Goal: Task Accomplishment & Management: Use online tool/utility

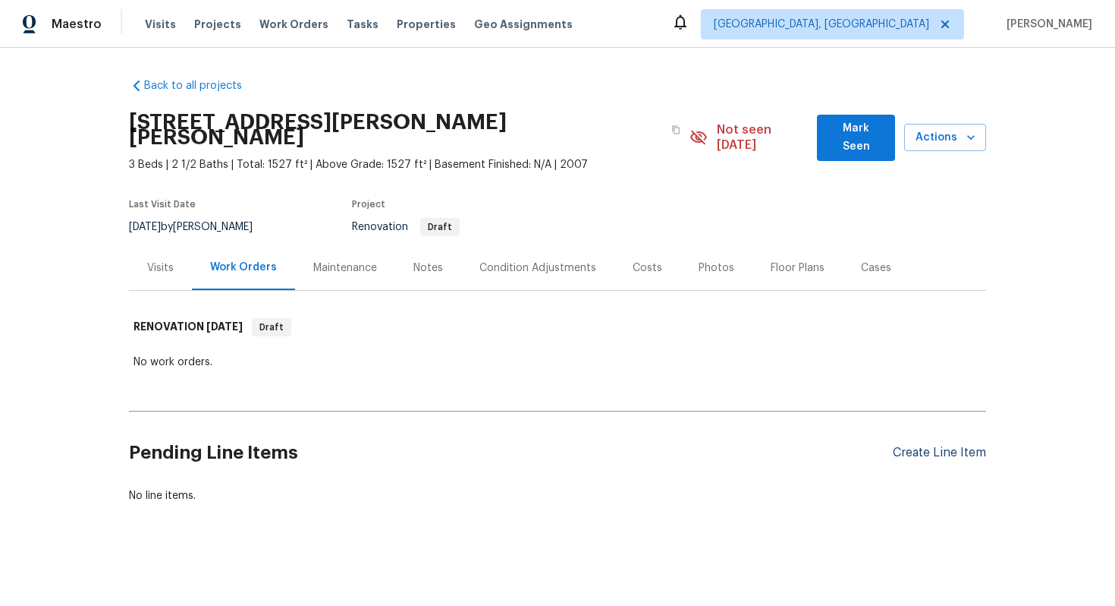
click at [920, 445] on div "Create Line Item" at bounding box center [939, 452] width 93 height 14
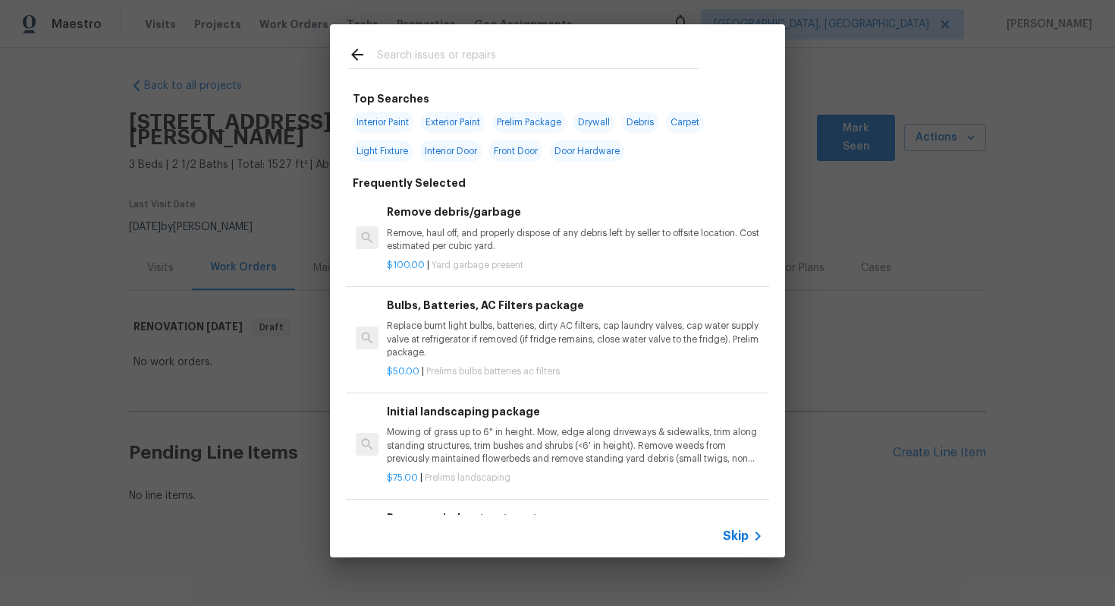
click at [743, 529] on span "Skip" at bounding box center [736, 535] width 26 height 15
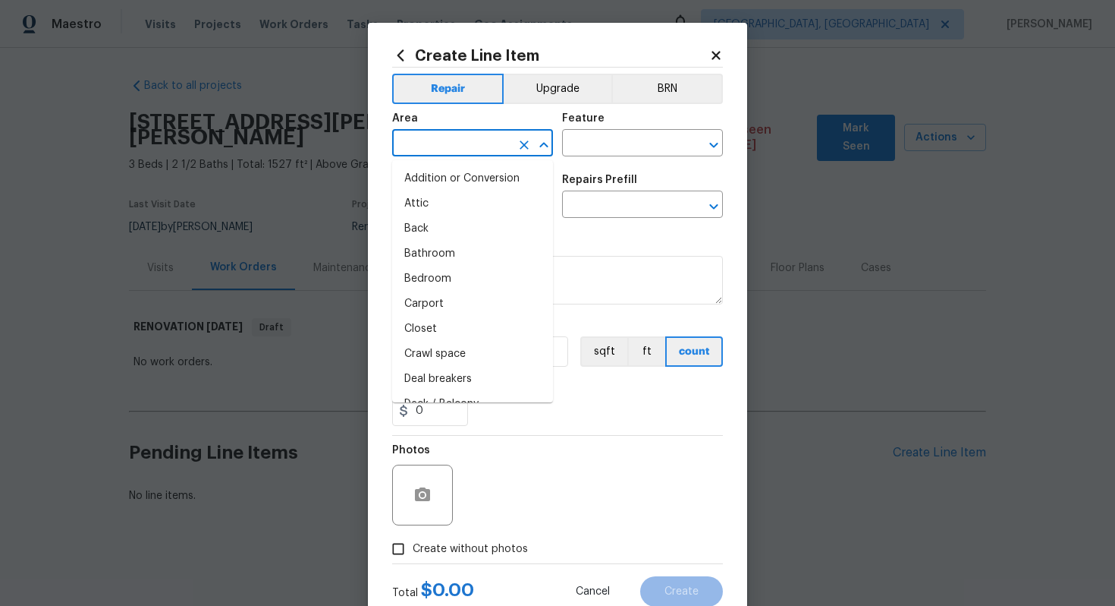
click at [453, 146] on input "text" at bounding box center [451, 145] width 118 height 24
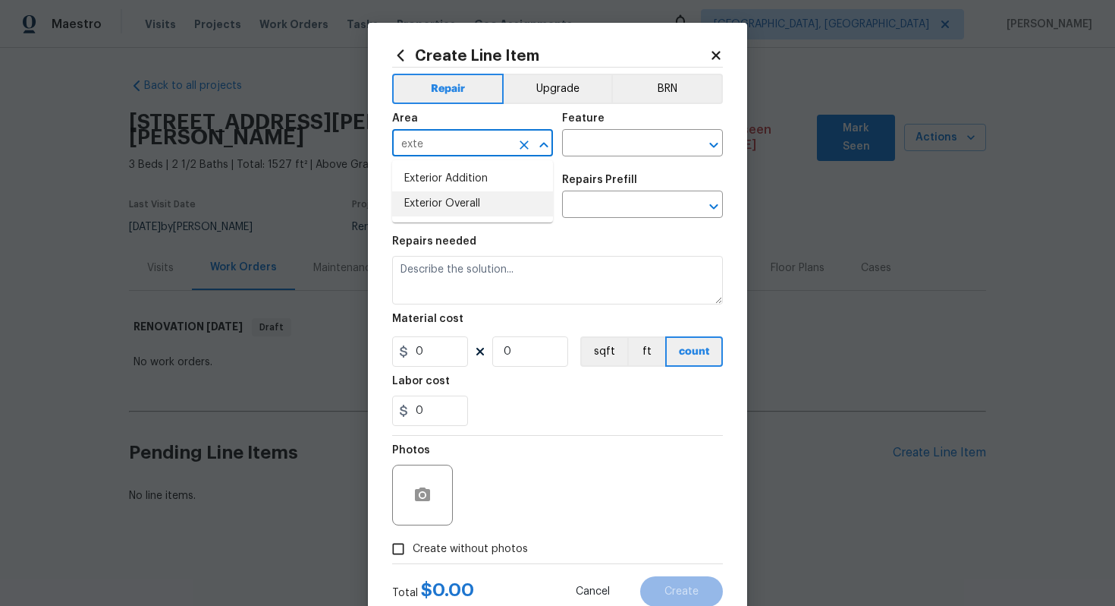
click at [483, 208] on li "Exterior Overall" at bounding box center [472, 203] width 161 height 25
type input "Exterior Overall"
click at [602, 135] on input "text" at bounding box center [621, 145] width 118 height 24
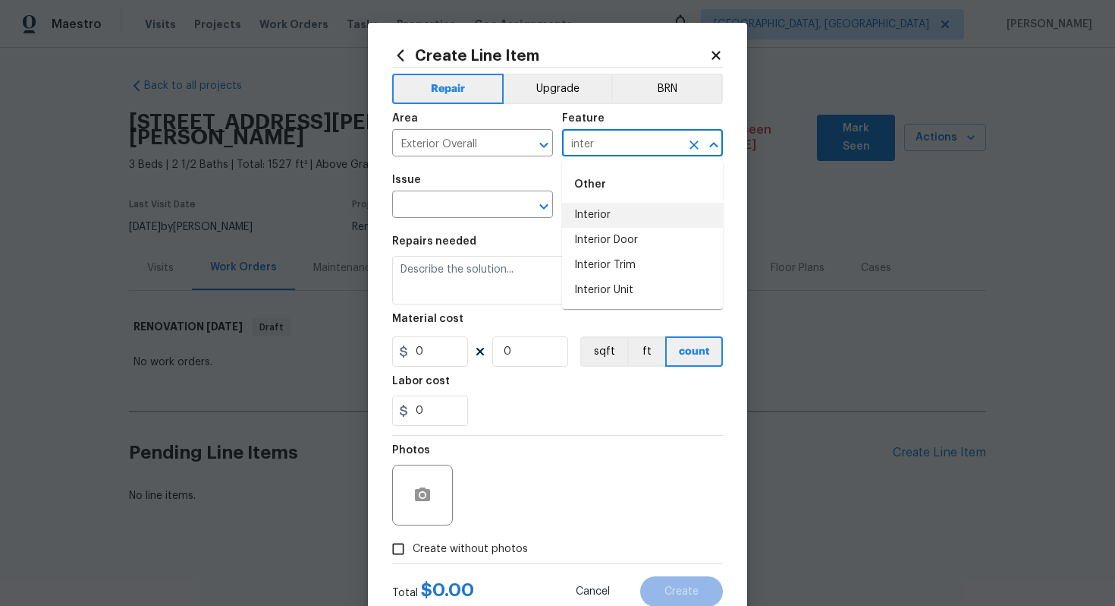
click at [603, 214] on li "Interior" at bounding box center [642, 215] width 161 height 25
type input "Interior"
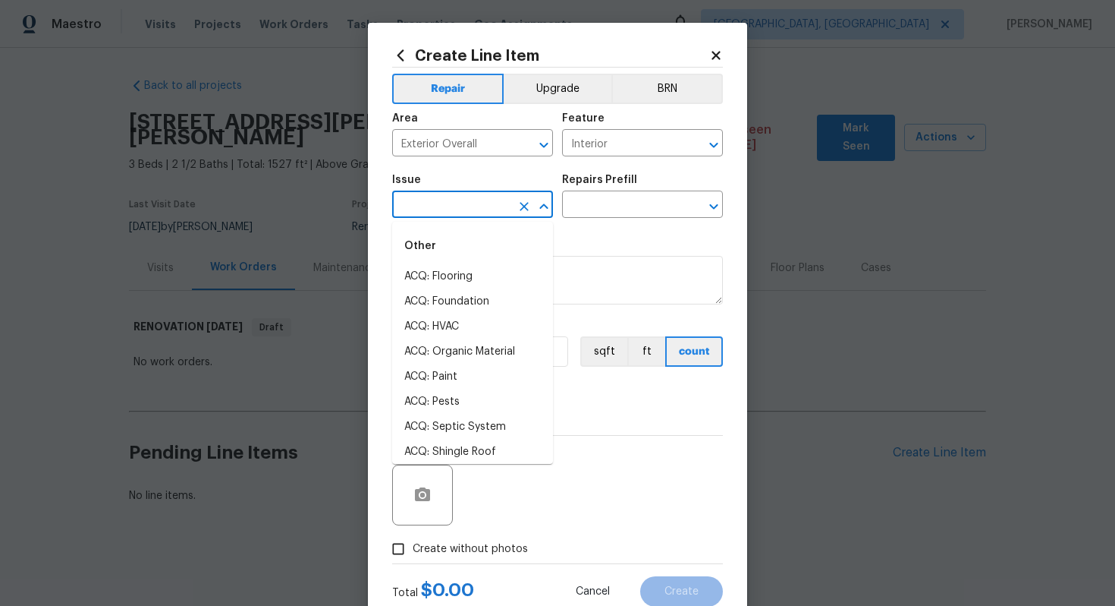
click at [443, 214] on input "text" at bounding box center [451, 206] width 118 height 24
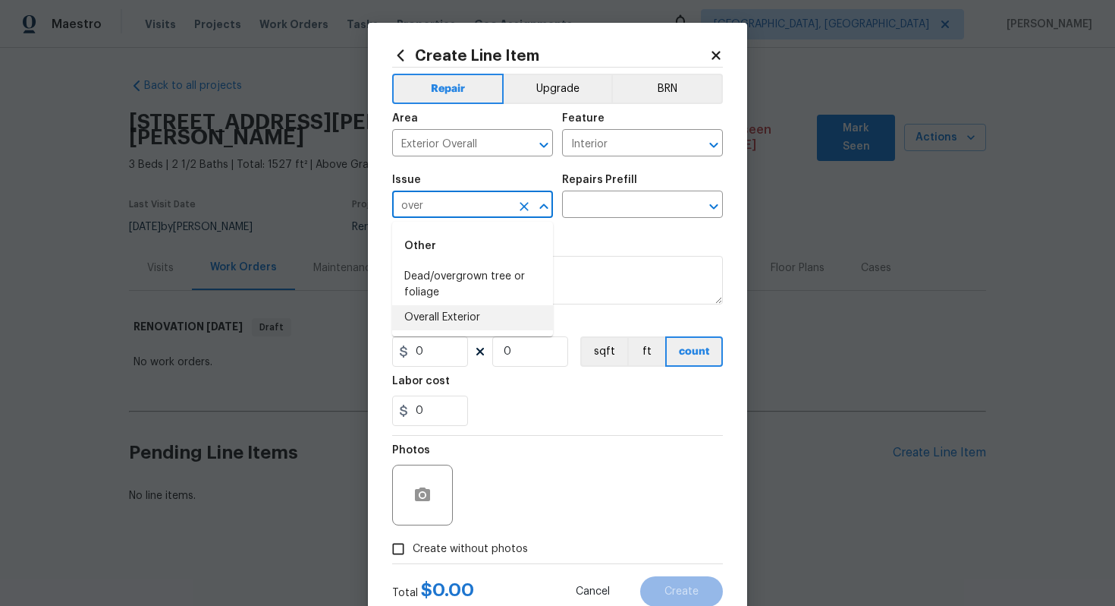
click at [451, 316] on li "Overall Exterior" at bounding box center [472, 317] width 161 height 25
type input "Overall Exterior"
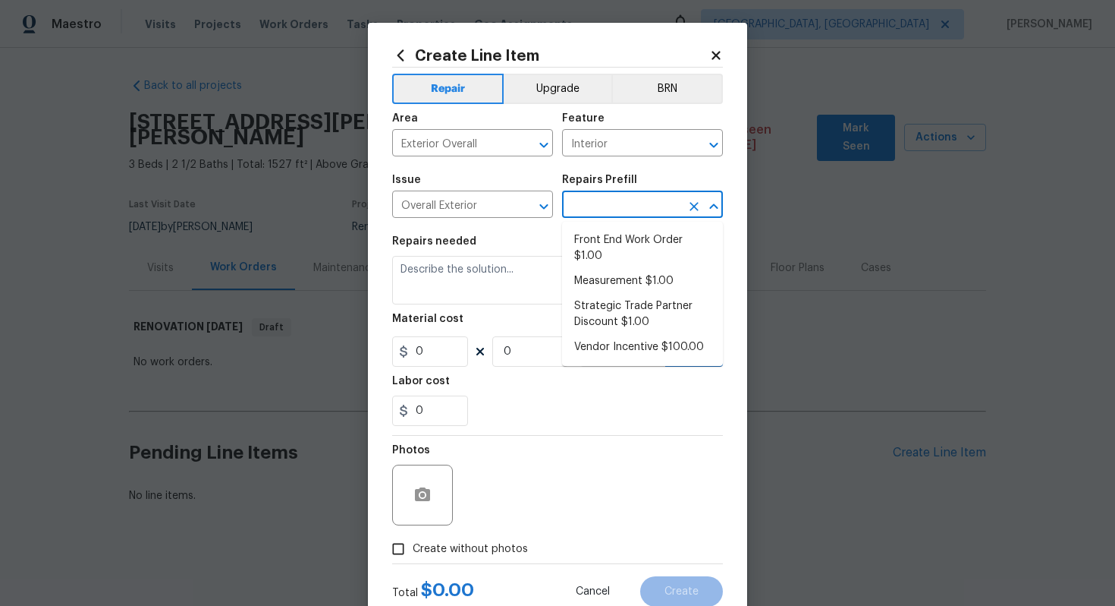
click at [612, 197] on input "text" at bounding box center [621, 206] width 118 height 24
click at [618, 245] on li "Front End Work Order $1.00" at bounding box center [642, 248] width 161 height 41
type input "Front End Work Order $1.00"
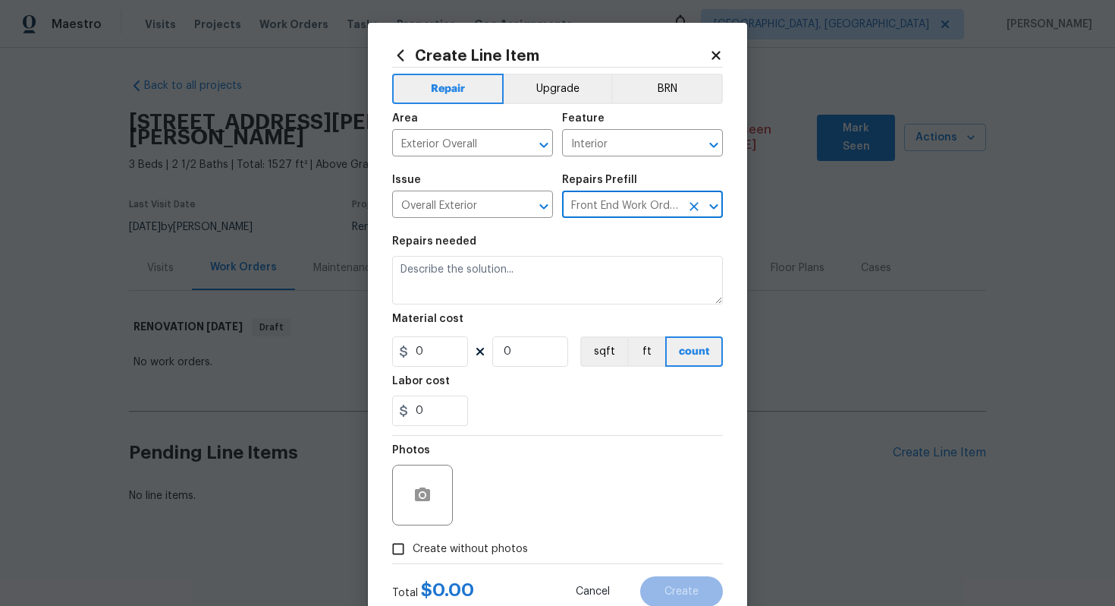
type textarea "Placeholder line item for the creation of front end work orders."
type input "1"
click at [477, 558] on label "Create without photos" at bounding box center [456, 548] width 144 height 29
click at [413, 558] on input "Create without photos" at bounding box center [398, 548] width 29 height 29
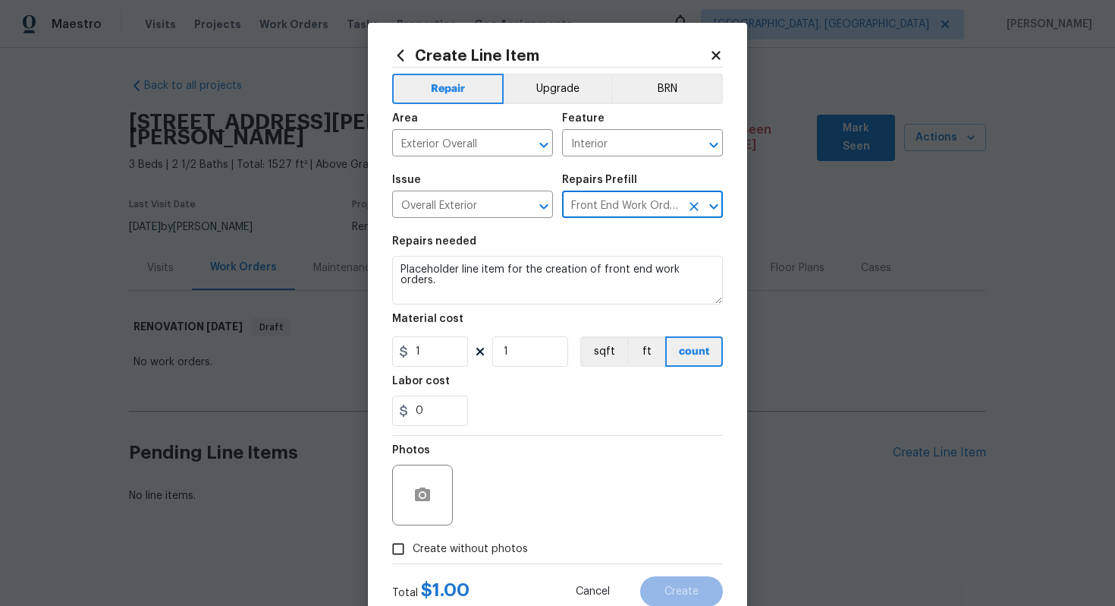
checkbox input "true"
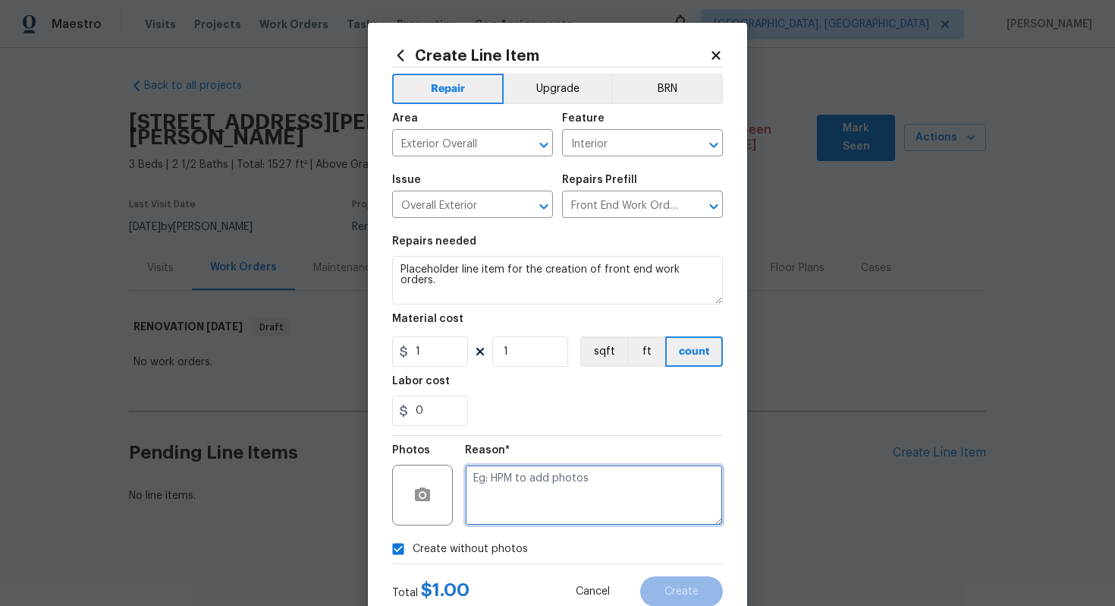
click at [514, 504] on textarea at bounding box center [594, 494] width 258 height 61
type textarea "n/a"
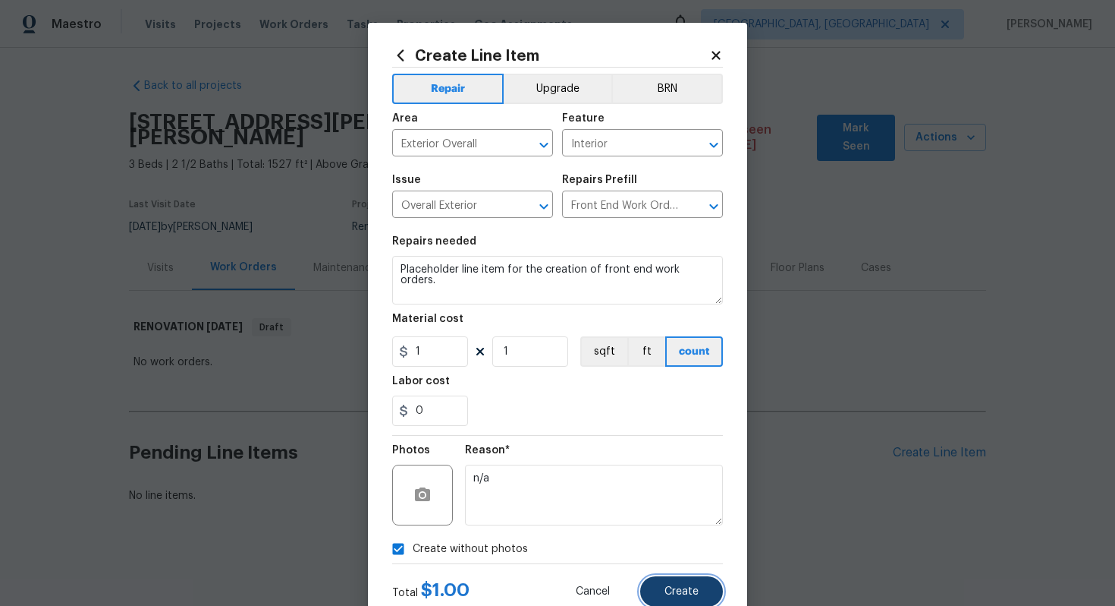
click at [677, 591] on span "Create" at bounding box center [682, 591] width 34 height 11
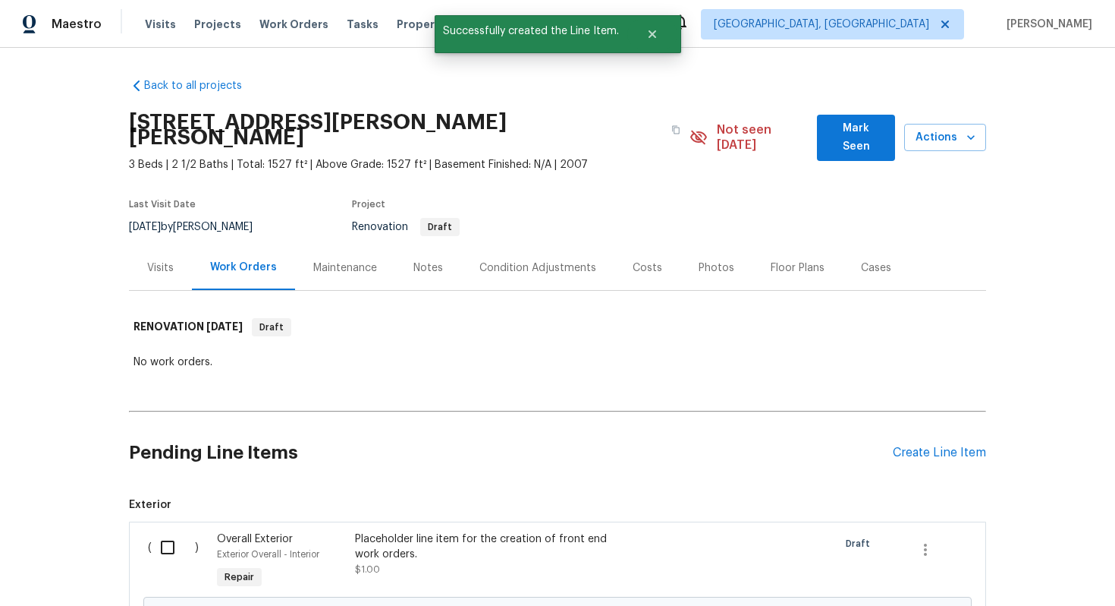
click at [162, 538] on input "checkbox" at bounding box center [173, 547] width 43 height 32
checkbox input "true"
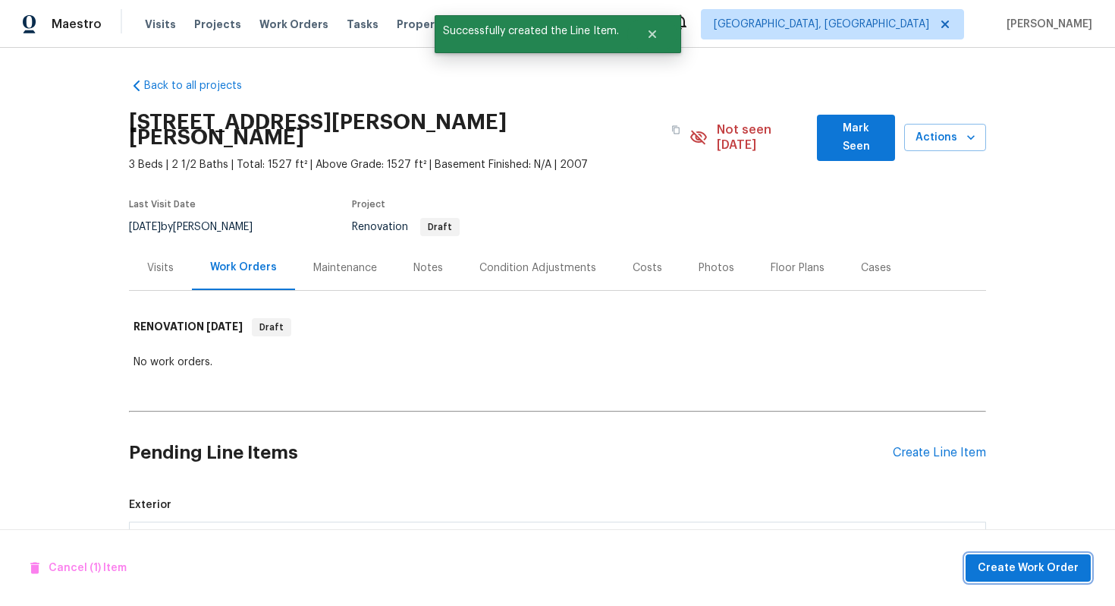
click at [1017, 572] on span "Create Work Order" at bounding box center [1028, 567] width 101 height 19
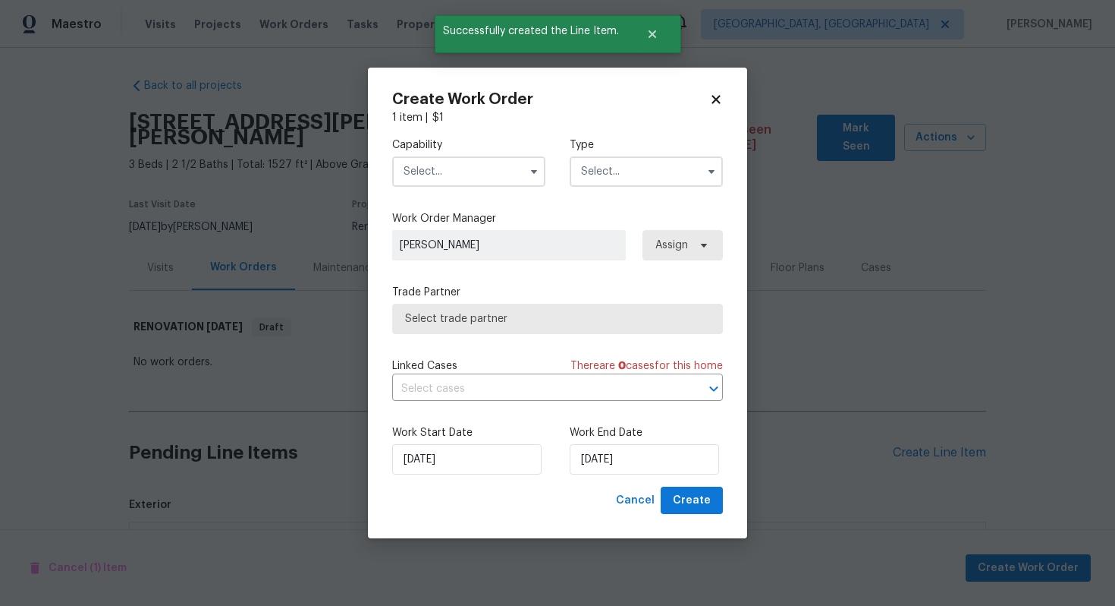
click at [466, 181] on input "text" at bounding box center [468, 171] width 153 height 30
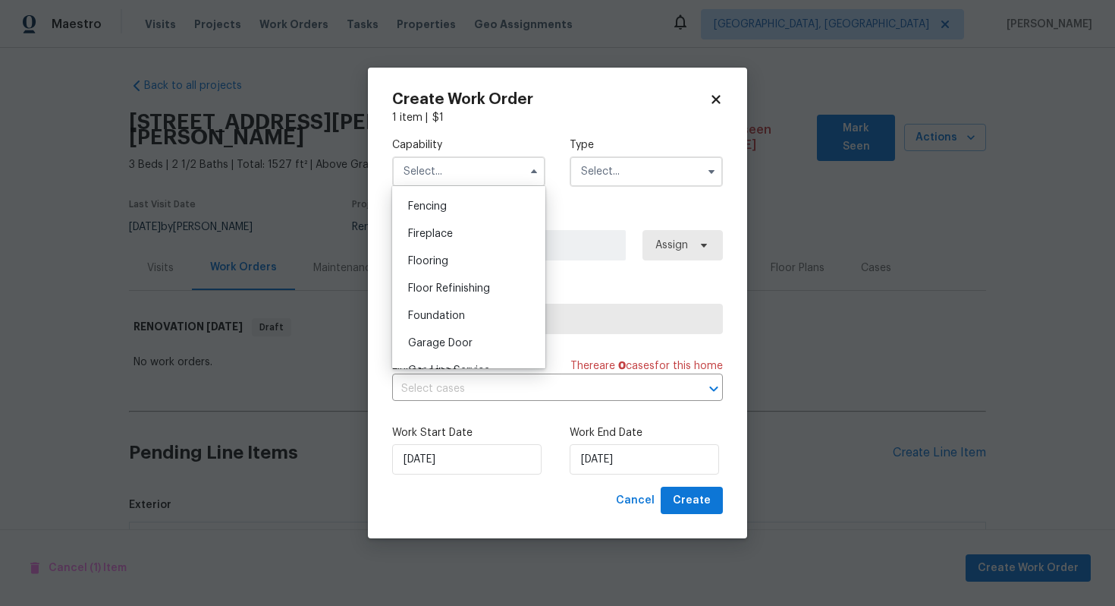
scroll to position [566, 0]
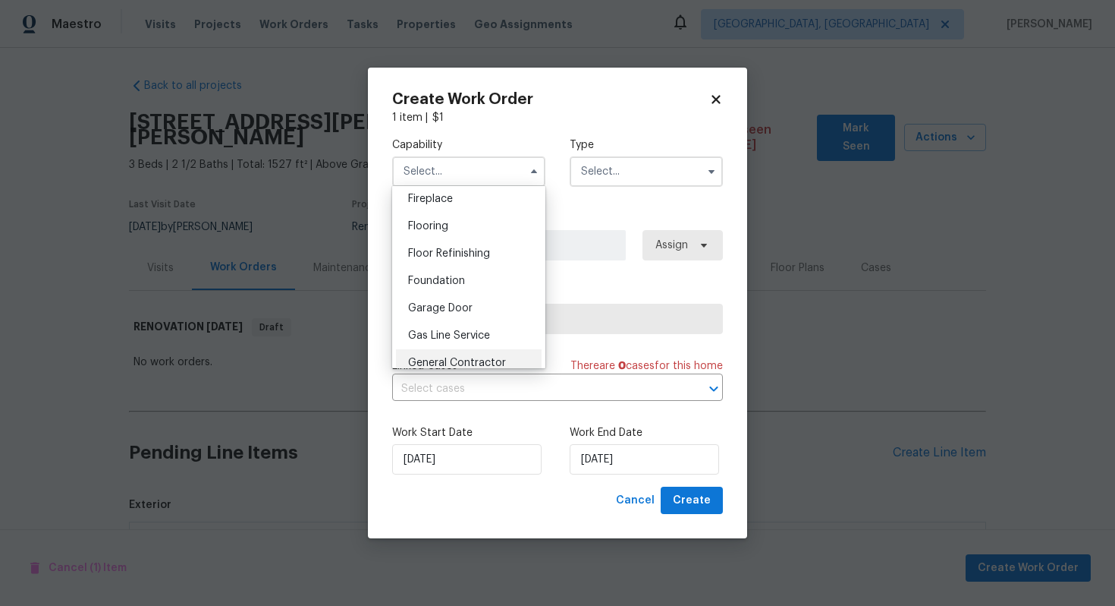
click at [470, 366] on span "General Contractor" at bounding box center [457, 362] width 98 height 11
type input "General Contractor"
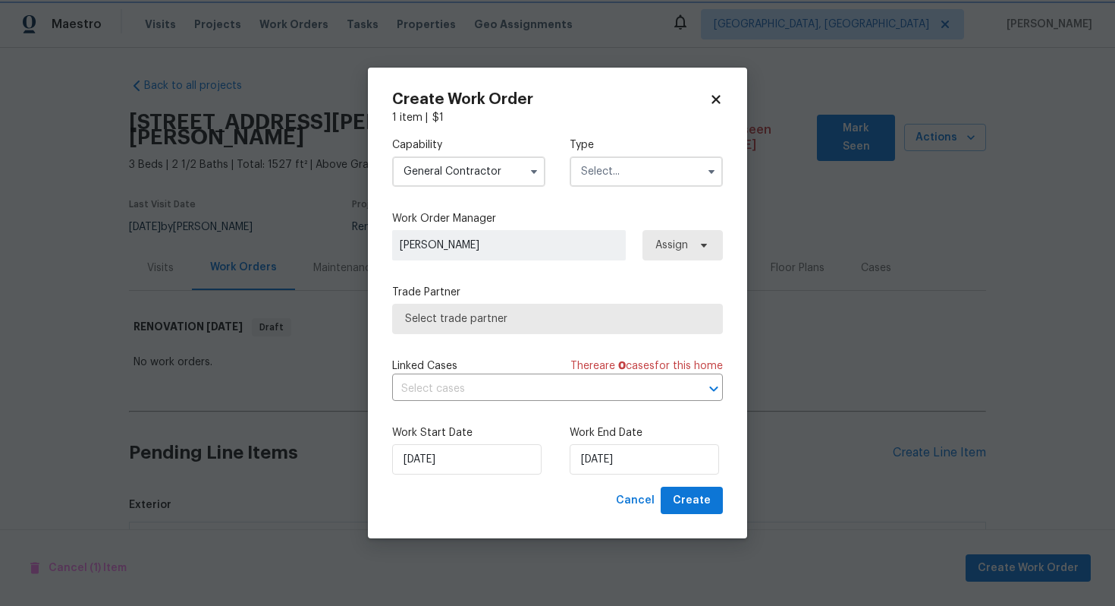
scroll to position [606, 0]
click at [621, 167] on input "text" at bounding box center [646, 171] width 153 height 30
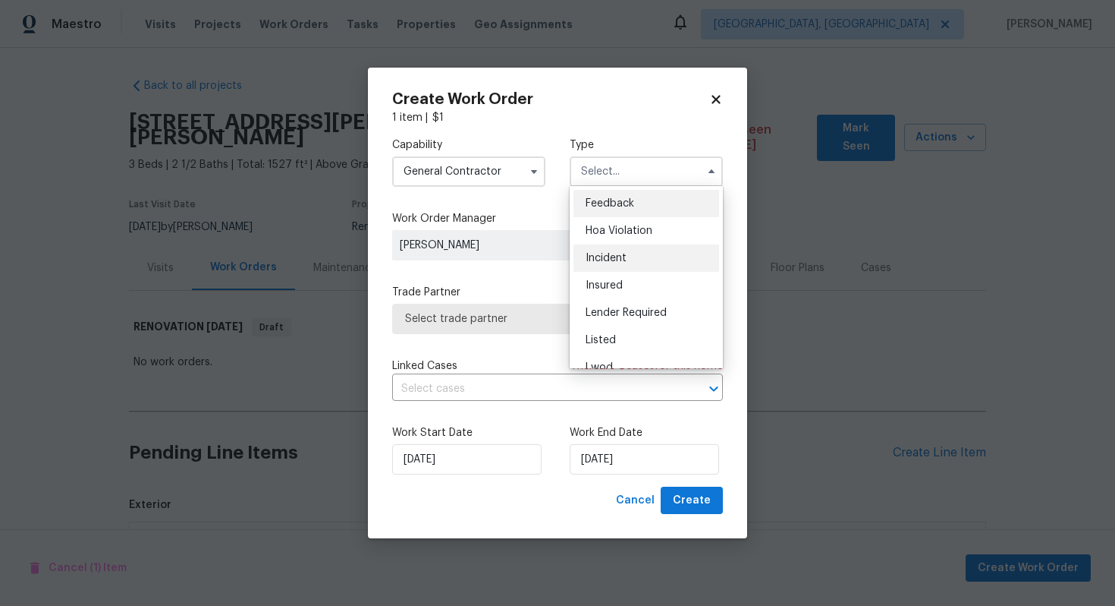
scroll to position [181, 0]
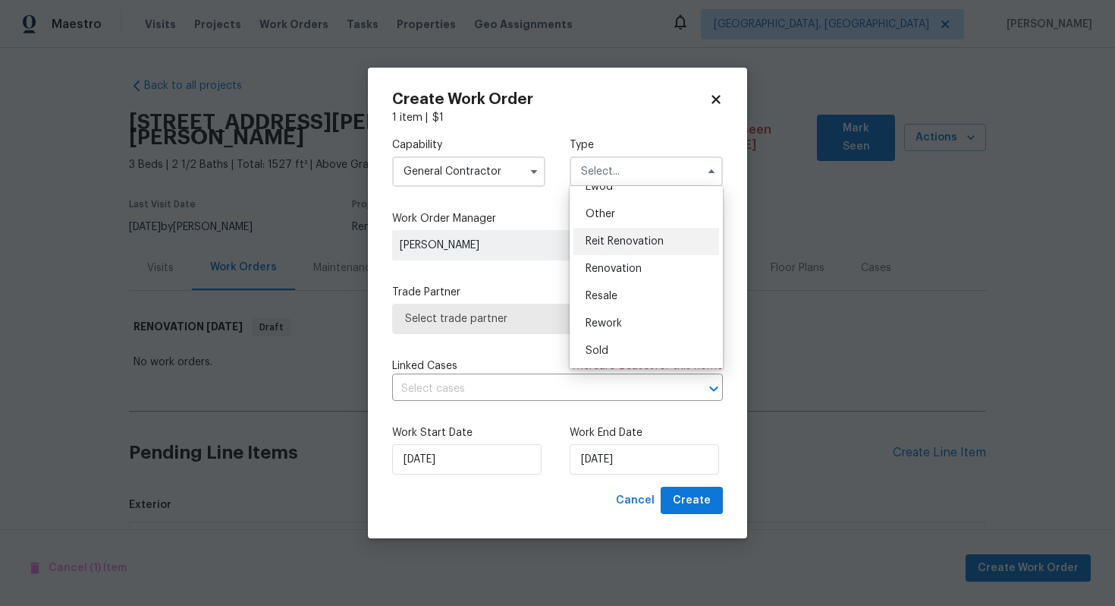
click at [602, 243] on span "Reit Renovation" at bounding box center [625, 241] width 78 height 11
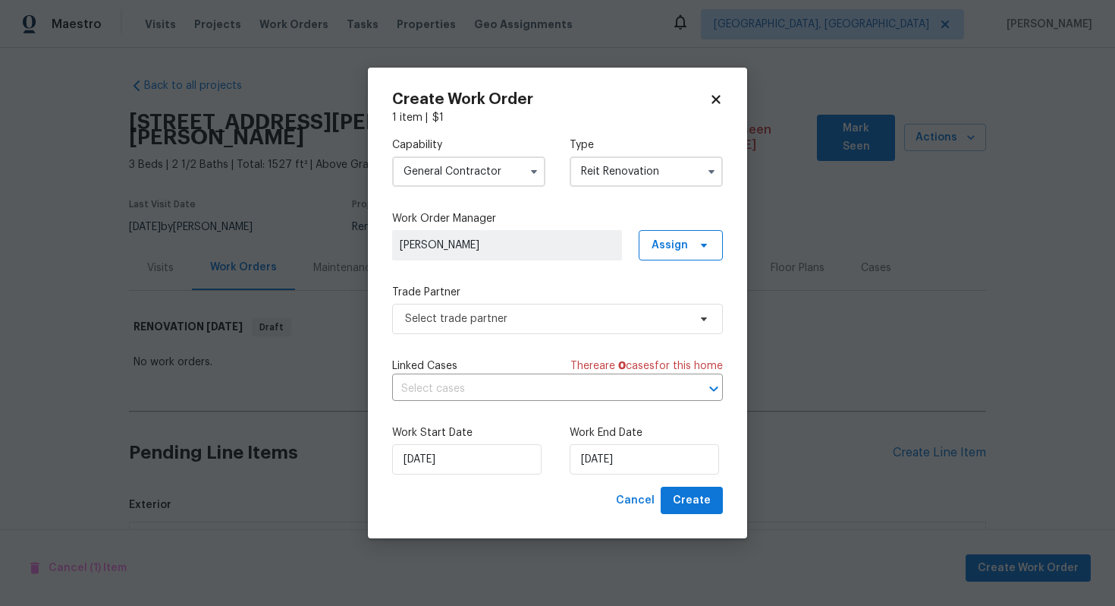
click at [585, 157] on input "Reit Renovation" at bounding box center [646, 171] width 153 height 30
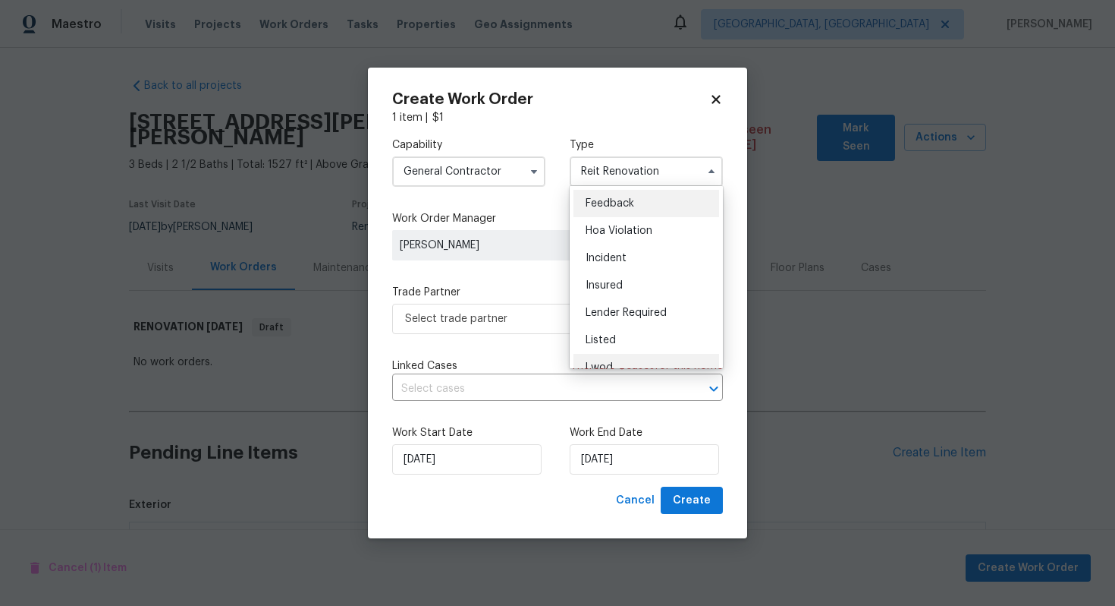
scroll to position [181, 0]
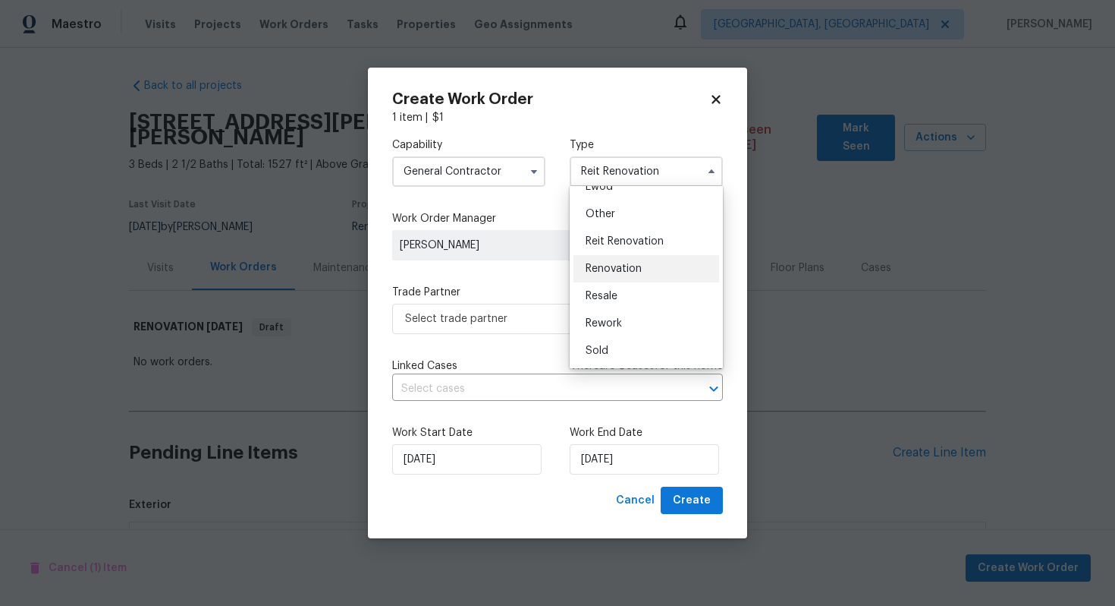
click at [598, 269] on span "Renovation" at bounding box center [614, 268] width 56 height 11
type input "Renovation"
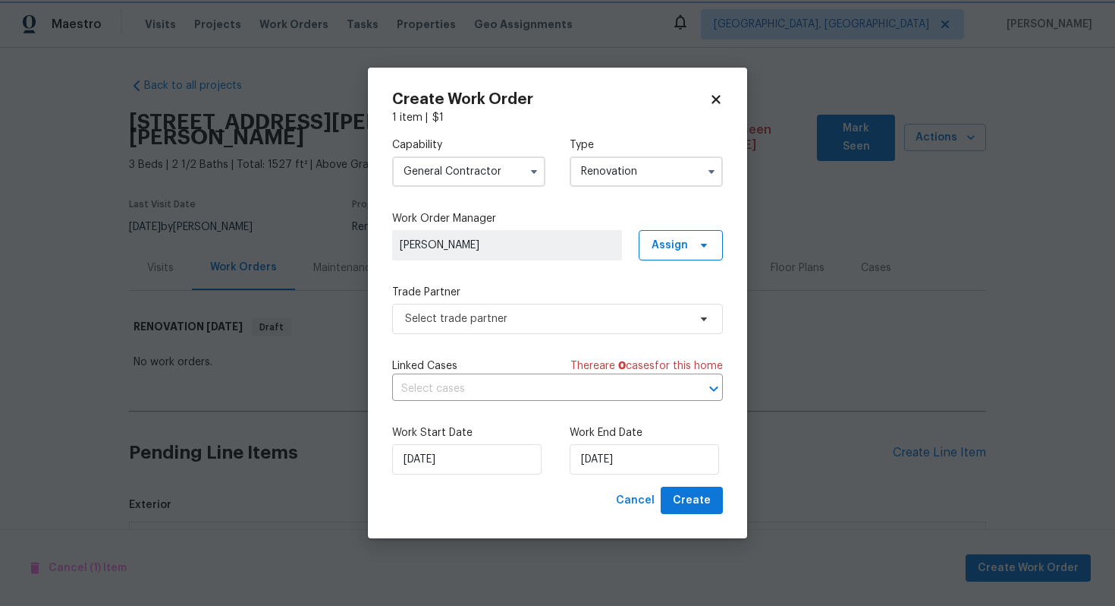
scroll to position [0, 0]
click at [453, 325] on span "Select trade partner" at bounding box center [546, 318] width 283 height 15
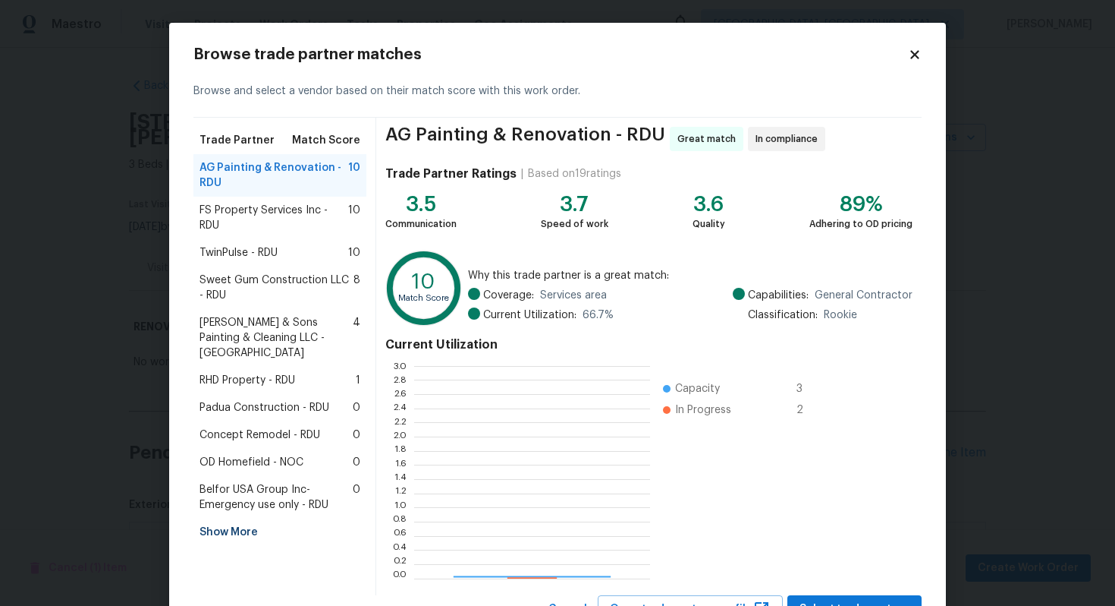
scroll to position [212, 236]
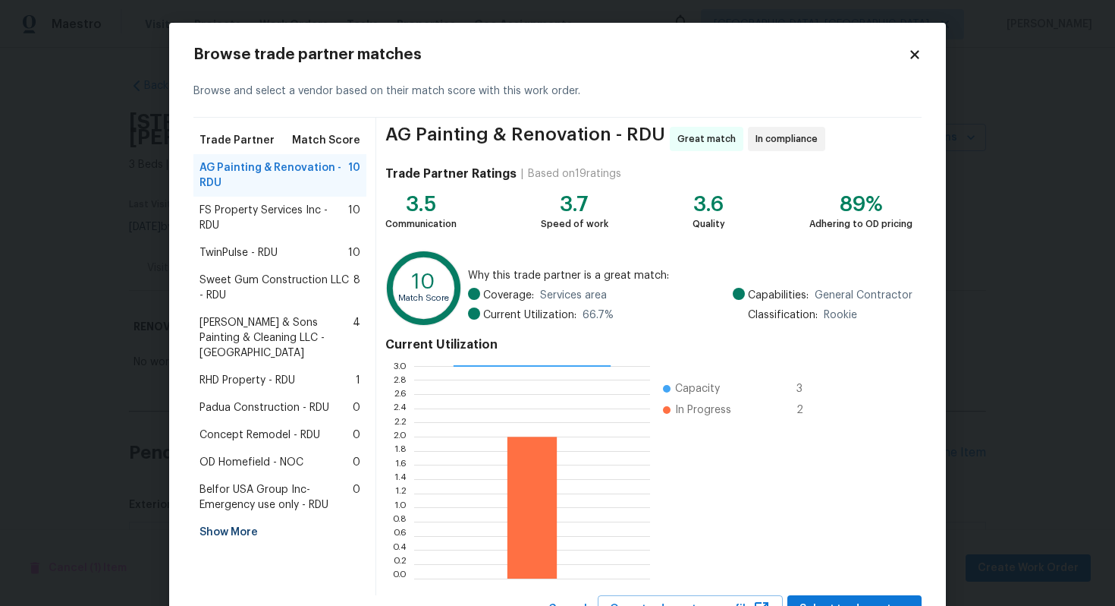
click at [263, 400] on span "Padua Construction - RDU" at bounding box center [265, 407] width 130 height 15
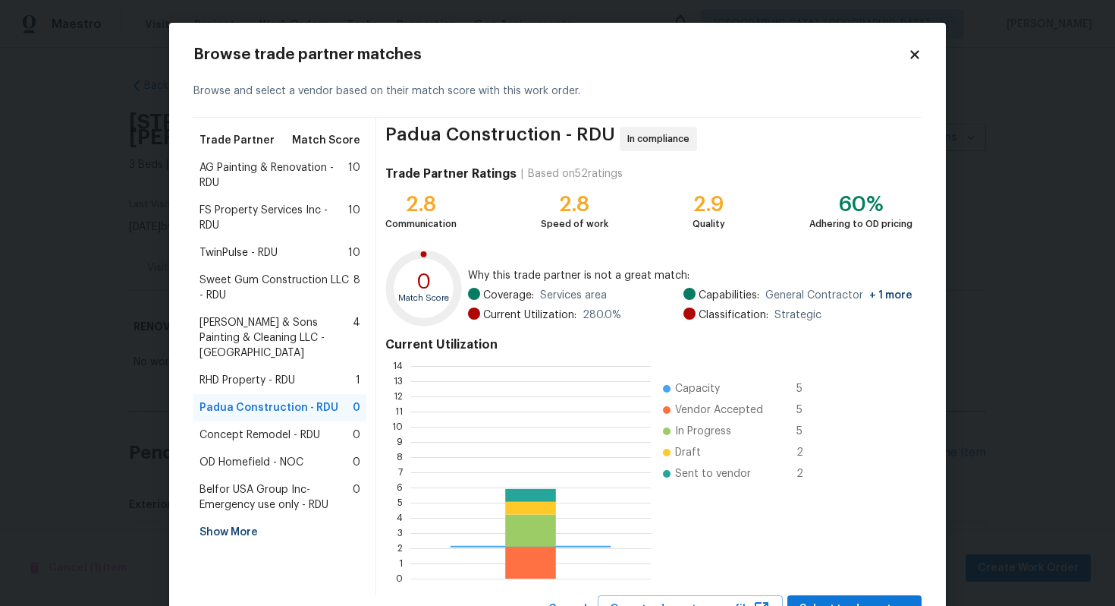
scroll to position [212, 241]
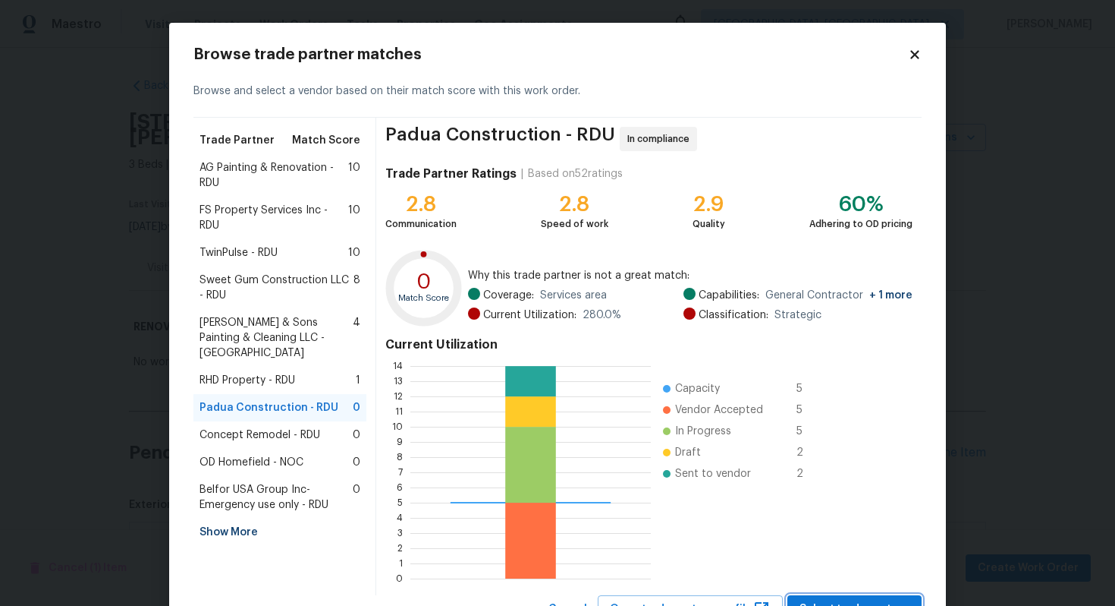
click at [842, 602] on span "Select trade partner" at bounding box center [855, 608] width 110 height 19
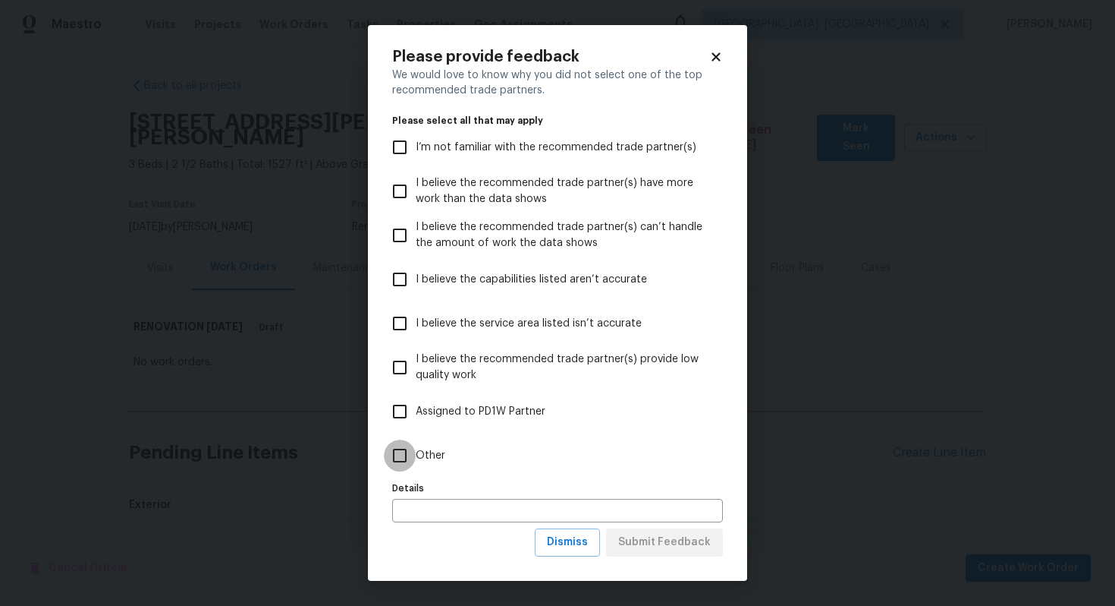
click at [407, 451] on input "Other" at bounding box center [400, 455] width 32 height 32
checkbox input "true"
click at [413, 499] on input "text" at bounding box center [557, 511] width 331 height 24
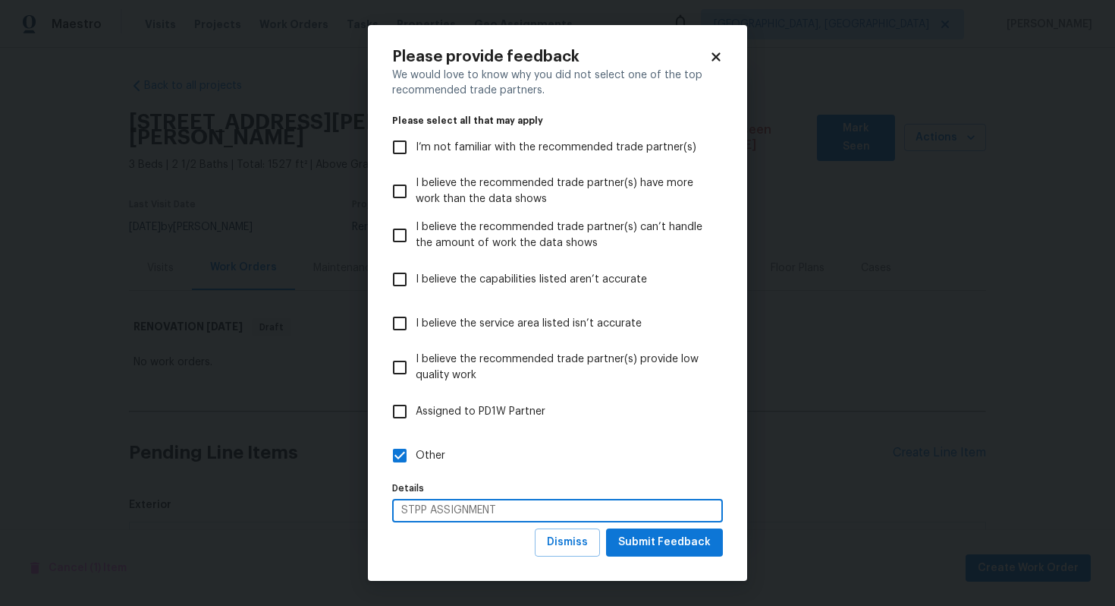
type input "STPP ASSIGNMENT"
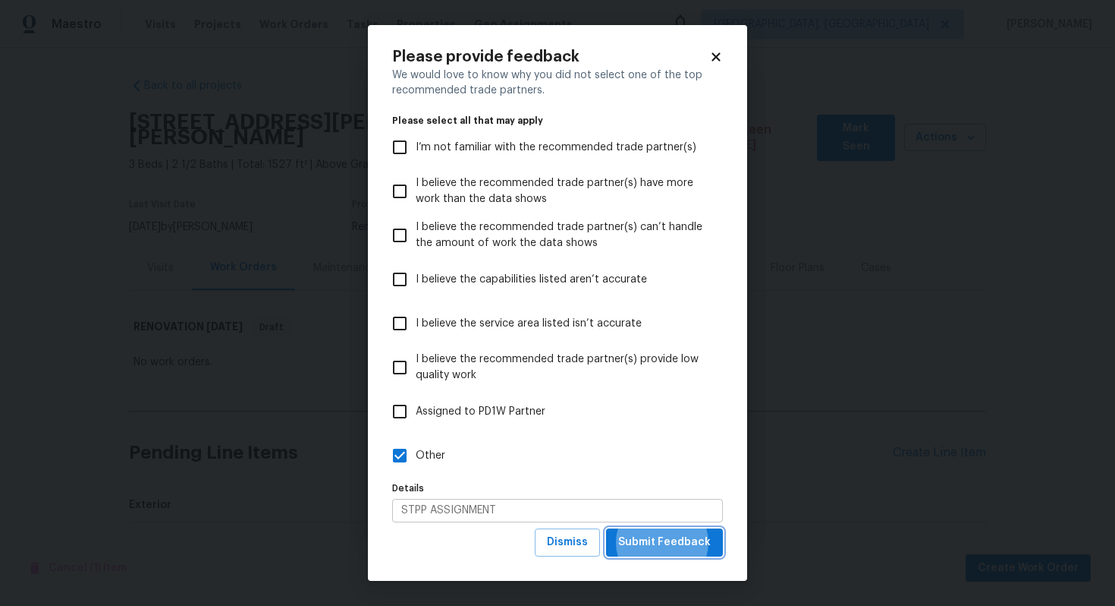
click at [606, 528] on button "Submit Feedback" at bounding box center [664, 542] width 117 height 28
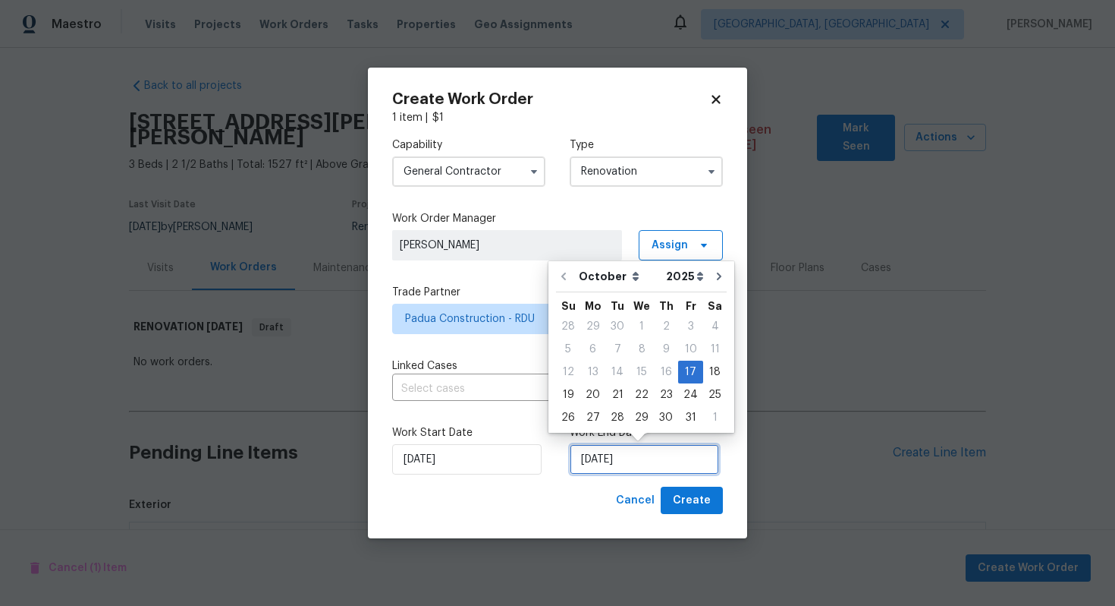
click at [602, 465] on input "17/10/2025" at bounding box center [644, 459] width 149 height 30
click at [630, 505] on span "Cancel" at bounding box center [635, 500] width 39 height 19
checkbox input "false"
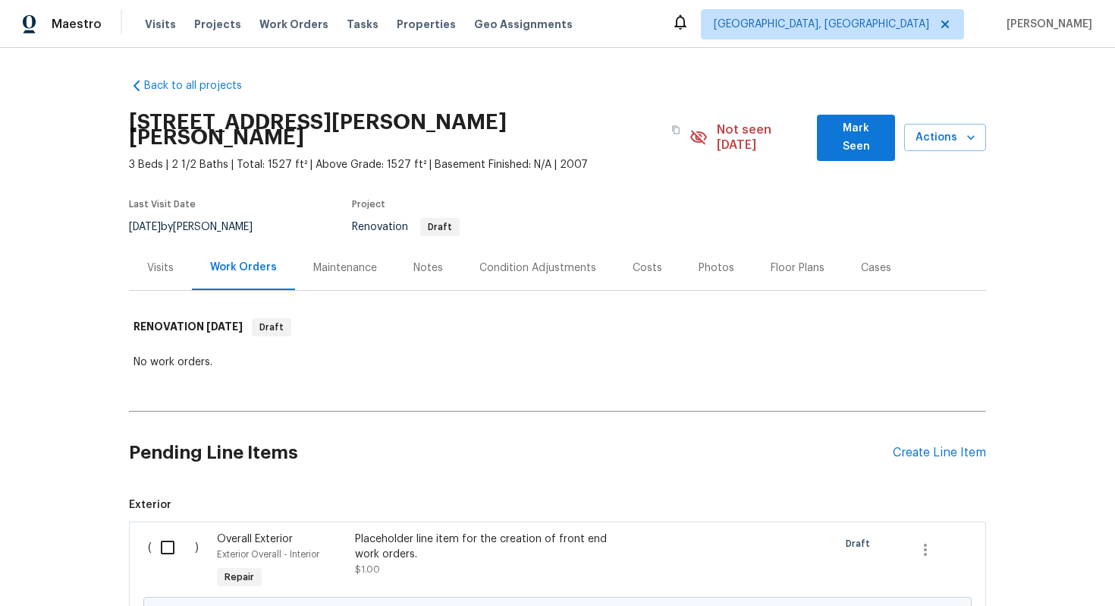
scroll to position [159, 0]
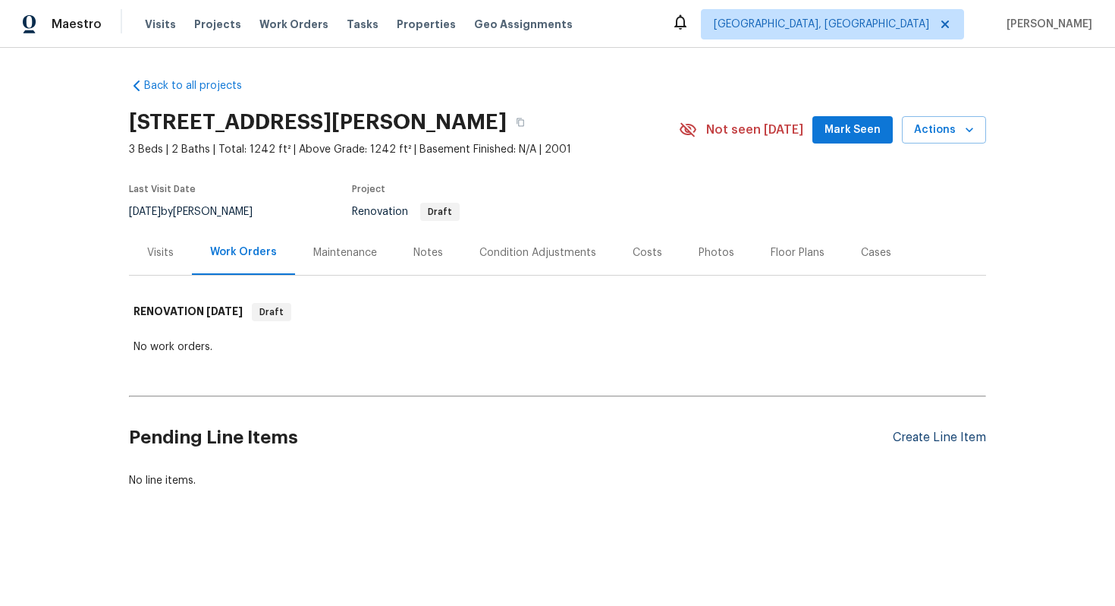
click at [904, 437] on div "Create Line Item" at bounding box center [939, 437] width 93 height 14
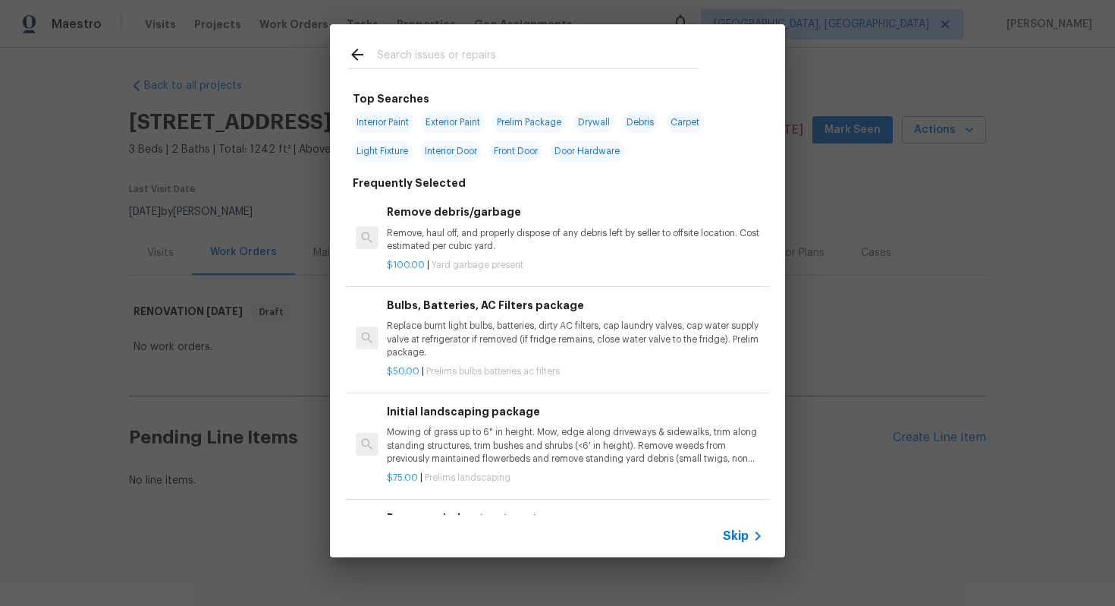
click at [737, 543] on span "Skip" at bounding box center [736, 535] width 26 height 15
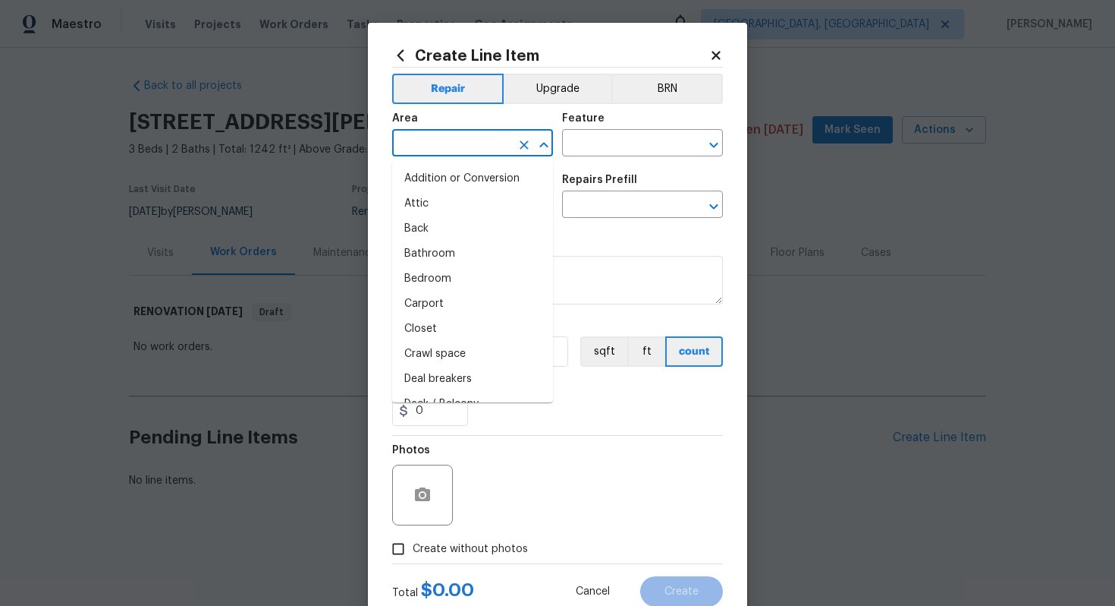
click at [467, 143] on input "text" at bounding box center [451, 145] width 118 height 24
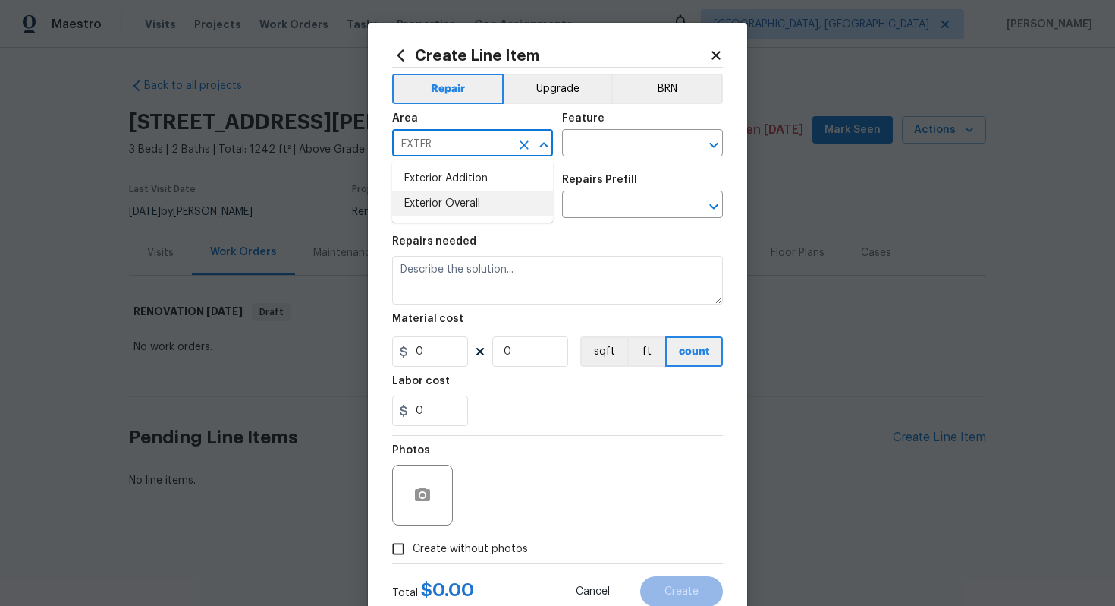
click at [480, 203] on li "Exterior Overall" at bounding box center [472, 203] width 161 height 25
type input "Exterior Overall"
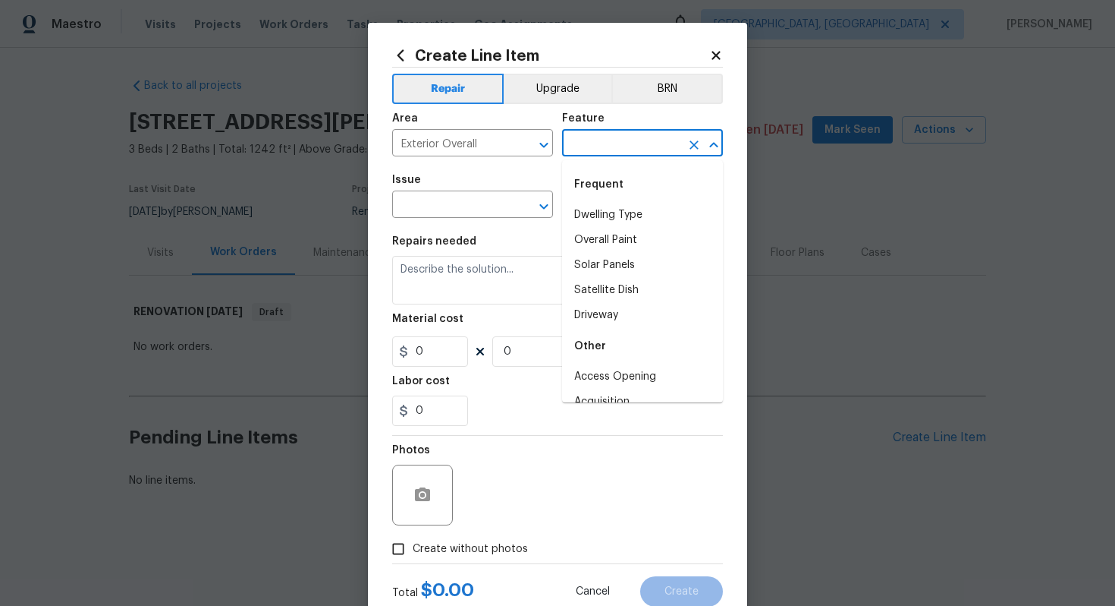
click at [596, 137] on input "text" at bounding box center [621, 145] width 118 height 24
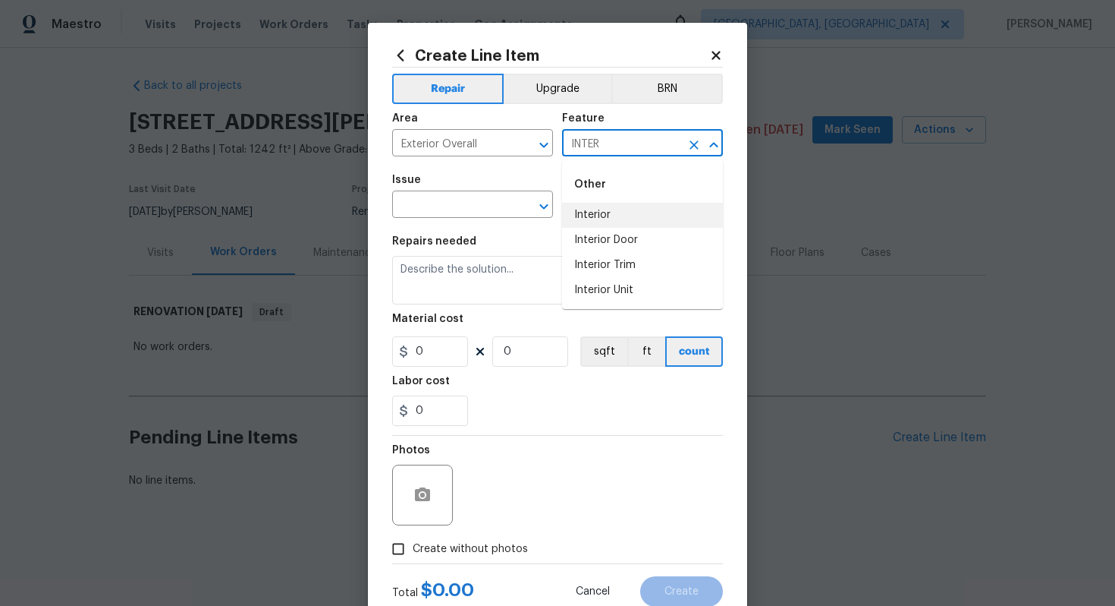
click at [593, 222] on li "Interior" at bounding box center [642, 215] width 161 height 25
type input "Interior"
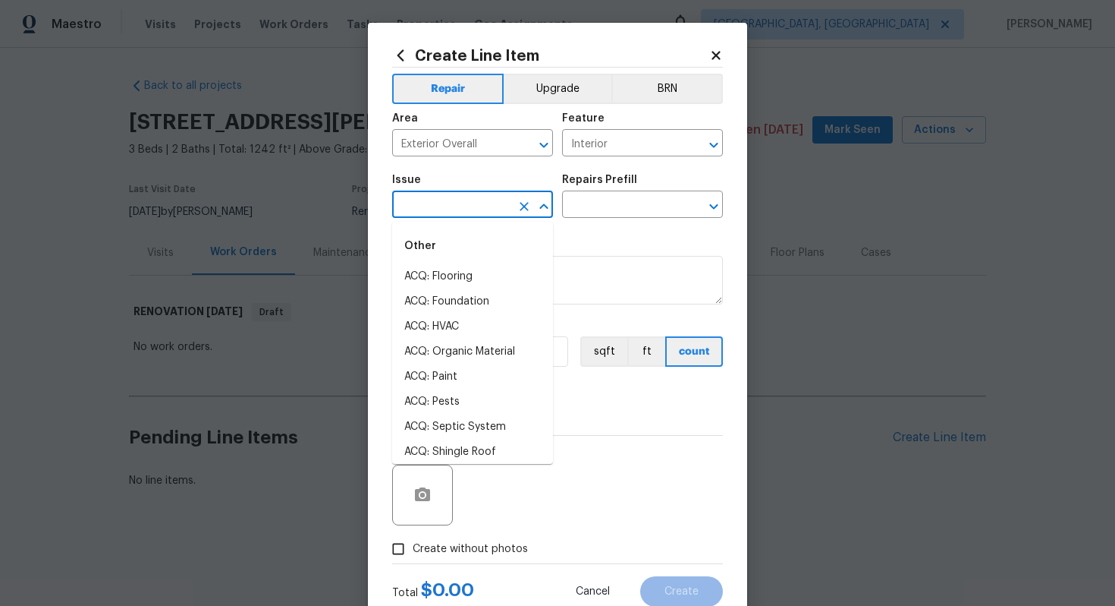
click at [464, 206] on input "text" at bounding box center [451, 206] width 118 height 24
click at [477, 351] on li "Overall Exterior" at bounding box center [472, 342] width 161 height 25
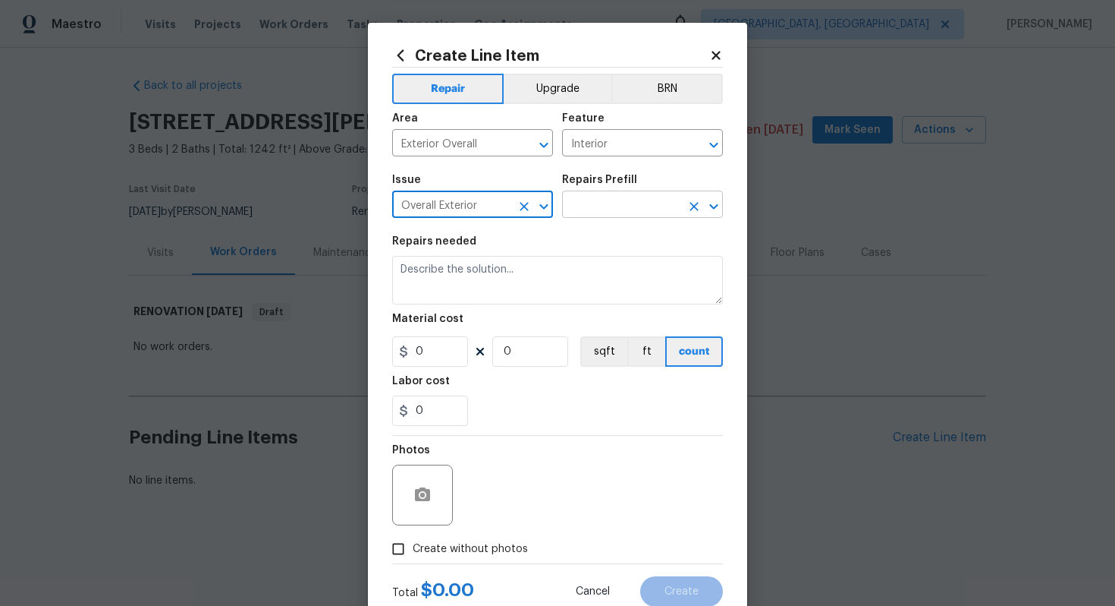
type input "Overall Exterior"
click at [596, 207] on input "text" at bounding box center [621, 206] width 118 height 24
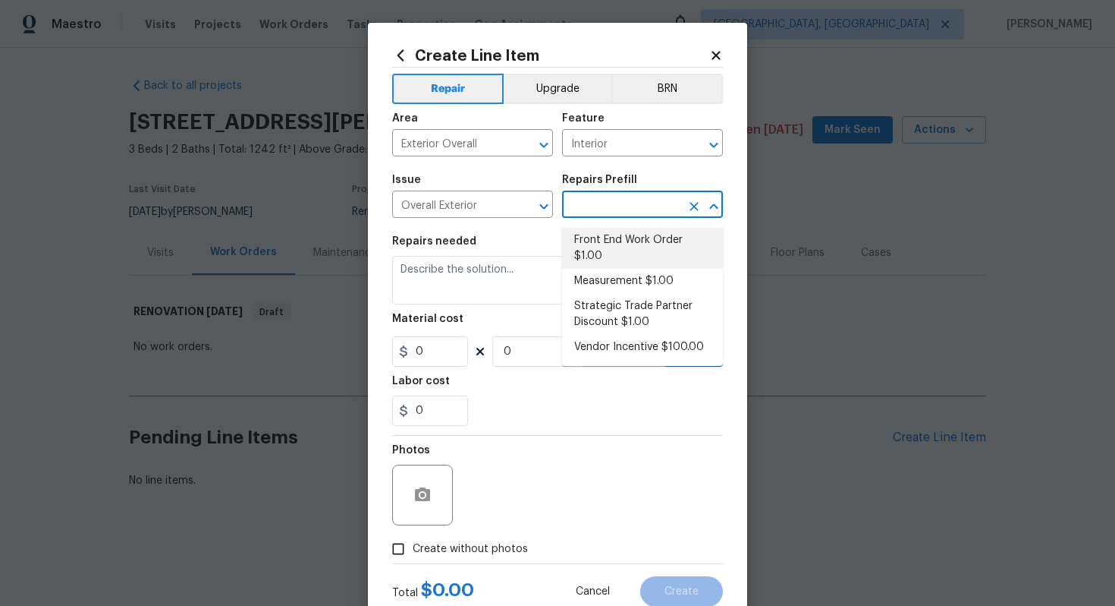
click at [592, 258] on li "Front End Work Order $1.00" at bounding box center [642, 248] width 161 height 41
type input "Front End Work Order $1.00"
type textarea "Placeholder line item for the creation of front end work orders."
type input "1"
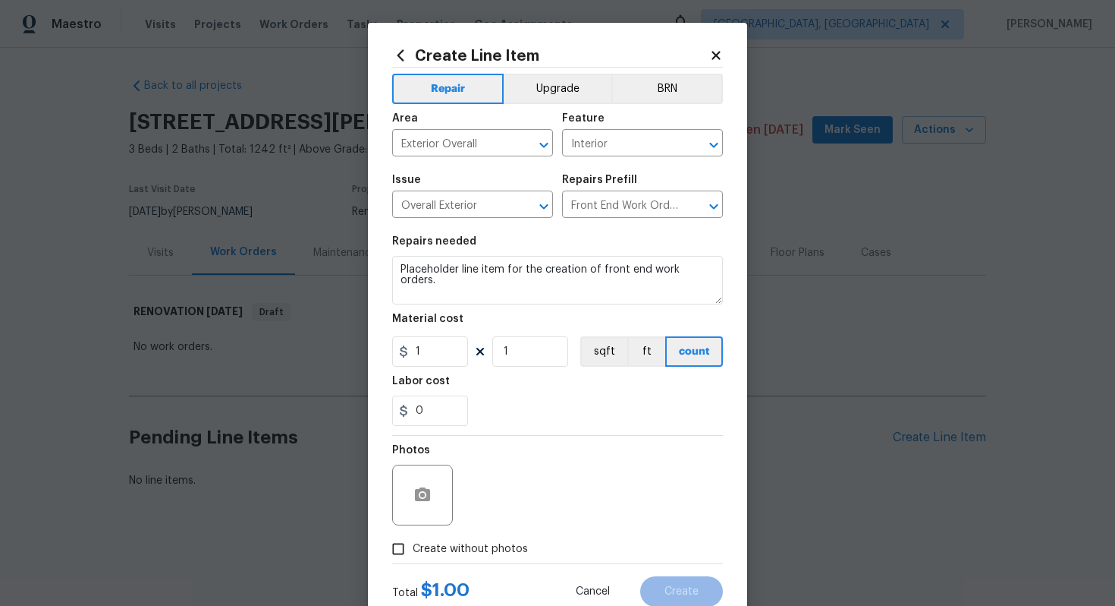
click at [486, 543] on span "Create without photos" at bounding box center [470, 549] width 115 height 16
click at [413, 543] on input "Create without photos" at bounding box center [398, 548] width 29 height 29
checkbox input "true"
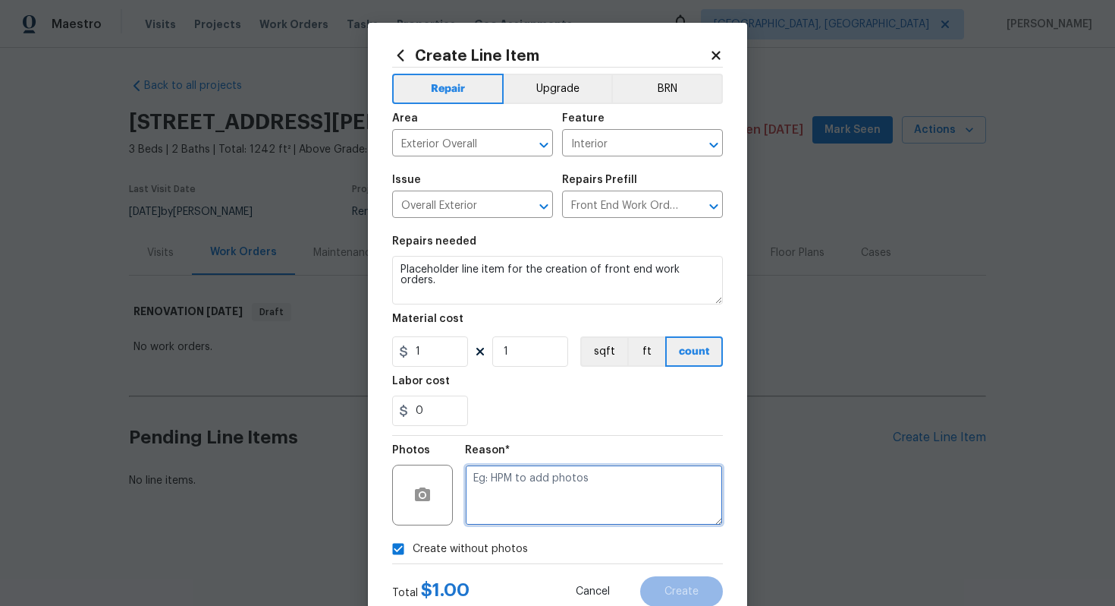
click at [491, 498] on textarea at bounding box center [594, 494] width 258 height 61
type textarea "N/A"
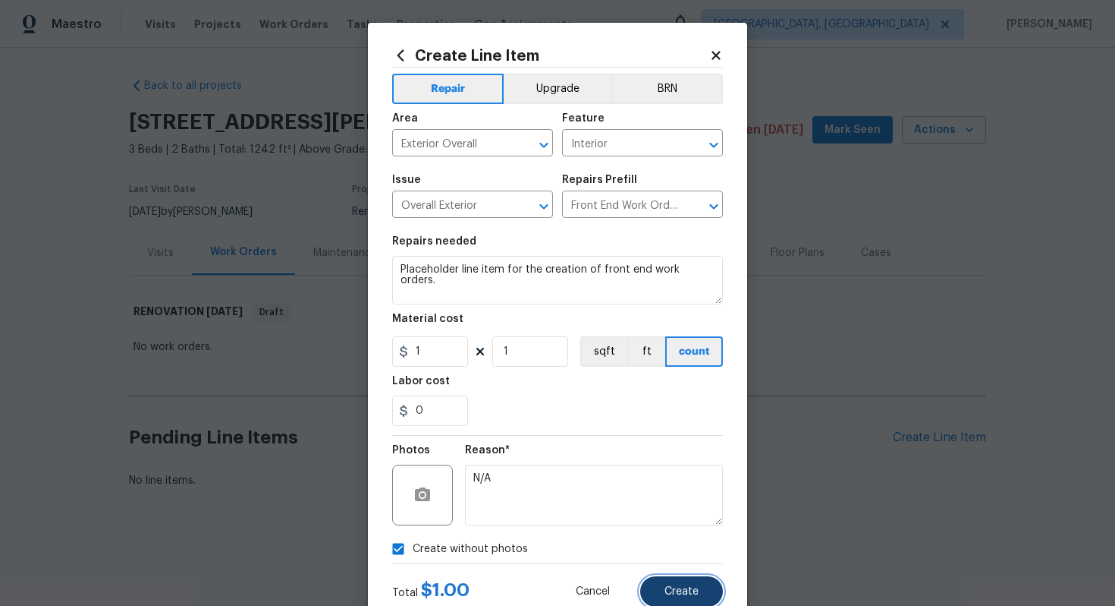
click at [695, 596] on span "Create" at bounding box center [682, 591] width 34 height 11
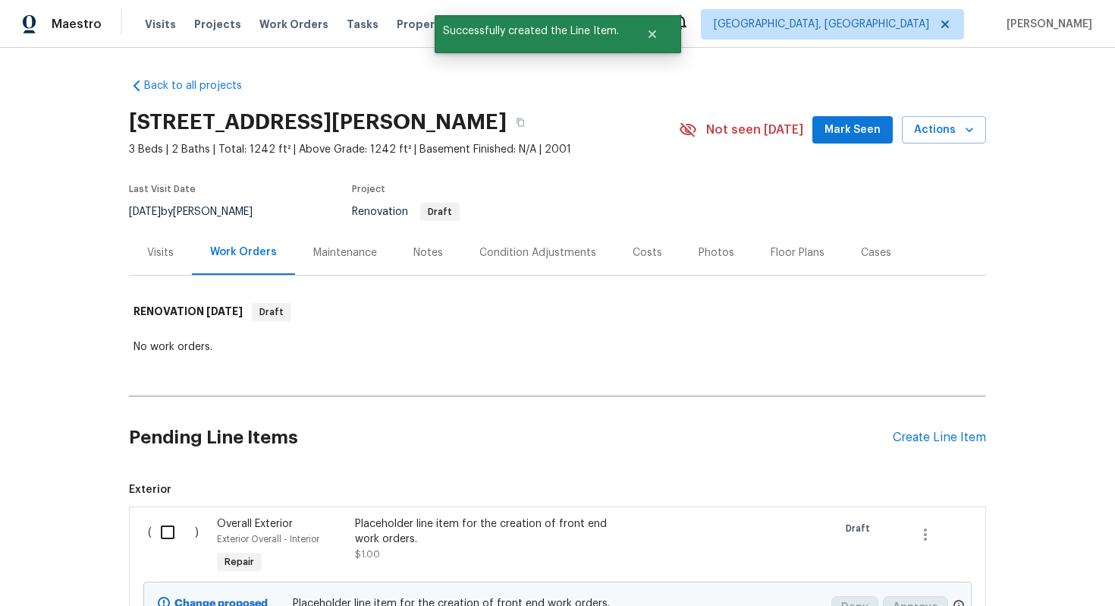
click at [164, 524] on input "checkbox" at bounding box center [173, 532] width 43 height 32
checkbox input "true"
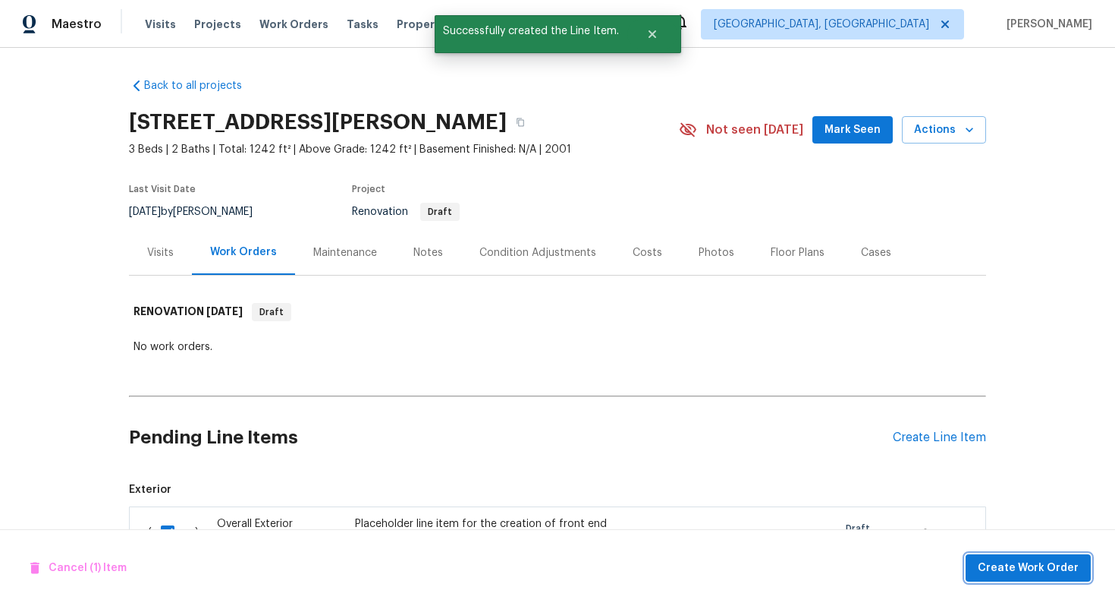
click at [983, 562] on button "Create Work Order" at bounding box center [1028, 568] width 125 height 28
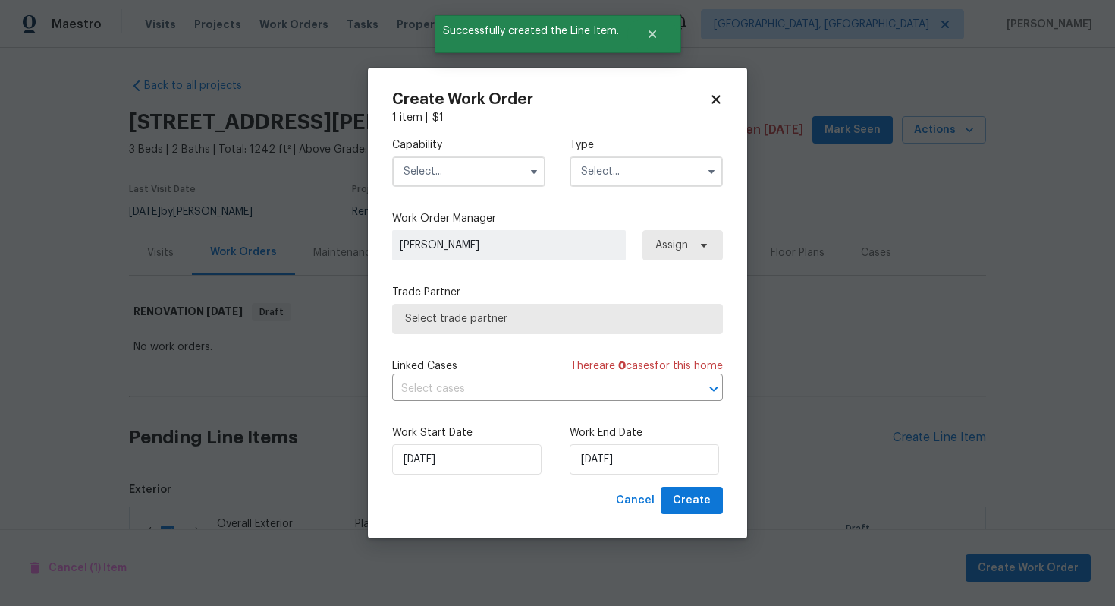
click at [448, 177] on input "text" at bounding box center [468, 171] width 153 height 30
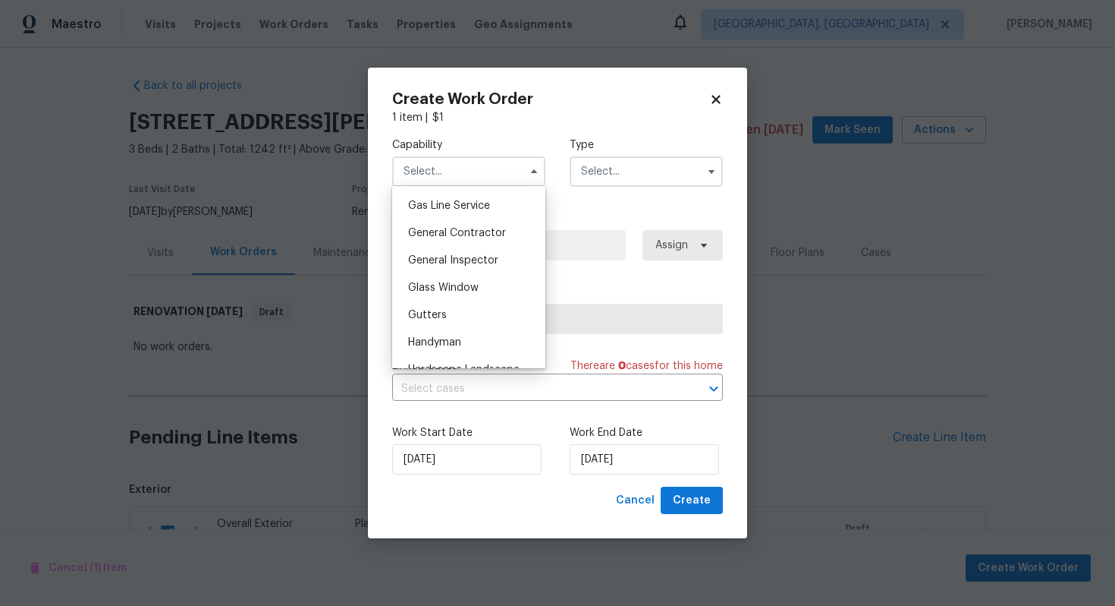
scroll to position [720, 0]
click at [462, 209] on span "General Contractor" at bounding box center [457, 208] width 98 height 11
type input "General Contractor"
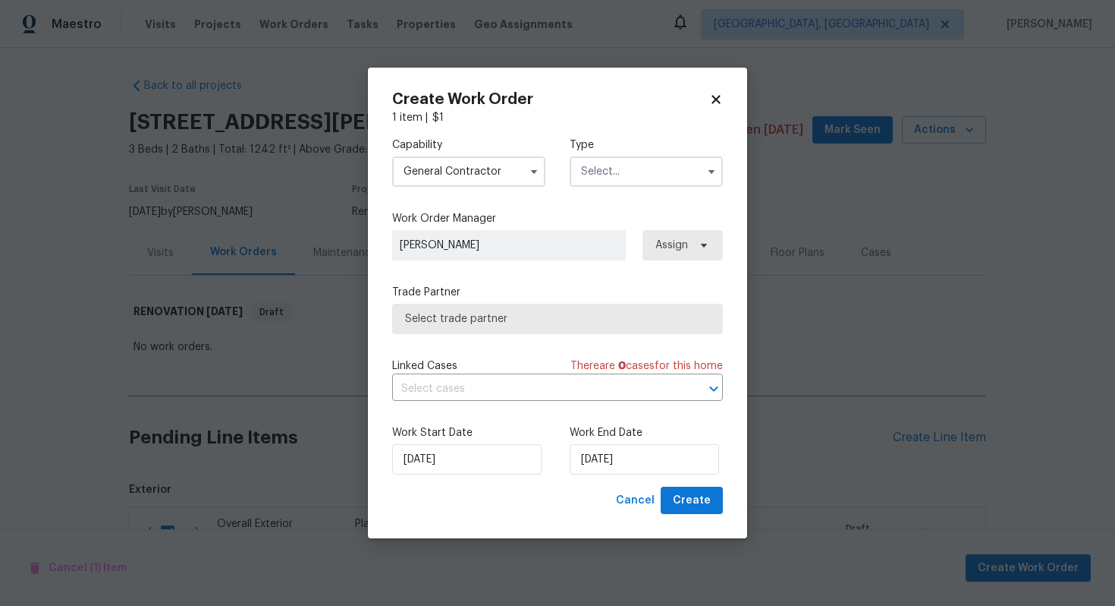
click at [608, 181] on input "text" at bounding box center [646, 171] width 153 height 30
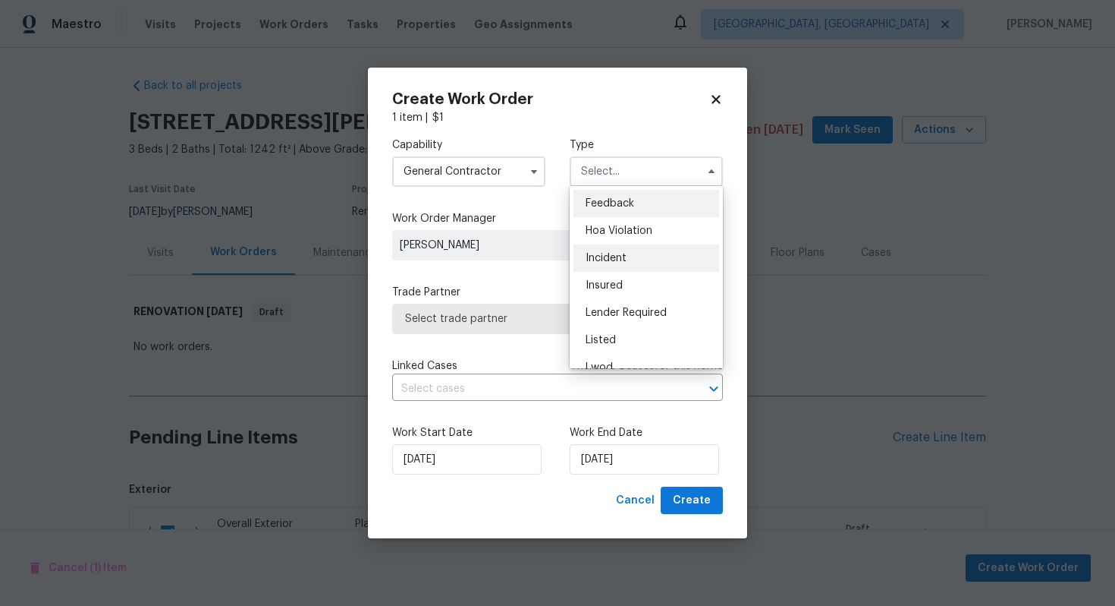
scroll to position [181, 0]
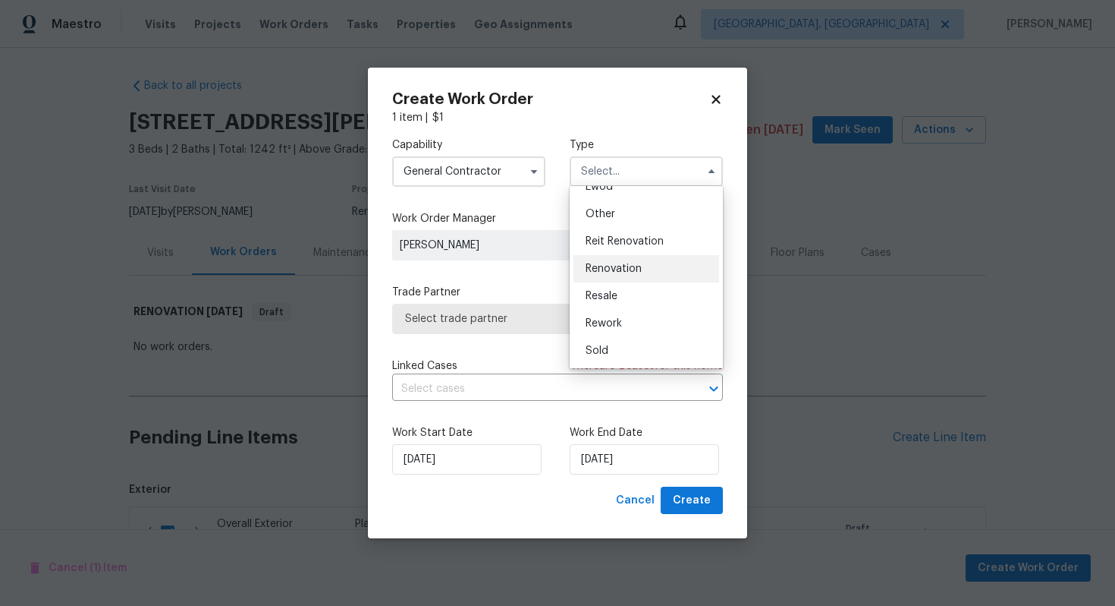
click at [612, 266] on span "Renovation" at bounding box center [614, 268] width 56 height 11
type input "Renovation"
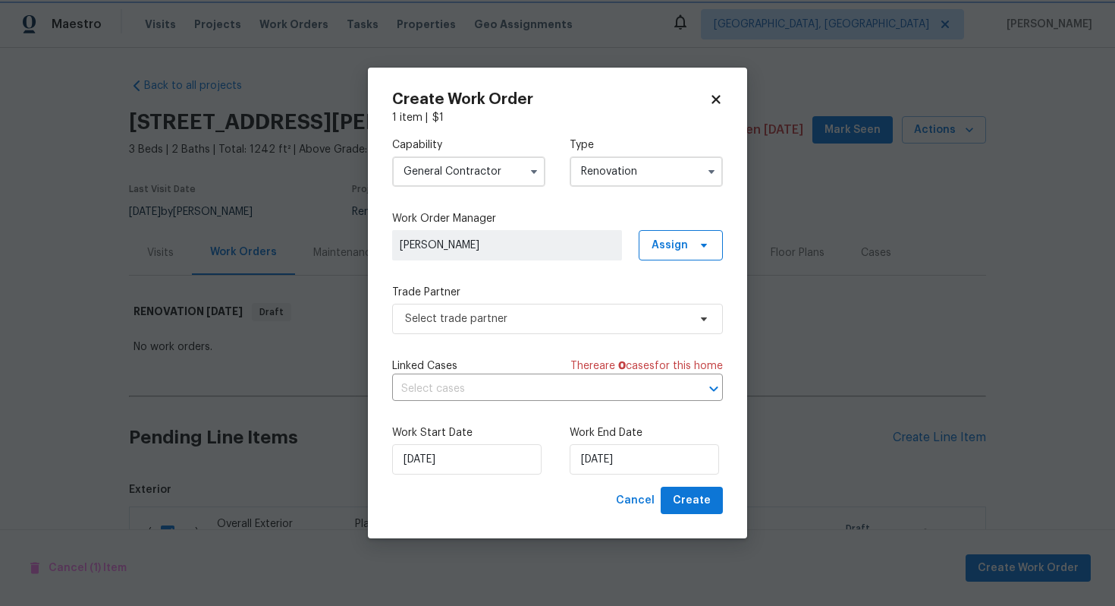
scroll to position [0, 0]
click at [597, 466] on input "13/10/2025" at bounding box center [644, 459] width 149 height 30
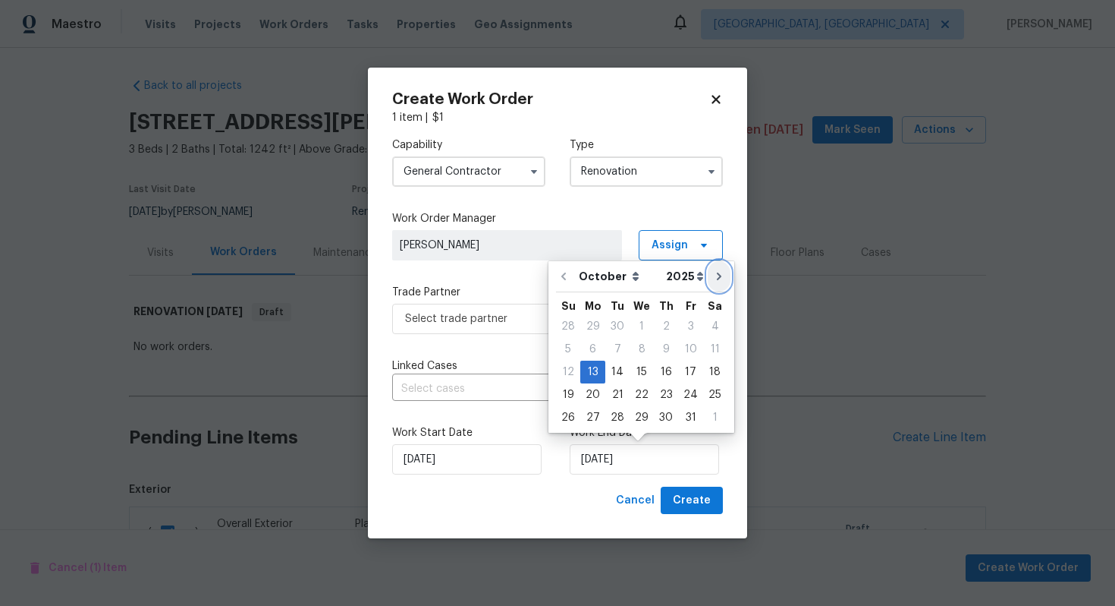
click at [717, 274] on icon "Go to next month" at bounding box center [719, 276] width 5 height 8
type input "13/11/2025"
select select "10"
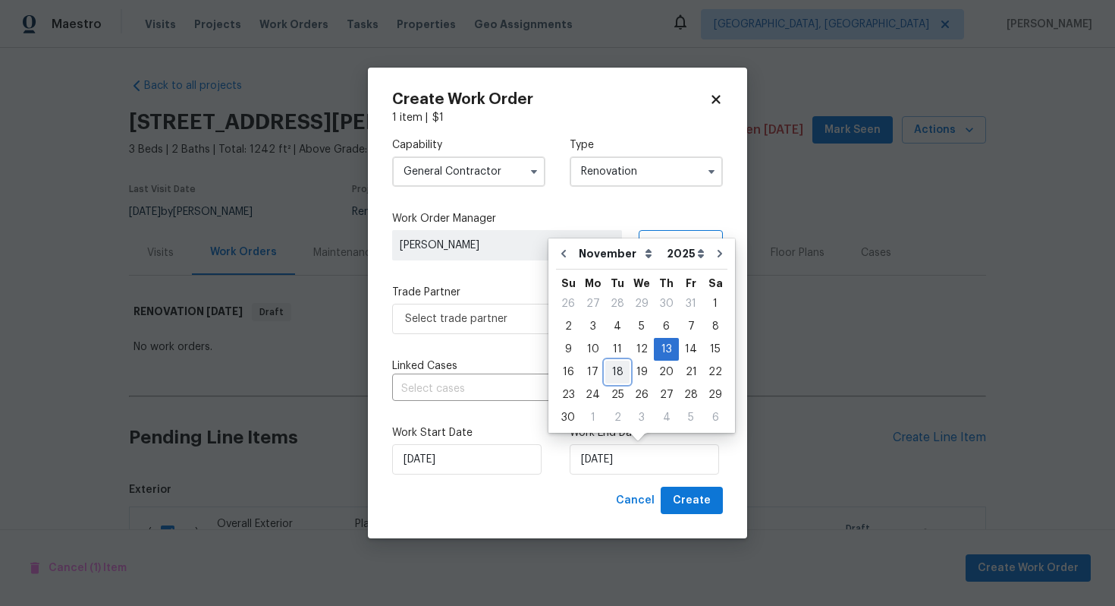
click at [606, 369] on div "18" at bounding box center [618, 371] width 24 height 21
type input "18/11/2025"
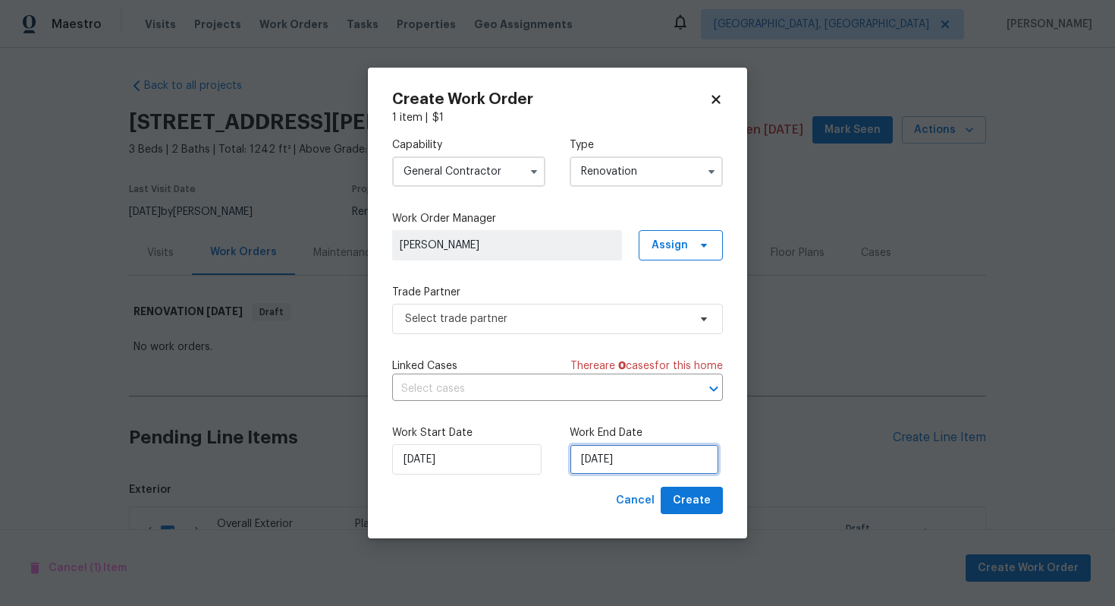
click at [606, 456] on input "18/11/2025" at bounding box center [644, 459] width 149 height 30
select select "10"
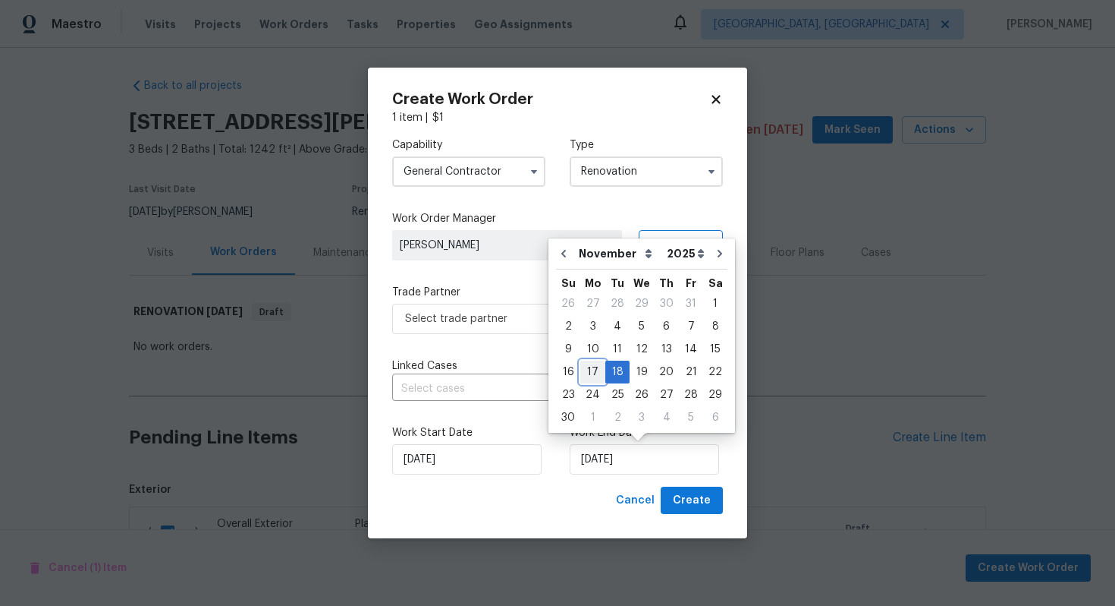
click at [591, 368] on div "17" at bounding box center [592, 371] width 25 height 21
type input "17/11/2025"
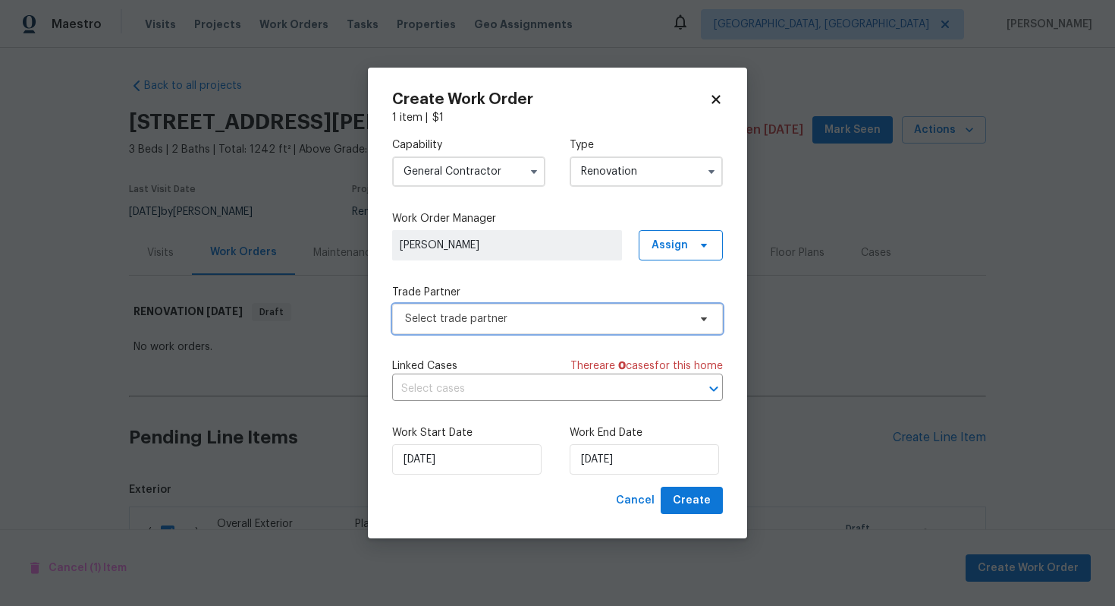
click at [429, 313] on span "Select trade partner" at bounding box center [546, 318] width 283 height 15
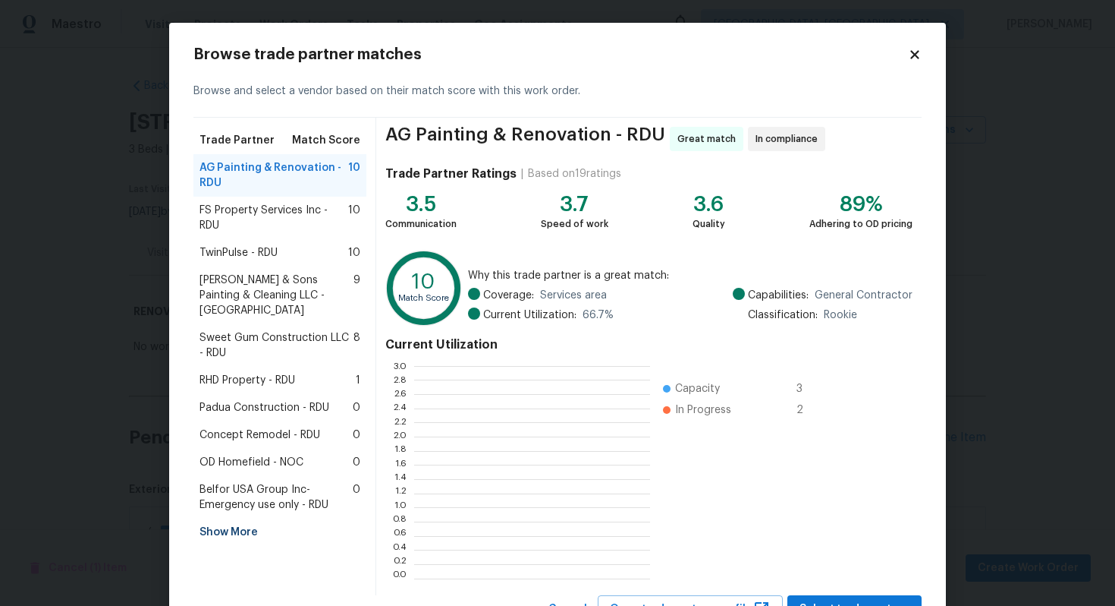
scroll to position [212, 236]
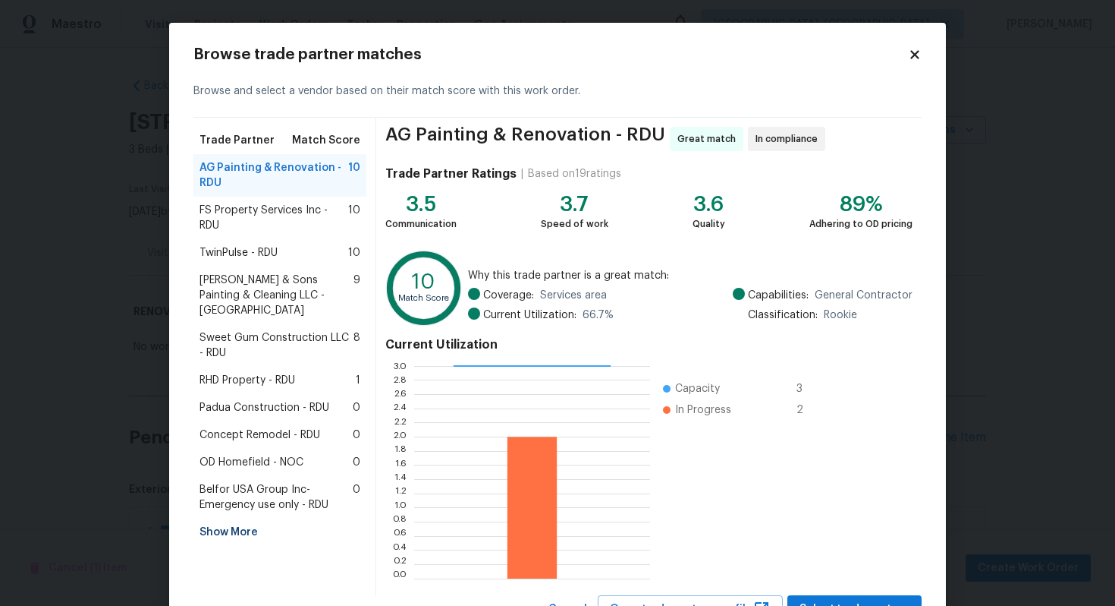
click at [263, 373] on span "RHD Property - RDU" at bounding box center [248, 380] width 96 height 15
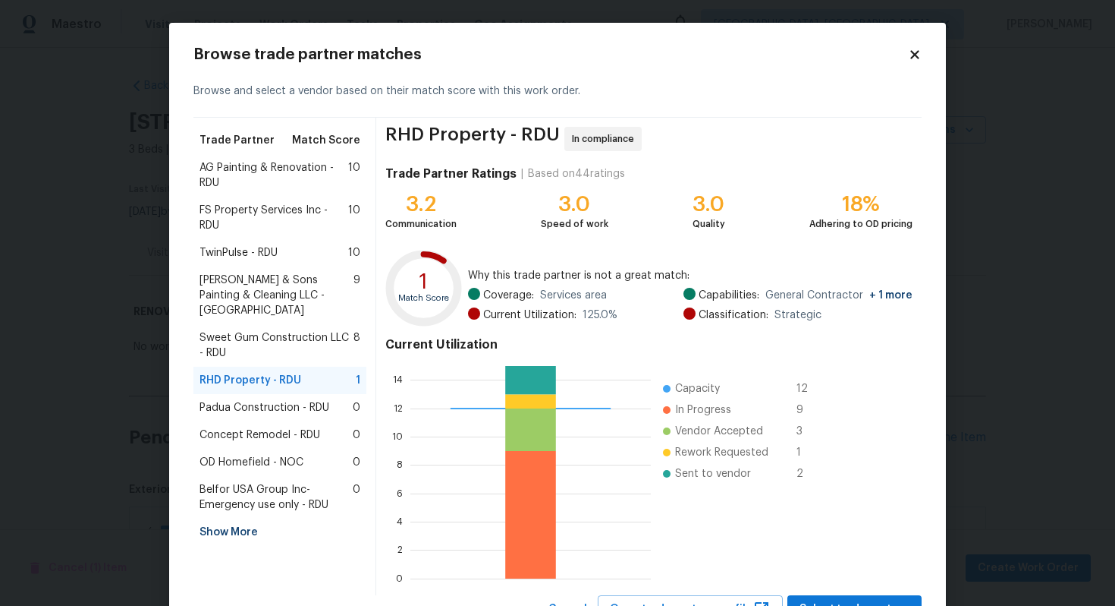
scroll to position [64, 0]
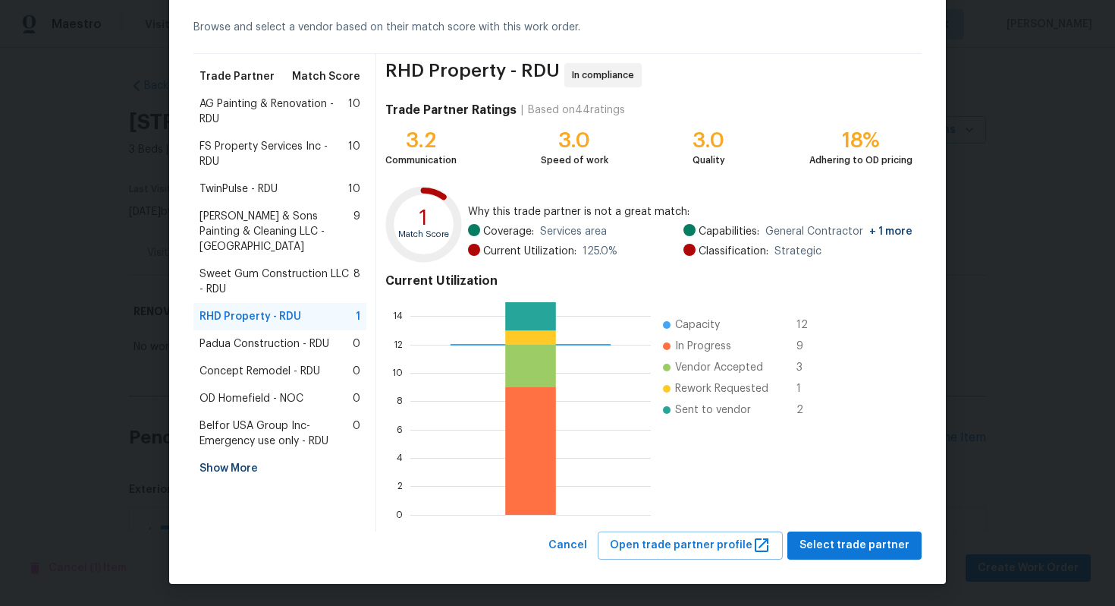
click at [822, 522] on div "RHD Property - RDU In compliance Trade Partner Ratings | Based on 44 ratings 3.…" at bounding box center [649, 292] width 546 height 477
click at [822, 536] on span "Select trade partner" at bounding box center [855, 545] width 110 height 19
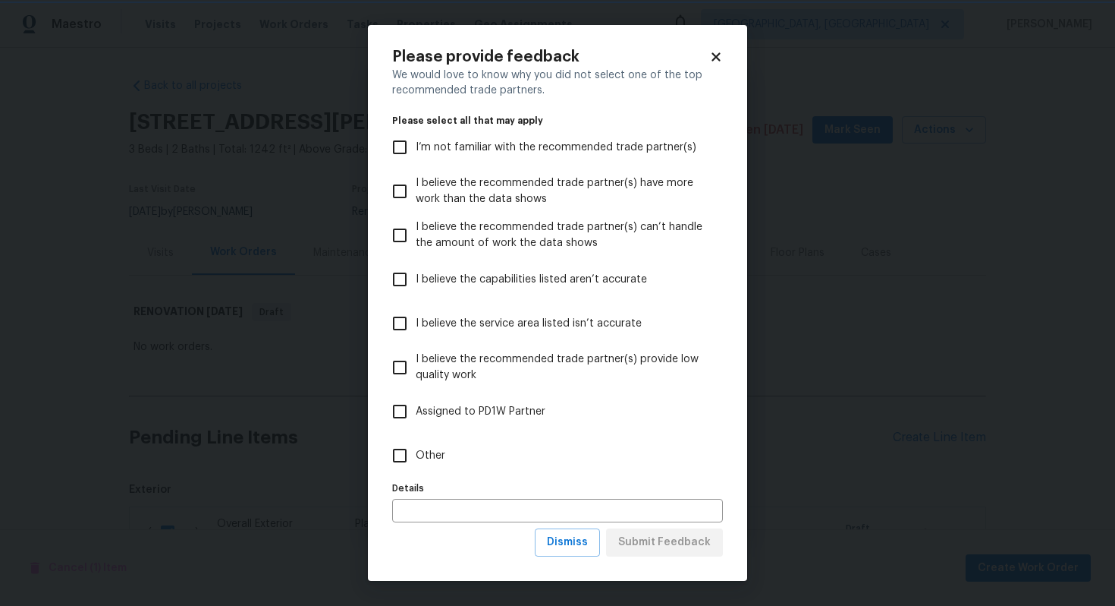
scroll to position [0, 0]
click at [395, 471] on label "Other" at bounding box center [547, 455] width 327 height 44
click at [395, 471] on input "Other" at bounding box center [400, 455] width 32 height 32
checkbox input "true"
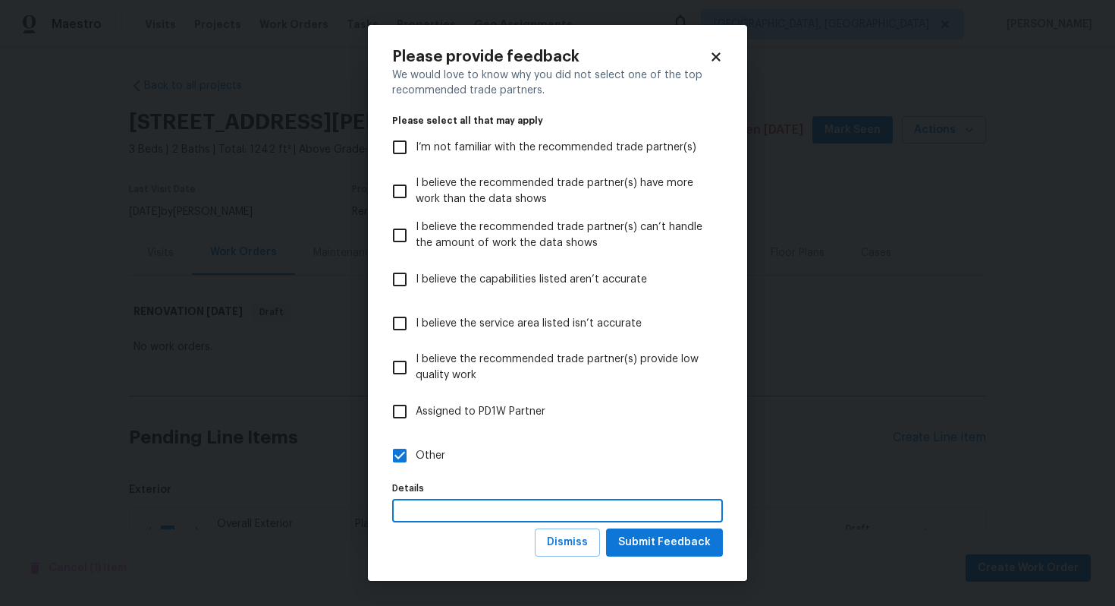
click at [435, 515] on input "text" at bounding box center [557, 511] width 331 height 24
click at [435, 515] on input "S" at bounding box center [557, 511] width 331 height 24
type input "STPP Assignment"
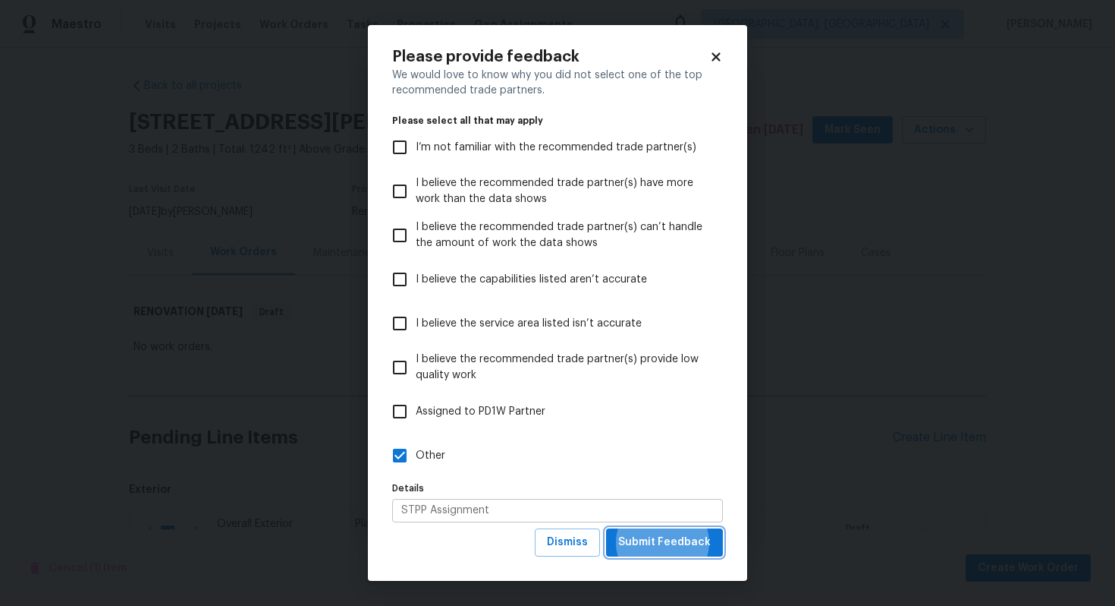
click at [606, 528] on button "Submit Feedback" at bounding box center [664, 542] width 117 height 28
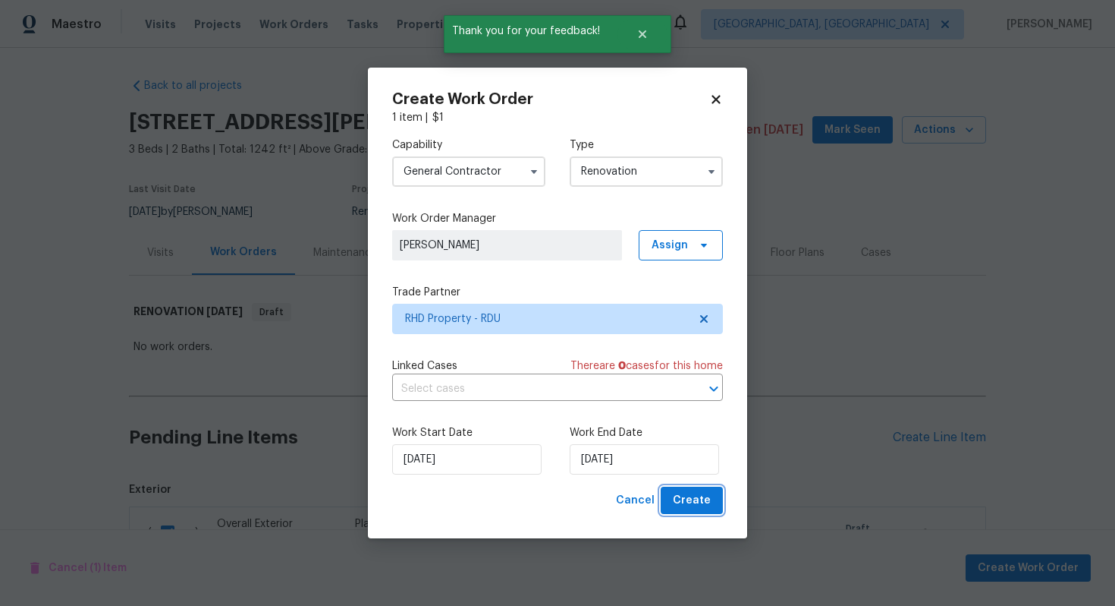
click at [692, 497] on span "Create" at bounding box center [692, 500] width 38 height 19
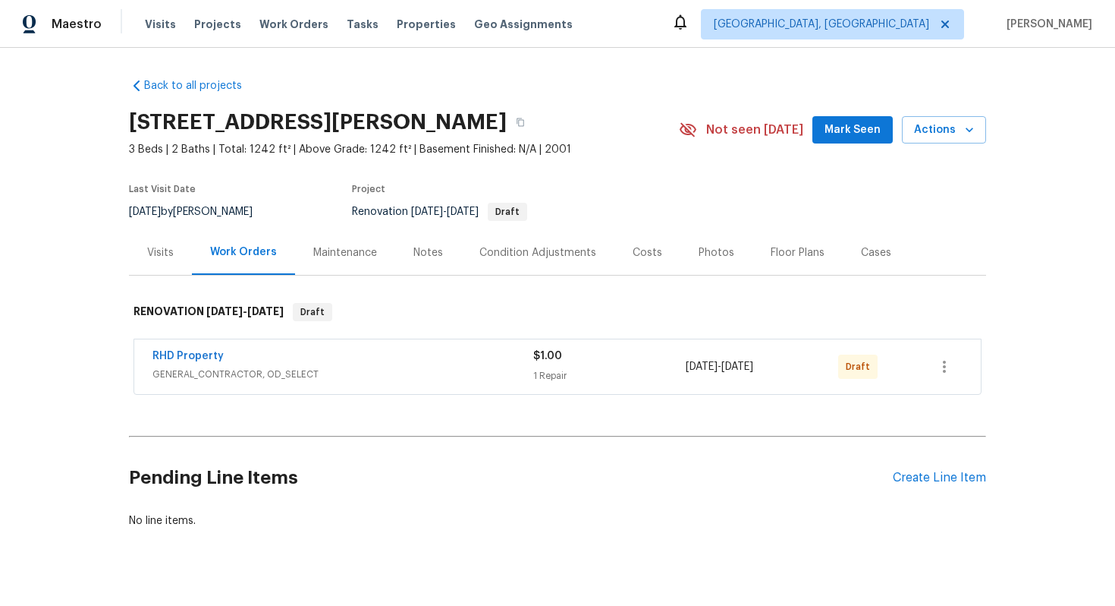
click at [199, 350] on span "RHD Property" at bounding box center [188, 355] width 71 height 15
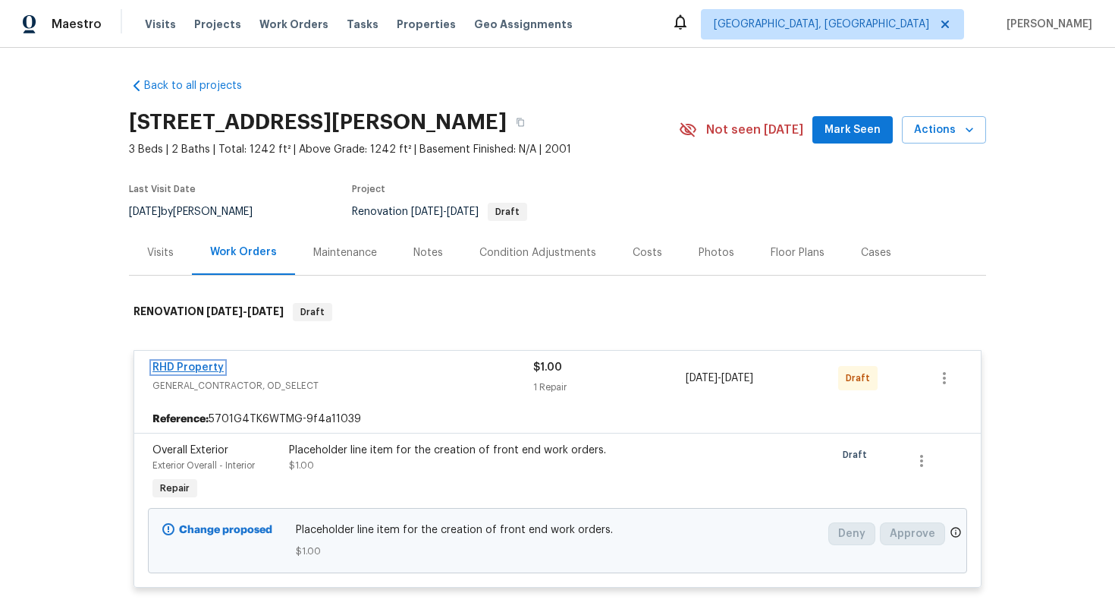
click at [200, 363] on link "RHD Property" at bounding box center [188, 367] width 71 height 11
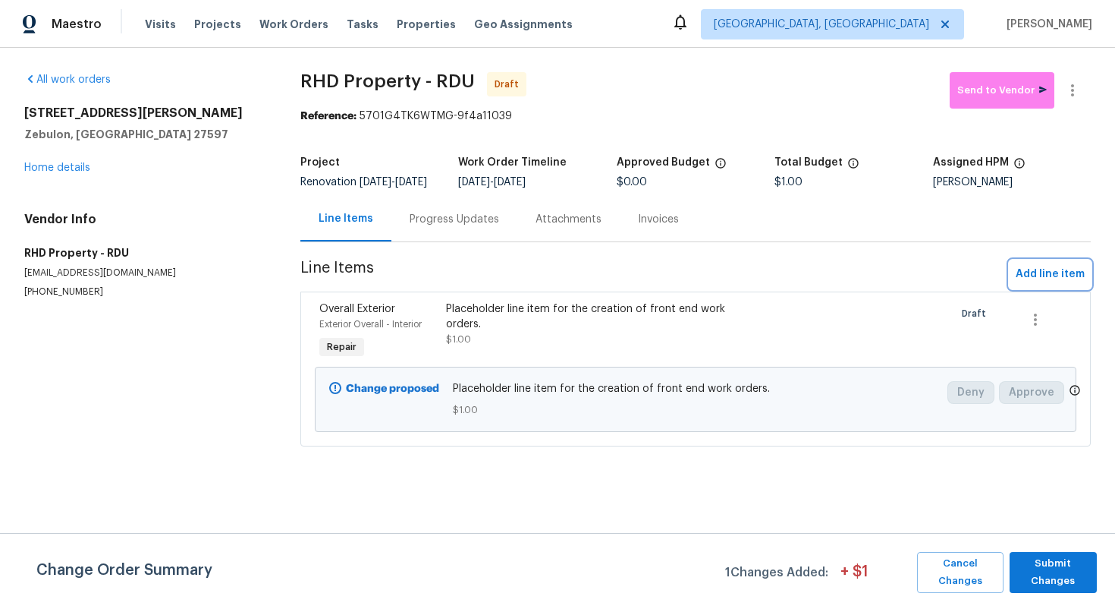
click at [1028, 278] on span "Add line item" at bounding box center [1050, 274] width 69 height 19
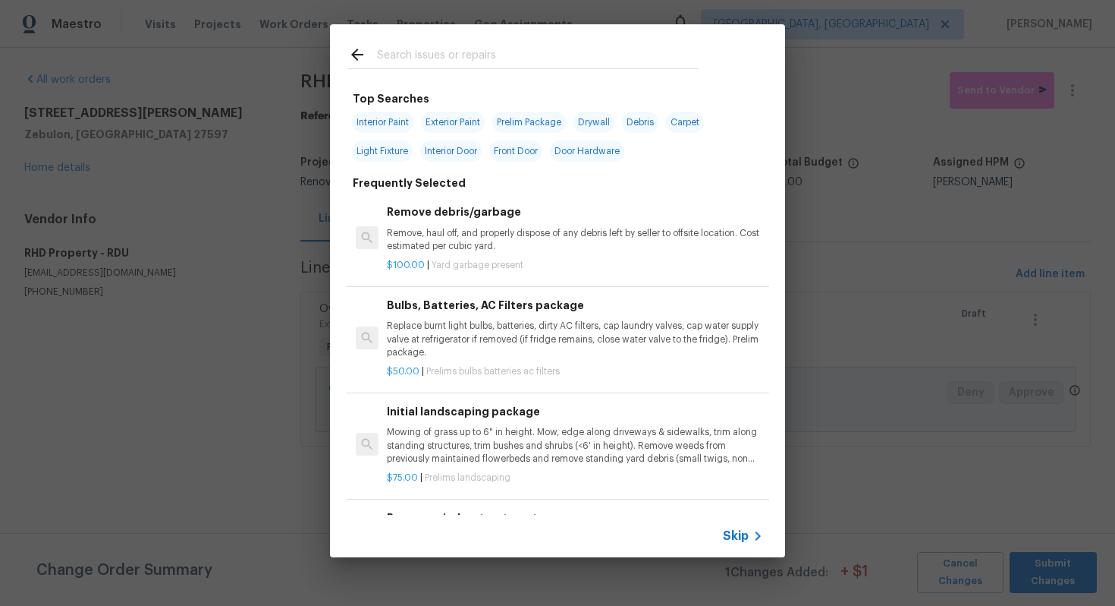
click at [726, 523] on div "Skip" at bounding box center [557, 535] width 455 height 42
click at [734, 535] on span "Skip" at bounding box center [736, 535] width 26 height 15
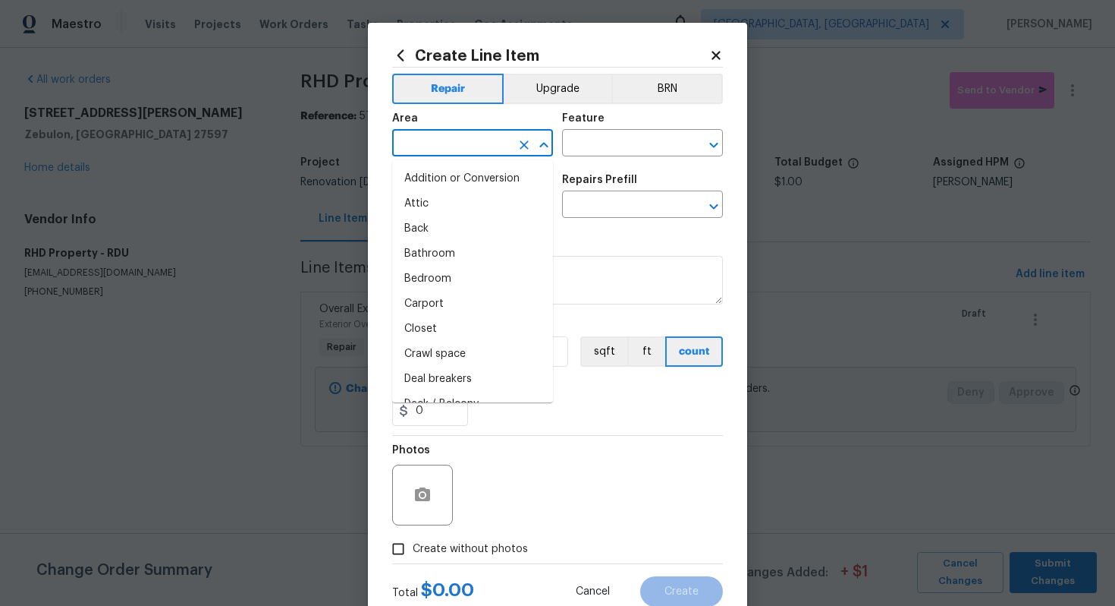
click at [431, 150] on input "text" at bounding box center [451, 145] width 118 height 24
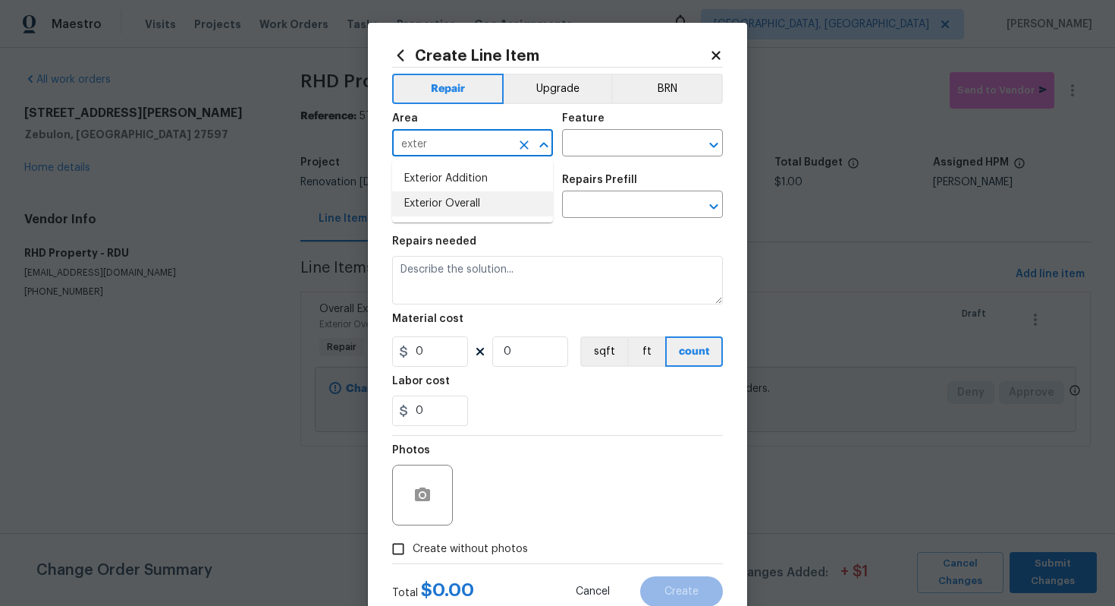
click at [448, 193] on li "Exterior Overall" at bounding box center [472, 203] width 161 height 25
type input "Exterior Overall"
click at [594, 150] on input "text" at bounding box center [621, 145] width 118 height 24
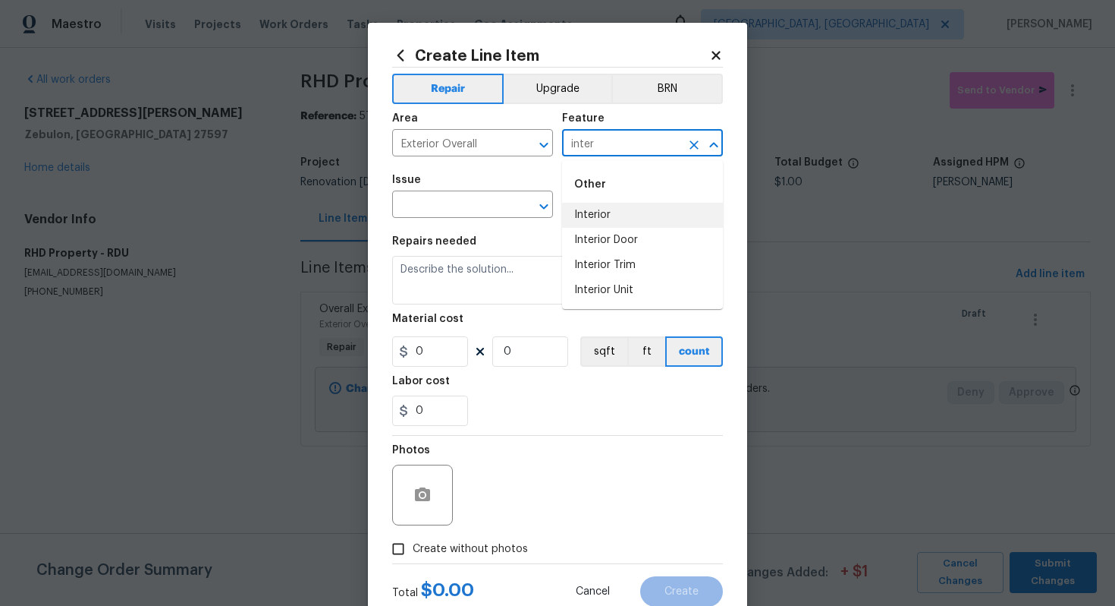
click at [612, 221] on li "Interior" at bounding box center [642, 215] width 161 height 25
type input "Interior"
click at [458, 201] on input "text" at bounding box center [451, 206] width 118 height 24
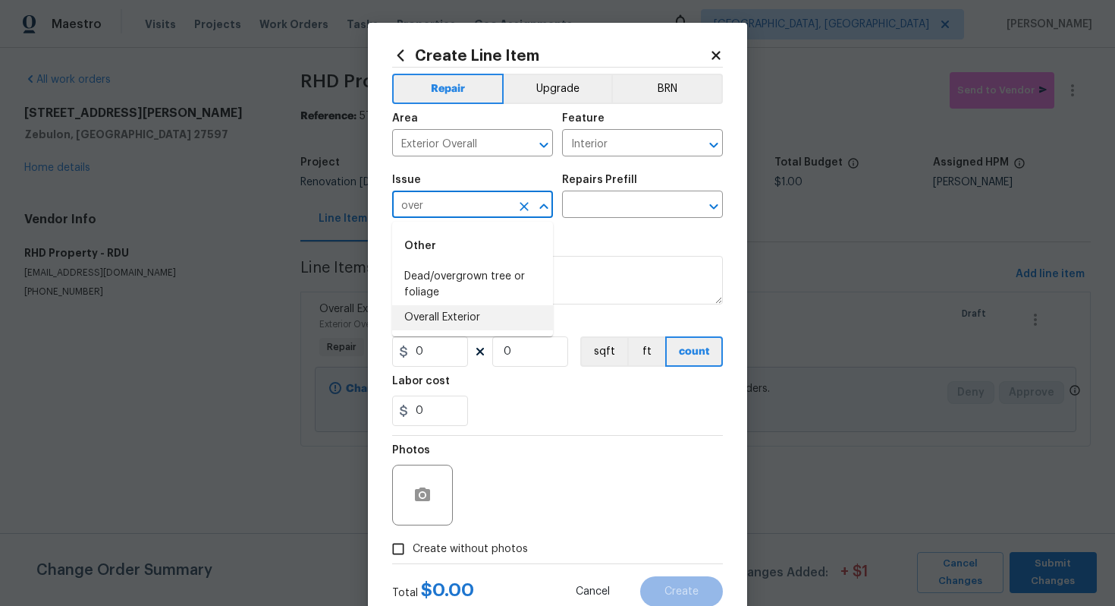
click at [464, 315] on li "Overall Exterior" at bounding box center [472, 317] width 161 height 25
type input "Overall Exterior"
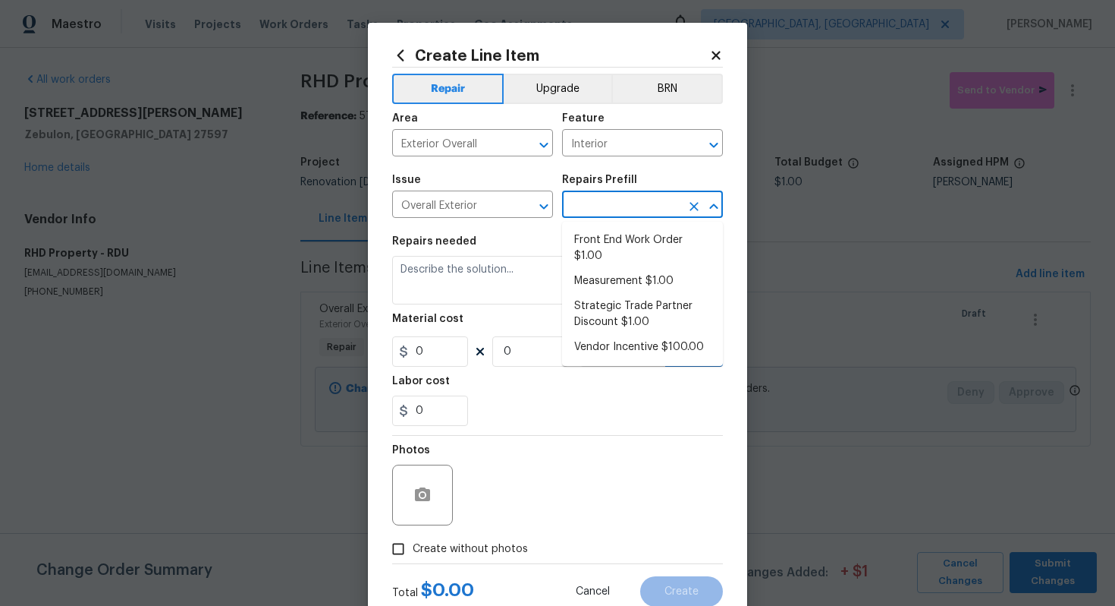
click at [576, 212] on input "text" at bounding box center [621, 206] width 118 height 24
click at [634, 263] on li "Front End Work Order $1.00" at bounding box center [642, 248] width 161 height 41
type input "Front End Work Order $1.00"
type textarea "Placeholder line item for the creation of front end work orders."
type input "1"
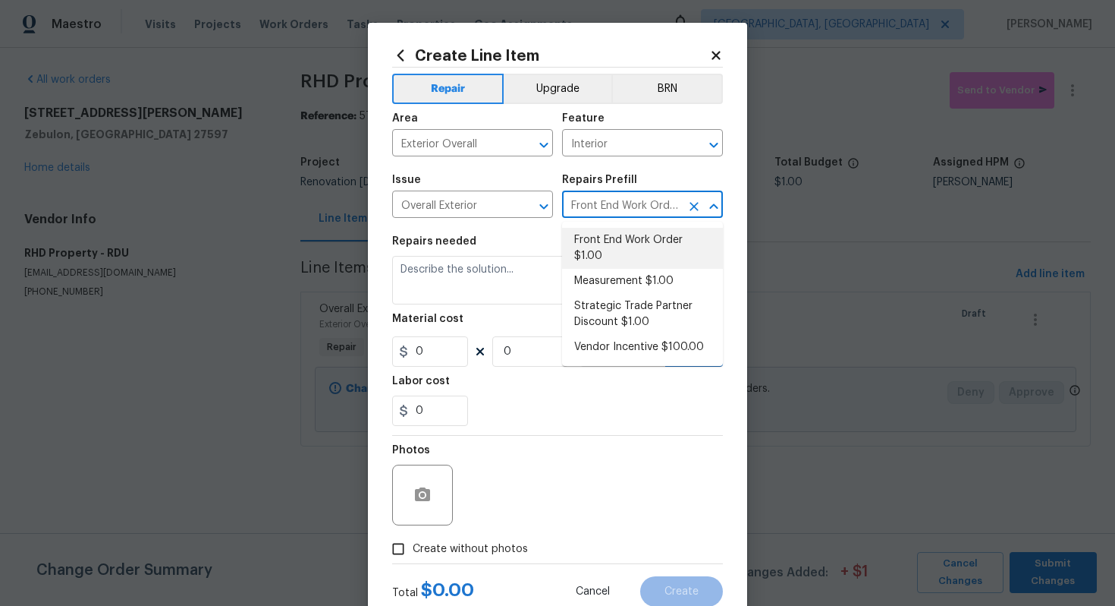
type input "1"
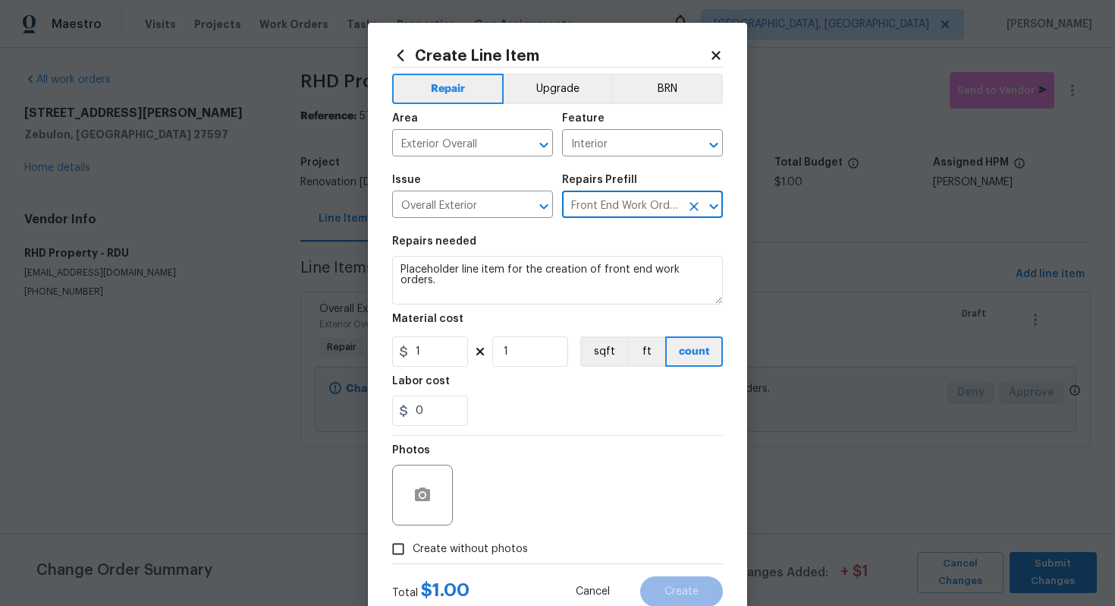
click at [697, 201] on icon "Clear" at bounding box center [694, 206] width 15 height 15
click at [596, 215] on input "text" at bounding box center [621, 206] width 118 height 24
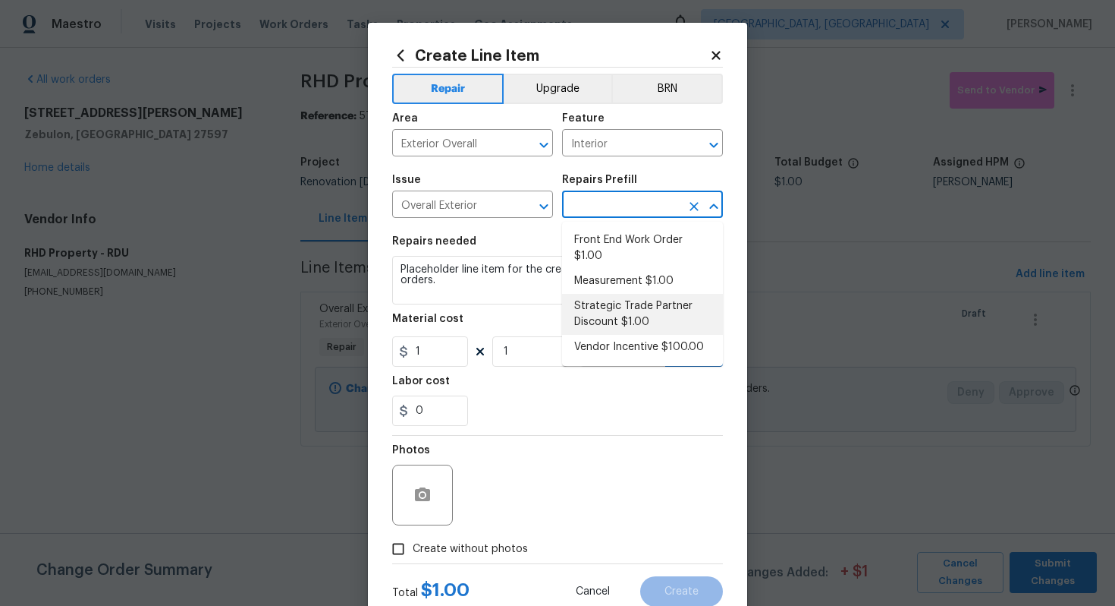
click at [612, 304] on li "Strategic Trade Partner Discount $1.00" at bounding box center [642, 314] width 161 height 41
type input "Strategic Trade Partner Discount $1.00"
type textarea "Calculate and apply 5% STPP discount to the total of the work order as a negati…"
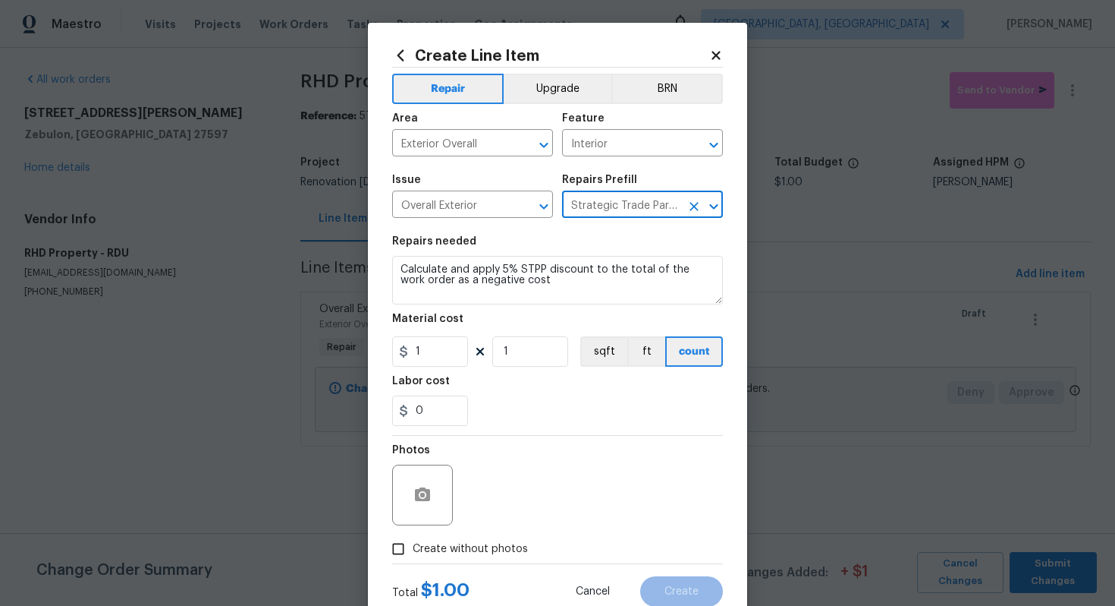
click at [511, 546] on span "Create without photos" at bounding box center [470, 549] width 115 height 16
click at [413, 546] on input "Create without photos" at bounding box center [398, 548] width 29 height 29
checkbox input "true"
click at [547, 450] on div "Reason*" at bounding box center [594, 455] width 258 height 20
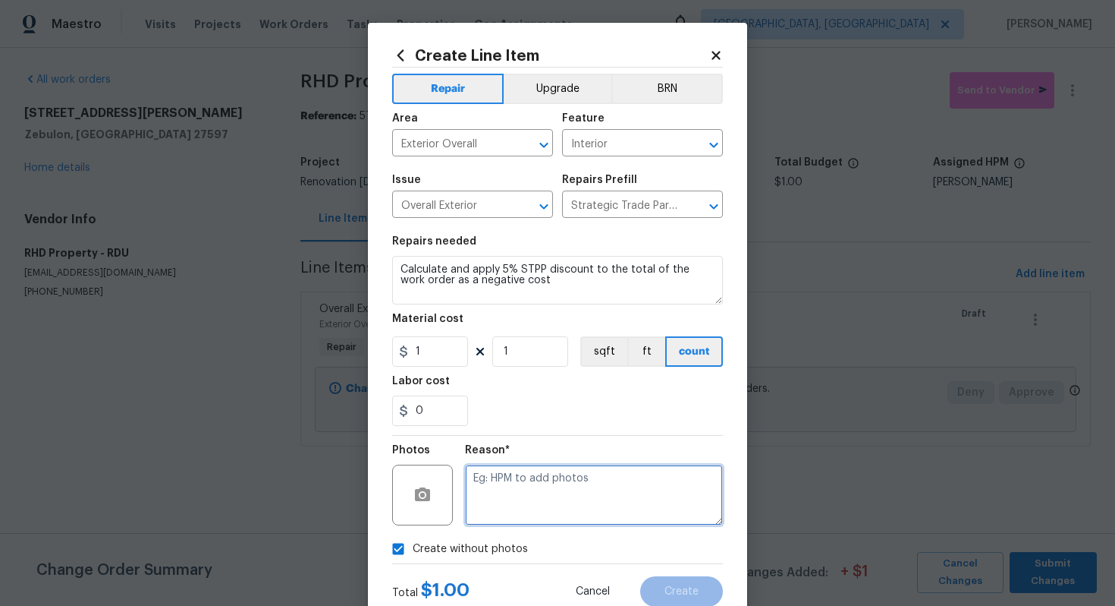
click at [534, 500] on textarea at bounding box center [594, 494] width 258 height 61
type textarea "n/a"
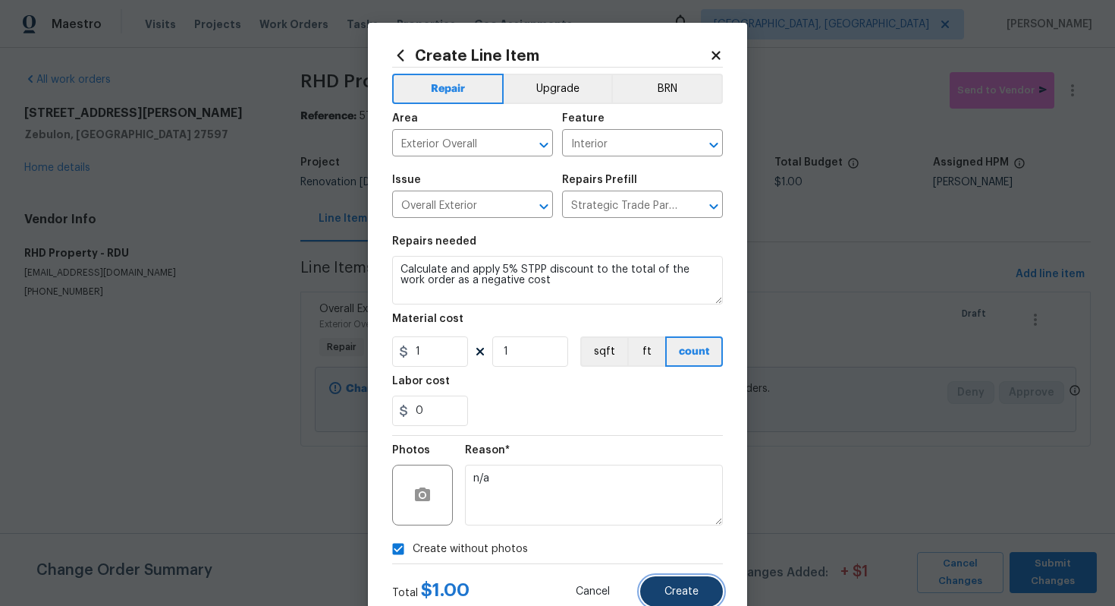
click at [678, 578] on button "Create" at bounding box center [681, 591] width 83 height 30
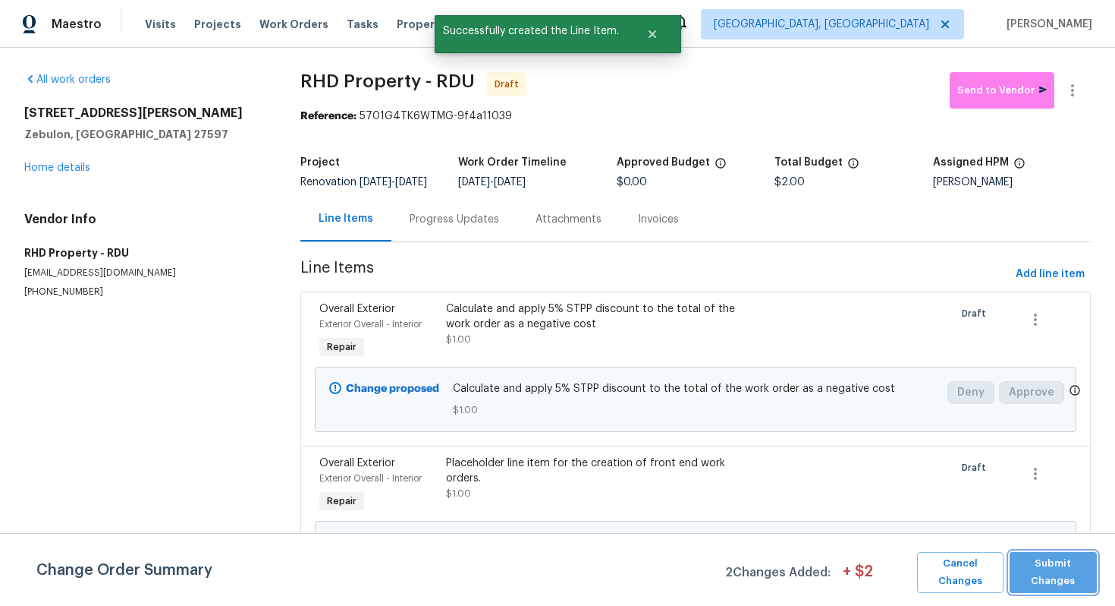
click at [1033, 580] on span "Submit Changes" at bounding box center [1054, 572] width 72 height 35
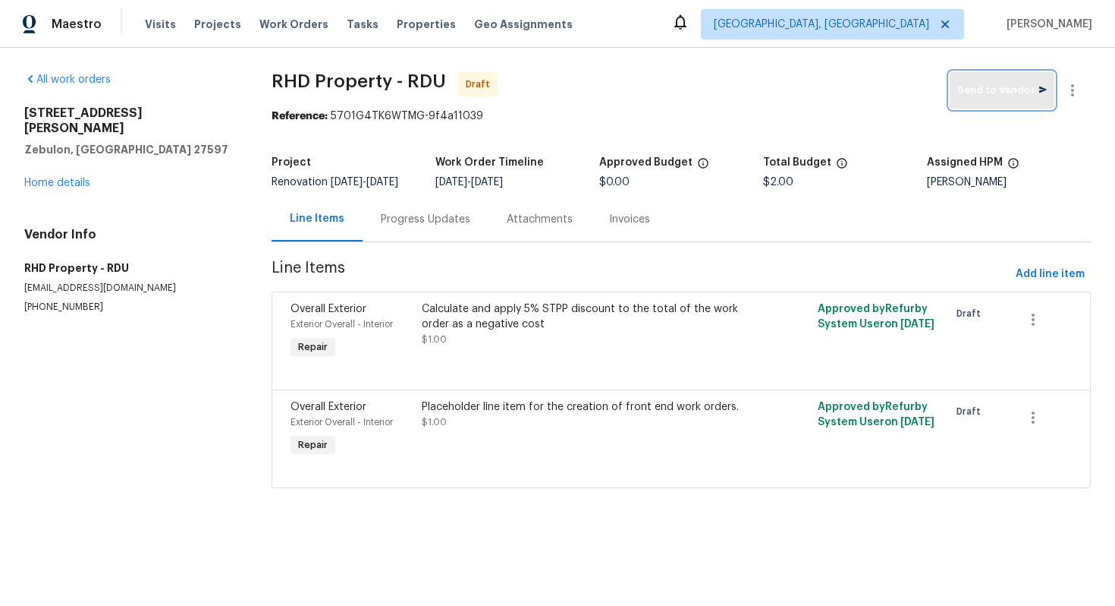
click at [986, 101] on button "Send to Vendor" at bounding box center [1002, 90] width 105 height 36
click at [46, 178] on link "Home details" at bounding box center [57, 183] width 66 height 11
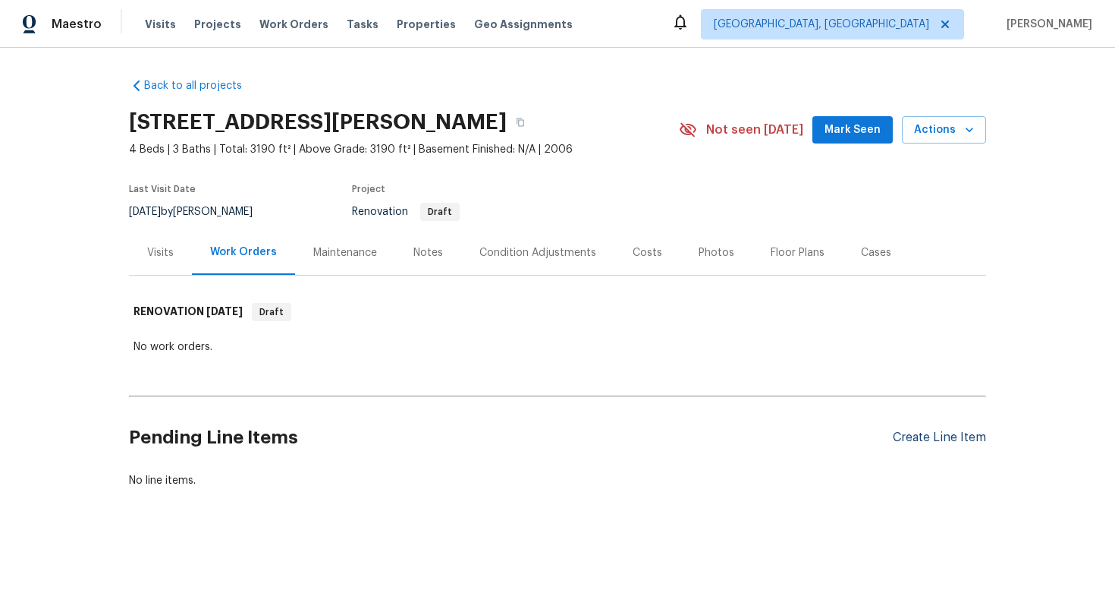
click at [923, 439] on div "Create Line Item" at bounding box center [939, 437] width 93 height 14
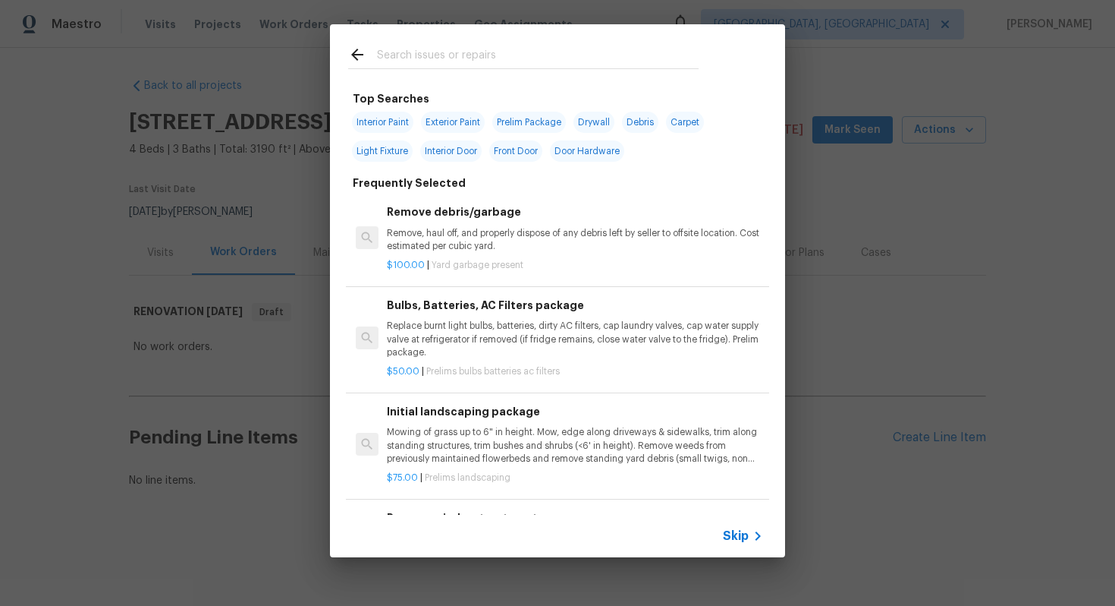
click at [735, 536] on span "Skip" at bounding box center [736, 535] width 26 height 15
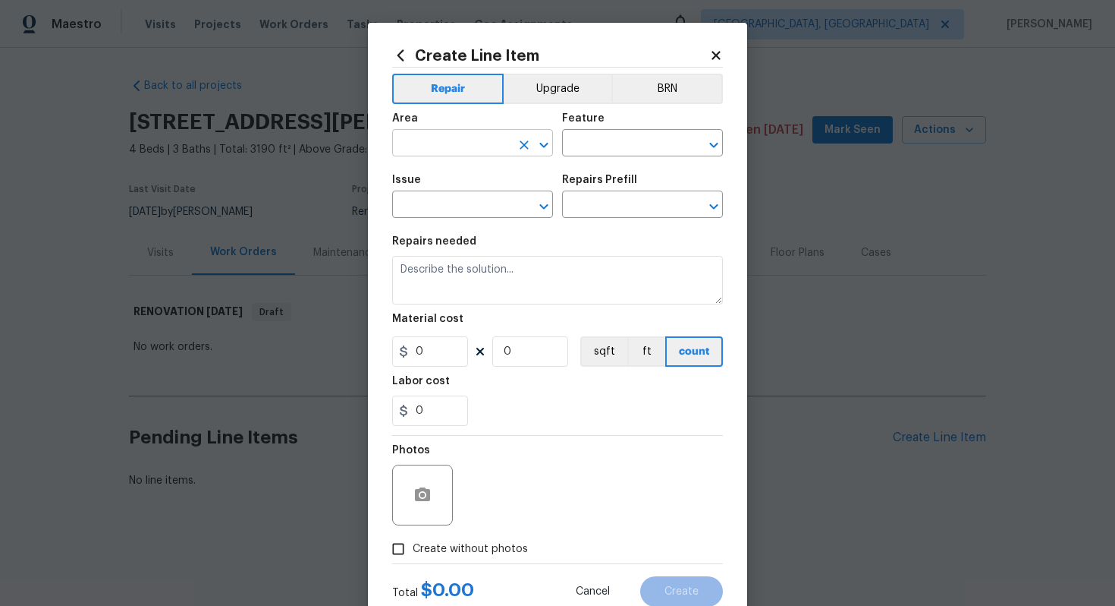
click at [442, 146] on input "text" at bounding box center [451, 145] width 118 height 24
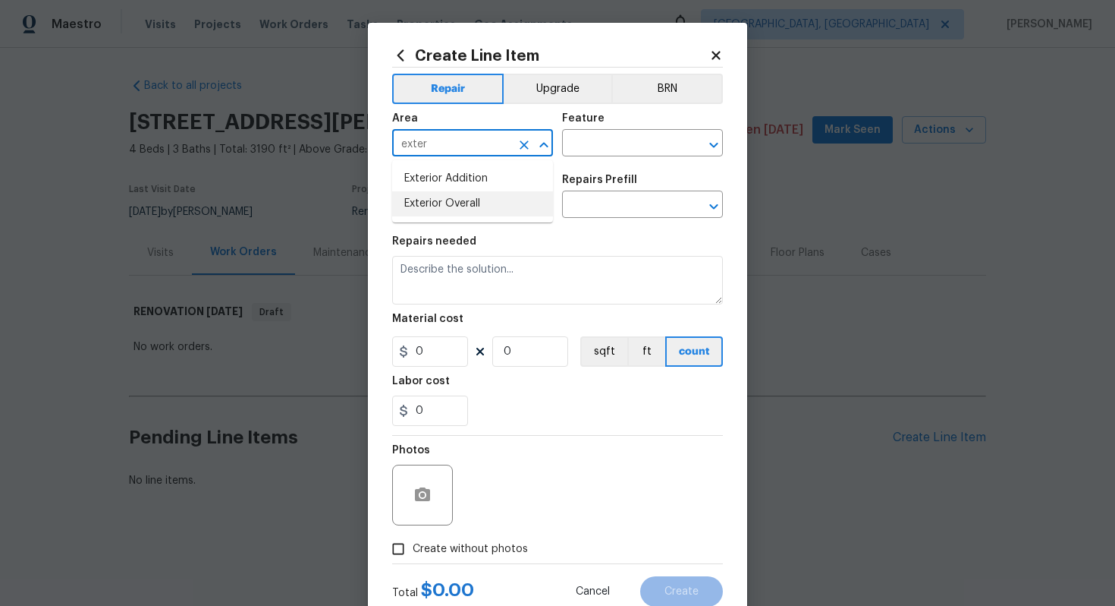
click at [447, 204] on li "Exterior Overall" at bounding box center [472, 203] width 161 height 25
type input "Exterior Overall"
click at [573, 153] on input "text" at bounding box center [621, 145] width 118 height 24
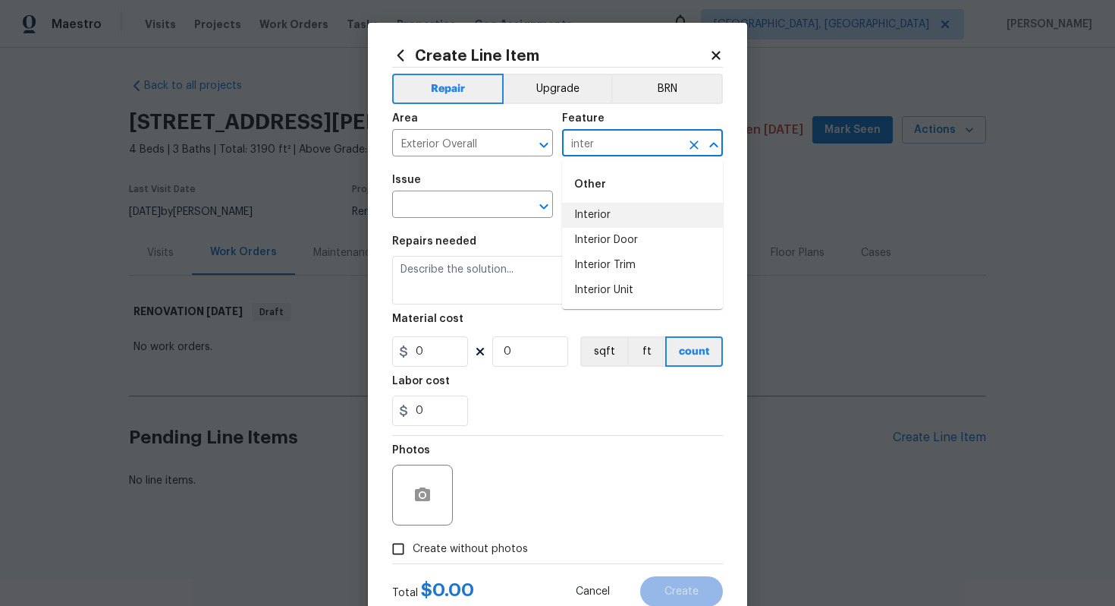
click at [613, 223] on li "Interior" at bounding box center [642, 215] width 161 height 25
type input "Interior"
click at [470, 209] on input "text" at bounding box center [451, 206] width 118 height 24
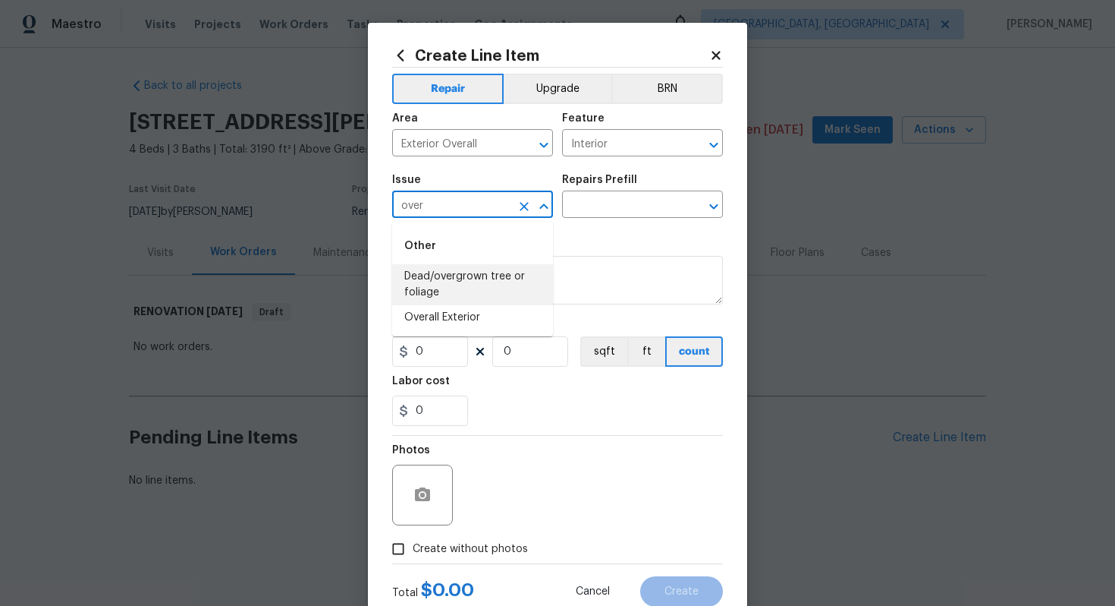
click at [480, 331] on ul "Other Dead/overgrown tree or foliage Overall Exterior" at bounding box center [472, 279] width 161 height 115
click at [475, 317] on li "Overall Exterior" at bounding box center [472, 317] width 161 height 25
type input "Overall Exterior"
click at [638, 203] on input "text" at bounding box center [621, 206] width 118 height 24
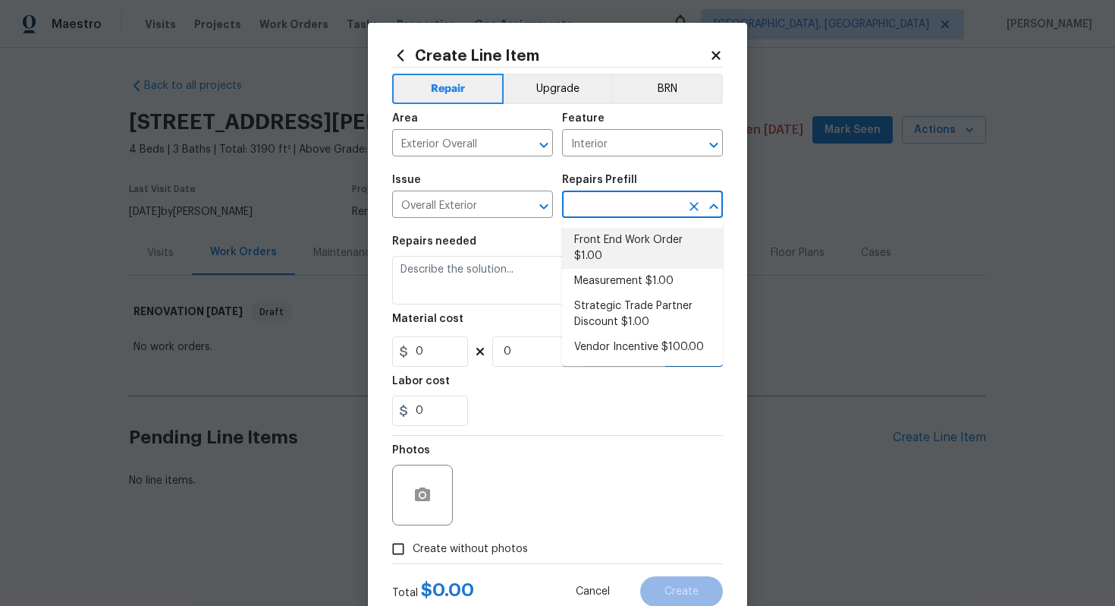
click at [612, 232] on li "Front End Work Order $1.00" at bounding box center [642, 248] width 161 height 41
type input "Front End Work Order $1.00"
type textarea "Placeholder line item for the creation of front end work orders."
type input "1"
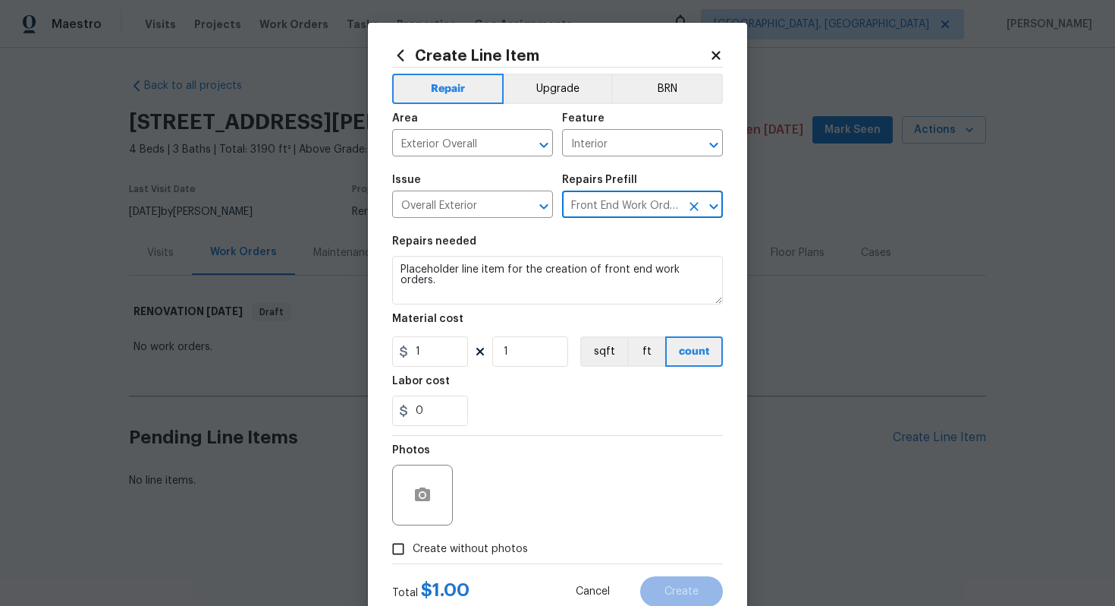
click at [491, 548] on span "Create without photos" at bounding box center [470, 549] width 115 height 16
click at [413, 548] on input "Create without photos" at bounding box center [398, 548] width 29 height 29
checkbox input "true"
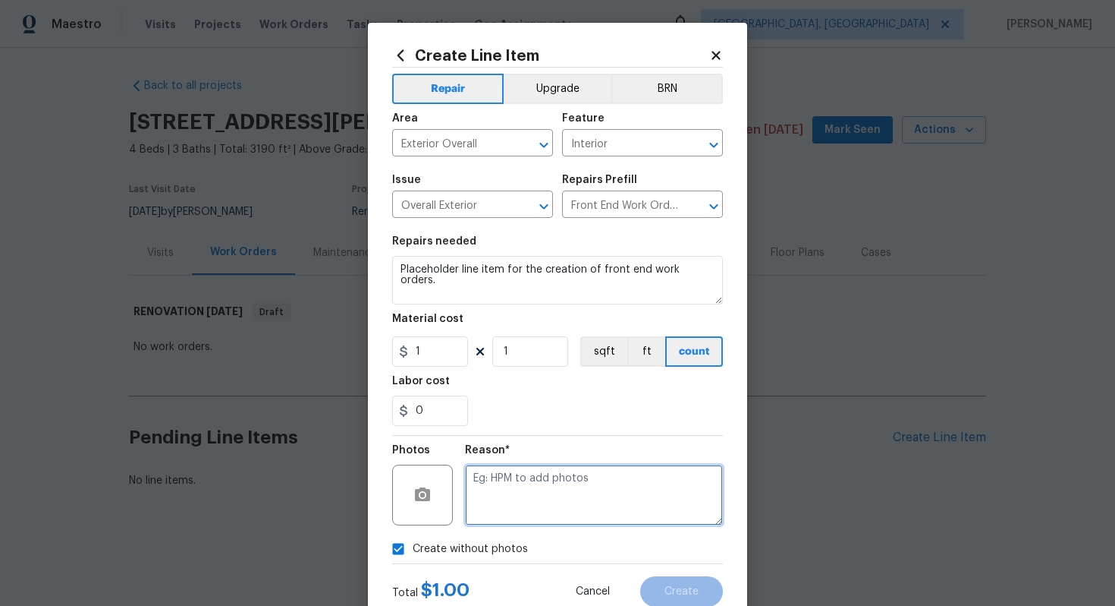
click at [527, 501] on textarea at bounding box center [594, 494] width 258 height 61
type textarea "n/a"
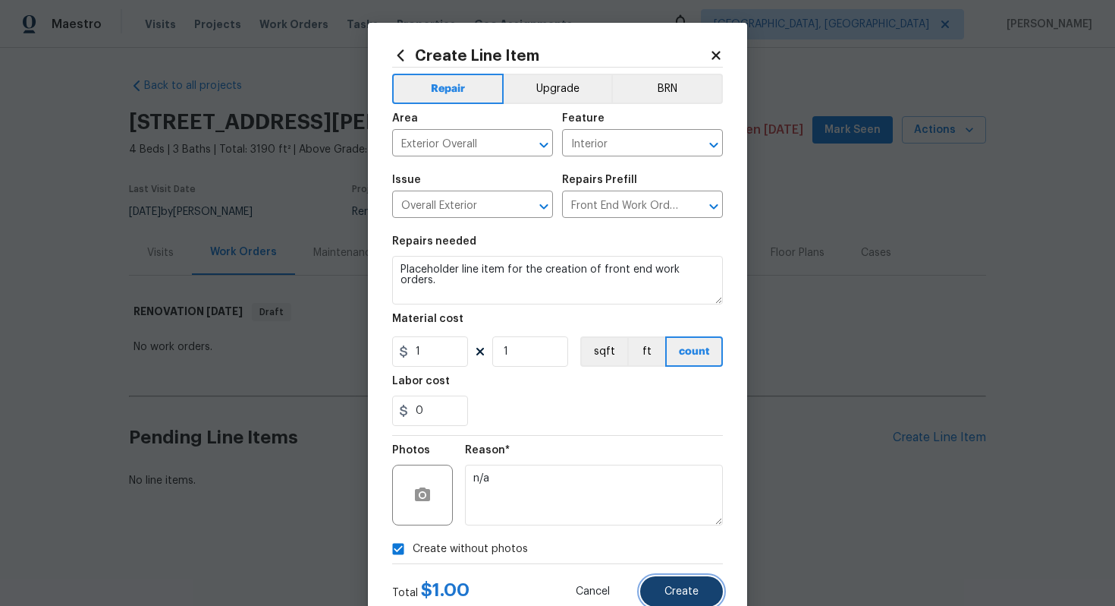
click at [672, 601] on button "Create" at bounding box center [681, 591] width 83 height 30
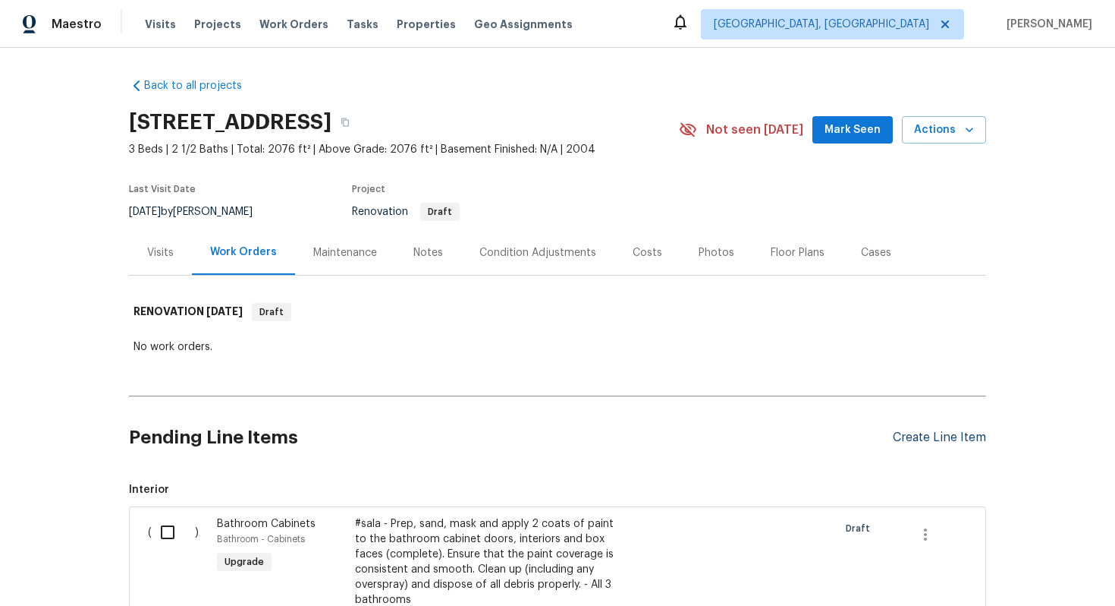
click at [921, 442] on div "Create Line Item" at bounding box center [939, 437] width 93 height 14
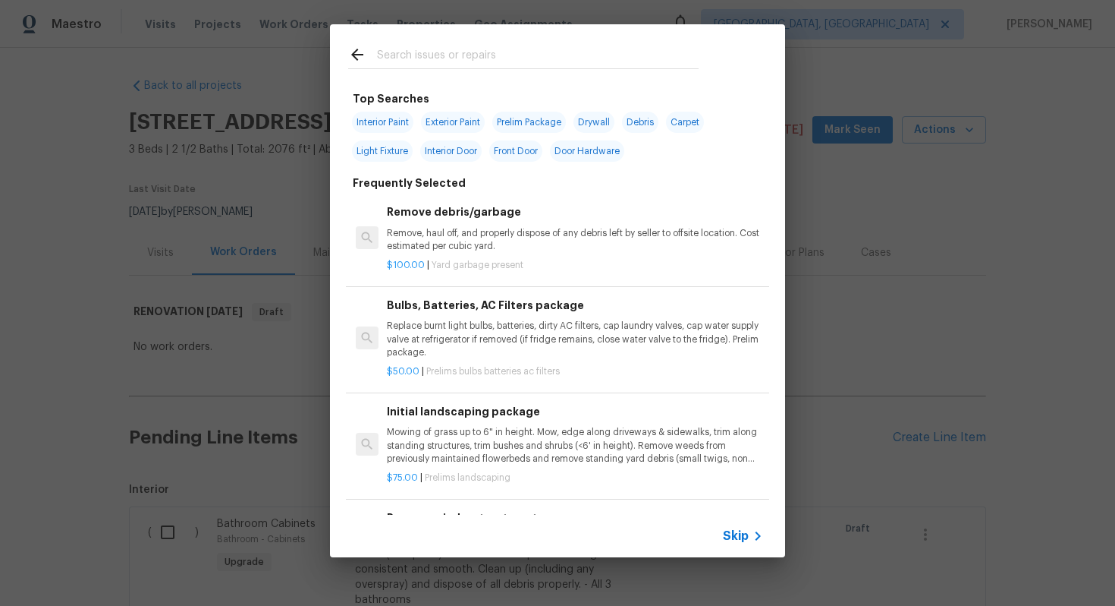
click at [735, 534] on span "Skip" at bounding box center [736, 535] width 26 height 15
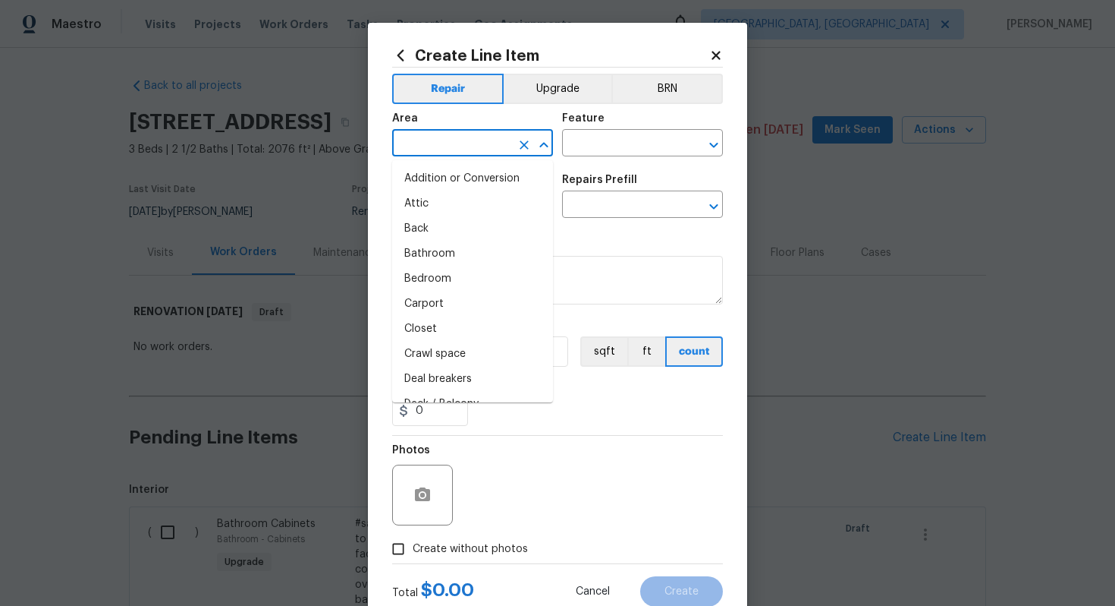
click at [450, 137] on input "text" at bounding box center [451, 145] width 118 height 24
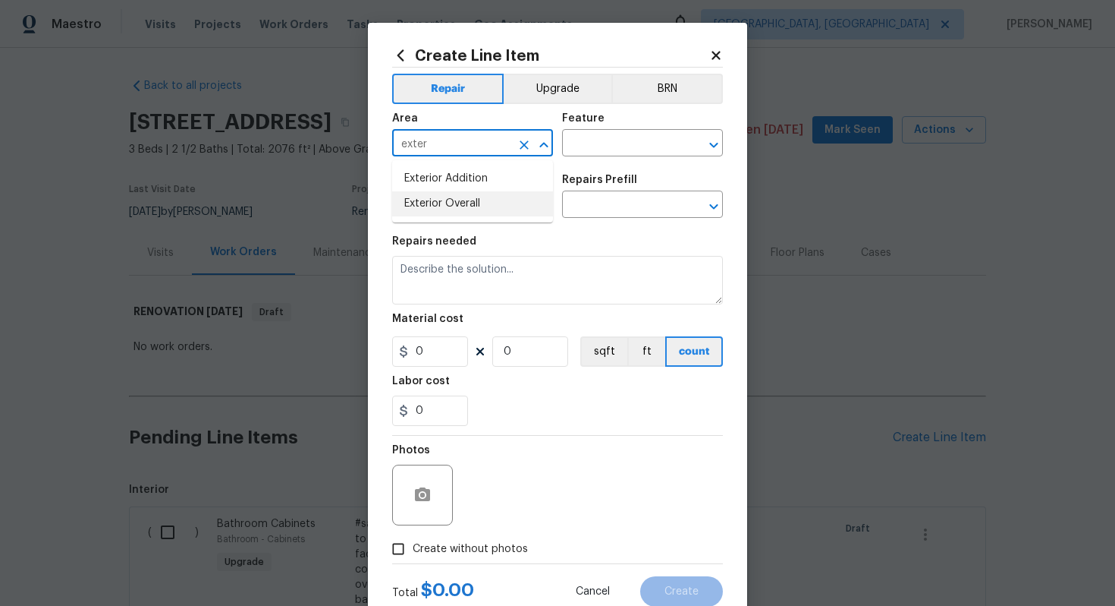
click at [460, 204] on li "Exterior Overall" at bounding box center [472, 203] width 161 height 25
type input "Exterior Overall"
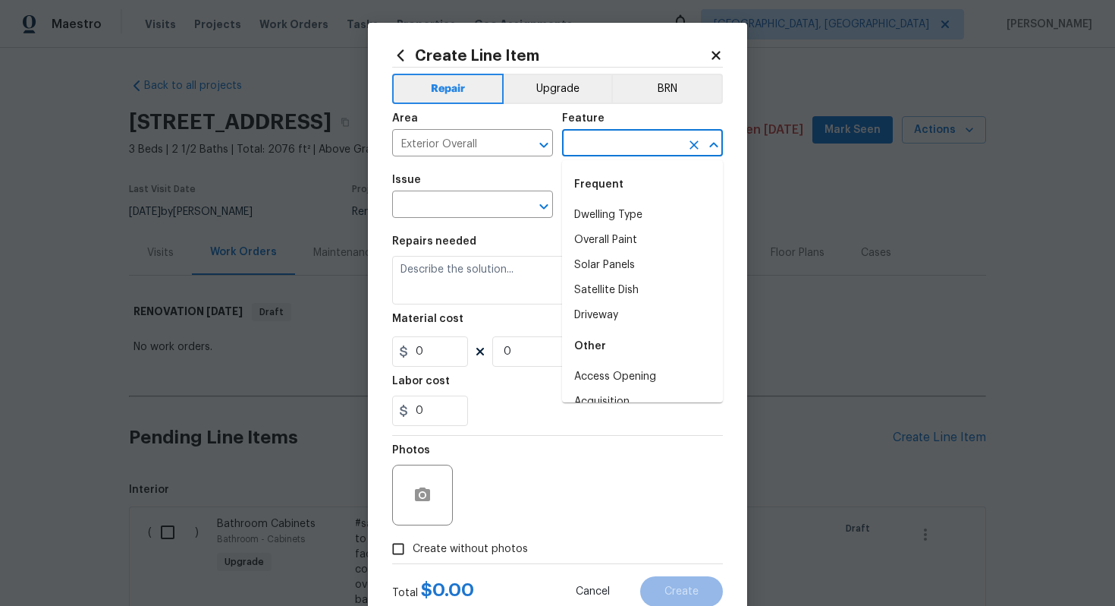
click at [604, 153] on input "text" at bounding box center [621, 145] width 118 height 24
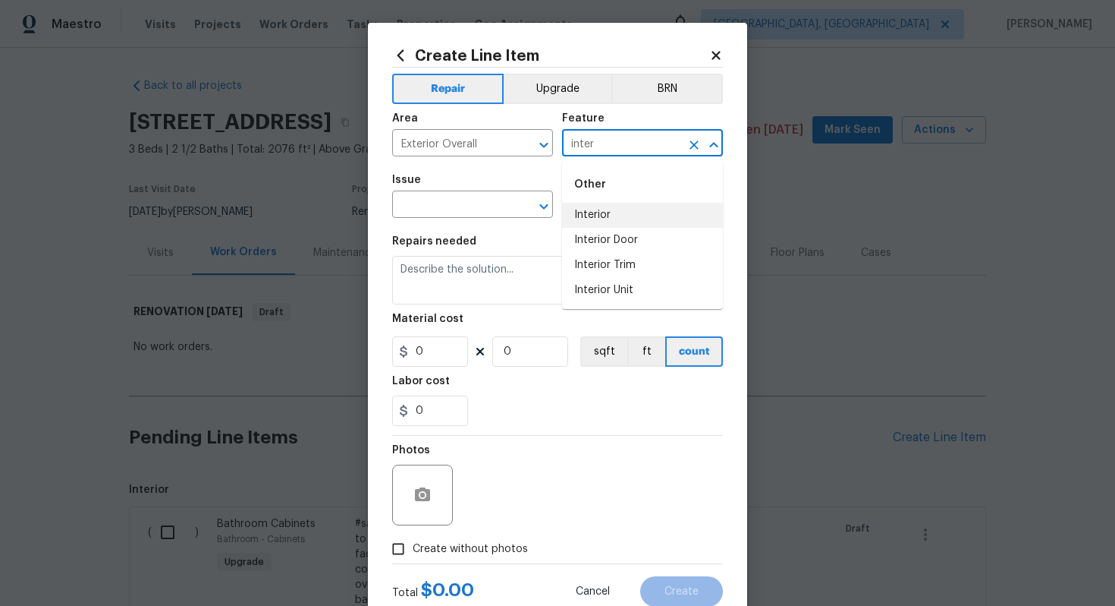
click at [591, 214] on li "Interior" at bounding box center [642, 215] width 161 height 25
type input "Interior"
click at [467, 211] on input "text" at bounding box center [451, 206] width 118 height 24
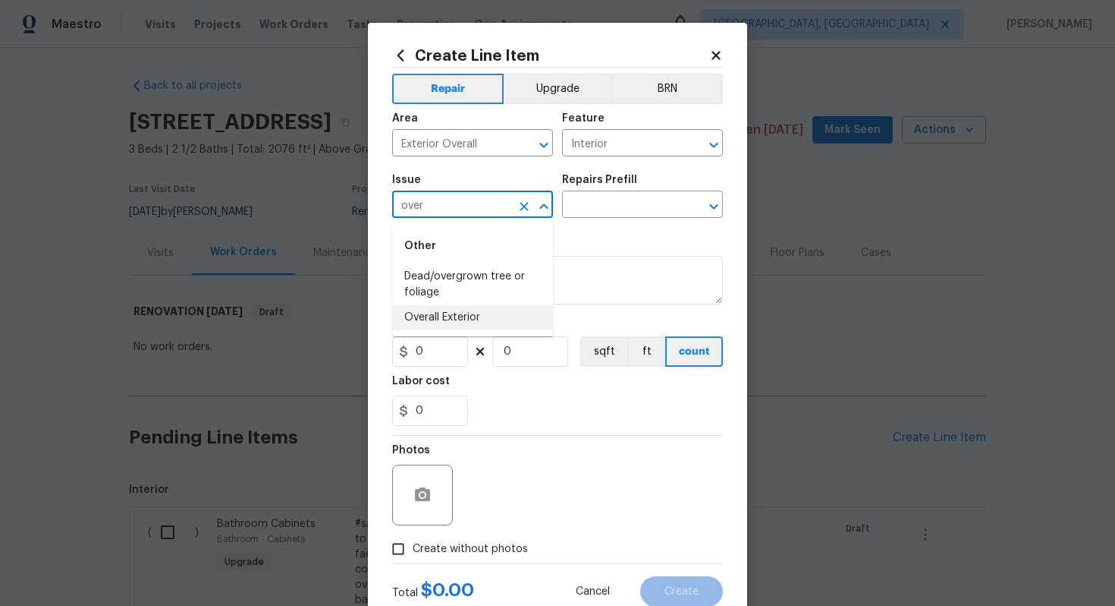
click at [461, 324] on li "Overall Exterior" at bounding box center [472, 317] width 161 height 25
type input "Overall Exterior"
click at [620, 197] on input "text" at bounding box center [621, 206] width 118 height 24
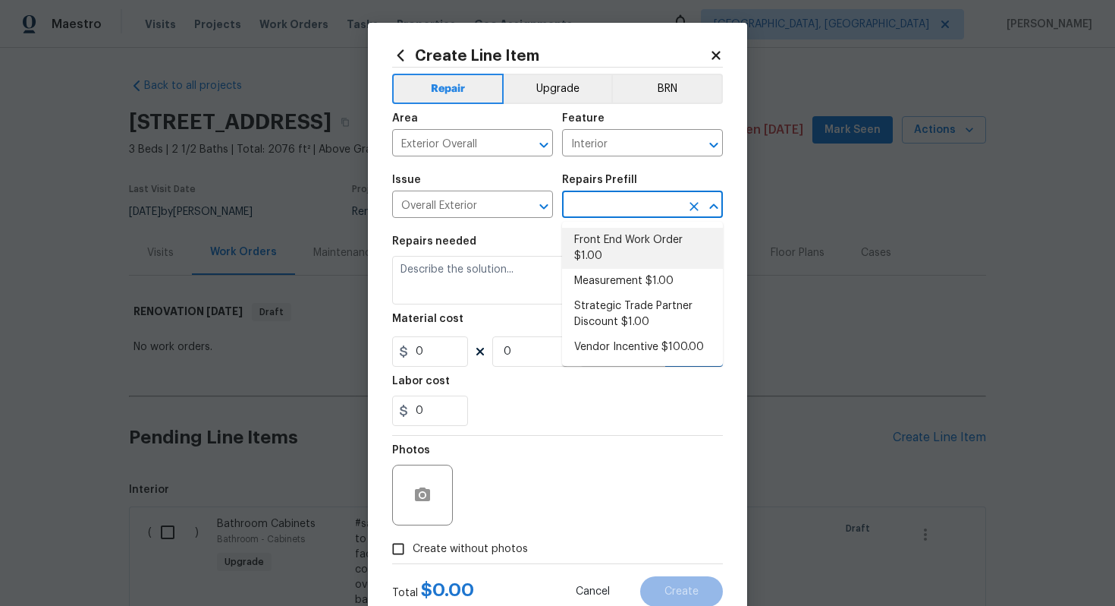
click at [610, 247] on li "Front End Work Order $1.00" at bounding box center [642, 248] width 161 height 41
type input "Front End Work Order $1.00"
type textarea "Placeholder line item for the creation of front end work orders."
type input "1"
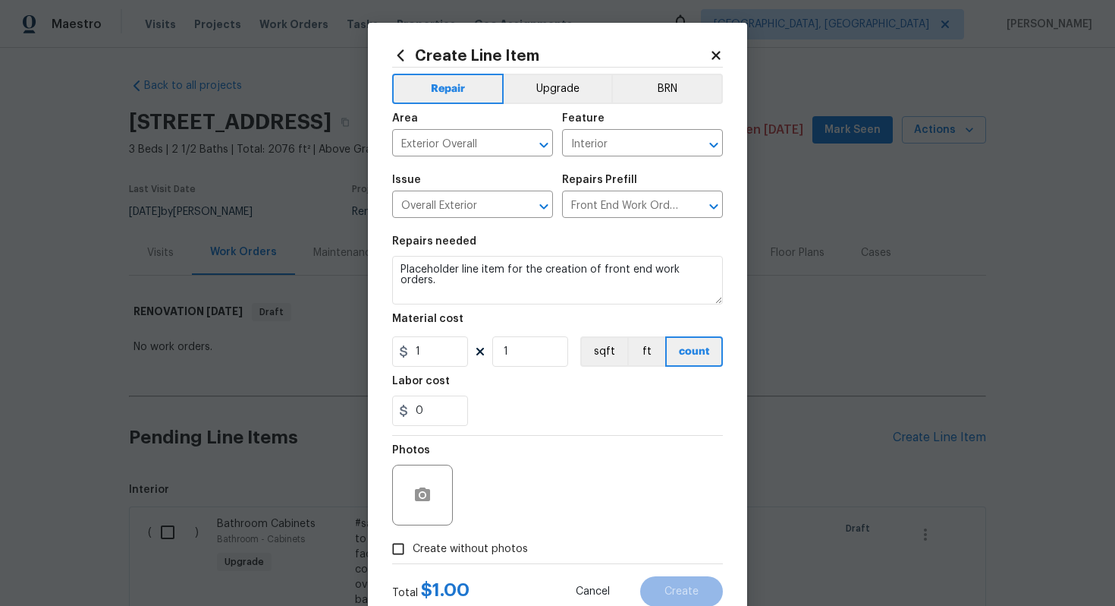
click at [460, 540] on label "Create without photos" at bounding box center [456, 548] width 144 height 29
click at [413, 540] on input "Create without photos" at bounding box center [398, 548] width 29 height 29
checkbox input "true"
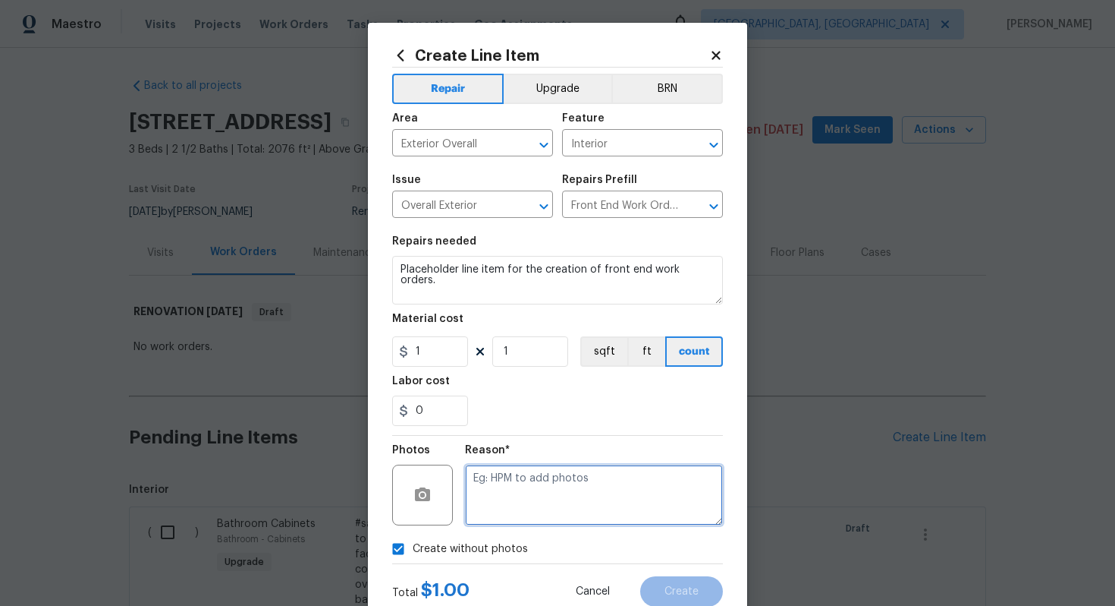
click at [497, 509] on textarea at bounding box center [594, 494] width 258 height 61
type textarea "n/a"
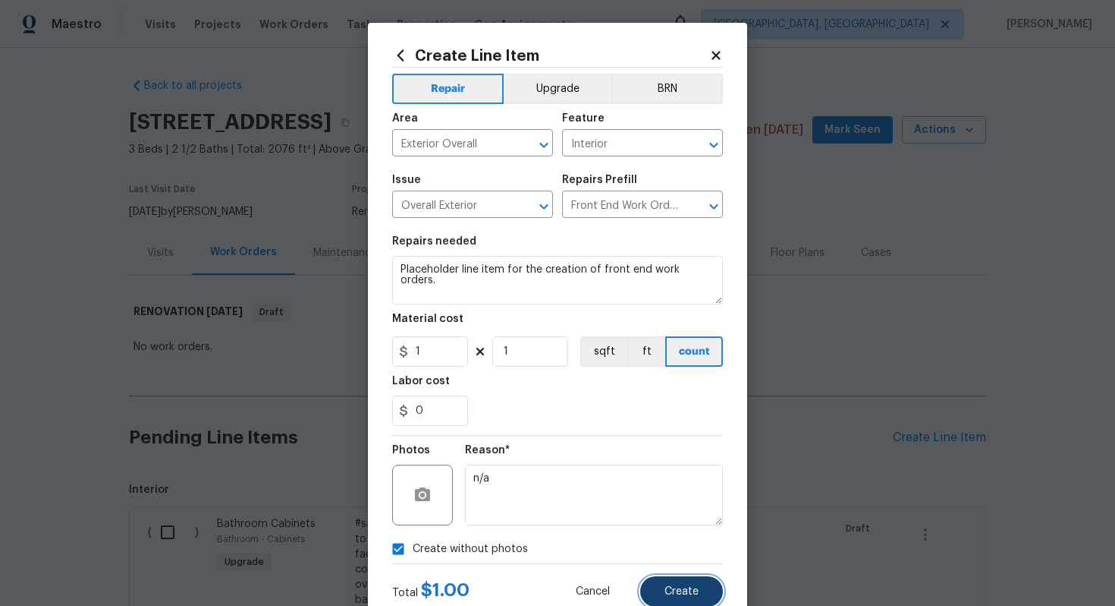
click at [678, 605] on button "Create" at bounding box center [681, 591] width 83 height 30
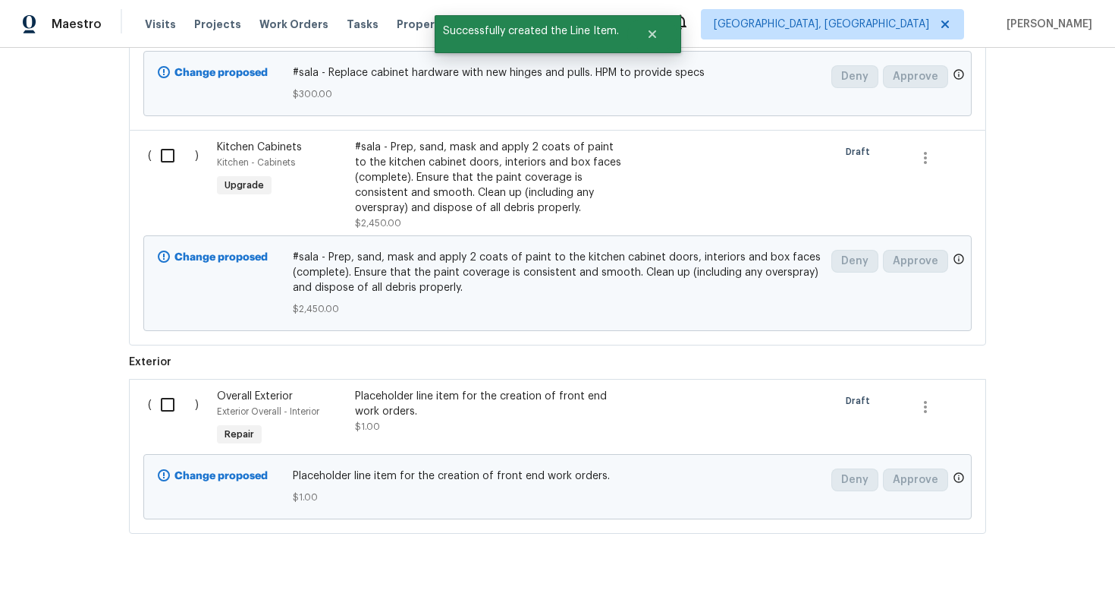
scroll to position [1620, 0]
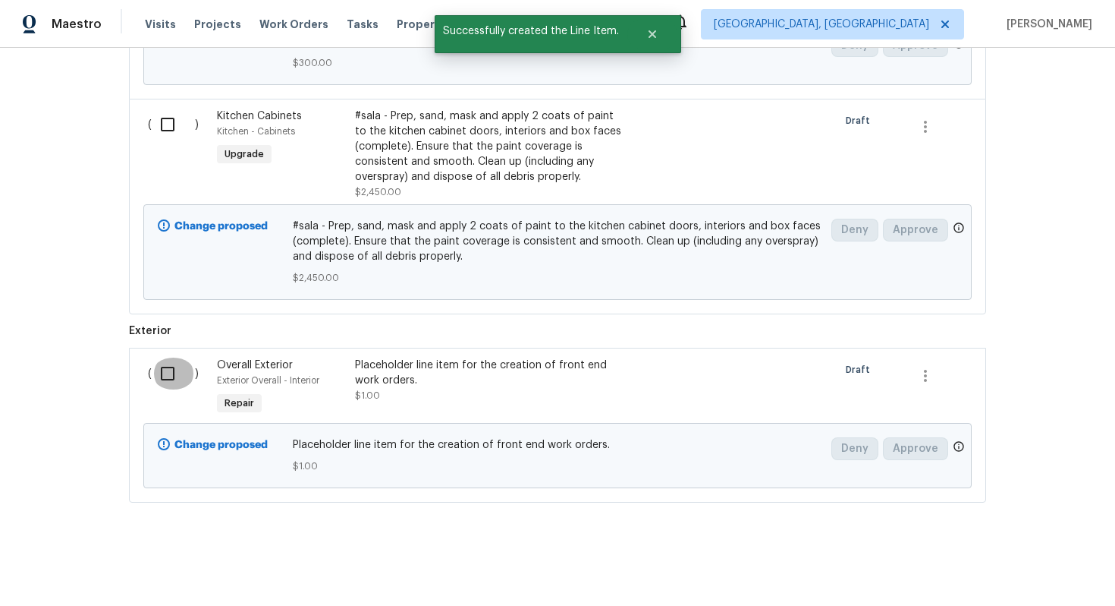
click at [159, 376] on input "checkbox" at bounding box center [173, 373] width 43 height 32
checkbox input "true"
click at [993, 558] on span "Create Work Order" at bounding box center [1028, 567] width 101 height 19
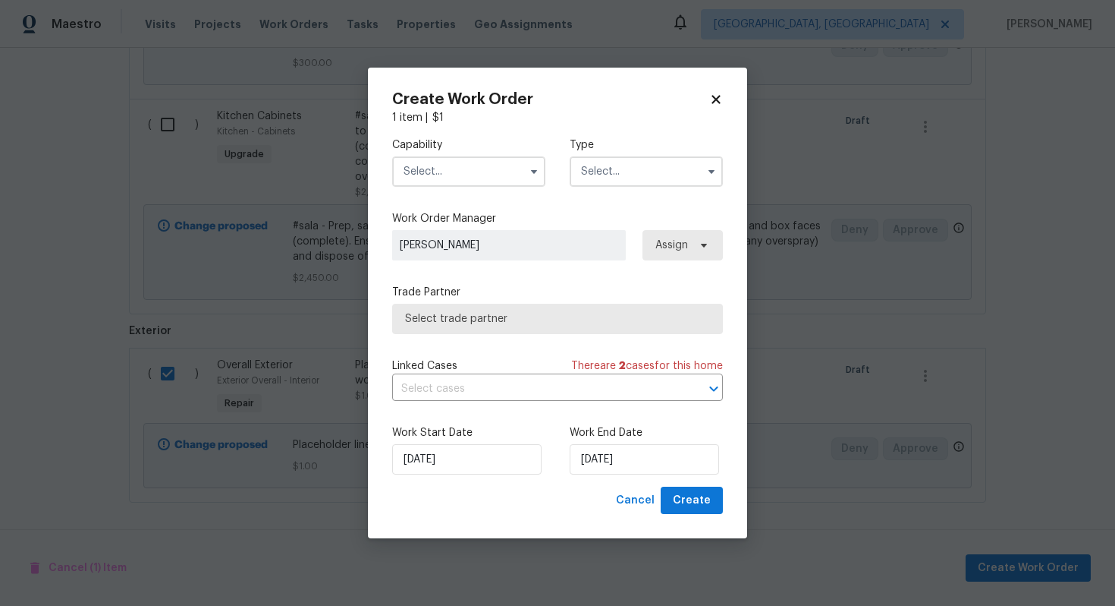
click at [455, 178] on input "text" at bounding box center [468, 171] width 153 height 30
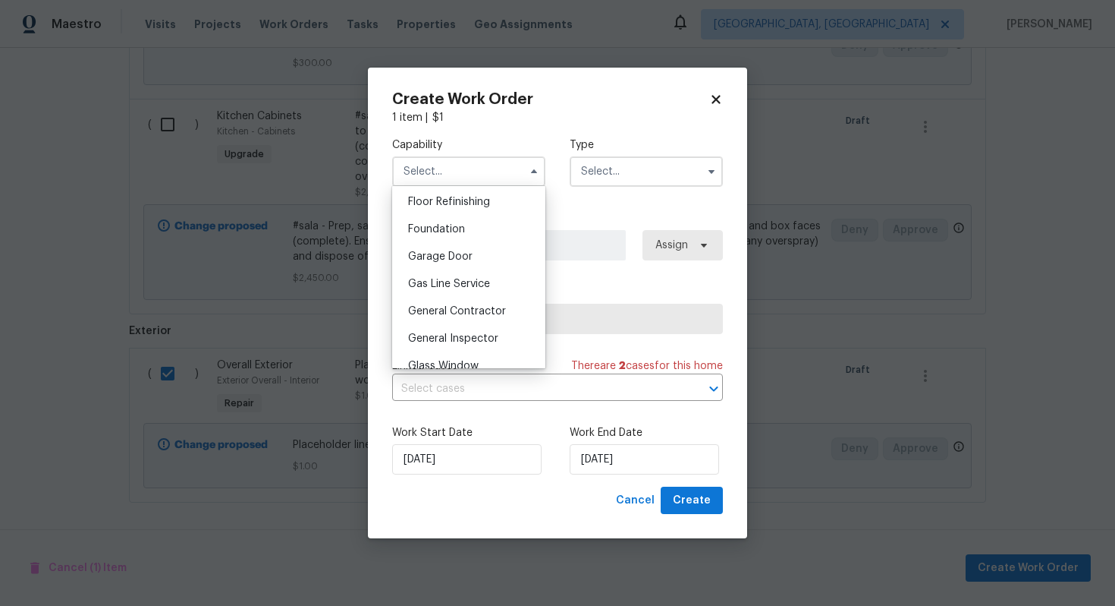
scroll to position [635, 0]
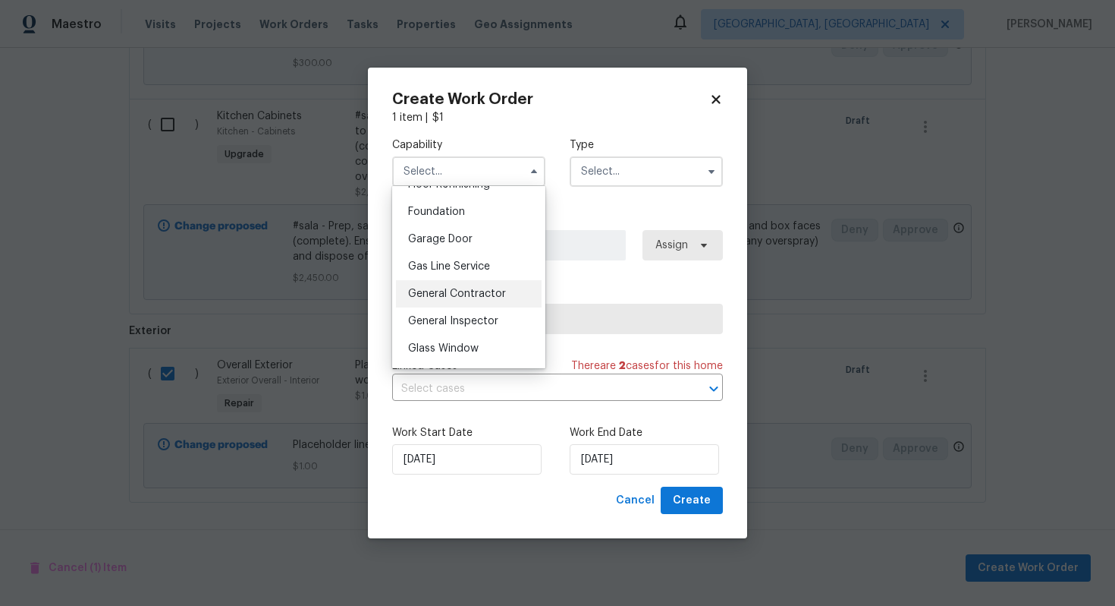
click at [450, 282] on div "General Contractor" at bounding box center [469, 293] width 146 height 27
type input "General Contractor"
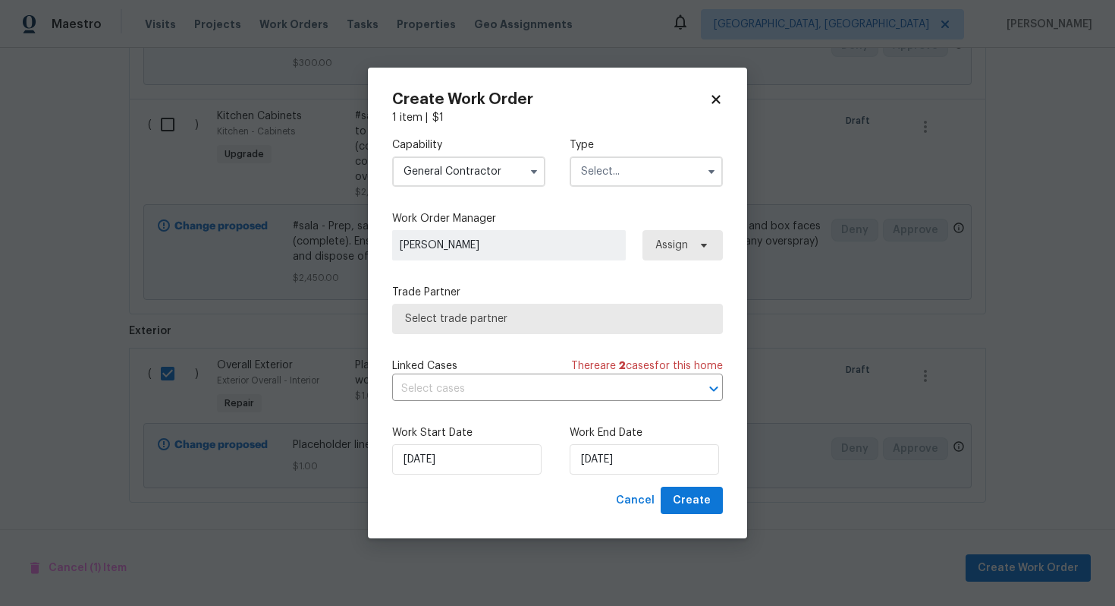
click at [606, 176] on input "text" at bounding box center [646, 171] width 153 height 30
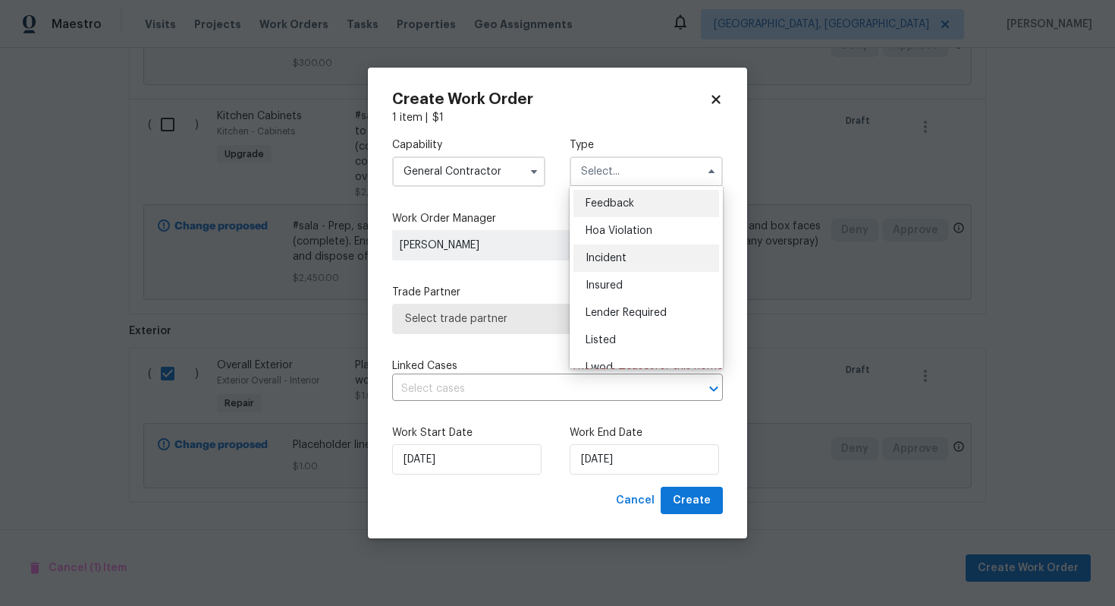
scroll to position [181, 0]
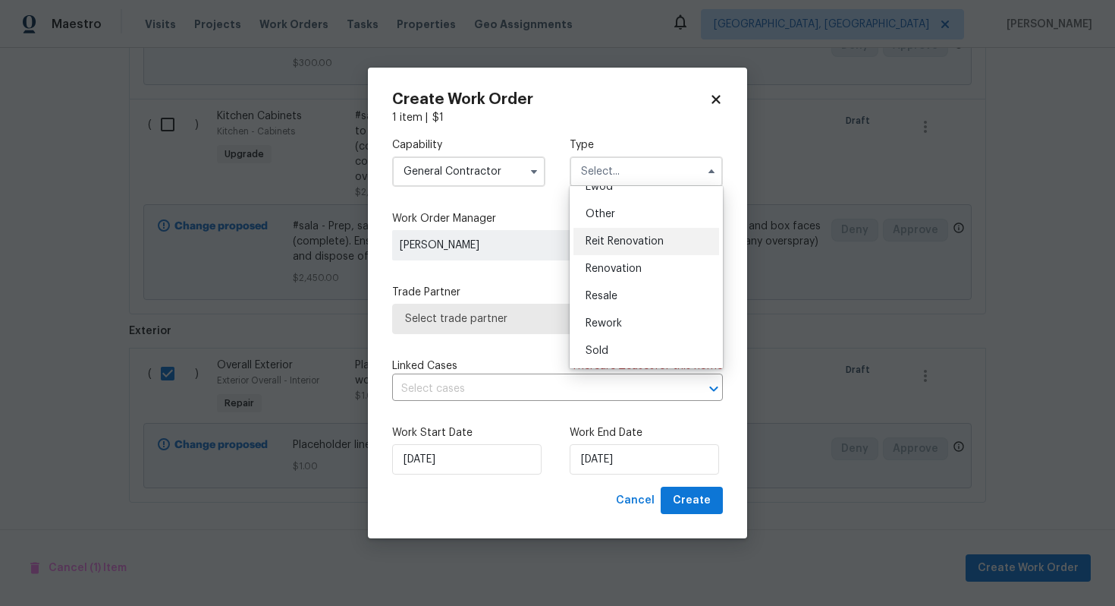
click at [618, 246] on span "Reit Renovation" at bounding box center [625, 241] width 78 height 11
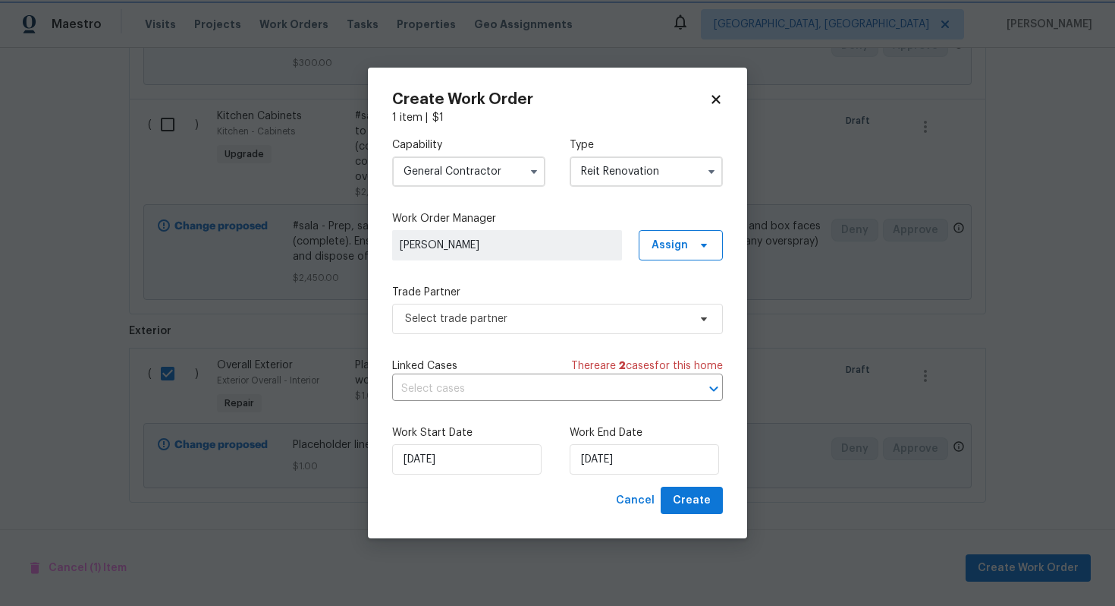
scroll to position [0, 0]
click at [596, 173] on input "Reit Renovation" at bounding box center [646, 171] width 153 height 30
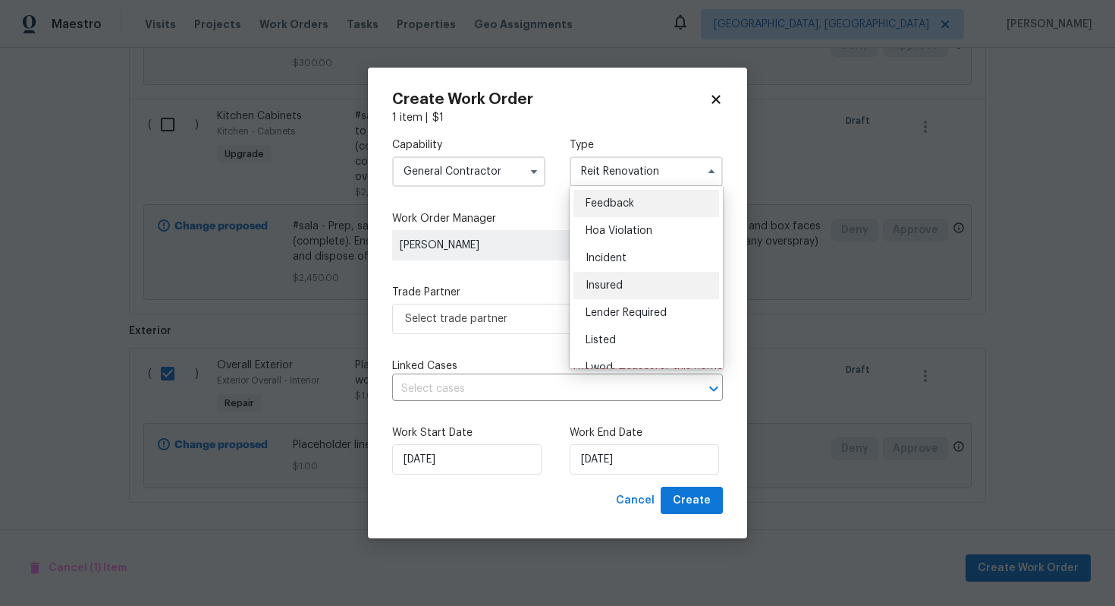
scroll to position [181, 0]
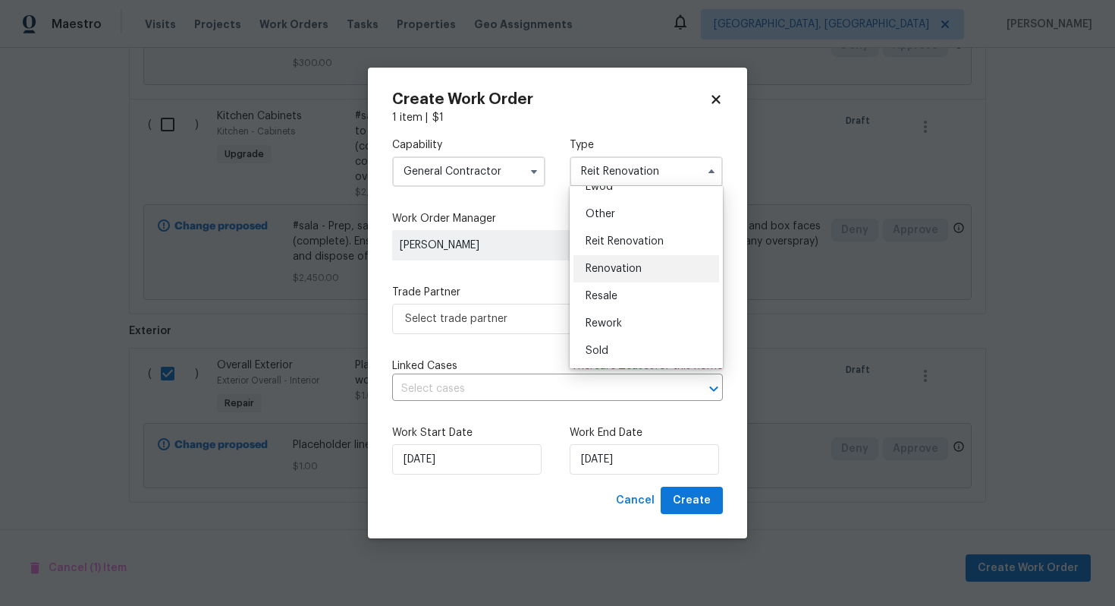
click at [614, 270] on span "Renovation" at bounding box center [614, 268] width 56 height 11
type input "Renovation"
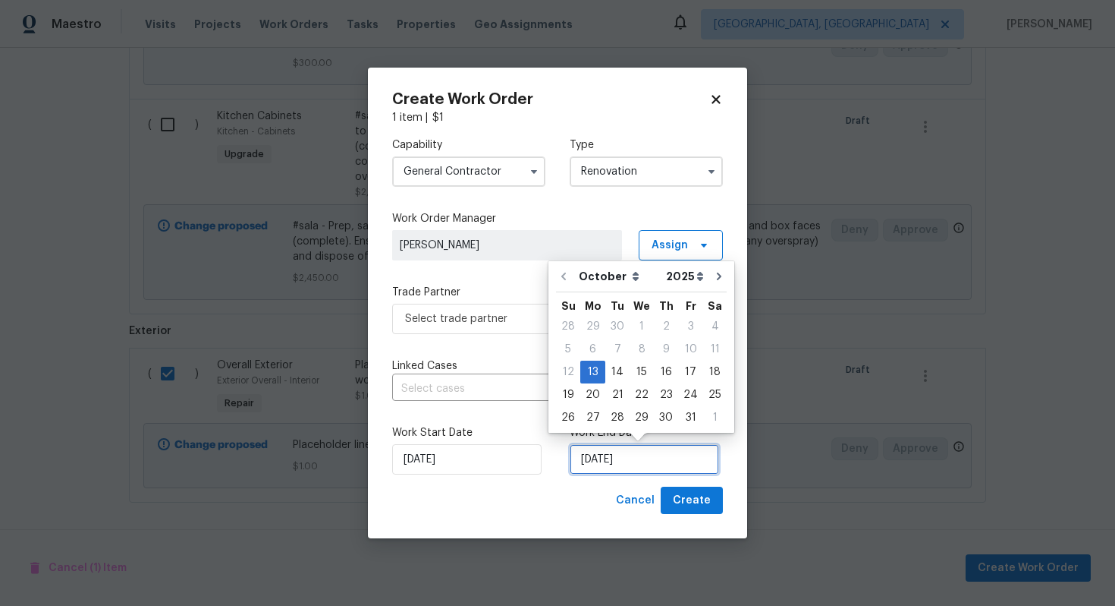
click at [584, 464] on input "13/10/2025" at bounding box center [644, 459] width 149 height 30
click at [688, 395] on div "24" at bounding box center [690, 394] width 25 height 21
type input "24/10/2025"
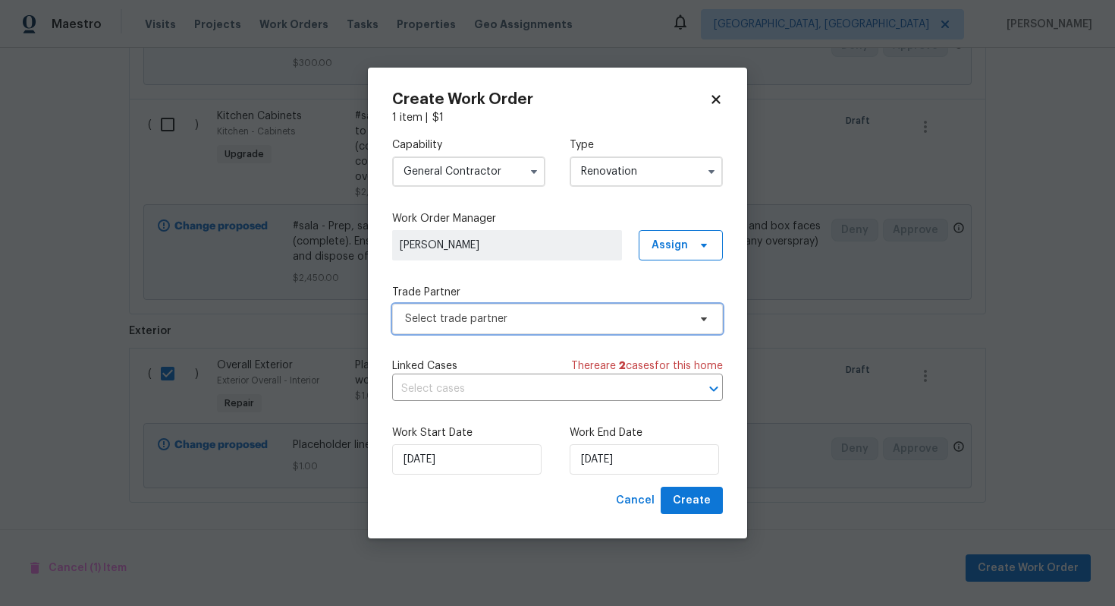
click at [470, 326] on span "Select trade partner" at bounding box center [557, 319] width 331 height 30
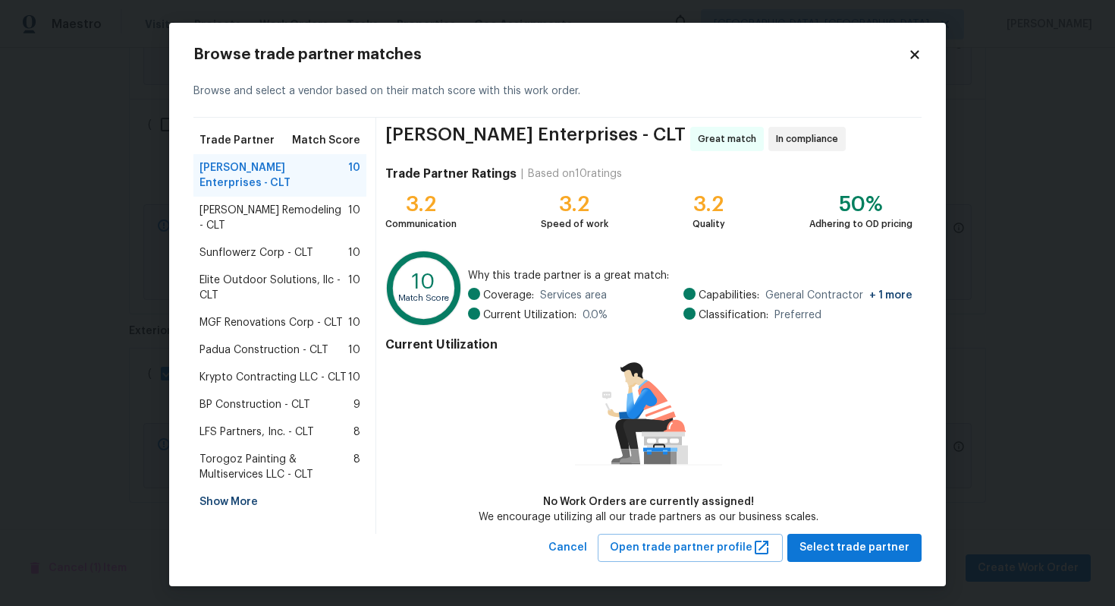
click at [244, 451] on span "Torogoz Painting & Multiservices LLC - CLT" at bounding box center [277, 466] width 154 height 30
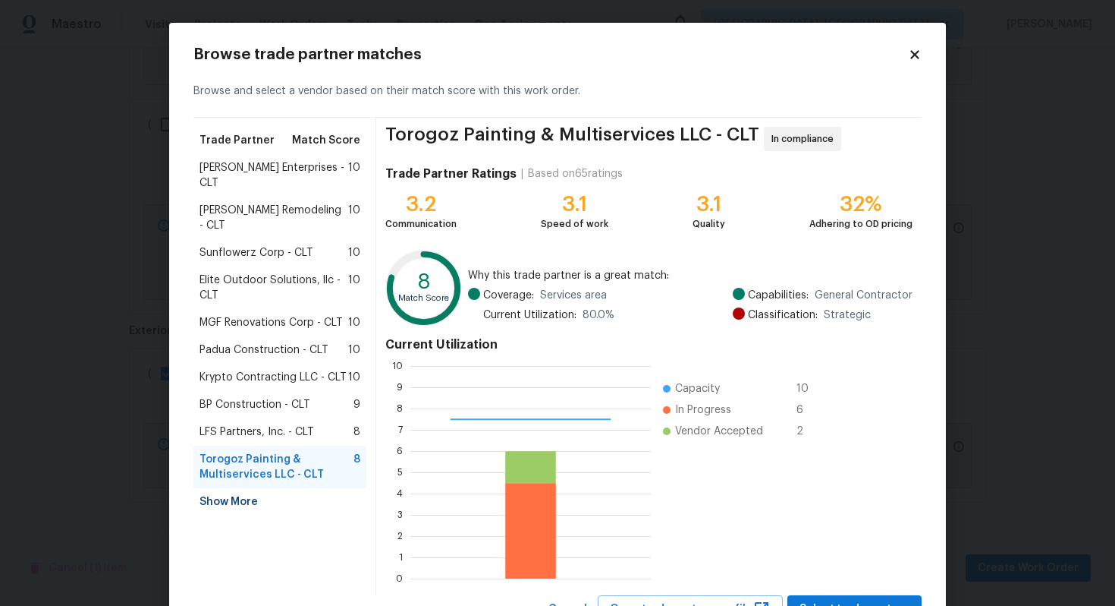
scroll to position [64, 0]
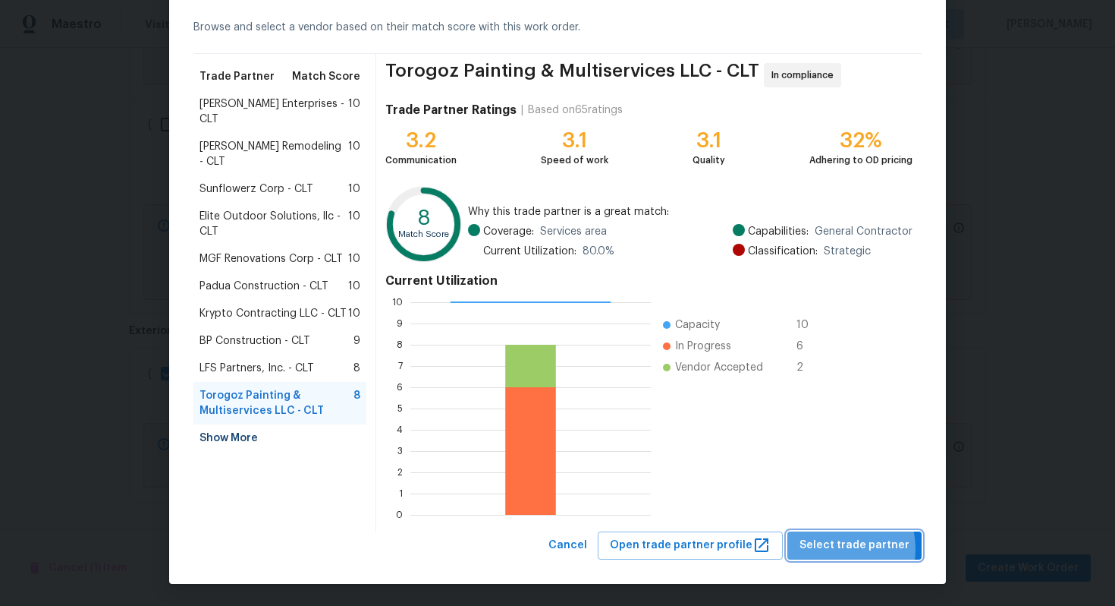
click at [839, 548] on span "Select trade partner" at bounding box center [855, 545] width 110 height 19
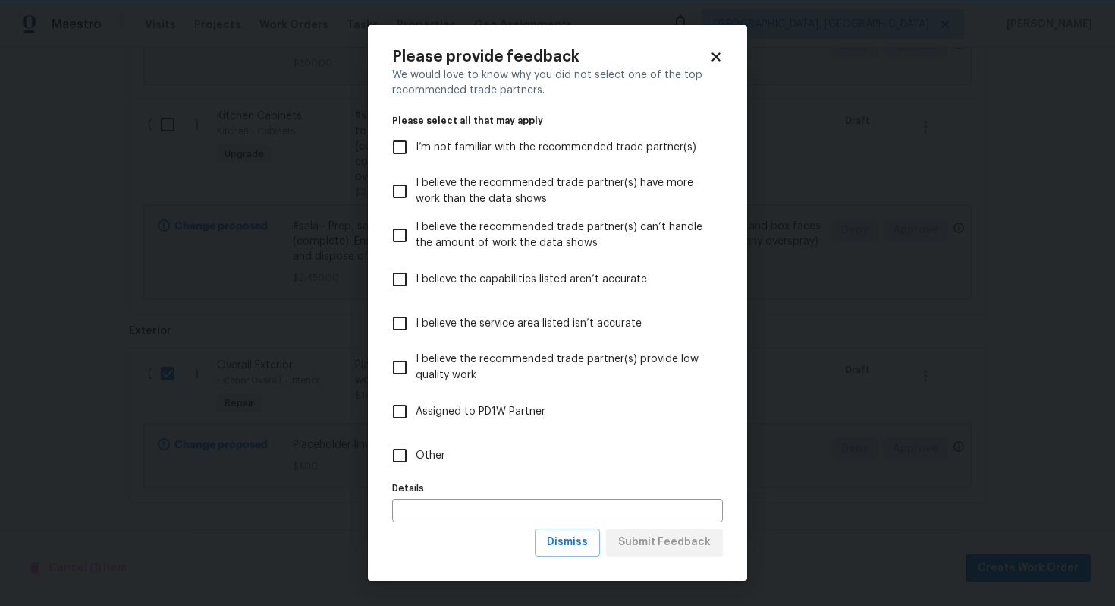
scroll to position [0, 0]
click at [411, 449] on input "Other" at bounding box center [400, 455] width 32 height 32
checkbox input "true"
click at [435, 517] on input "text" at bounding box center [557, 511] width 331 height 24
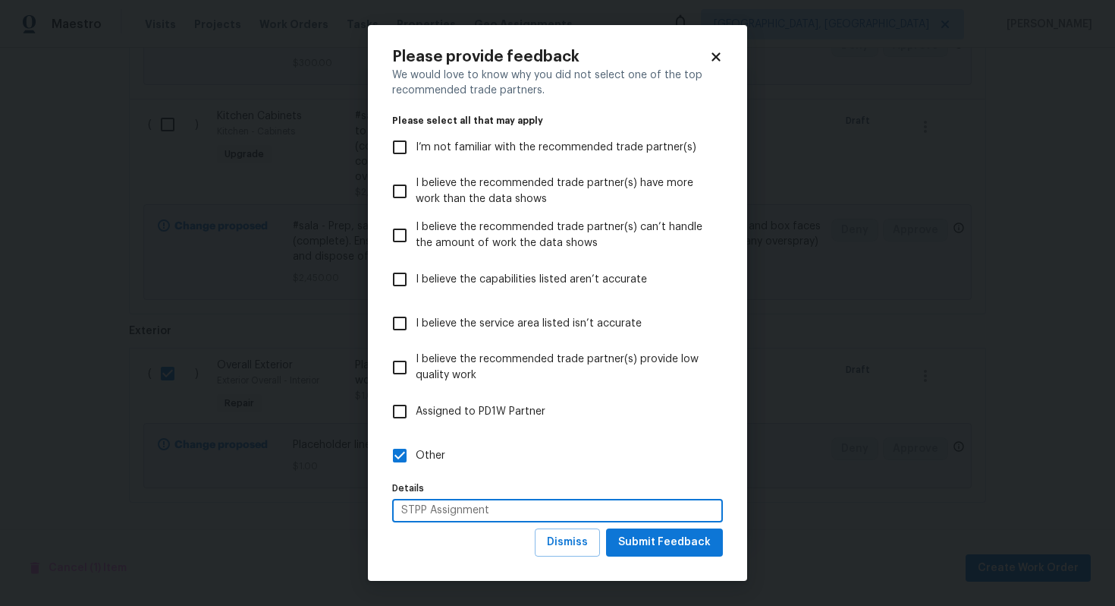
type input "STPP Assignment"
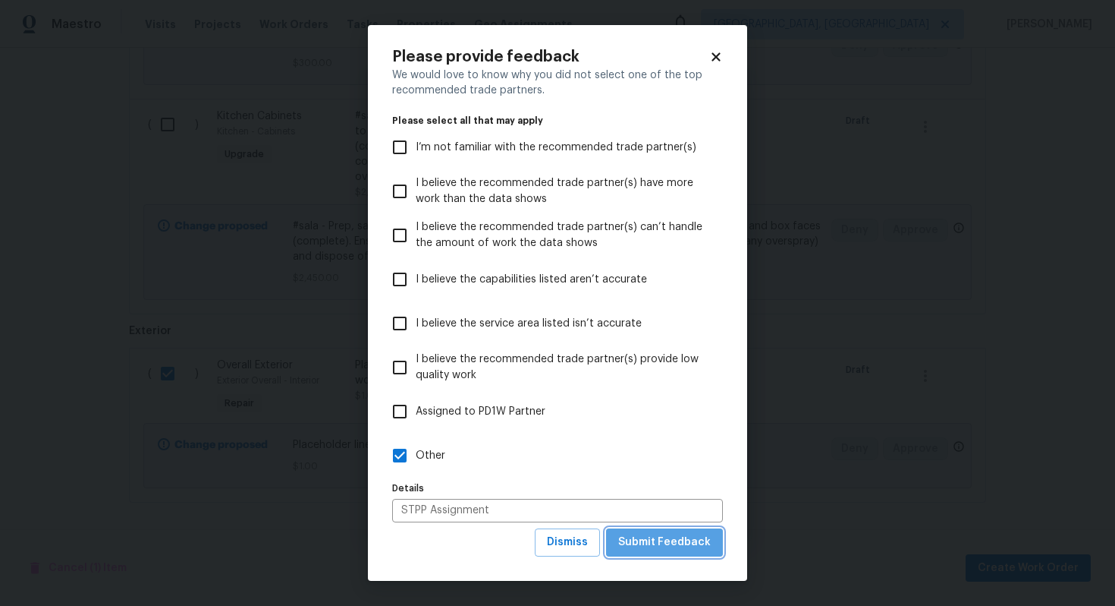
click at [672, 539] on span "Submit Feedback" at bounding box center [664, 542] width 93 height 19
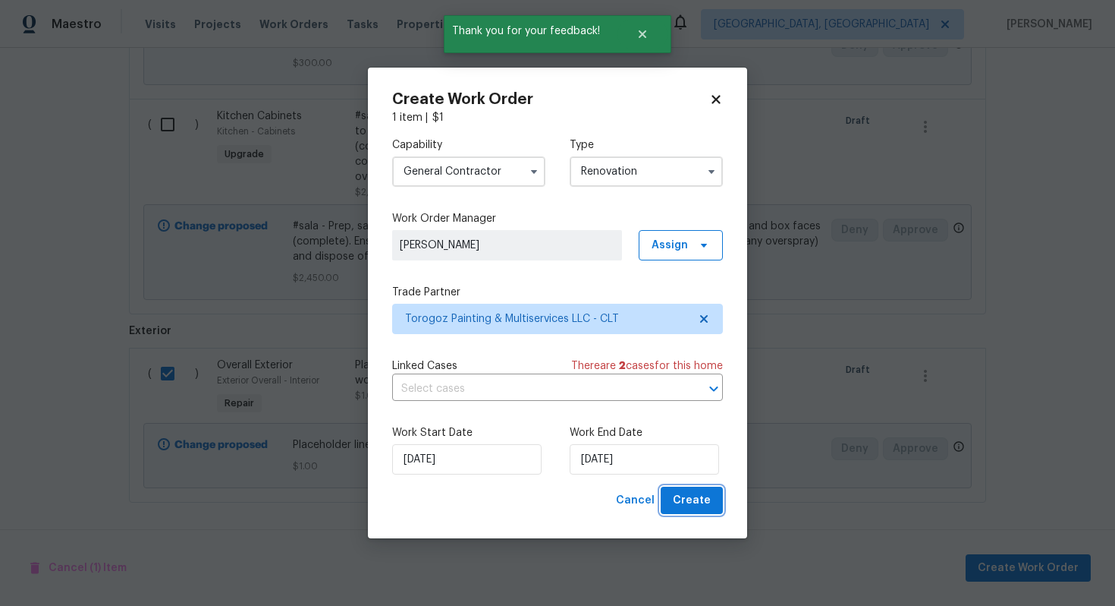
click at [703, 499] on span "Create" at bounding box center [692, 500] width 38 height 19
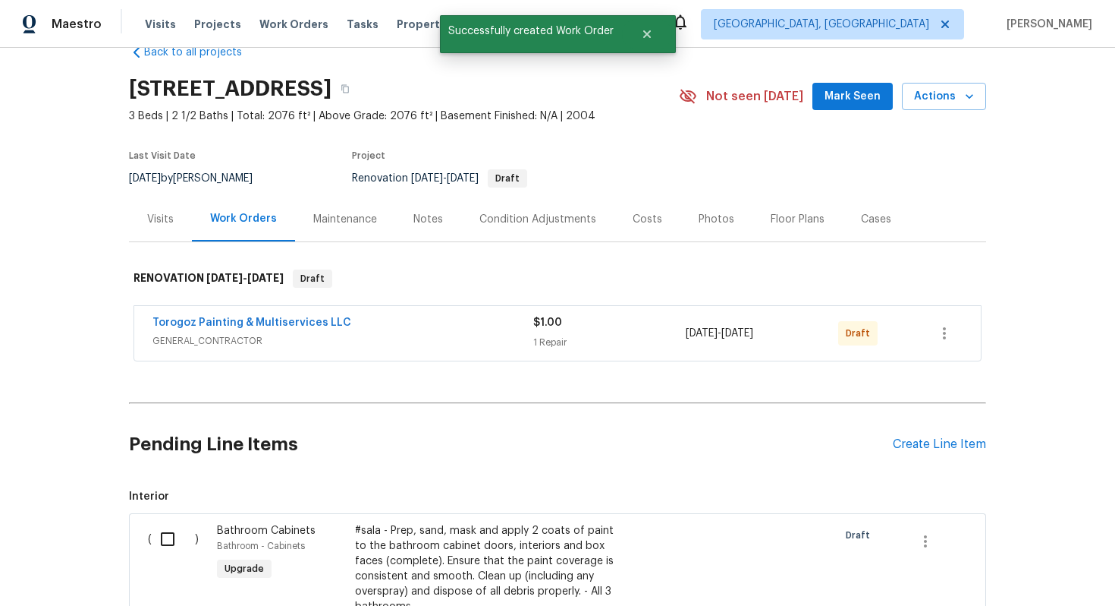
scroll to position [45, 0]
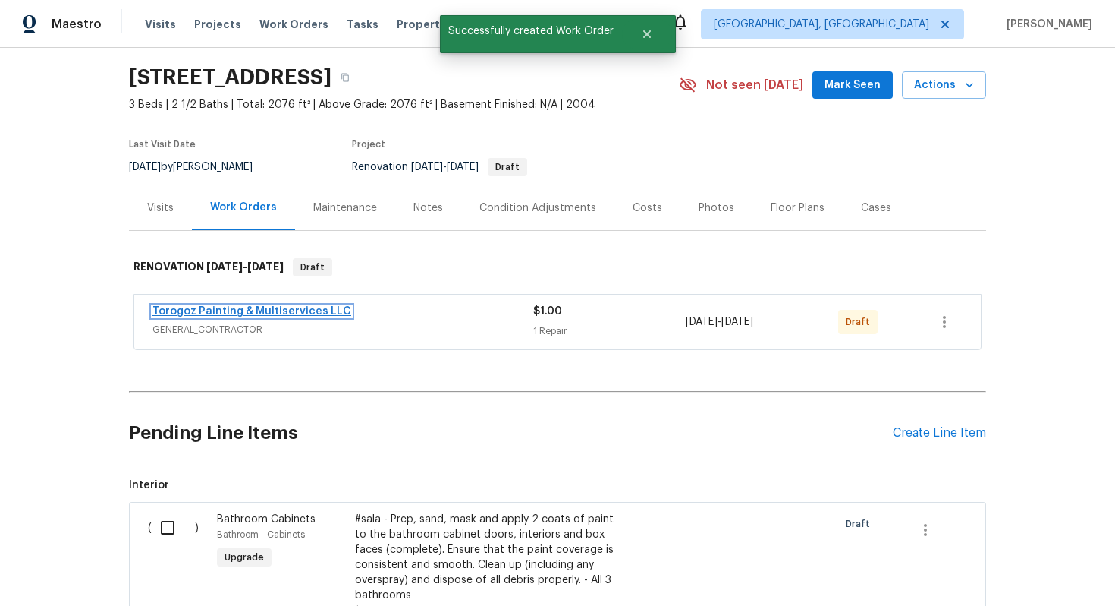
click at [252, 311] on link "Torogoz Painting & Multiservices LLC" at bounding box center [252, 311] width 199 height 11
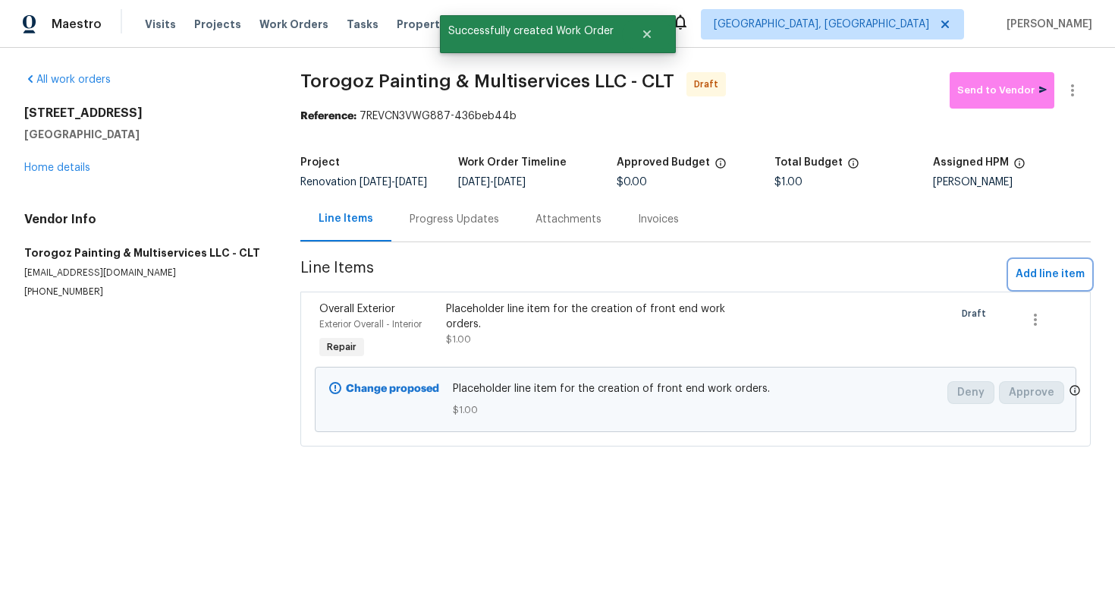
click at [1052, 284] on span "Add line item" at bounding box center [1050, 274] width 69 height 19
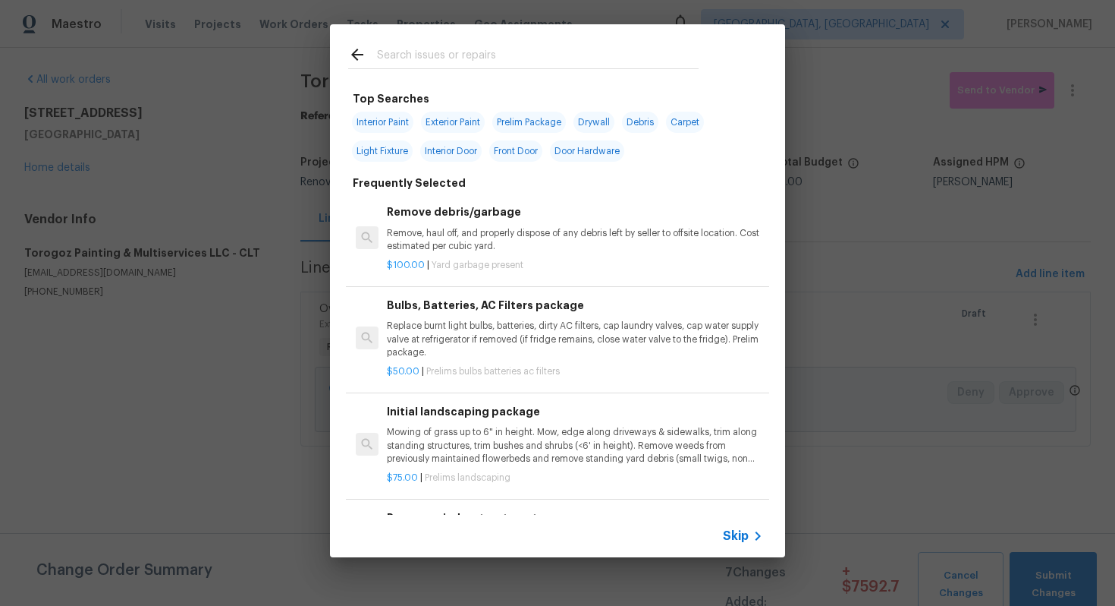
click at [737, 530] on span "Skip" at bounding box center [736, 535] width 26 height 15
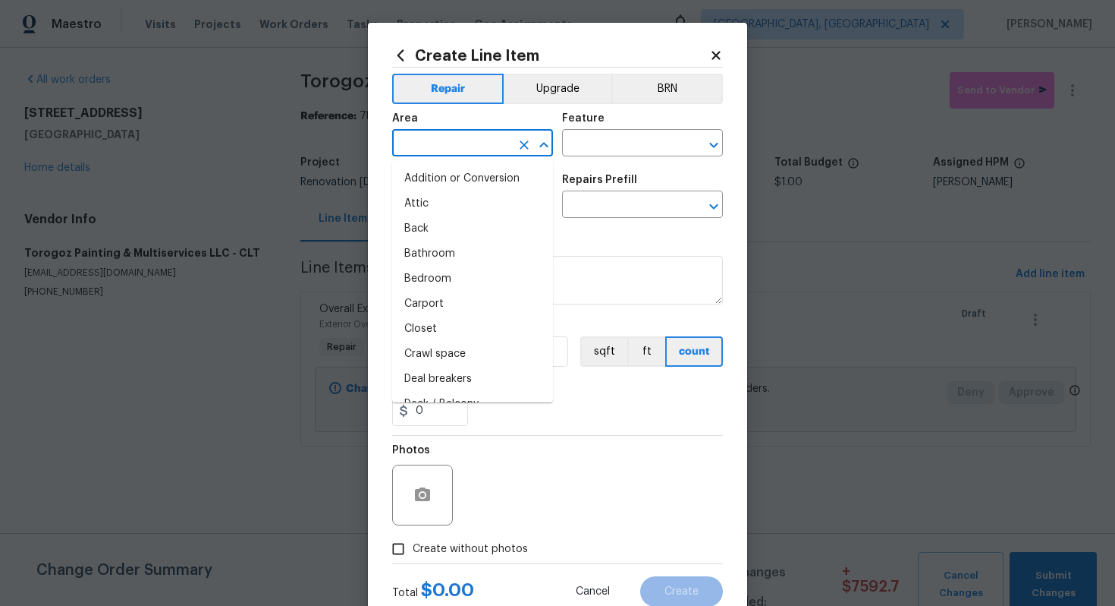
click at [453, 152] on input "text" at bounding box center [451, 145] width 118 height 24
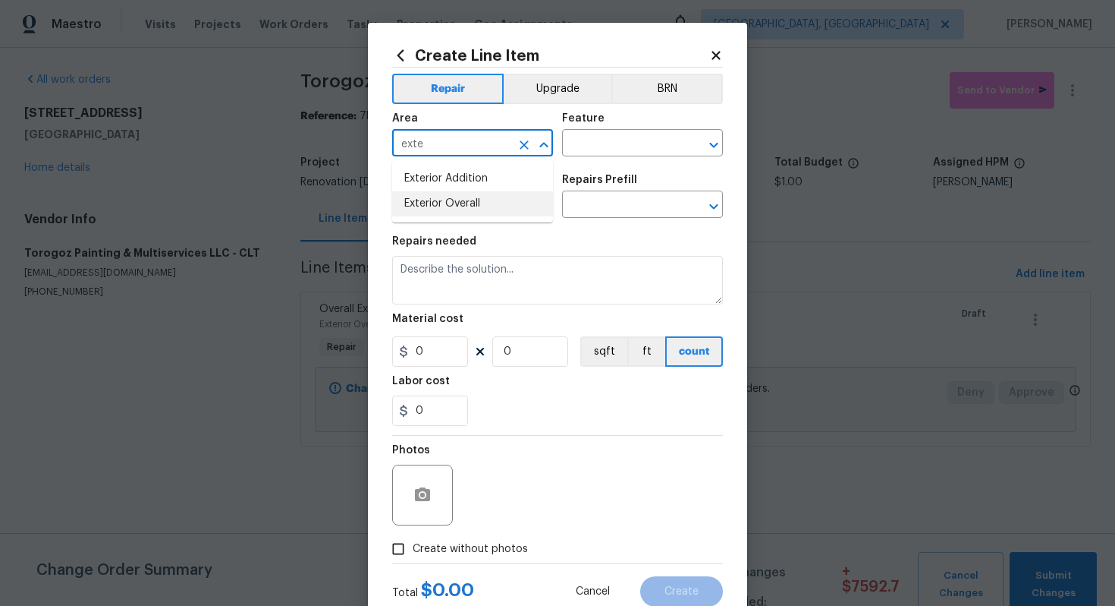
click at [484, 192] on li "Exterior Overall" at bounding box center [472, 203] width 161 height 25
type input "Exterior Overall"
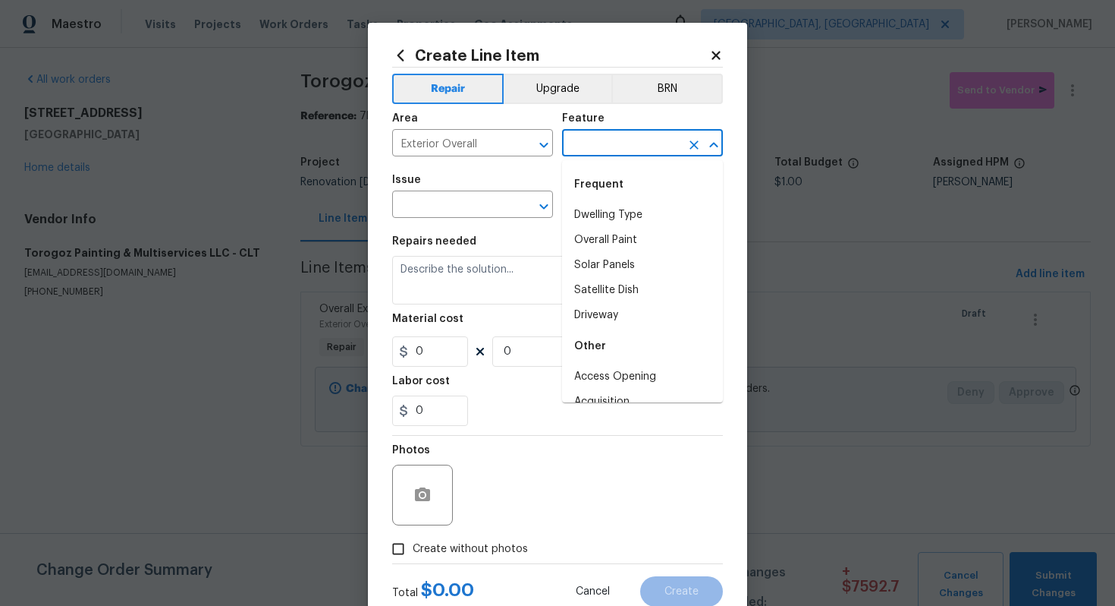
click at [607, 153] on input "text" at bounding box center [621, 145] width 118 height 24
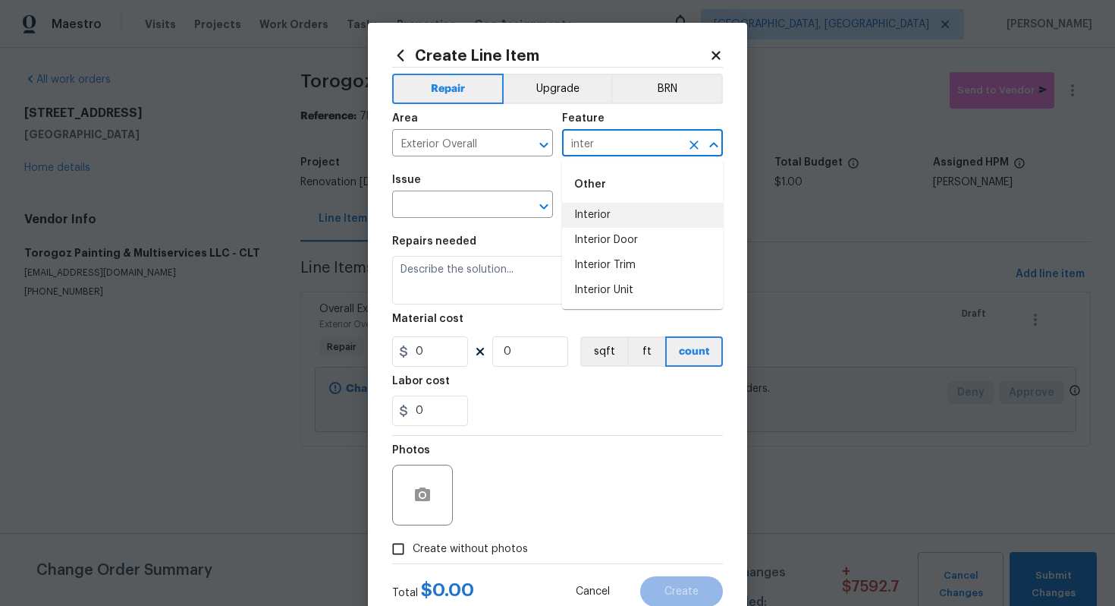
click at [621, 205] on li "Interior" at bounding box center [642, 215] width 161 height 25
type input "Interior"
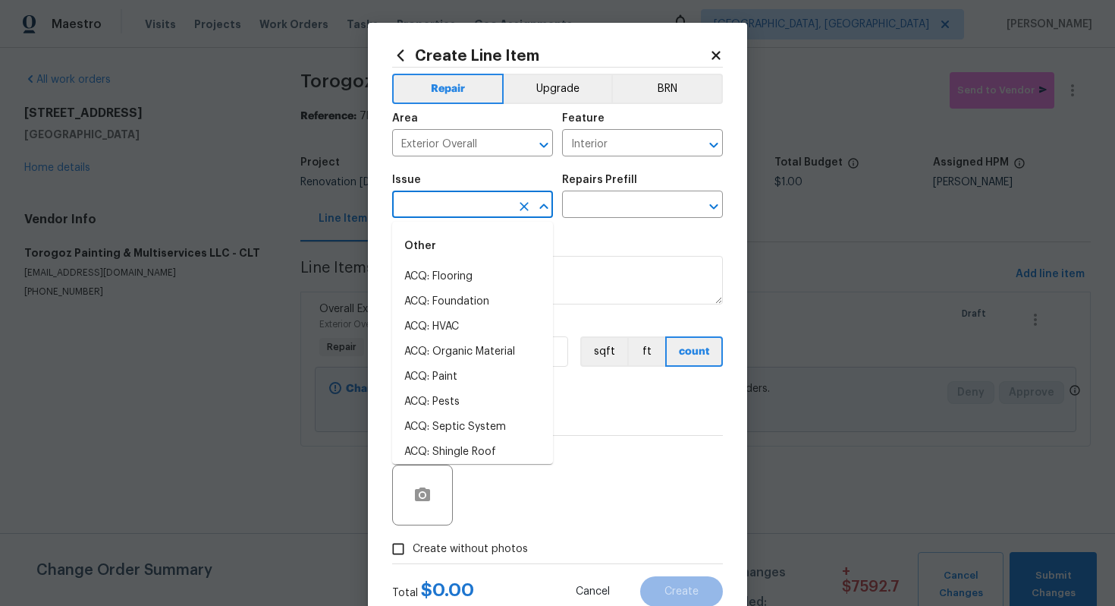
click at [476, 212] on input "text" at bounding box center [451, 206] width 118 height 24
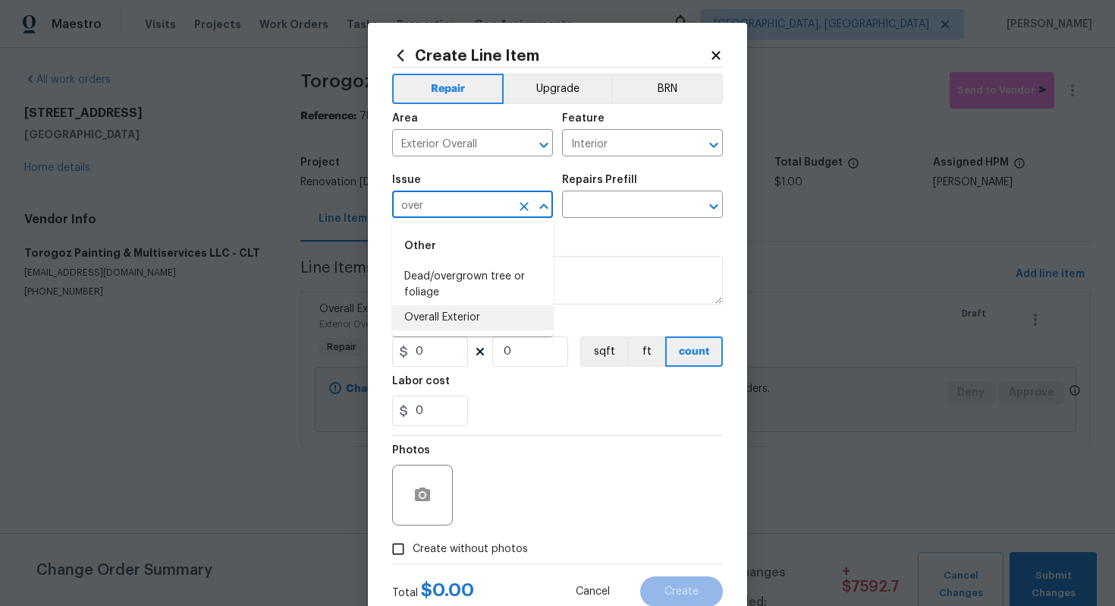
click at [488, 321] on li "Overall Exterior" at bounding box center [472, 317] width 161 height 25
type input "Overall Exterior"
click at [592, 209] on input "text" at bounding box center [621, 206] width 118 height 24
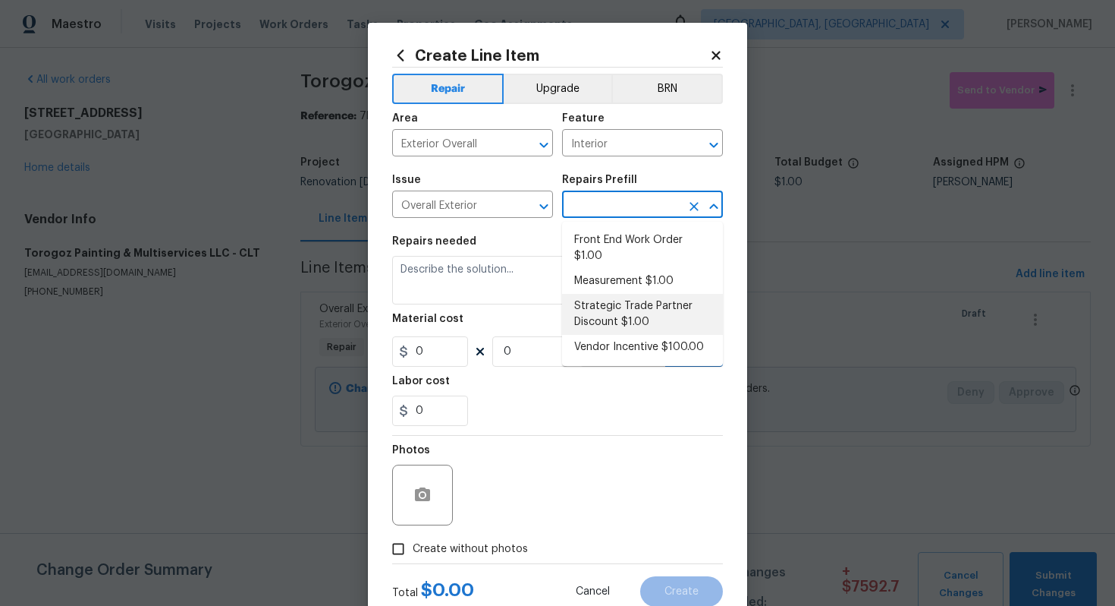
click at [616, 311] on li "Strategic Trade Partner Discount $1.00" at bounding box center [642, 314] width 161 height 41
type input "Strategic Trade Partner Discount $1.00"
type textarea "Calculate and apply 5% STPP discount to the total of the work order as a negati…"
type input "1"
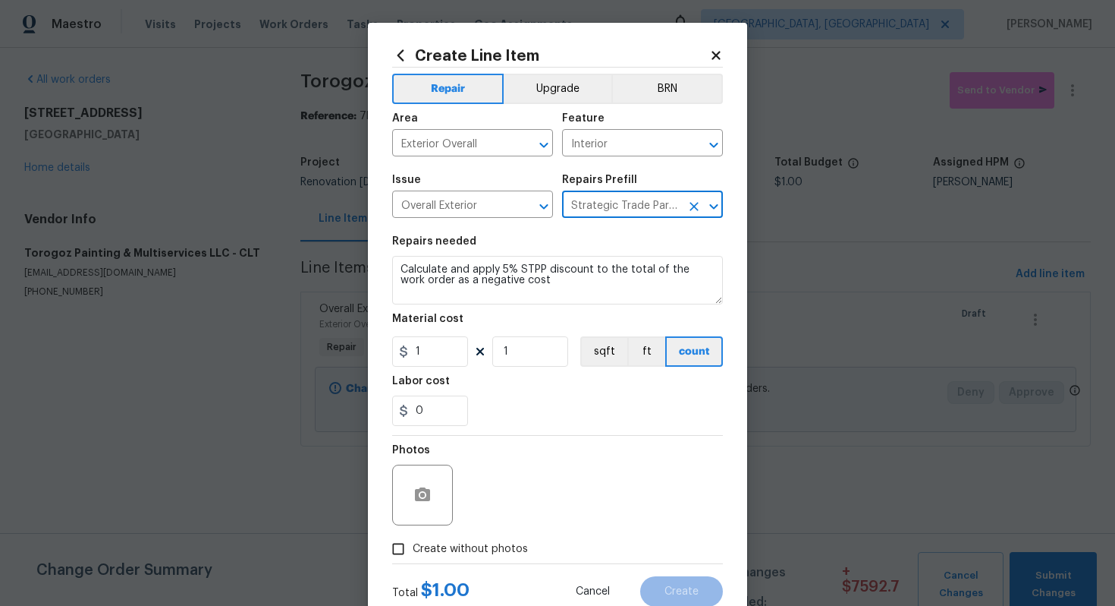
click at [467, 552] on span "Create without photos" at bounding box center [470, 549] width 115 height 16
click at [413, 552] on input "Create without photos" at bounding box center [398, 548] width 29 height 29
checkbox input "true"
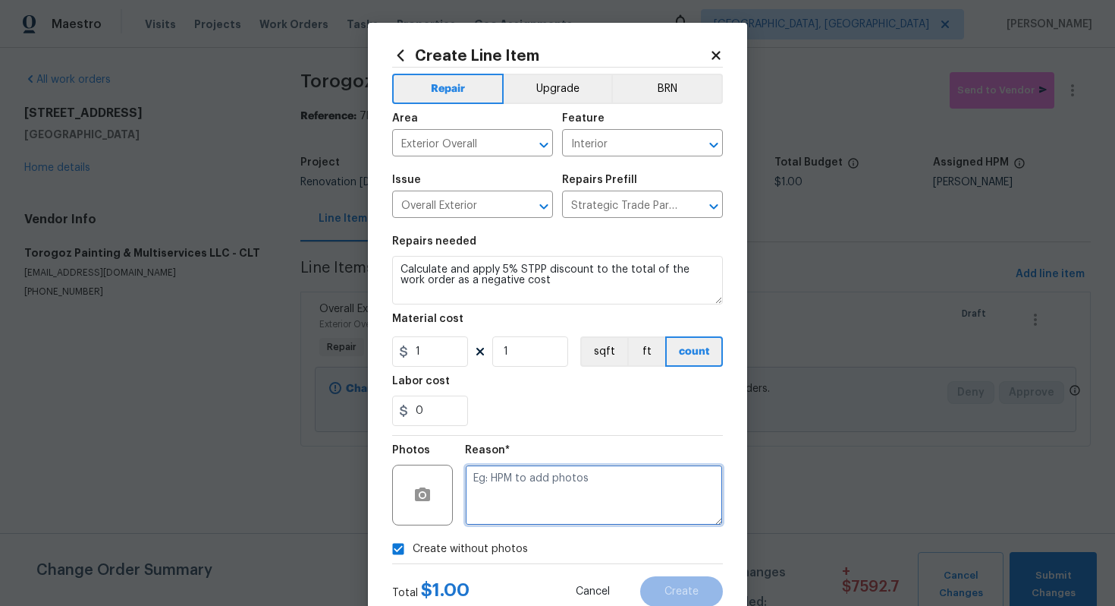
click at [515, 493] on textarea at bounding box center [594, 494] width 258 height 61
type textarea "n/a"
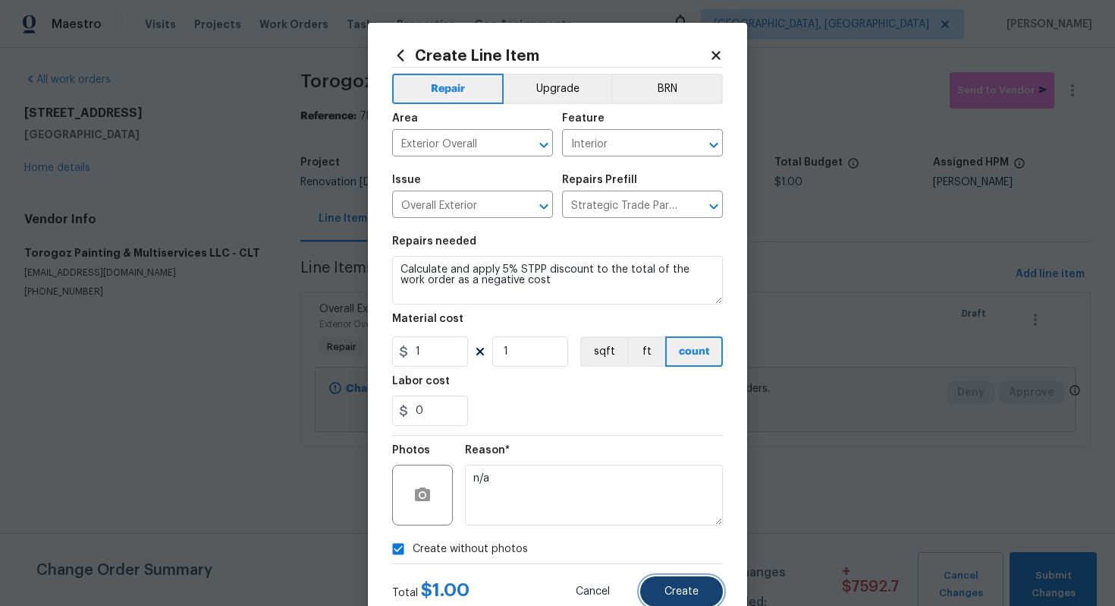
click at [677, 578] on button "Create" at bounding box center [681, 591] width 83 height 30
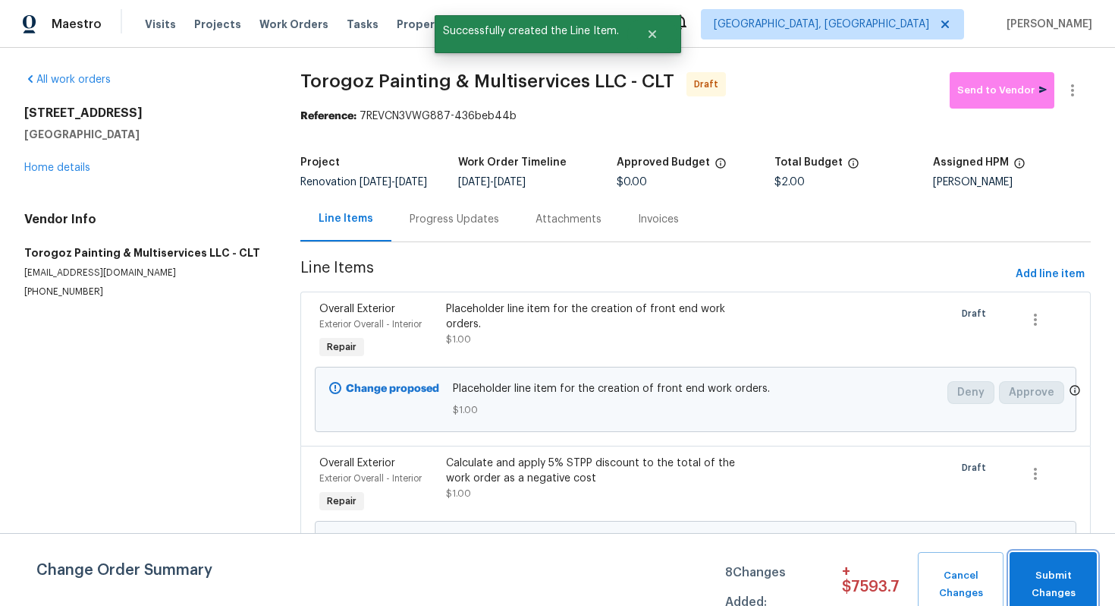
click at [1040, 588] on span "Submit Changes" at bounding box center [1054, 584] width 72 height 35
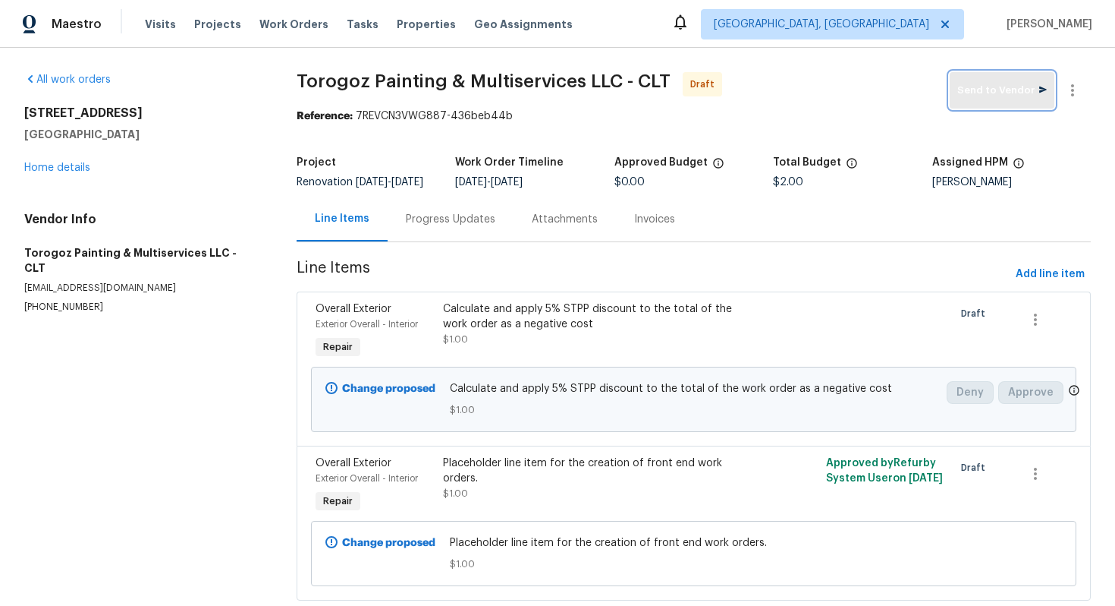
click at [980, 102] on button "Send to Vendor" at bounding box center [1002, 90] width 105 height 36
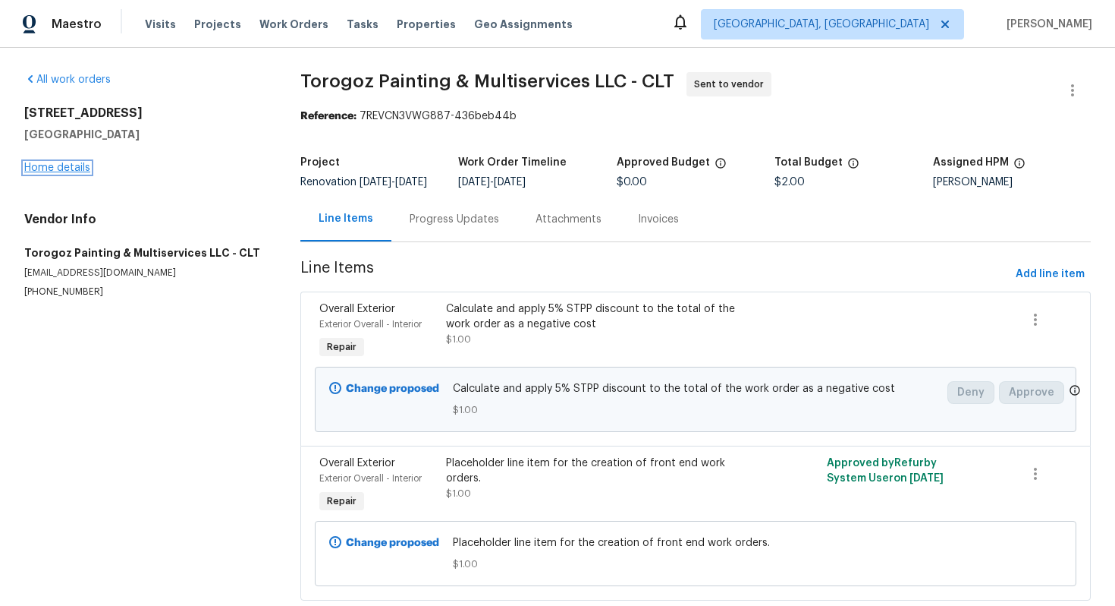
click at [44, 172] on link "Home details" at bounding box center [57, 167] width 66 height 11
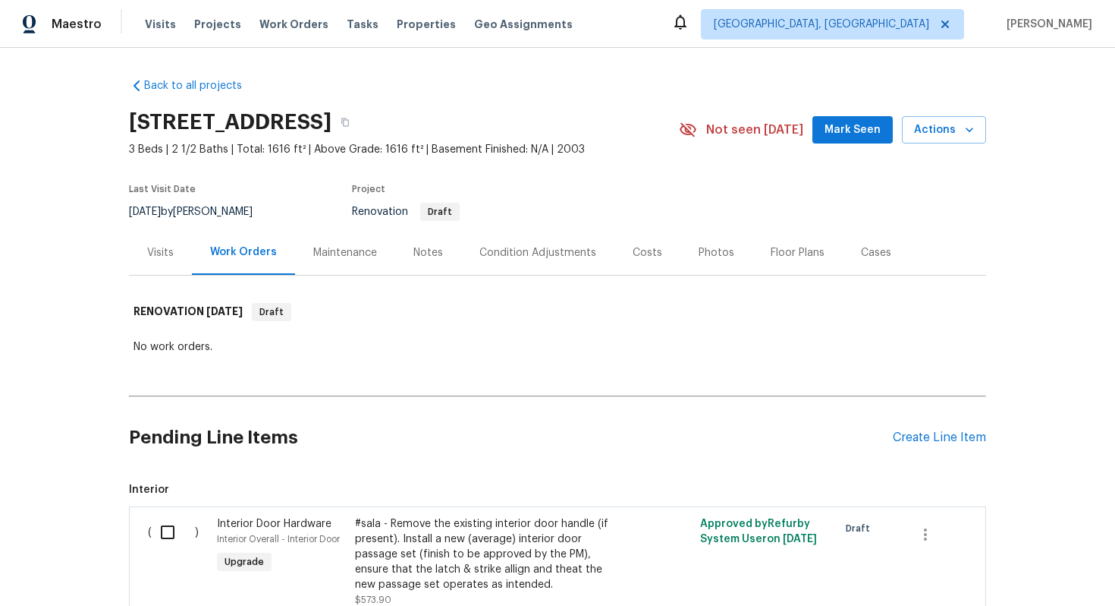
scroll to position [133, 0]
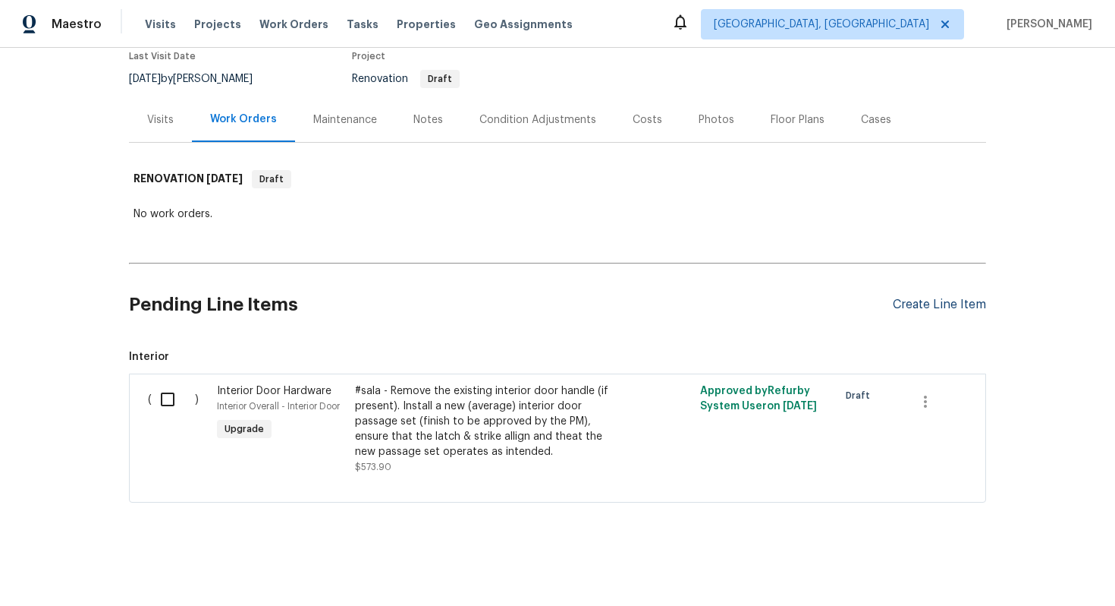
click at [923, 300] on div "Create Line Item" at bounding box center [939, 304] width 93 height 14
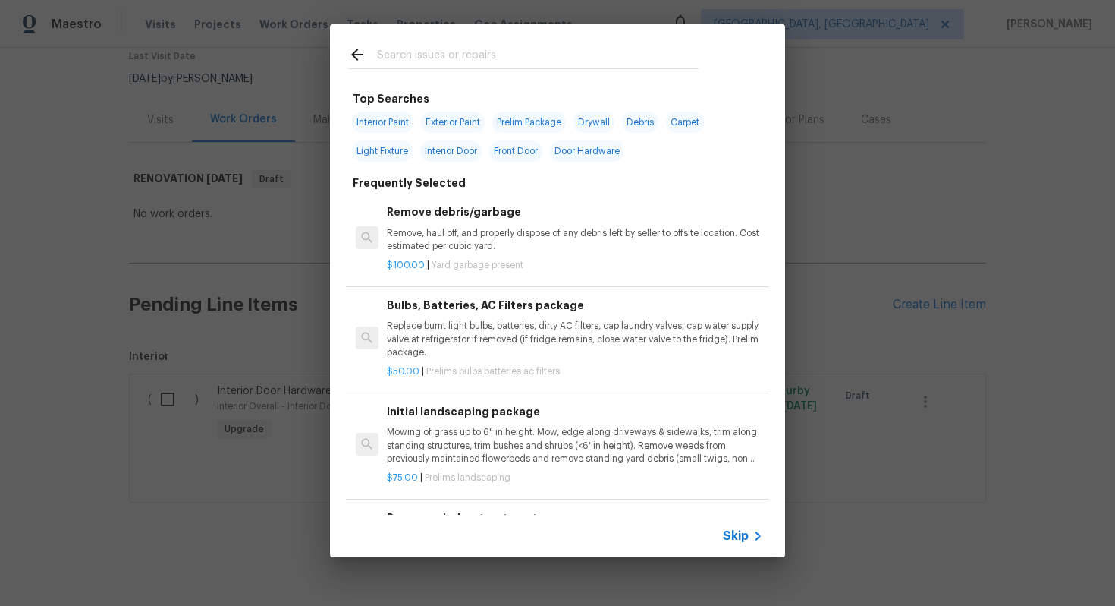
click at [729, 537] on span "Skip" at bounding box center [736, 535] width 26 height 15
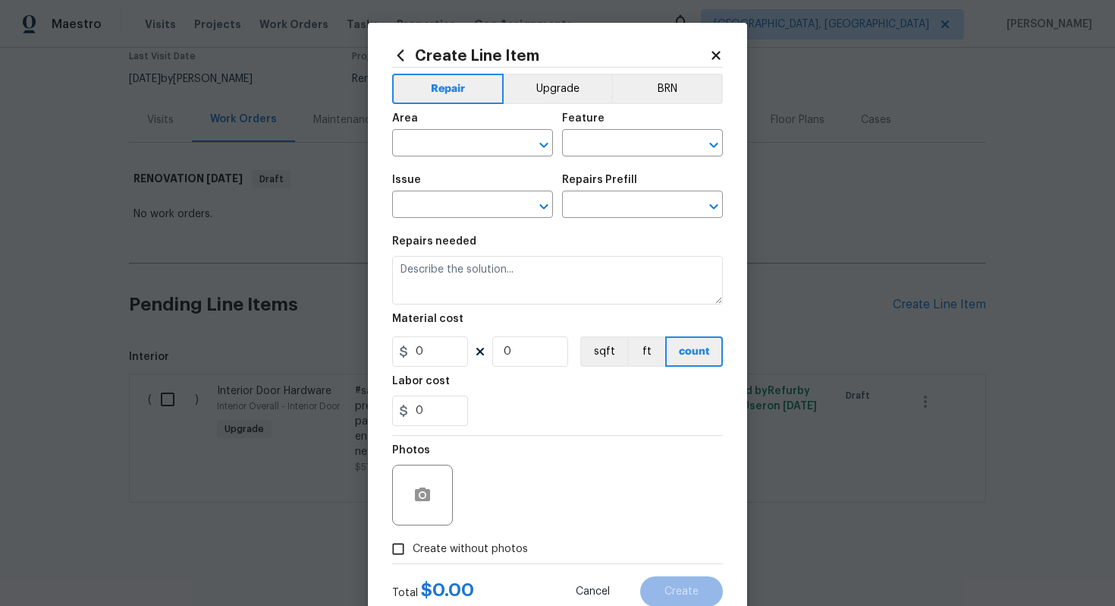
click at [424, 127] on div "Area" at bounding box center [472, 123] width 161 height 20
click at [424, 133] on input "text" at bounding box center [451, 145] width 118 height 24
click at [450, 197] on li "Exterior Overall" at bounding box center [472, 203] width 161 height 25
type input "Exterior Overall"
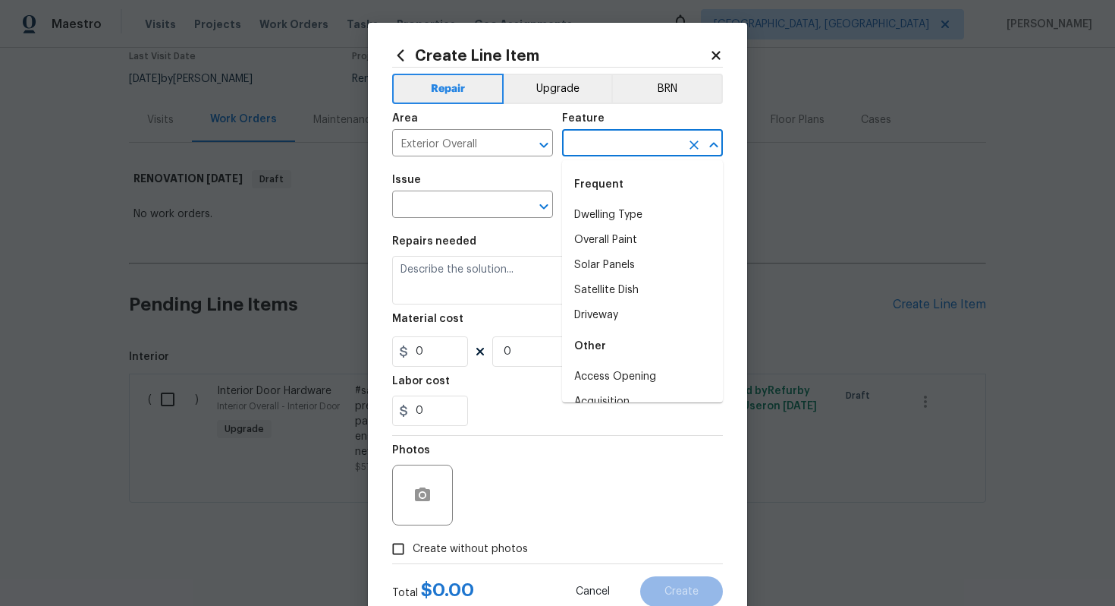
click at [584, 146] on input "text" at bounding box center [621, 145] width 118 height 24
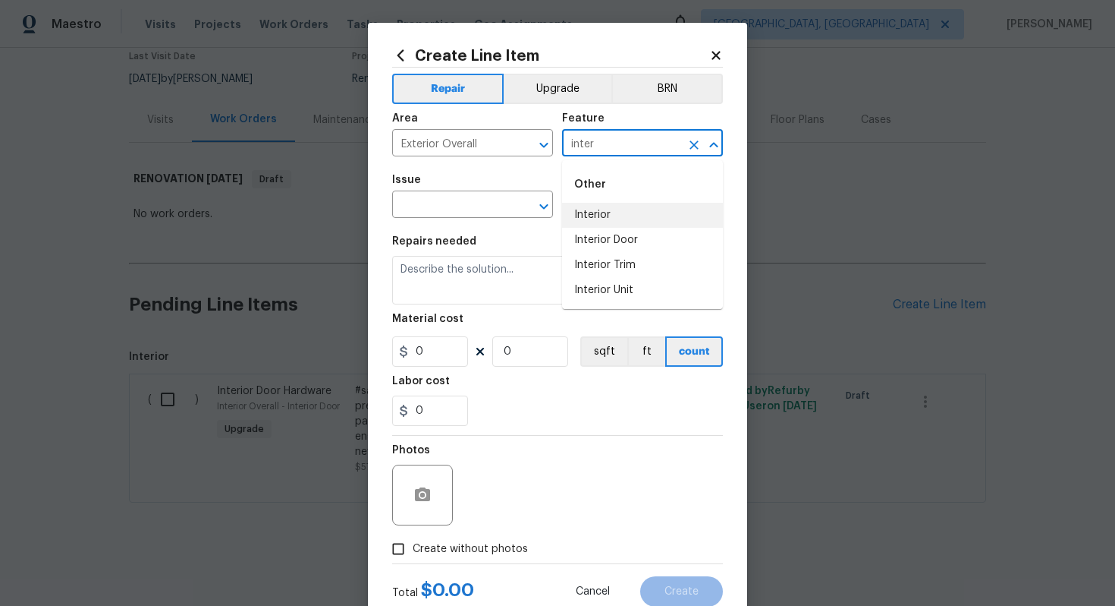
click at [580, 206] on li "Interior" at bounding box center [642, 215] width 161 height 25
type input "Interior"
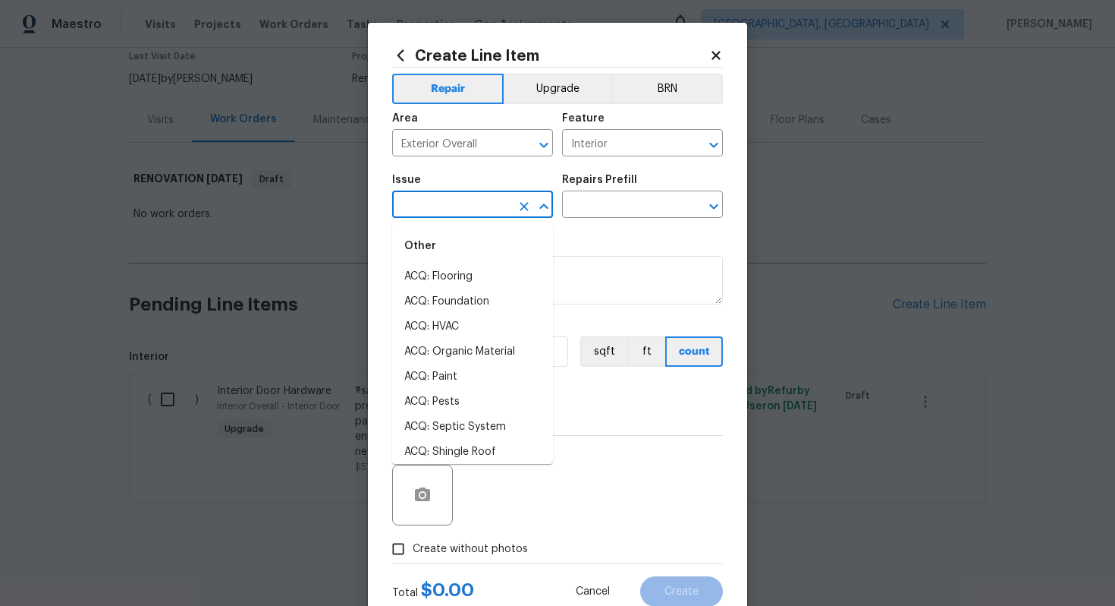
click at [481, 208] on input "text" at bounding box center [451, 206] width 118 height 24
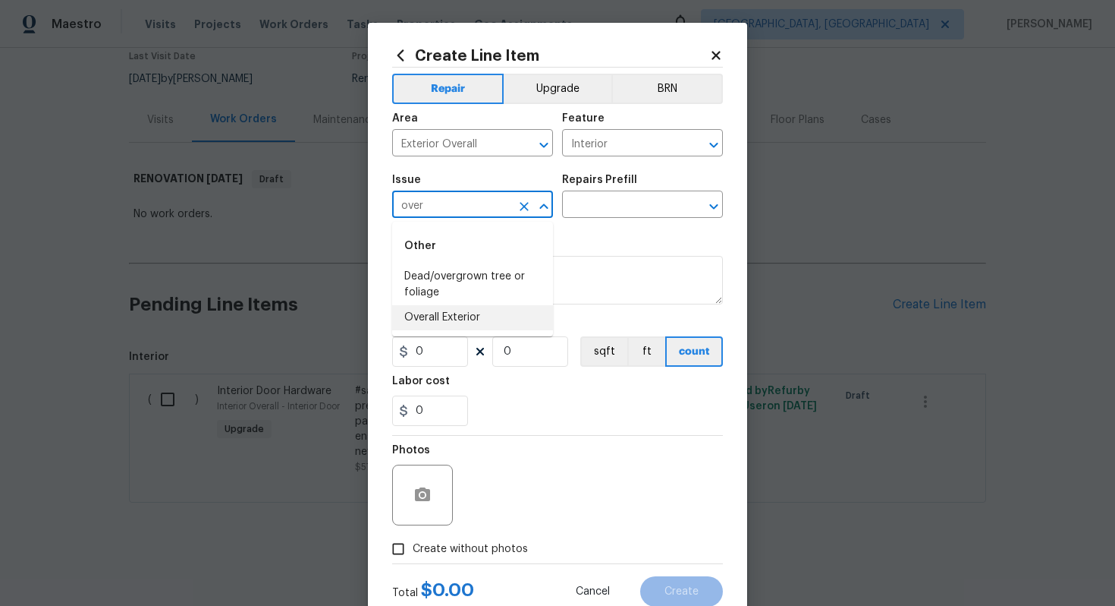
click at [495, 326] on li "Overall Exterior" at bounding box center [472, 317] width 161 height 25
type input "Overall Exterior"
click at [612, 212] on input "text" at bounding box center [621, 206] width 118 height 24
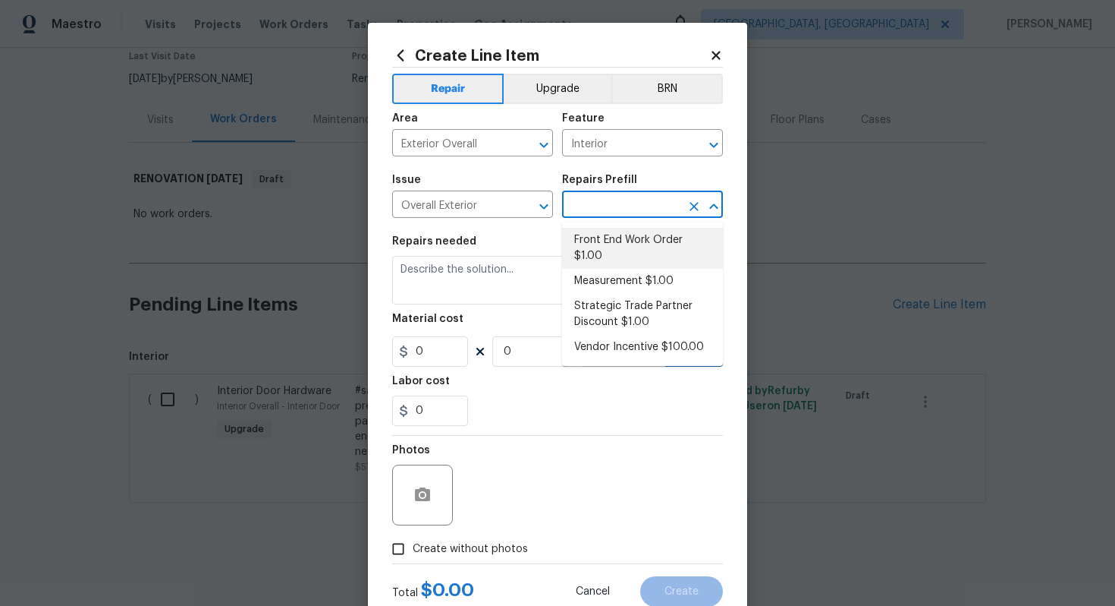
click at [606, 247] on li "Front End Work Order $1.00" at bounding box center [642, 248] width 161 height 41
type input "Front End Work Order $1.00"
type textarea "Placeholder line item for the creation of front end work orders."
type input "1"
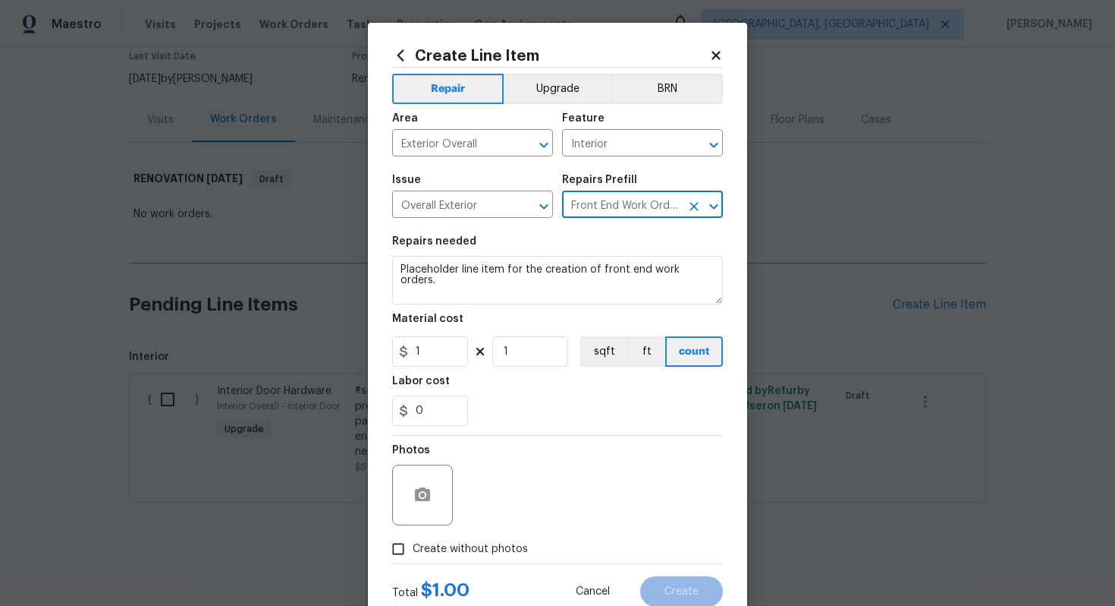
click at [473, 539] on label "Create without photos" at bounding box center [456, 548] width 144 height 29
click at [413, 539] on input "Create without photos" at bounding box center [398, 548] width 29 height 29
checkbox input "true"
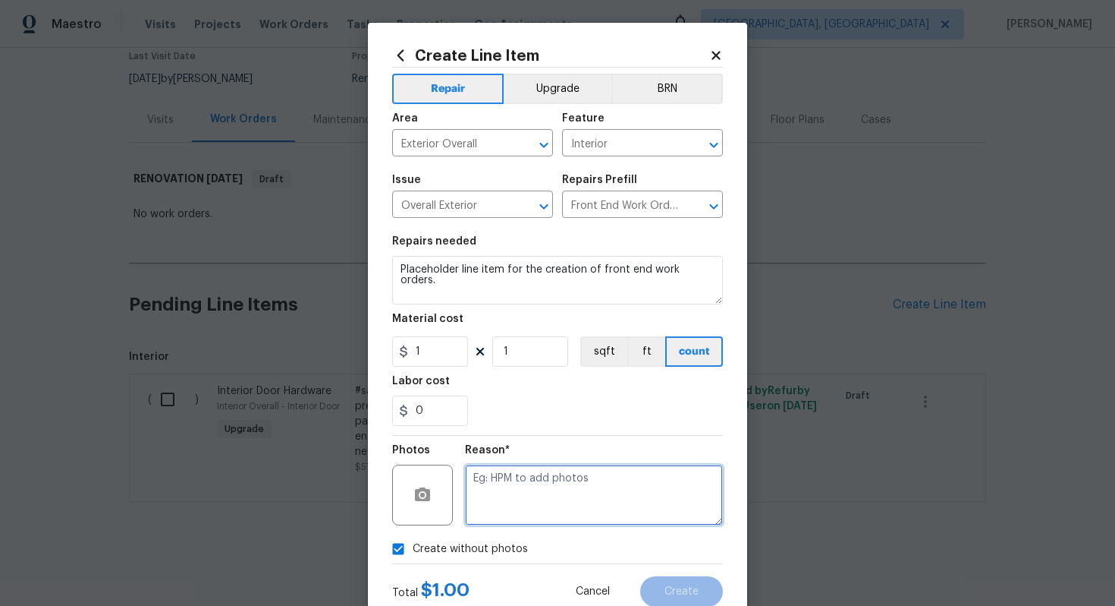
click at [590, 504] on textarea at bounding box center [594, 494] width 258 height 61
type textarea "n/a"
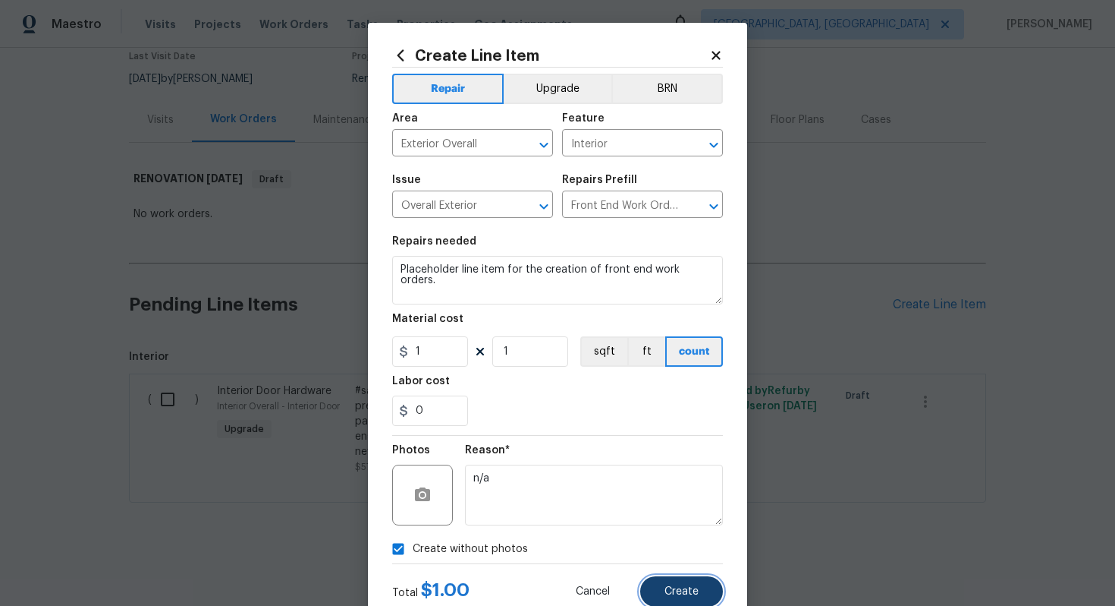
click at [686, 587] on span "Create" at bounding box center [682, 591] width 34 height 11
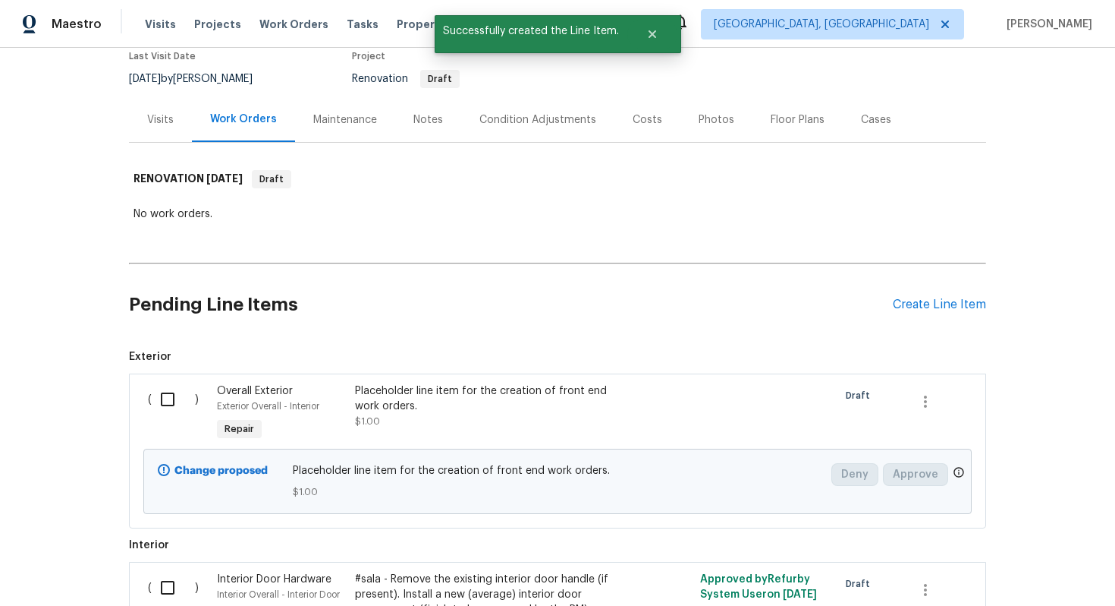
click at [165, 398] on input "checkbox" at bounding box center [173, 399] width 43 height 32
checkbox input "true"
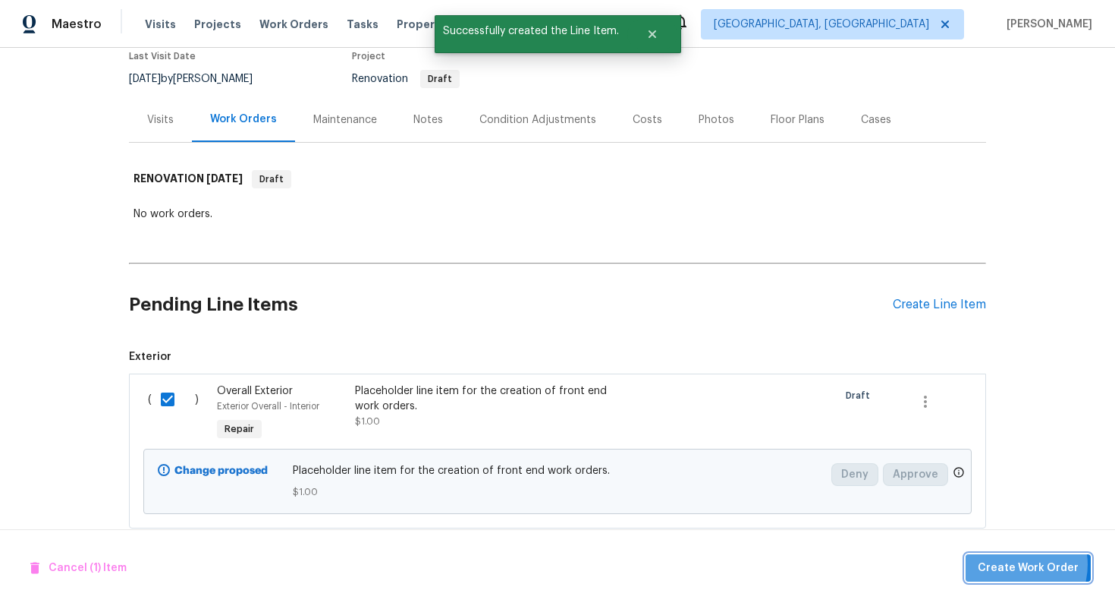
click at [1017, 564] on span "Create Work Order" at bounding box center [1028, 567] width 101 height 19
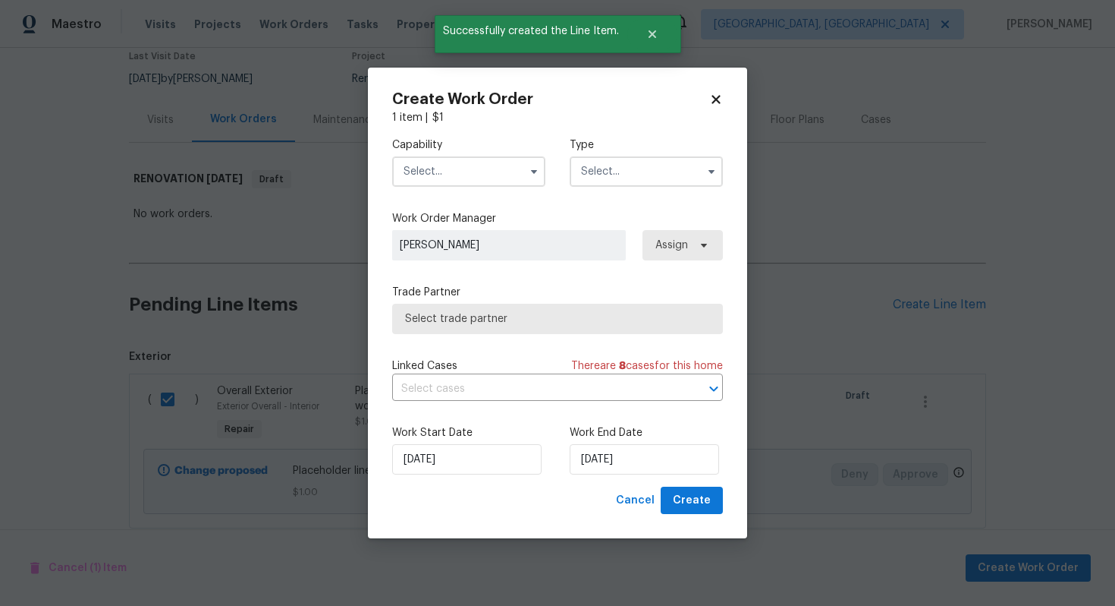
click at [424, 184] on input "text" at bounding box center [468, 171] width 153 height 30
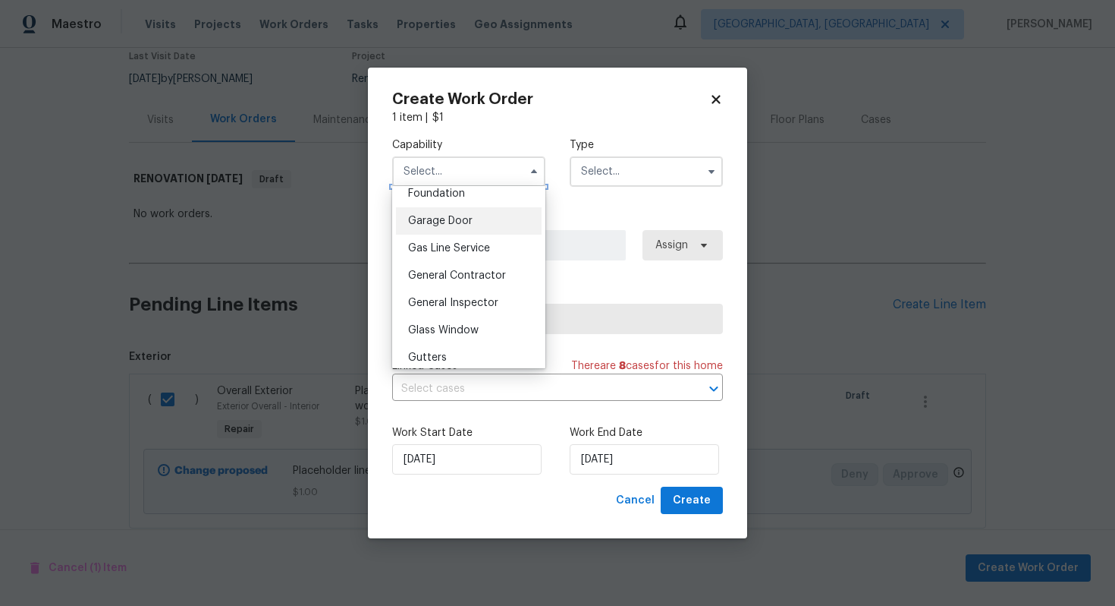
scroll to position [679, 0]
click at [460, 253] on span "General Contractor" at bounding box center [457, 249] width 98 height 11
type input "General Contractor"
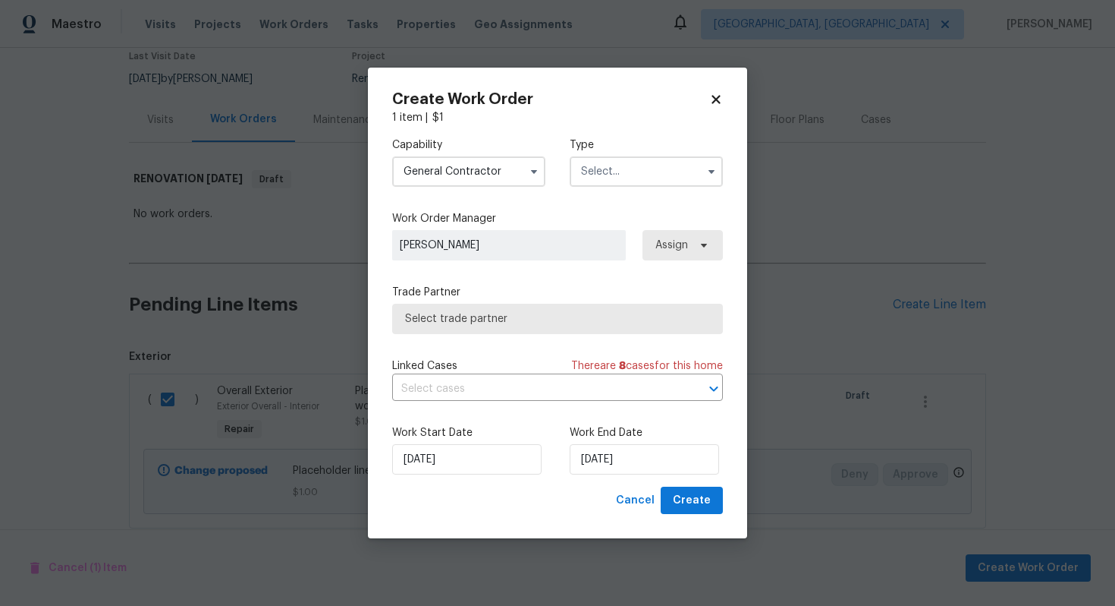
click at [643, 176] on input "text" at bounding box center [646, 171] width 153 height 30
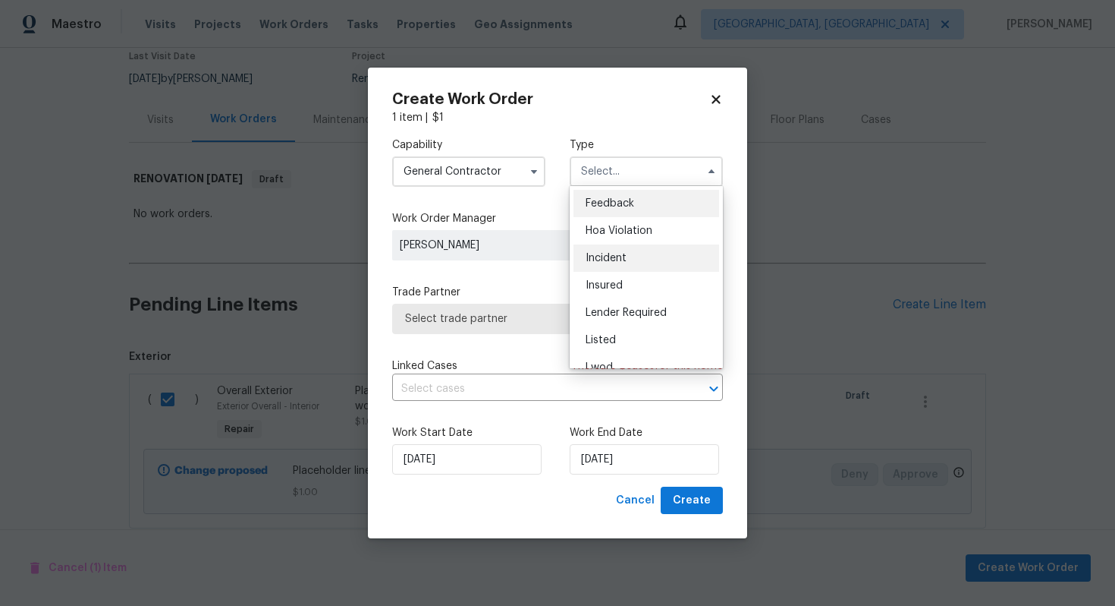
scroll to position [181, 0]
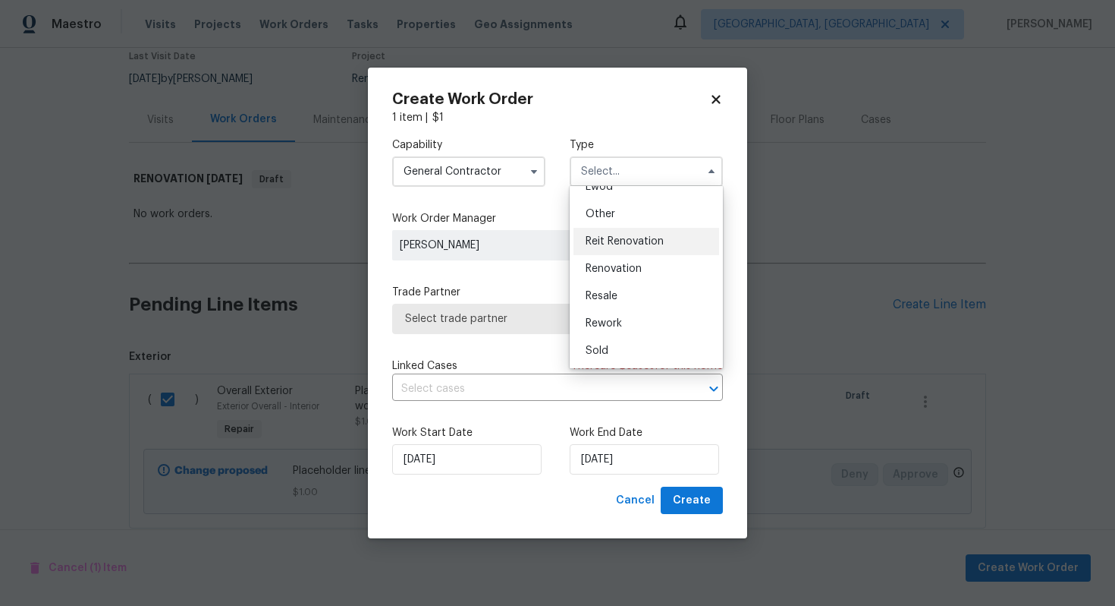
click at [621, 244] on span "Reit Renovation" at bounding box center [625, 241] width 78 height 11
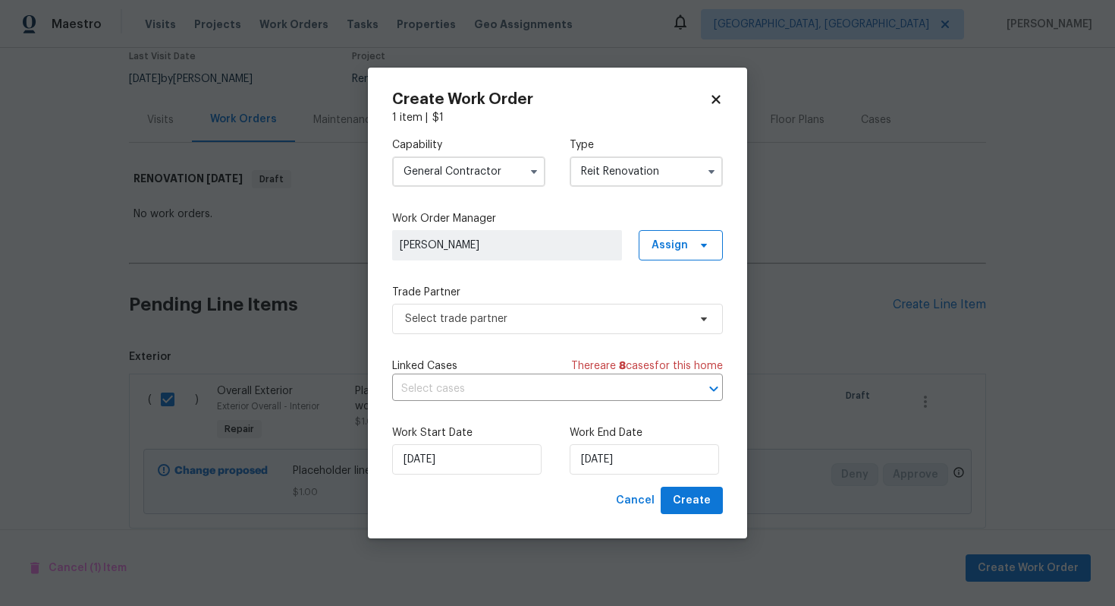
click at [602, 178] on input "Reit Renovation" at bounding box center [646, 171] width 153 height 30
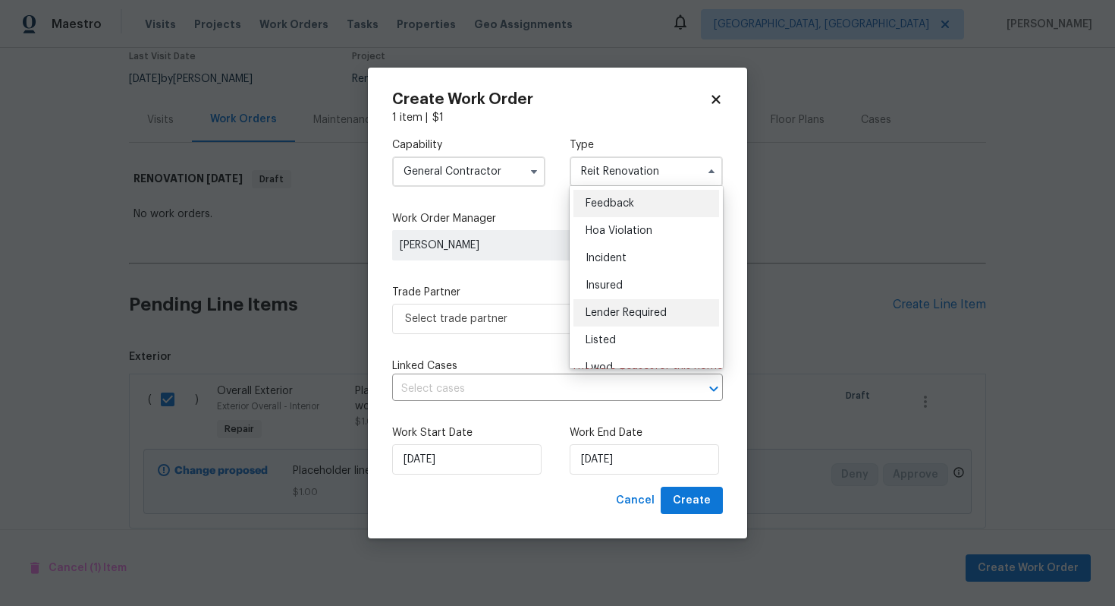
scroll to position [181, 0]
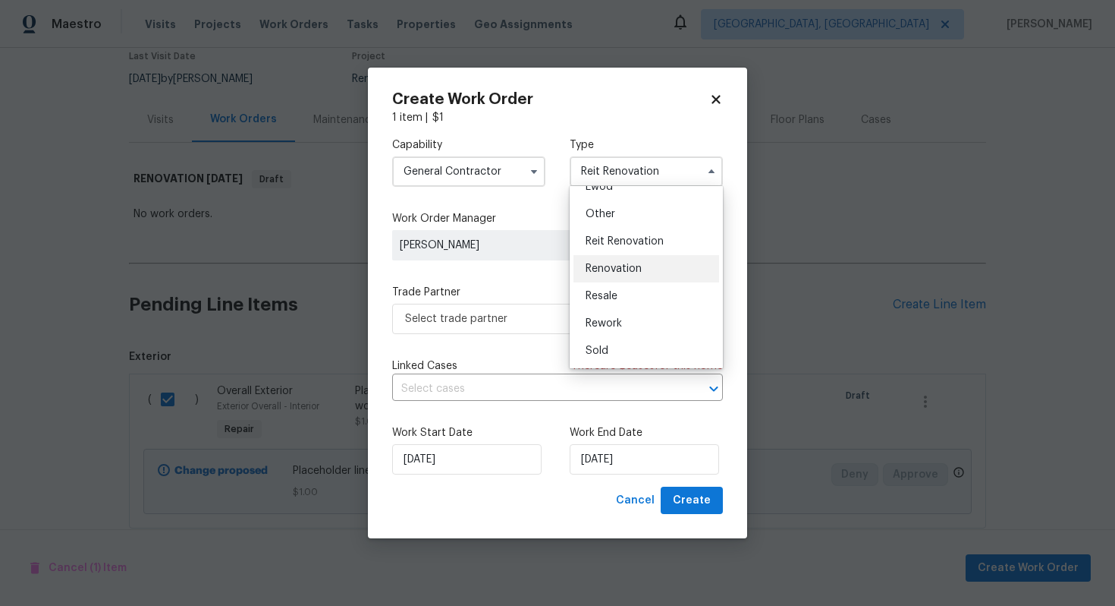
click at [611, 269] on span "Renovation" at bounding box center [614, 268] width 56 height 11
type input "Renovation"
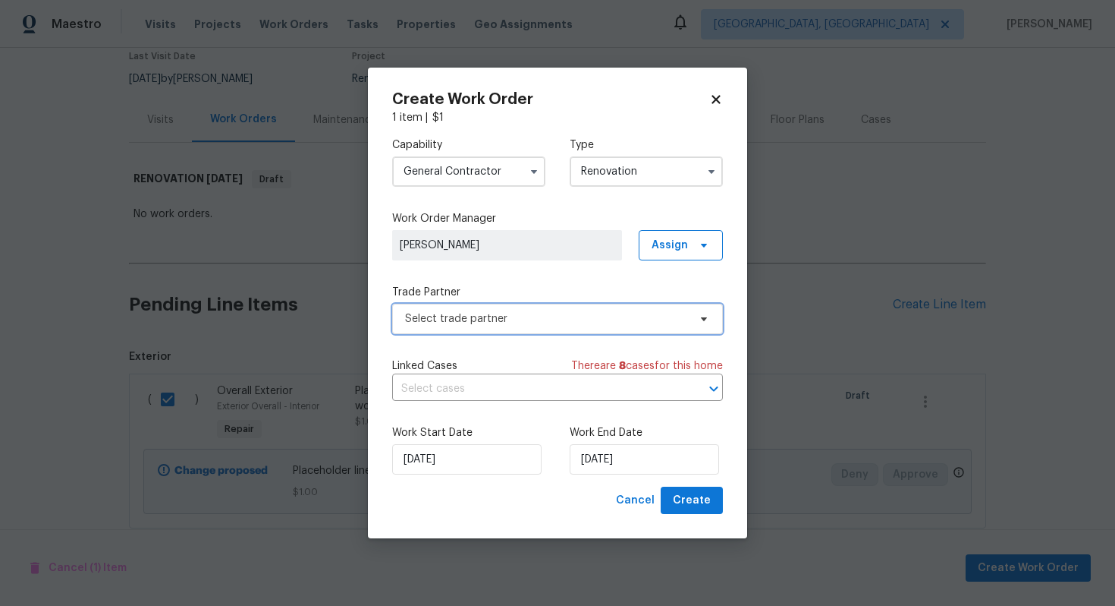
click at [495, 324] on span "Select trade partner" at bounding box center [546, 318] width 283 height 15
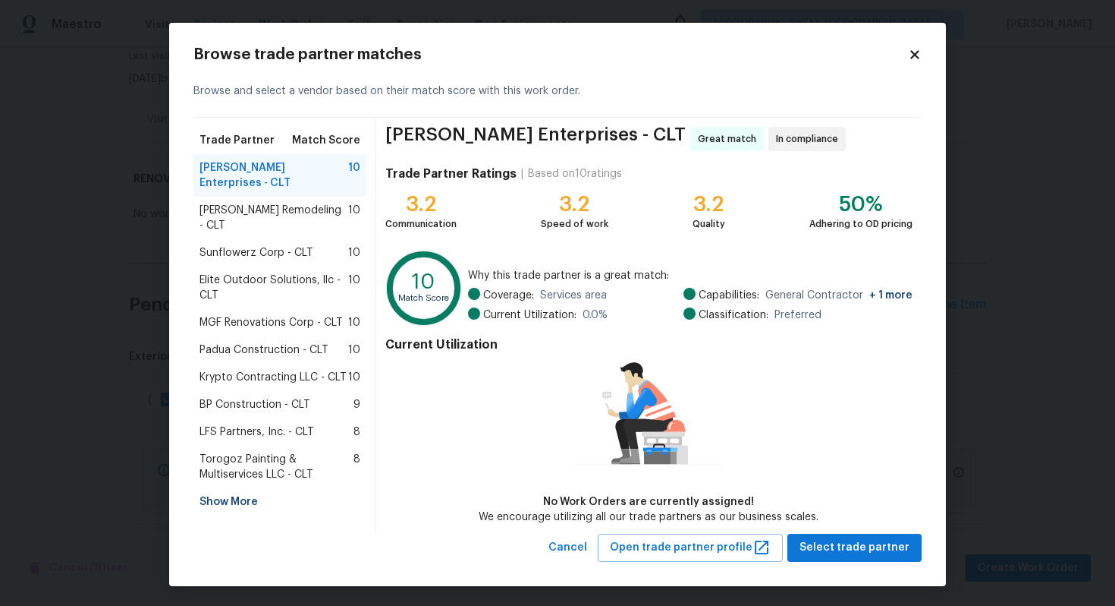
click at [263, 451] on span "Torogoz Painting & Multiservices LLC - CLT" at bounding box center [277, 466] width 154 height 30
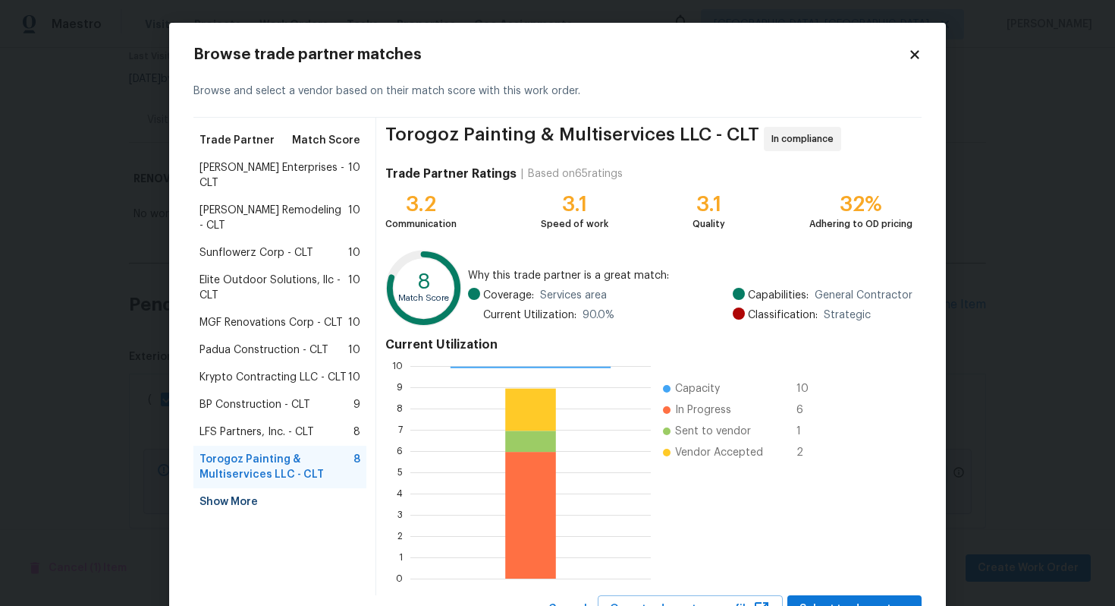
scroll to position [64, 0]
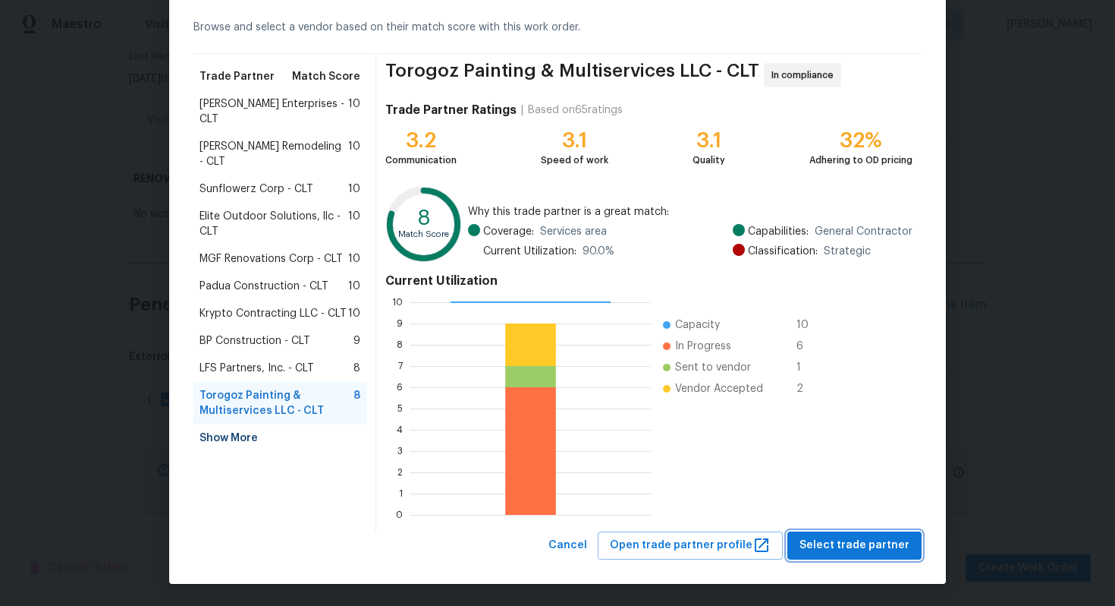
click at [826, 537] on span "Select trade partner" at bounding box center [855, 545] width 110 height 19
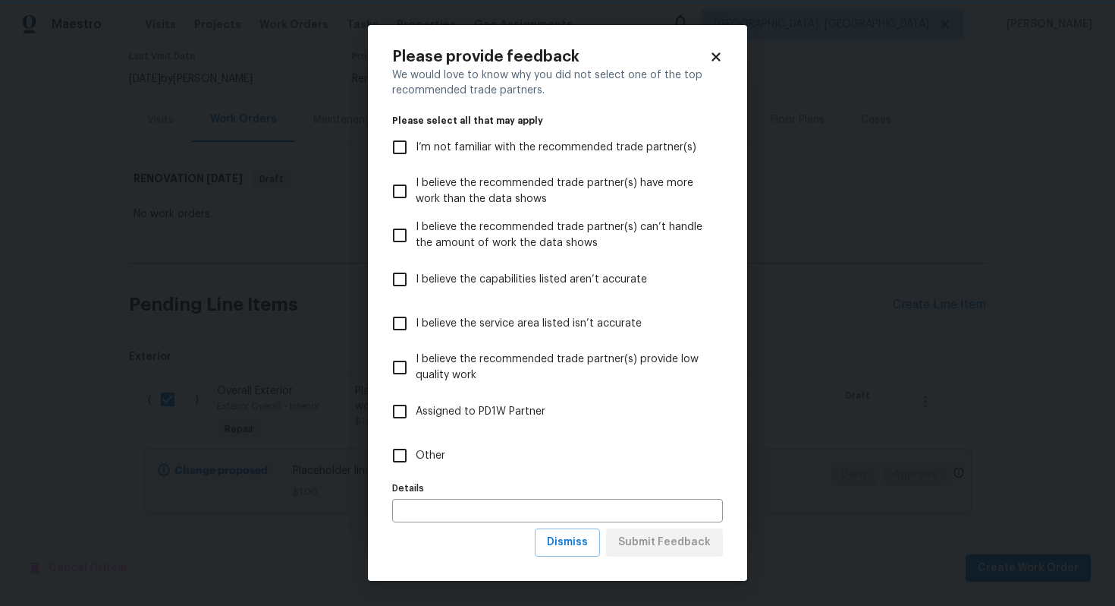
scroll to position [0, 0]
click at [415, 455] on input "Other" at bounding box center [400, 455] width 32 height 32
checkbox input "true"
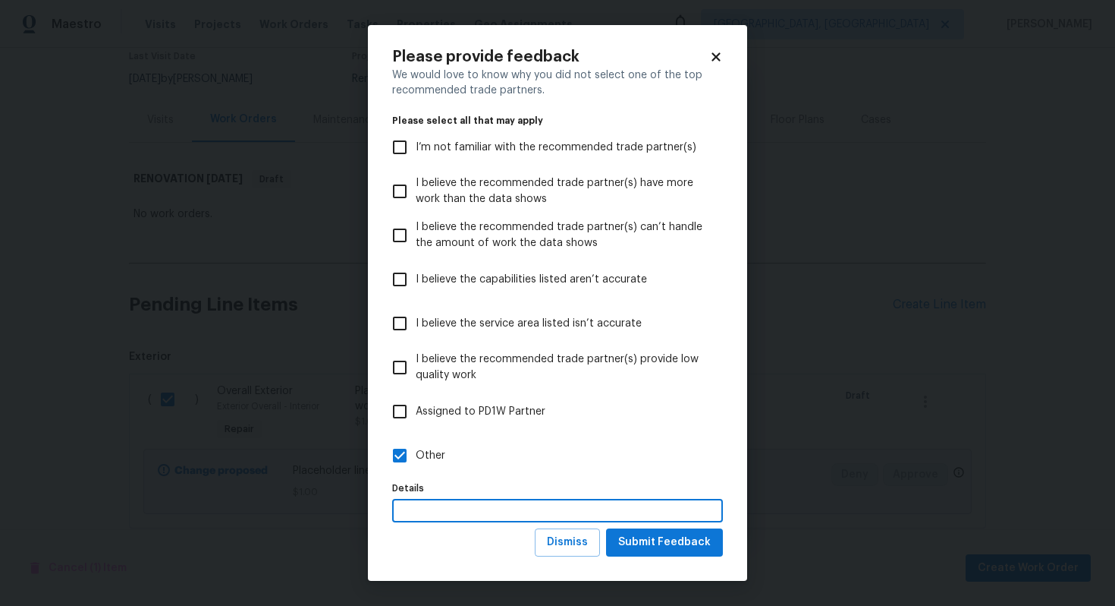
click at [405, 511] on input "text" at bounding box center [557, 511] width 331 height 24
type input "STPP Assignment"
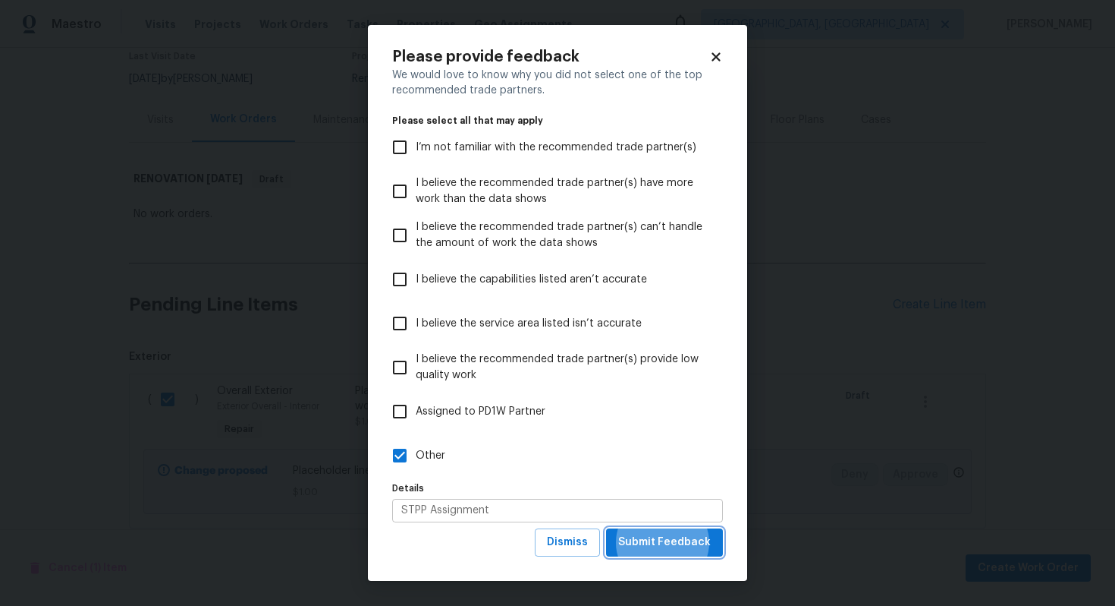
click at [606, 528] on button "Submit Feedback" at bounding box center [664, 542] width 117 height 28
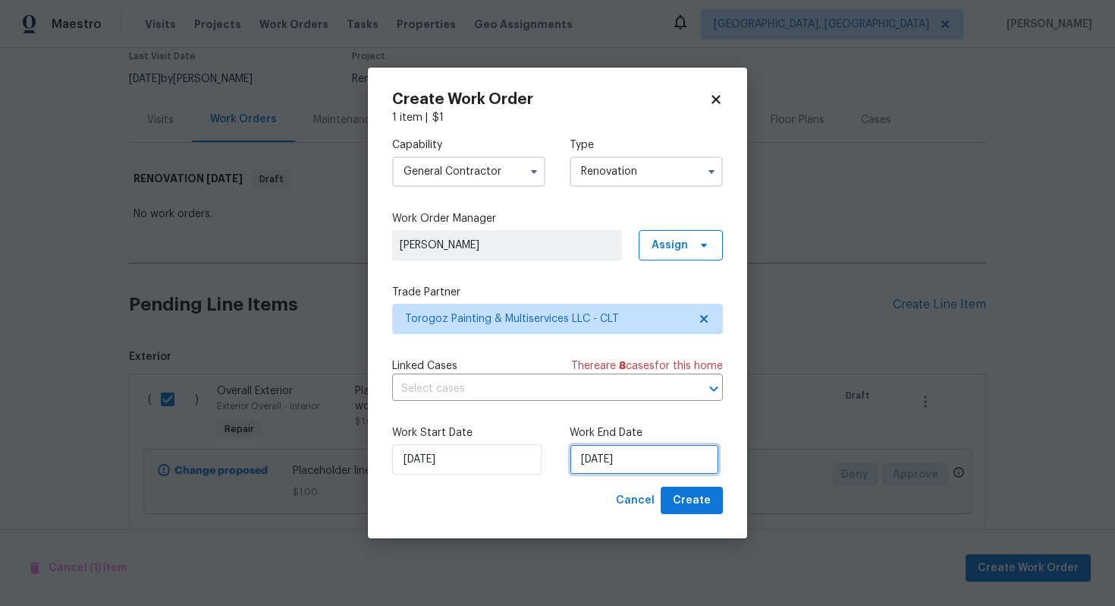
click at [608, 465] on input "[DATE]" at bounding box center [644, 459] width 149 height 30
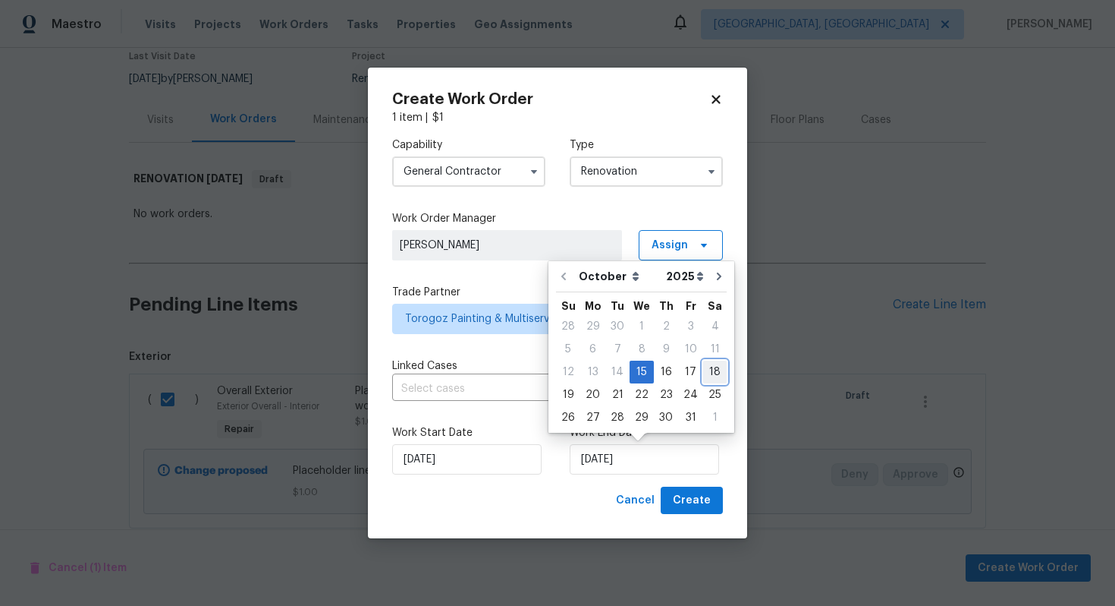
click at [709, 374] on div "18" at bounding box center [715, 371] width 24 height 21
type input "[DATE]"
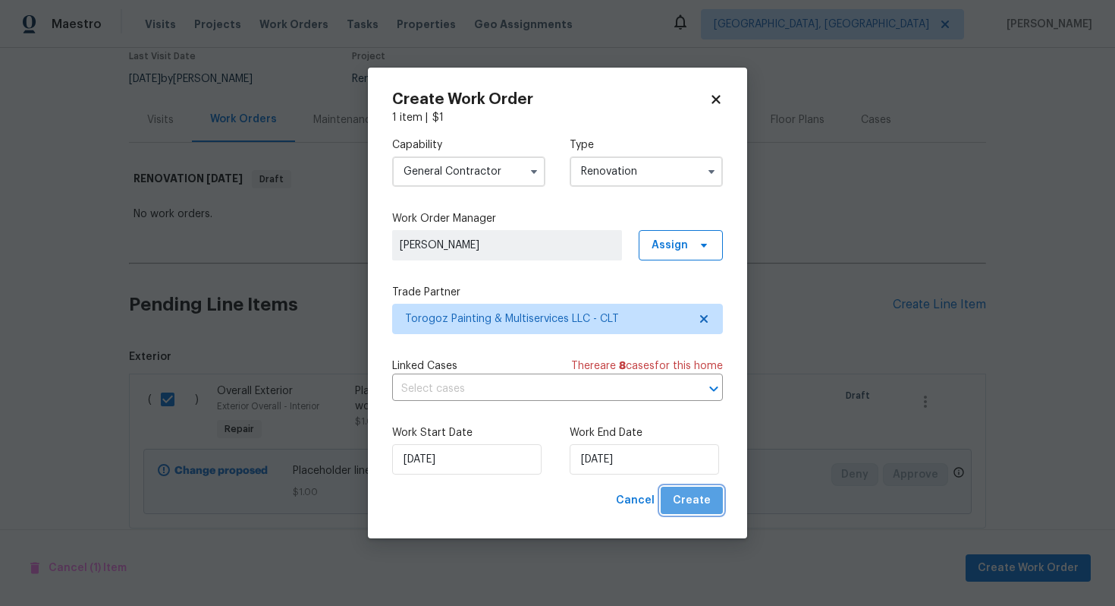
click at [696, 498] on span "Create" at bounding box center [692, 500] width 38 height 19
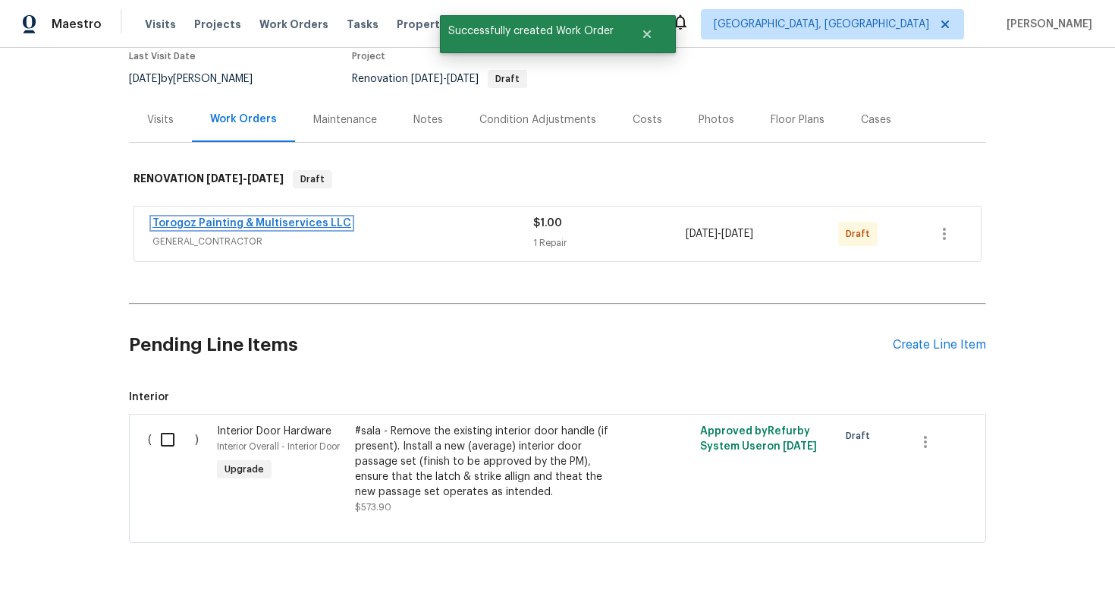
click at [285, 227] on link "Torogoz Painting & Multiservices LLC" at bounding box center [252, 223] width 199 height 11
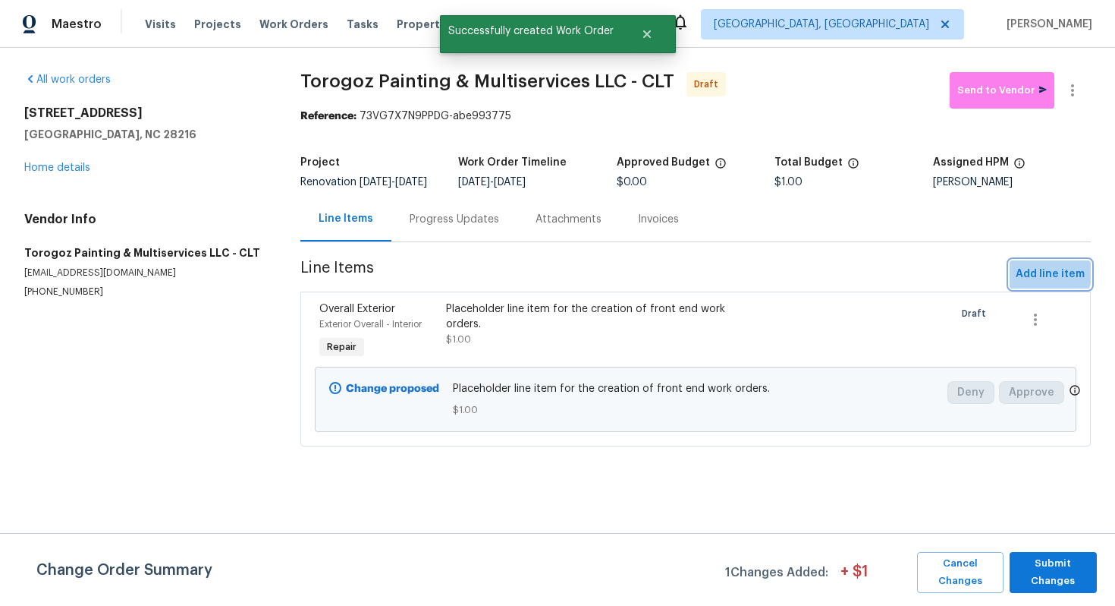
click at [1035, 280] on span "Add line item" at bounding box center [1050, 274] width 69 height 19
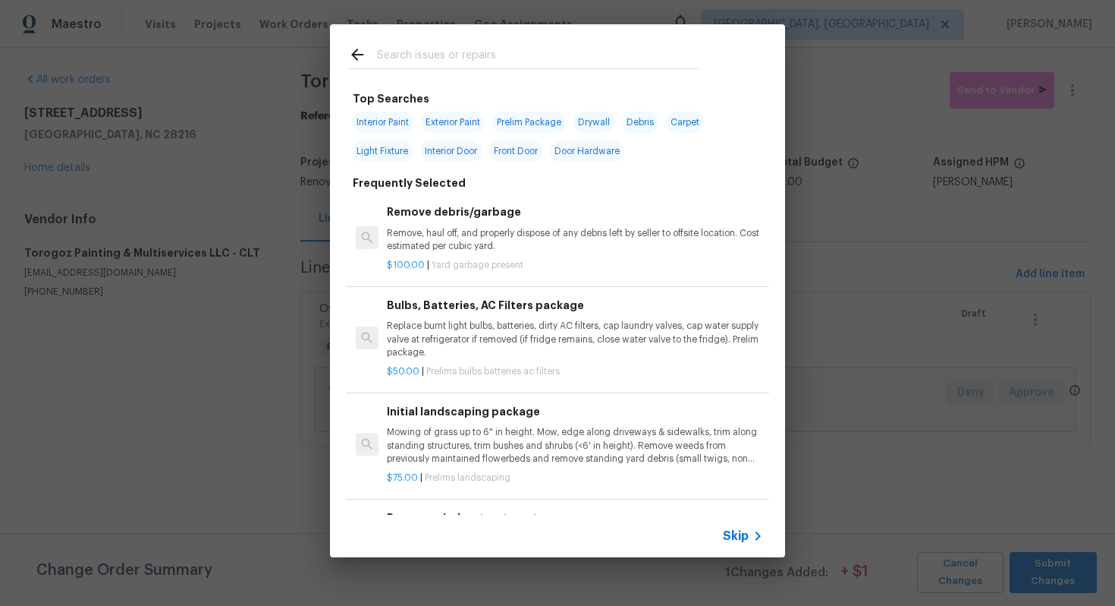
click at [728, 532] on span "Skip" at bounding box center [736, 535] width 26 height 15
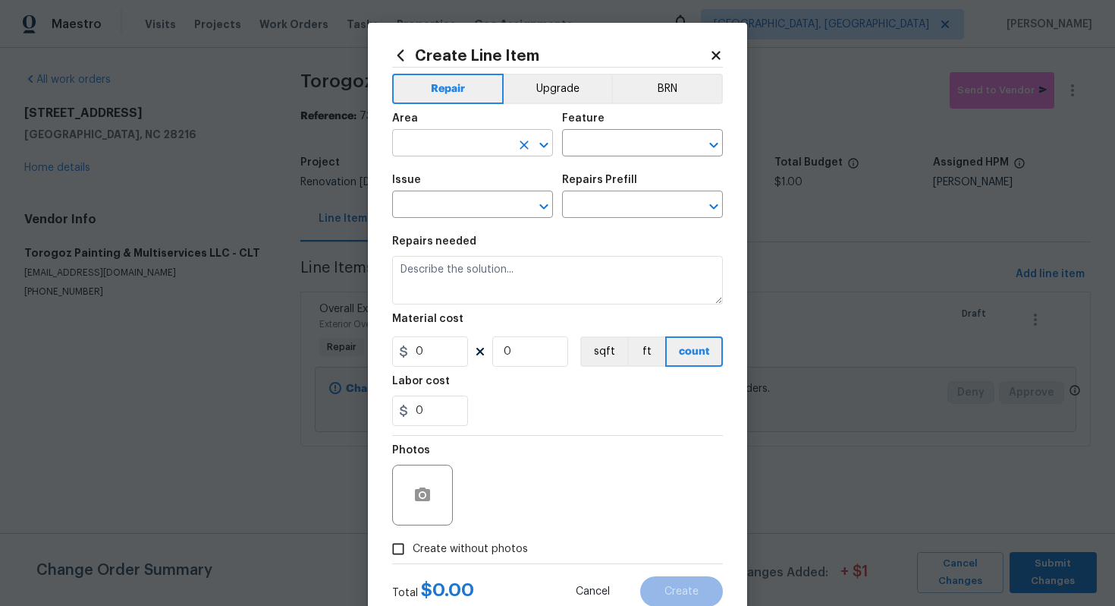
click at [431, 133] on input "text" at bounding box center [451, 145] width 118 height 24
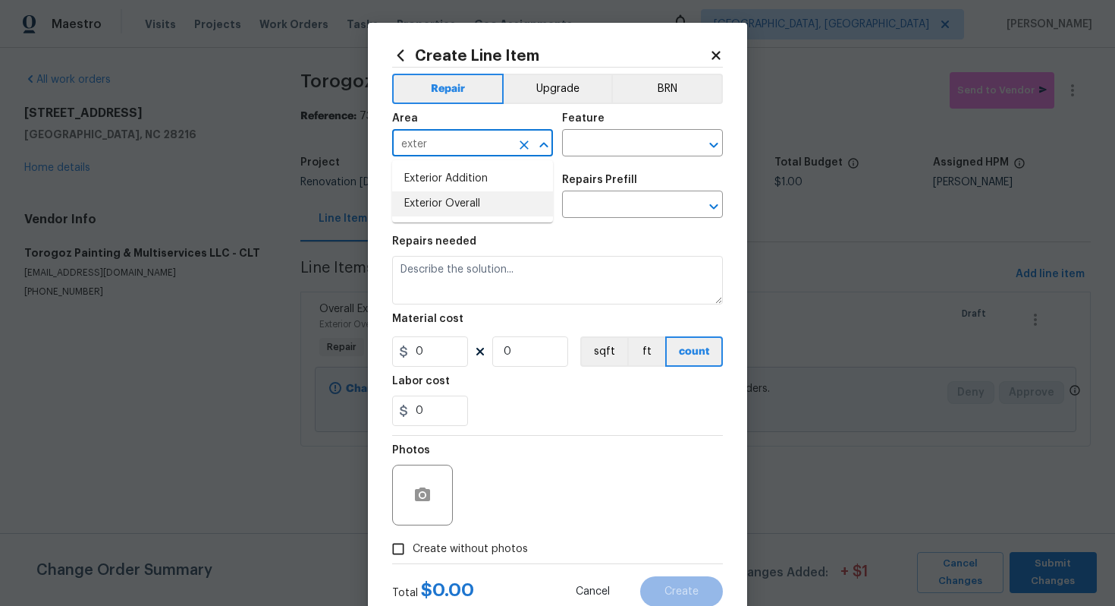
click at [451, 206] on li "Exterior Overall" at bounding box center [472, 203] width 161 height 25
type input "Exterior Overall"
click at [618, 144] on input "text" at bounding box center [621, 145] width 118 height 24
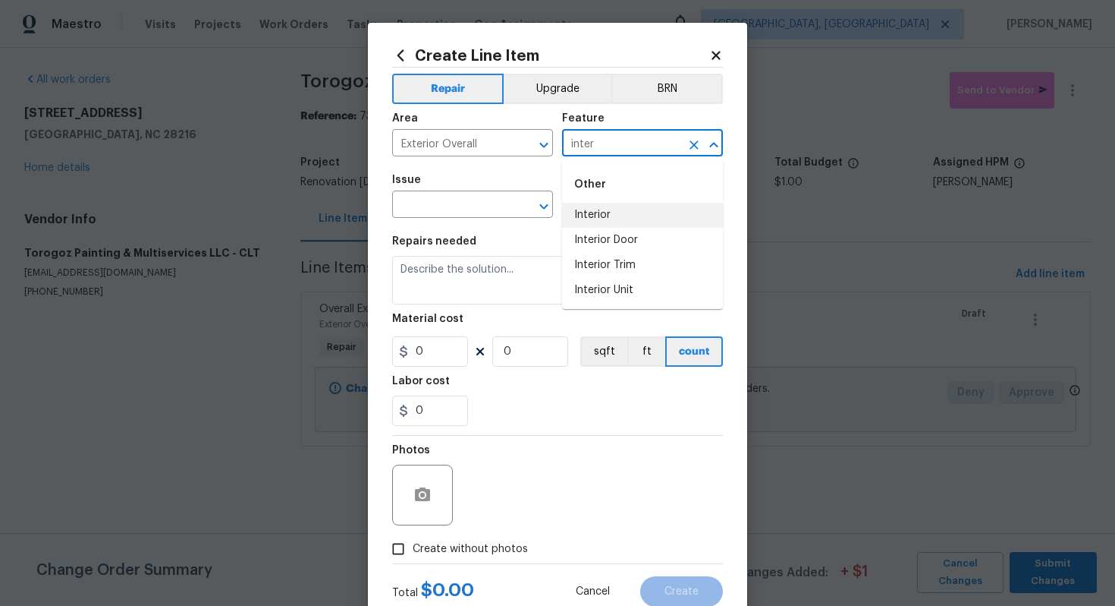
click at [585, 219] on li "Interior" at bounding box center [642, 215] width 161 height 25
type input "Interior"
click at [458, 215] on input "text" at bounding box center [451, 206] width 118 height 24
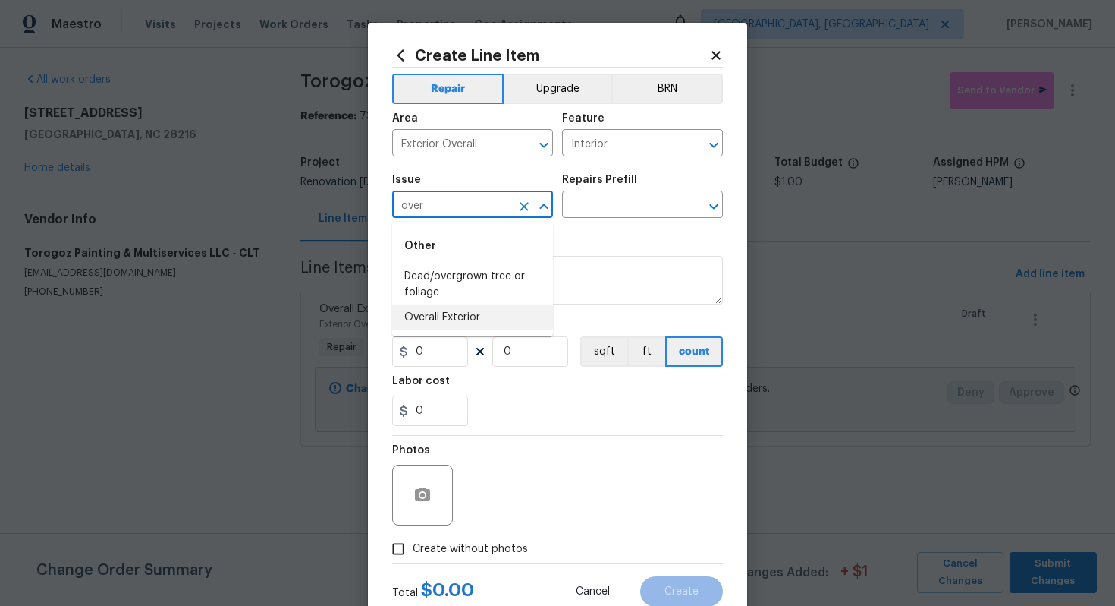
click at [479, 316] on li "Overall Exterior" at bounding box center [472, 317] width 161 height 25
type input "Overall Exterior"
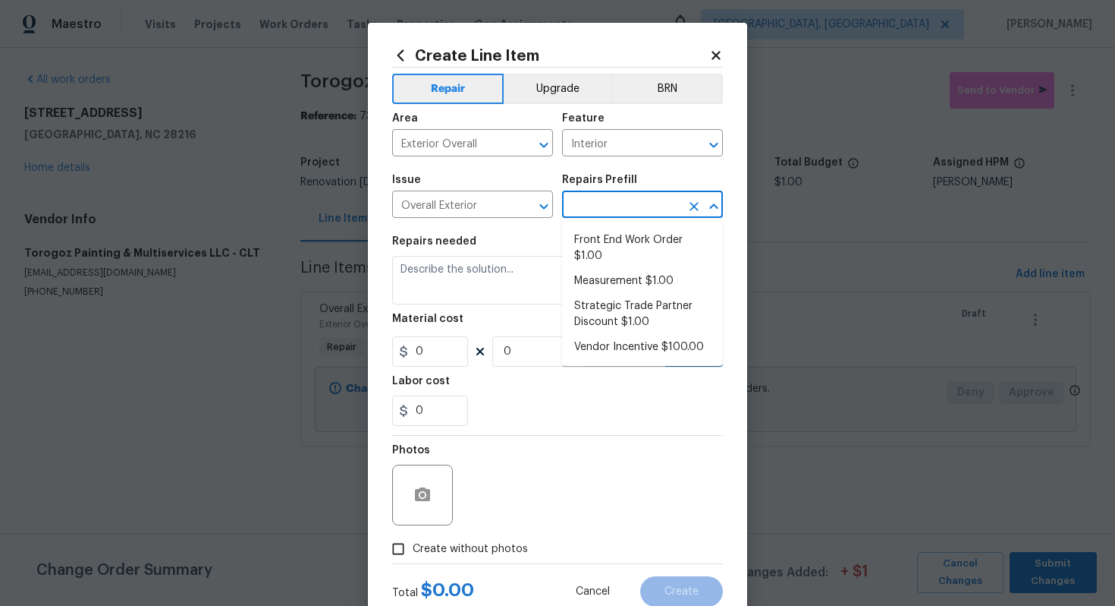
click at [619, 194] on input "text" at bounding box center [621, 206] width 118 height 24
click at [606, 300] on li "Strategic Trade Partner Discount $1.00" at bounding box center [642, 314] width 161 height 41
type input "Strategic Trade Partner Discount $1.00"
type textarea "Calculate and apply 5% STPP discount to the total of the work order as a negati…"
type input "1"
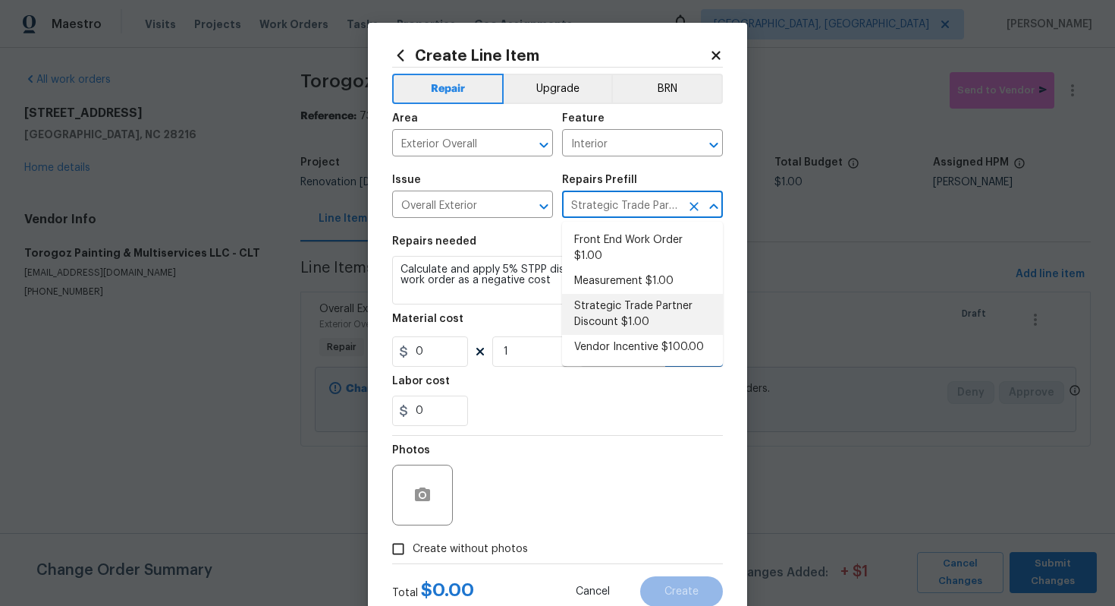
type input "1"
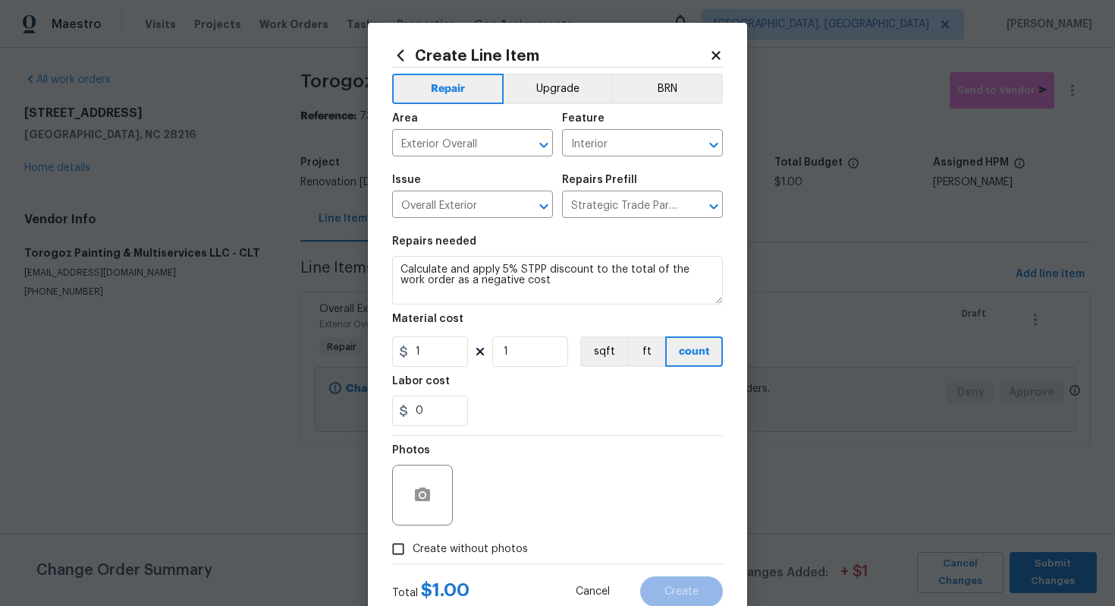
click at [468, 546] on span "Create without photos" at bounding box center [470, 549] width 115 height 16
click at [413, 546] on input "Create without photos" at bounding box center [398, 548] width 29 height 29
checkbox input "true"
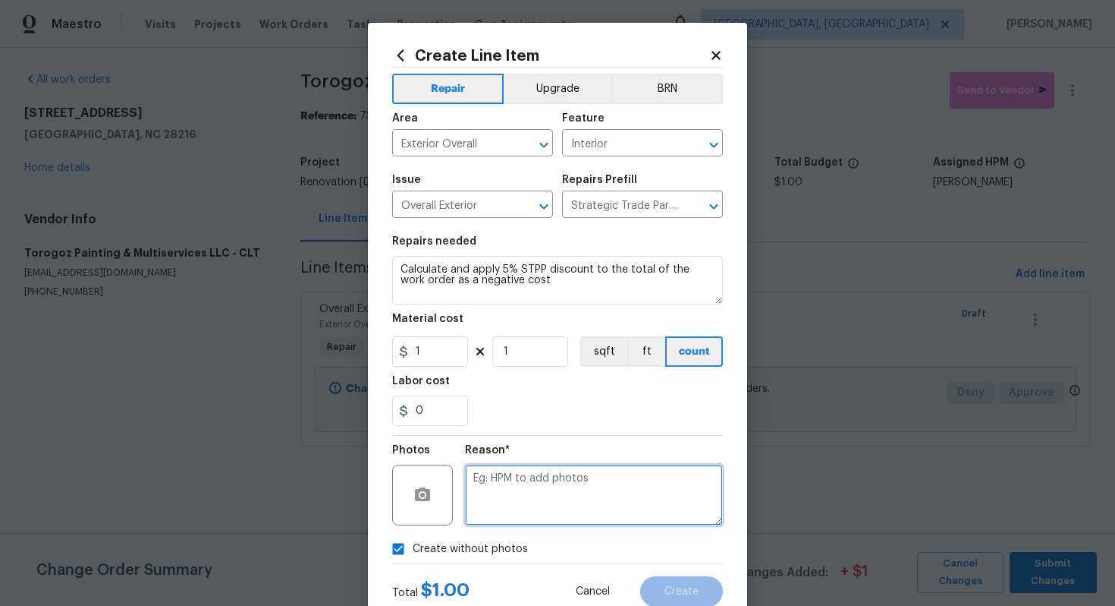
click at [517, 491] on textarea at bounding box center [594, 494] width 258 height 61
type textarea "n/a"
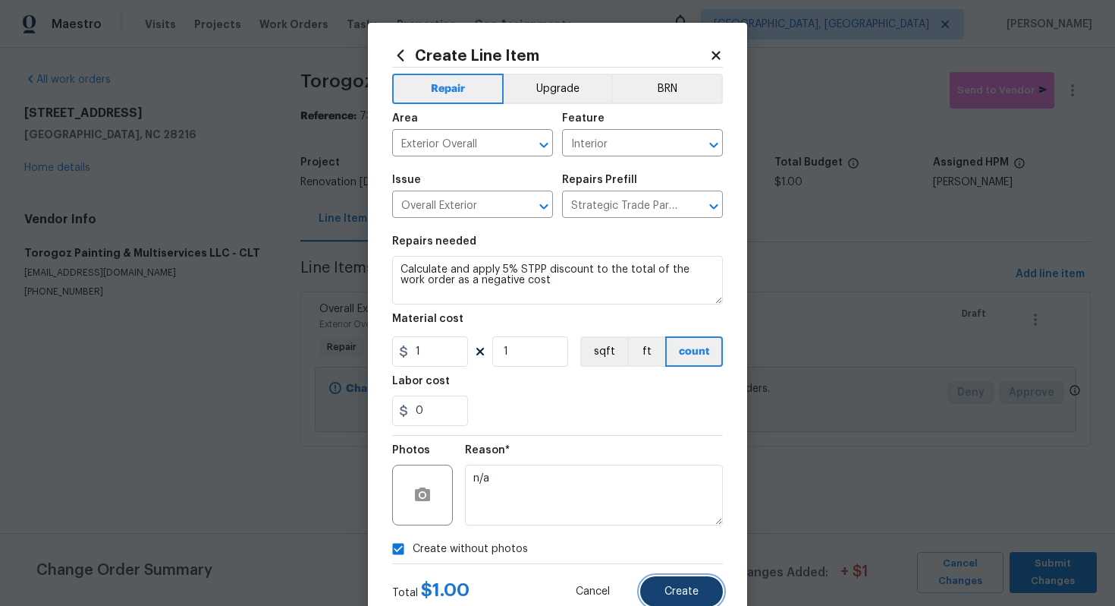
click at [664, 593] on button "Create" at bounding box center [681, 591] width 83 height 30
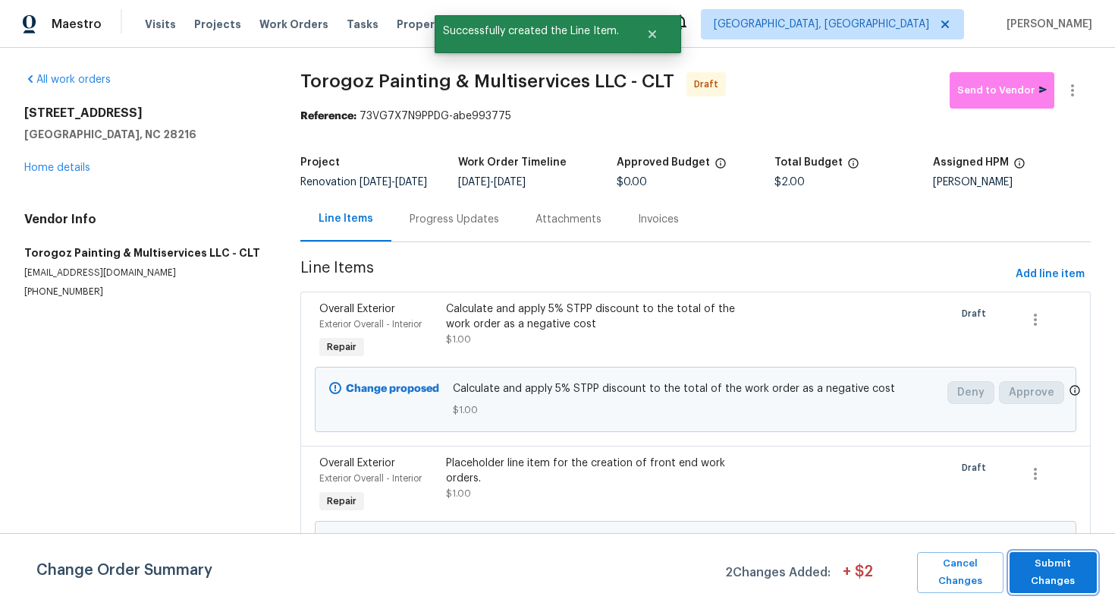
click at [1052, 571] on span "Submit Changes" at bounding box center [1054, 572] width 72 height 35
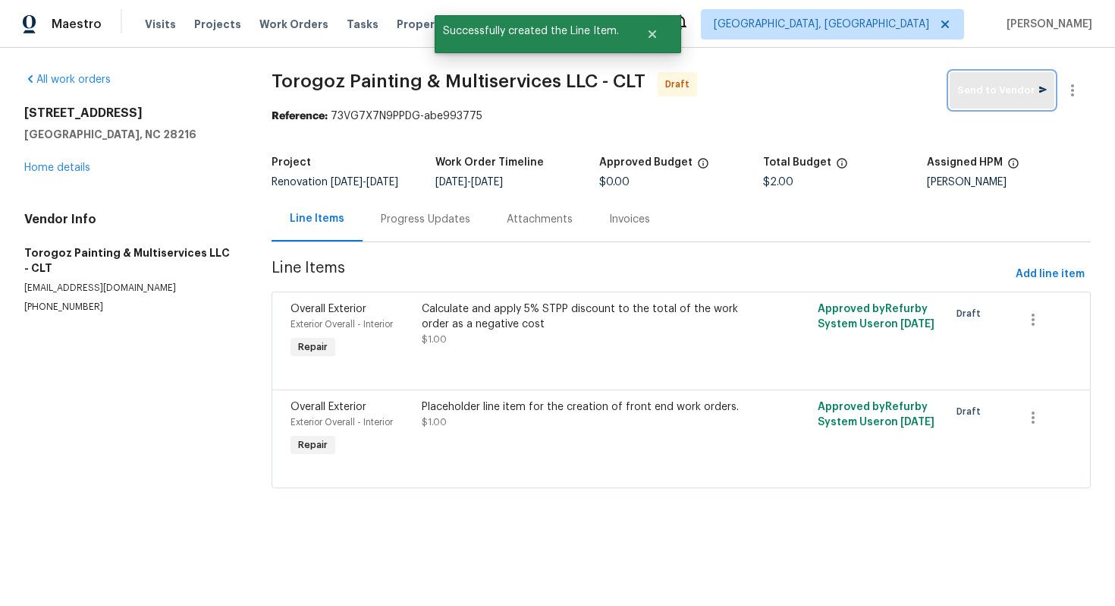
click at [983, 90] on span "Send to Vendor" at bounding box center [1003, 90] width 90 height 17
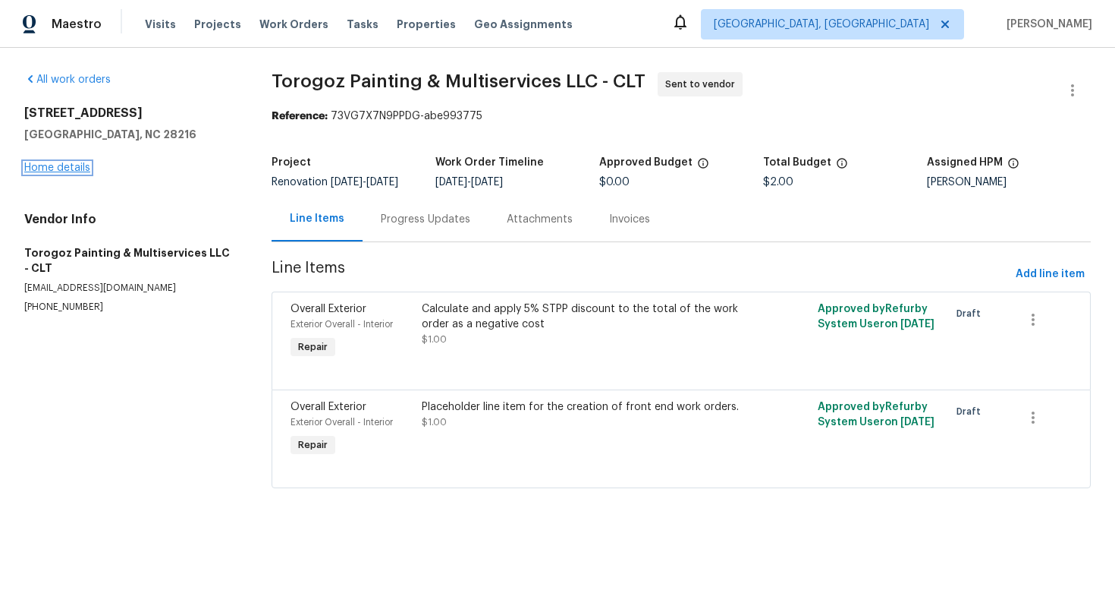
click at [50, 171] on link "Home details" at bounding box center [57, 167] width 66 height 11
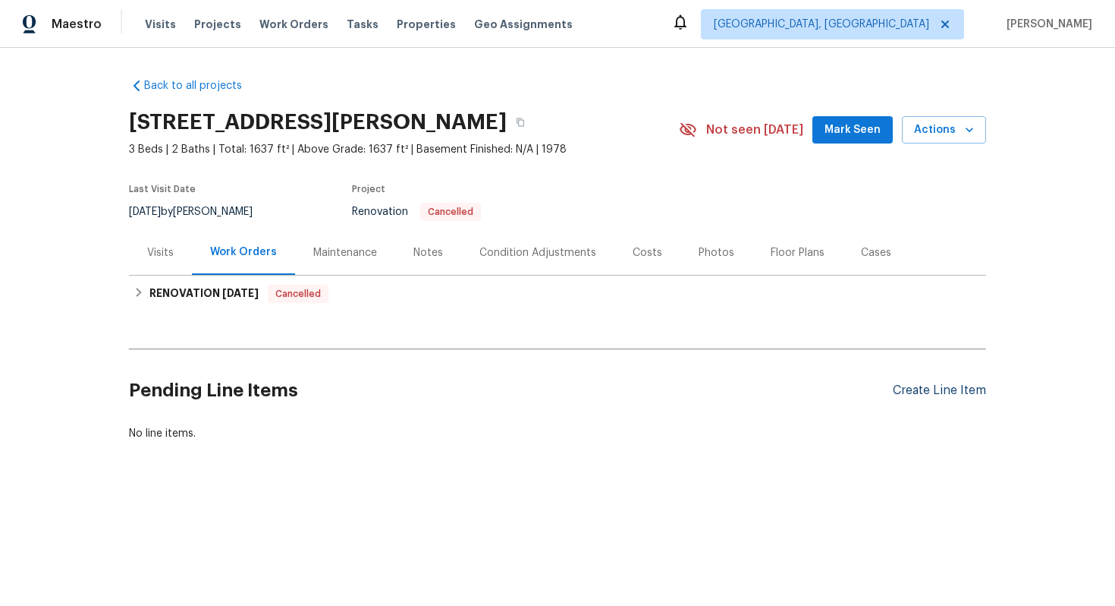
click at [917, 386] on div "Create Line Item" at bounding box center [939, 390] width 93 height 14
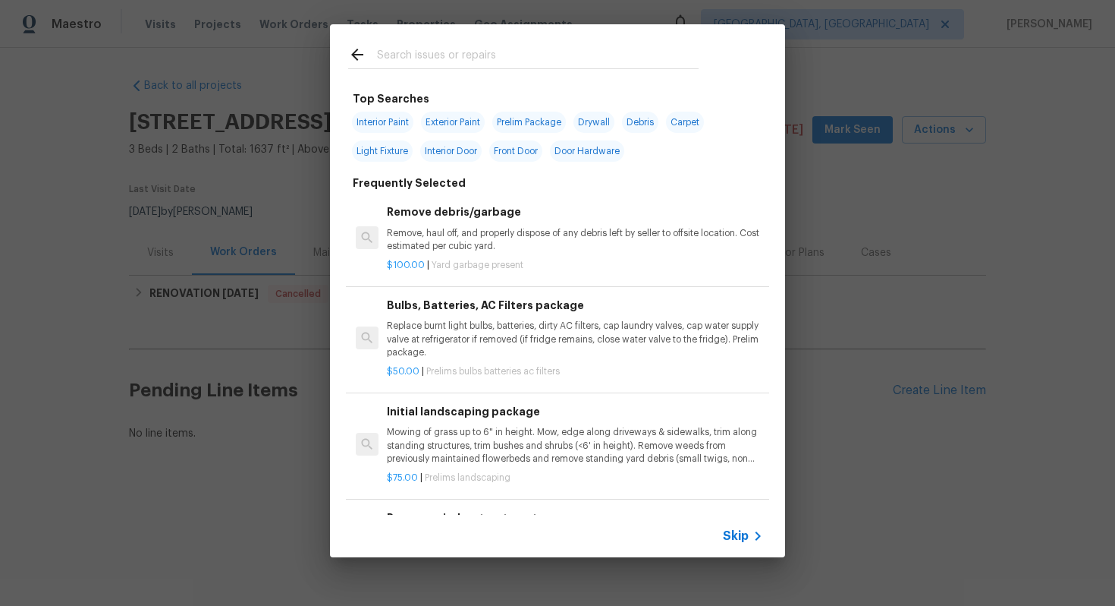
click at [737, 537] on span "Skip" at bounding box center [736, 535] width 26 height 15
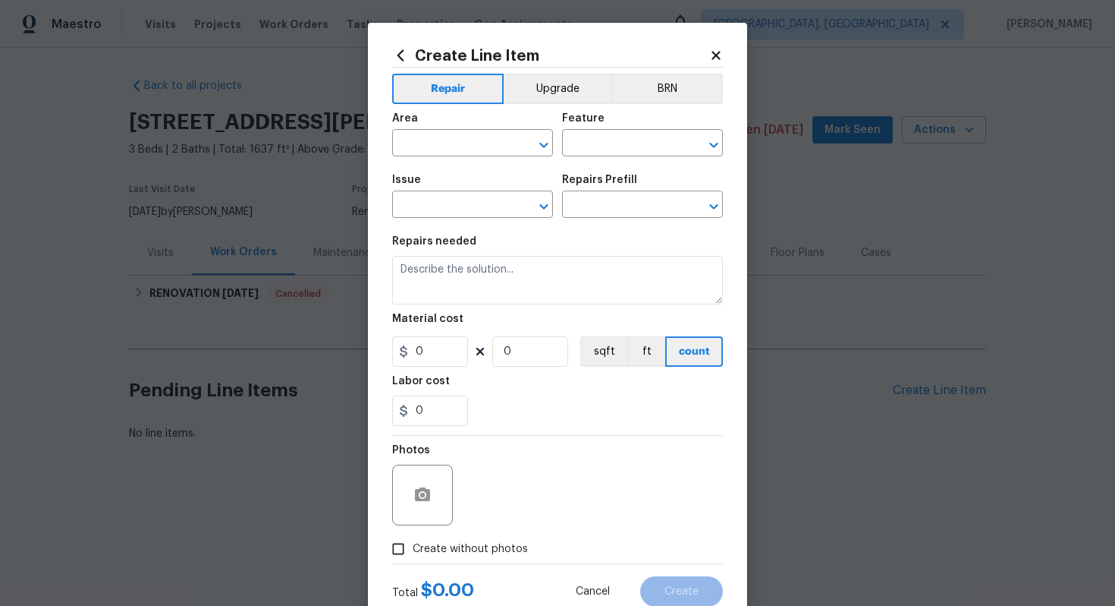
click at [458, 130] on div "Area" at bounding box center [472, 123] width 161 height 20
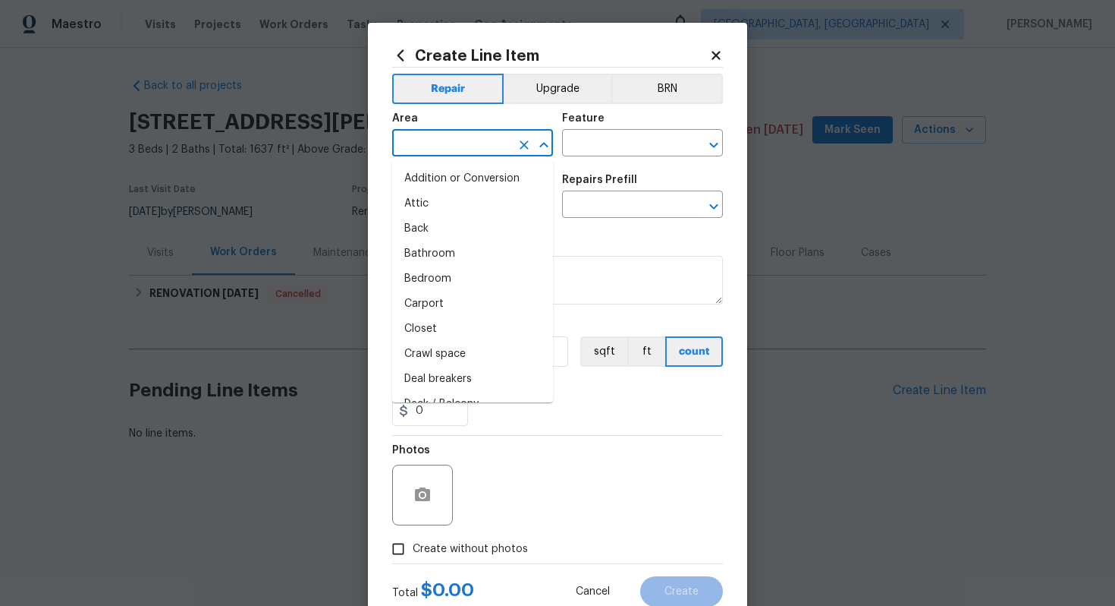
click at [445, 142] on input "text" at bounding box center [451, 145] width 118 height 24
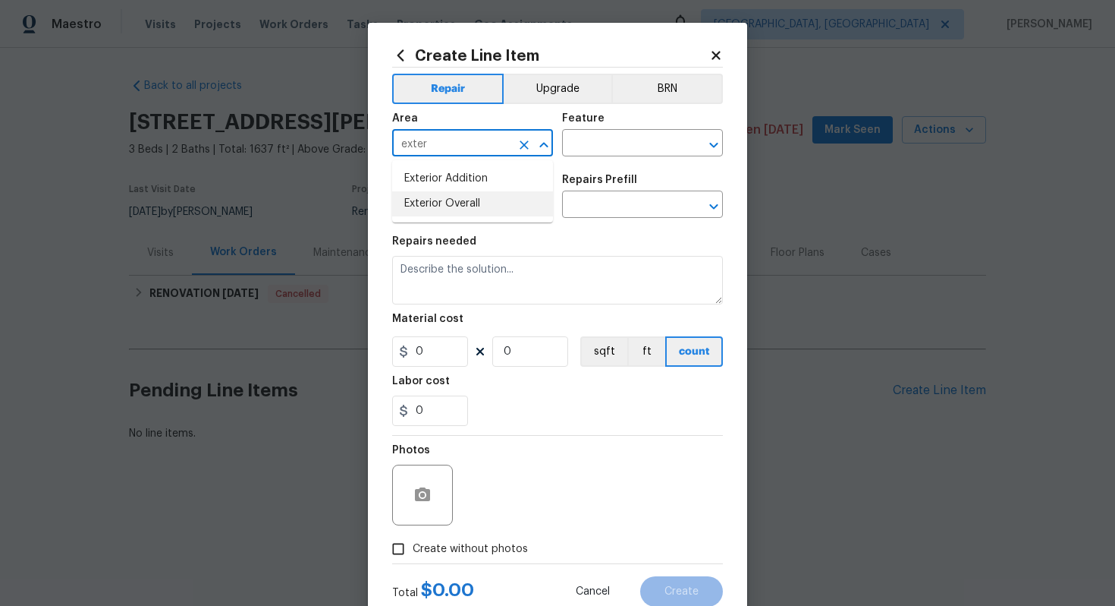
click at [450, 200] on li "Exterior Overall" at bounding box center [472, 203] width 161 height 25
type input "Exterior Overall"
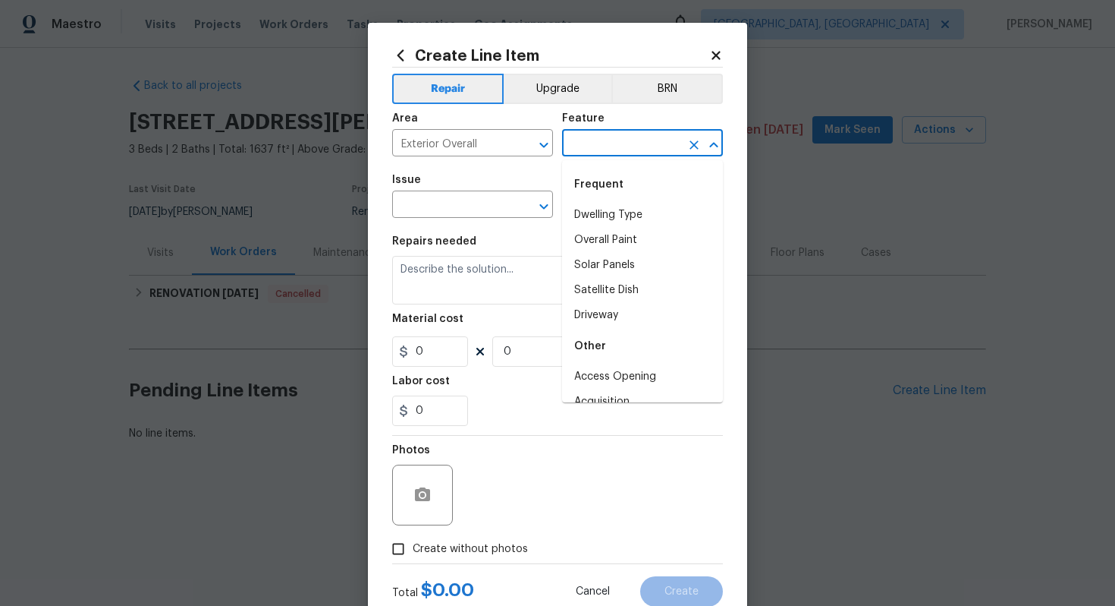
click at [580, 149] on input "text" at bounding box center [621, 145] width 118 height 24
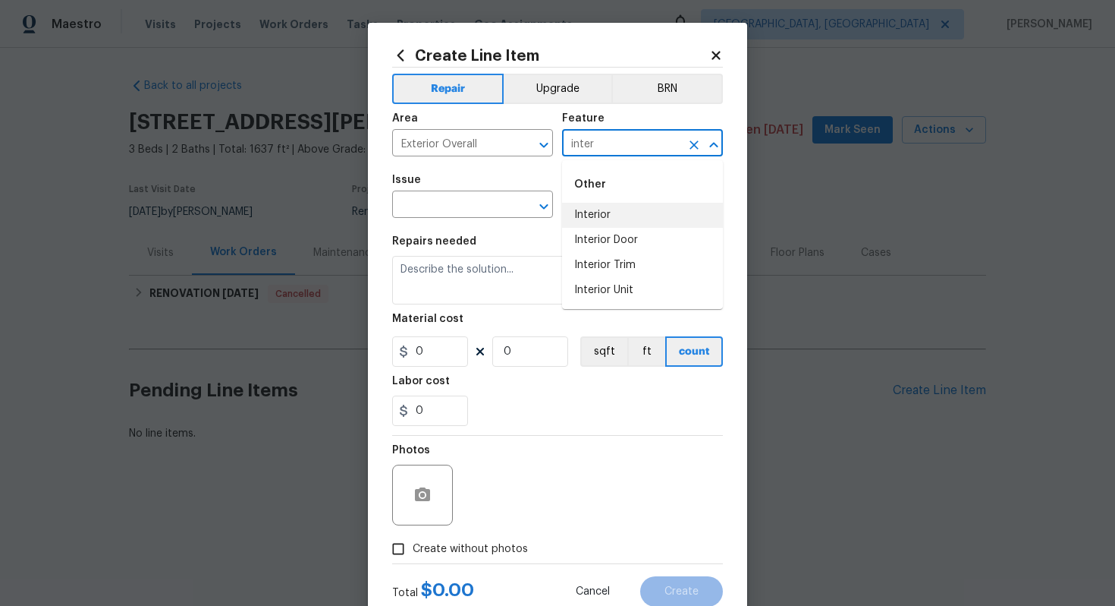
click at [571, 219] on li "Interior" at bounding box center [642, 215] width 161 height 25
type input "Interior"
click at [418, 203] on input "text" at bounding box center [451, 206] width 118 height 24
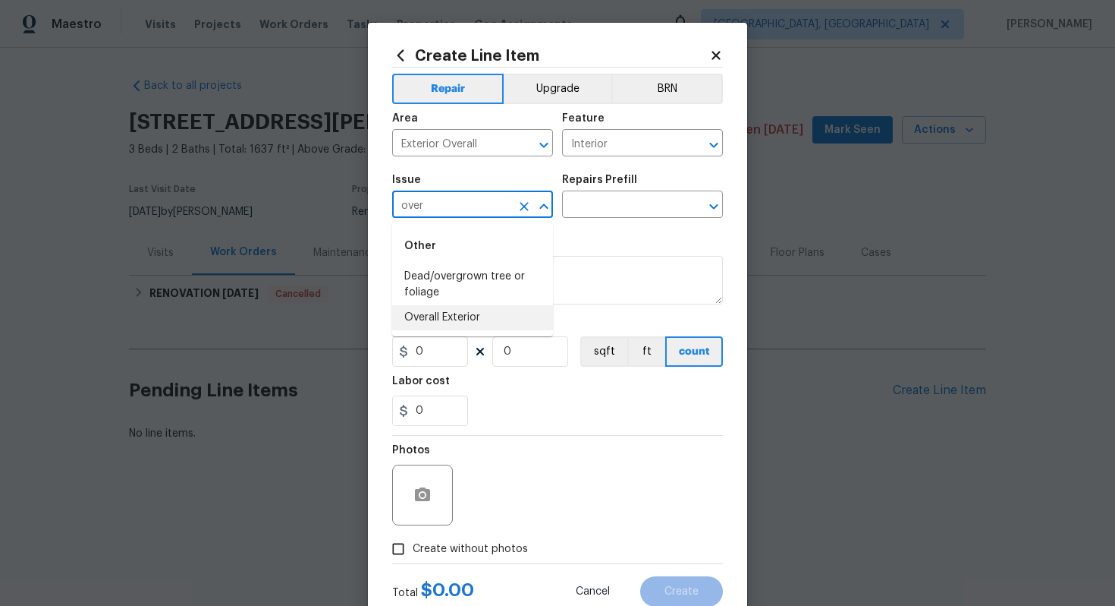
click at [454, 322] on li "Overall Exterior" at bounding box center [472, 317] width 161 height 25
type input "Overall Exterior"
click at [612, 199] on input "text" at bounding box center [621, 206] width 118 height 24
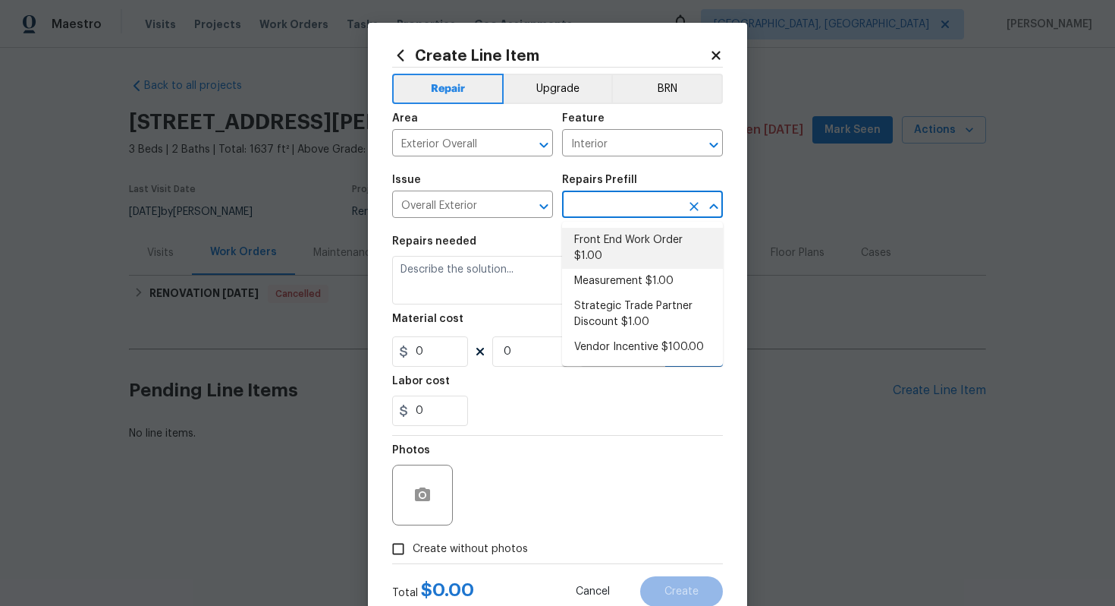
click at [596, 250] on li "Front End Work Order $1.00" at bounding box center [642, 248] width 161 height 41
type input "Front End Work Order $1.00"
type textarea "Placeholder line item for the creation of front end work orders."
type input "1"
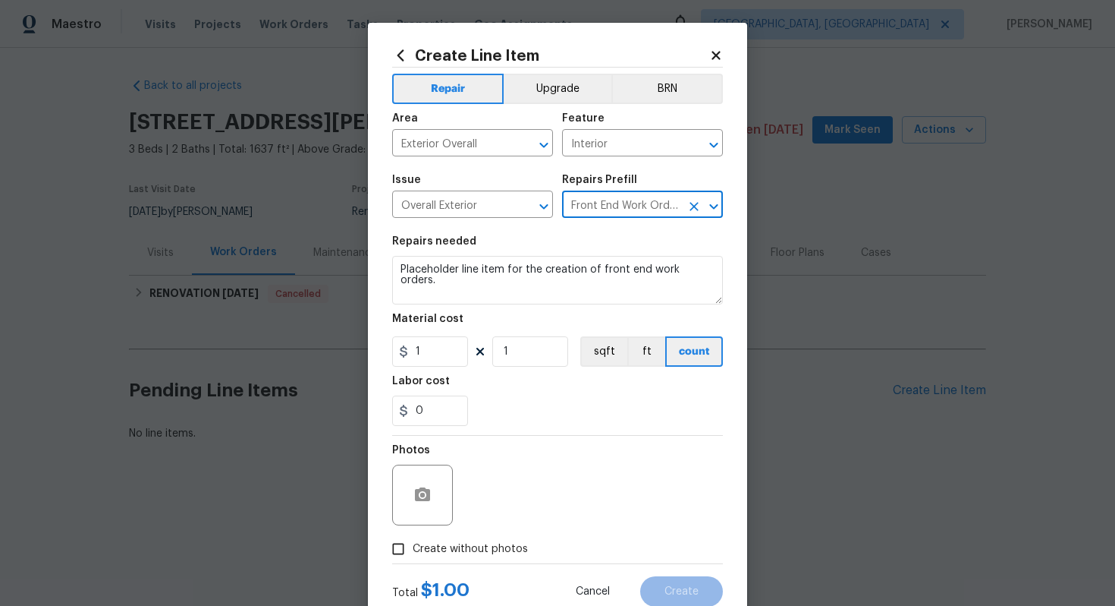
click at [473, 546] on span "Create without photos" at bounding box center [470, 549] width 115 height 16
click at [413, 546] on input "Create without photos" at bounding box center [398, 548] width 29 height 29
checkbox input "true"
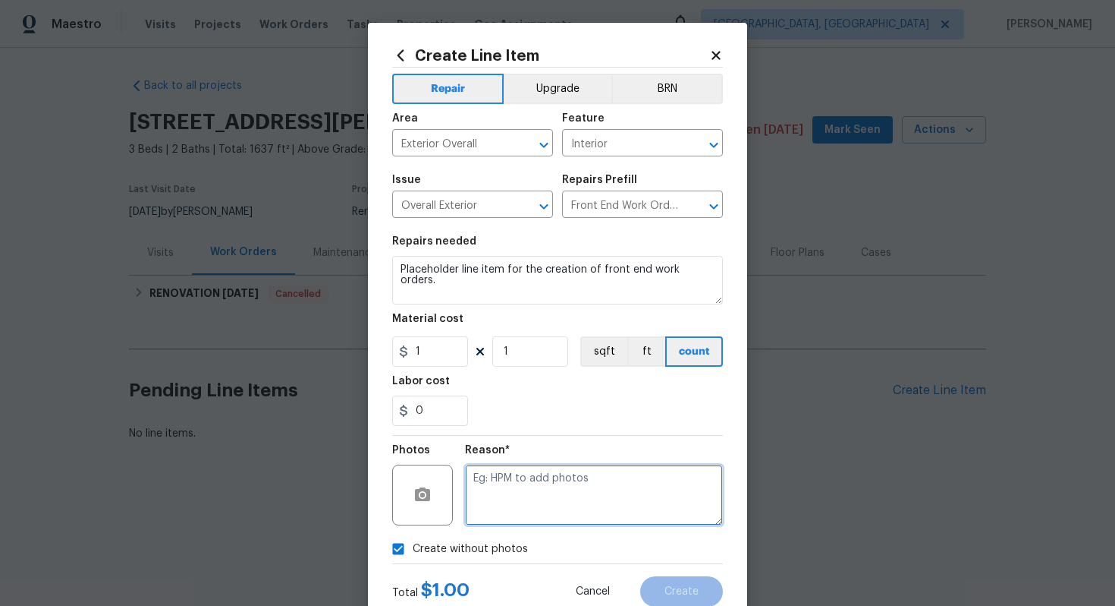
click at [509, 496] on textarea at bounding box center [594, 494] width 258 height 61
type textarea "n/a"
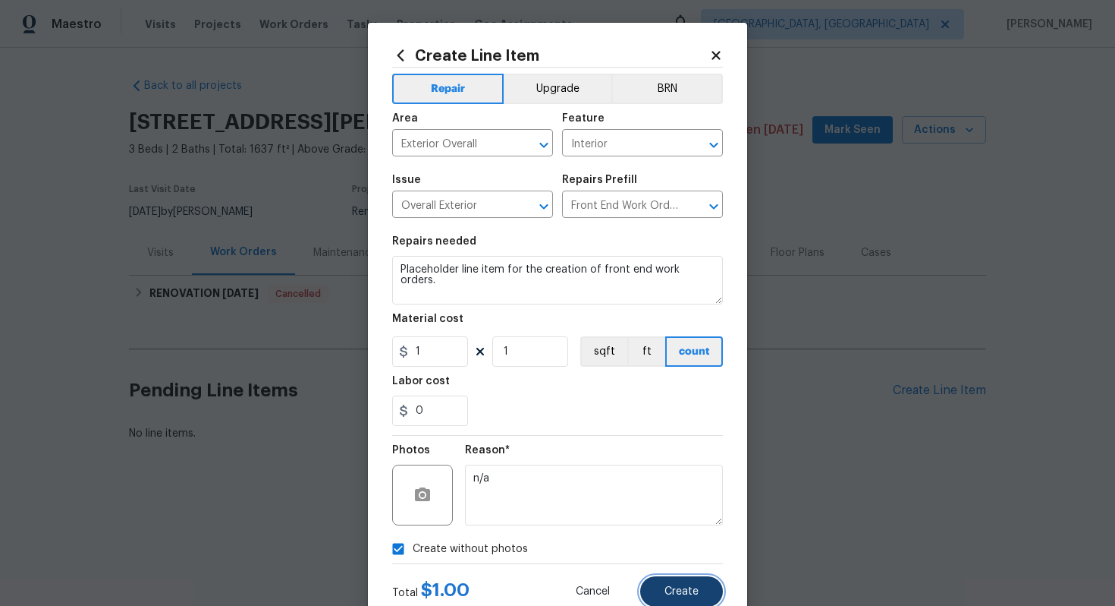
click at [695, 586] on span "Create" at bounding box center [682, 591] width 34 height 11
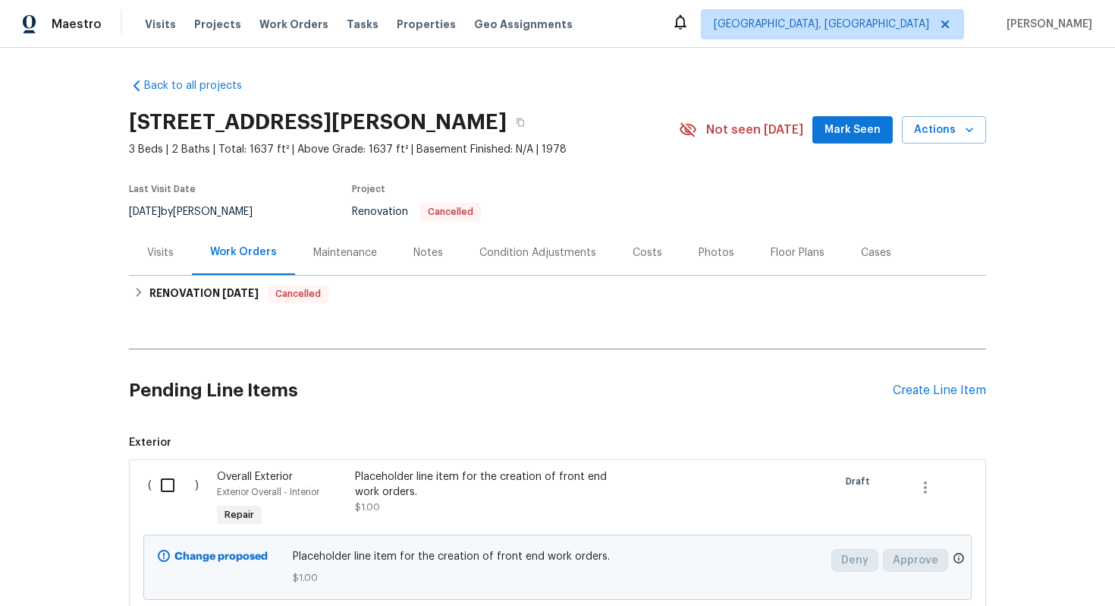
click at [161, 479] on input "checkbox" at bounding box center [173, 485] width 43 height 32
checkbox input "true"
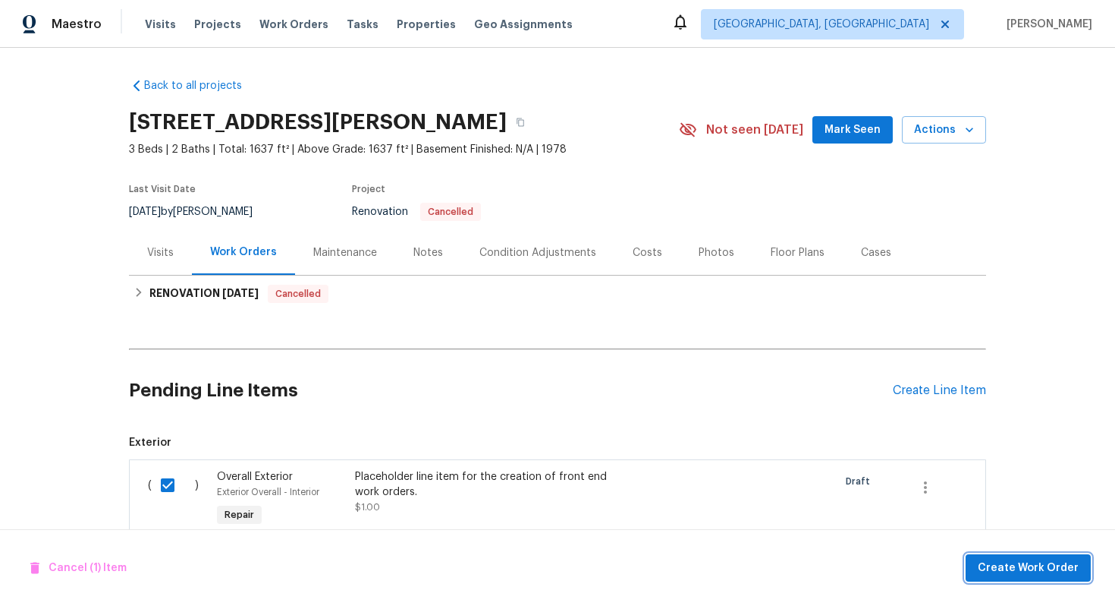
click at [1016, 558] on span "Create Work Order" at bounding box center [1028, 567] width 101 height 19
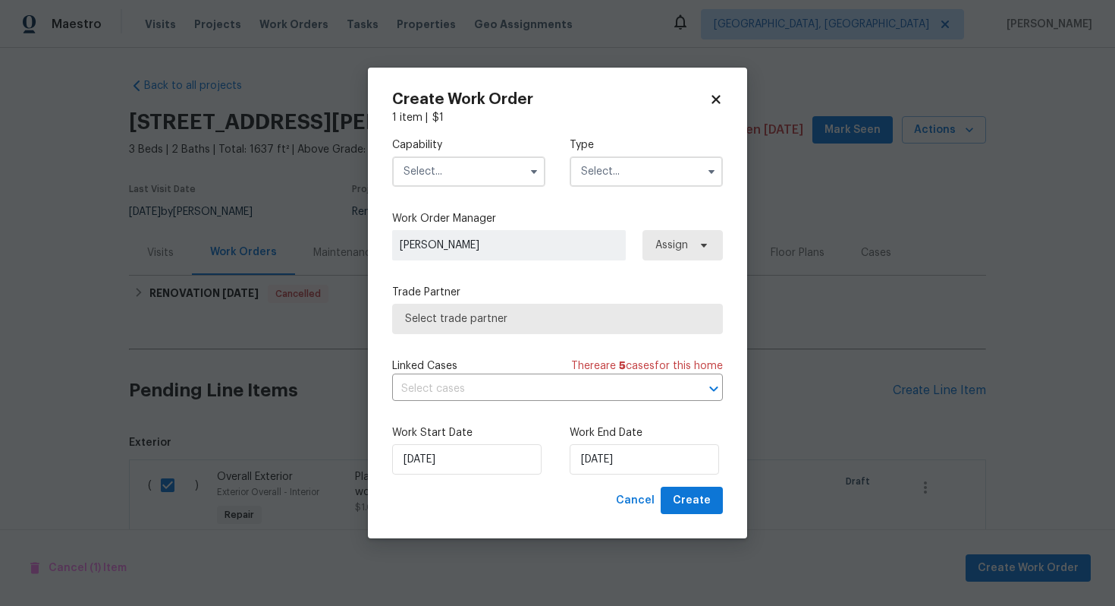
click at [466, 157] on input "text" at bounding box center [468, 171] width 153 height 30
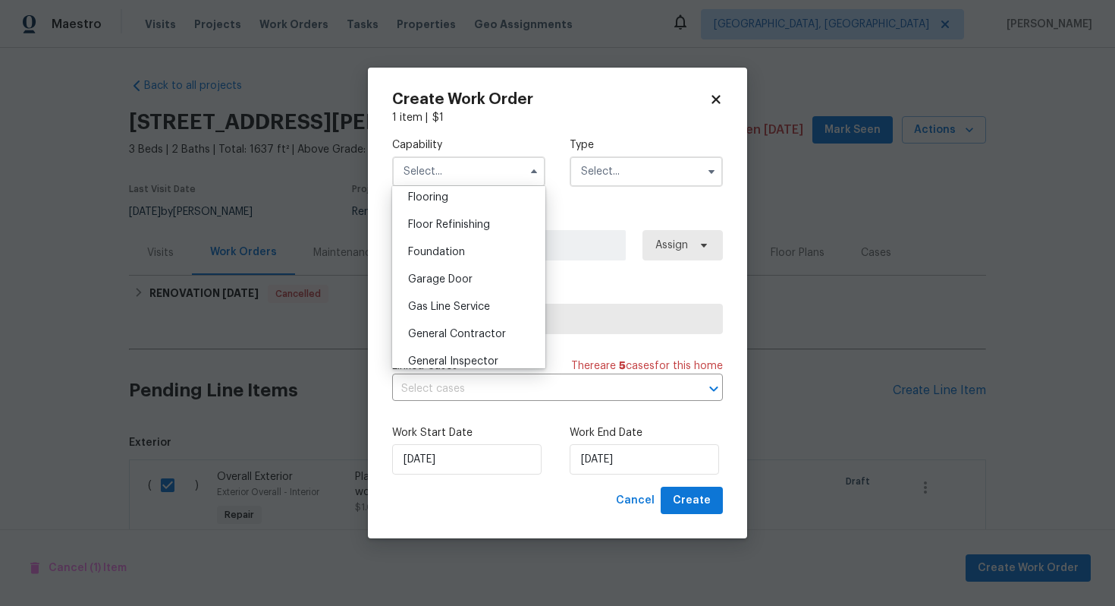
scroll to position [617, 0]
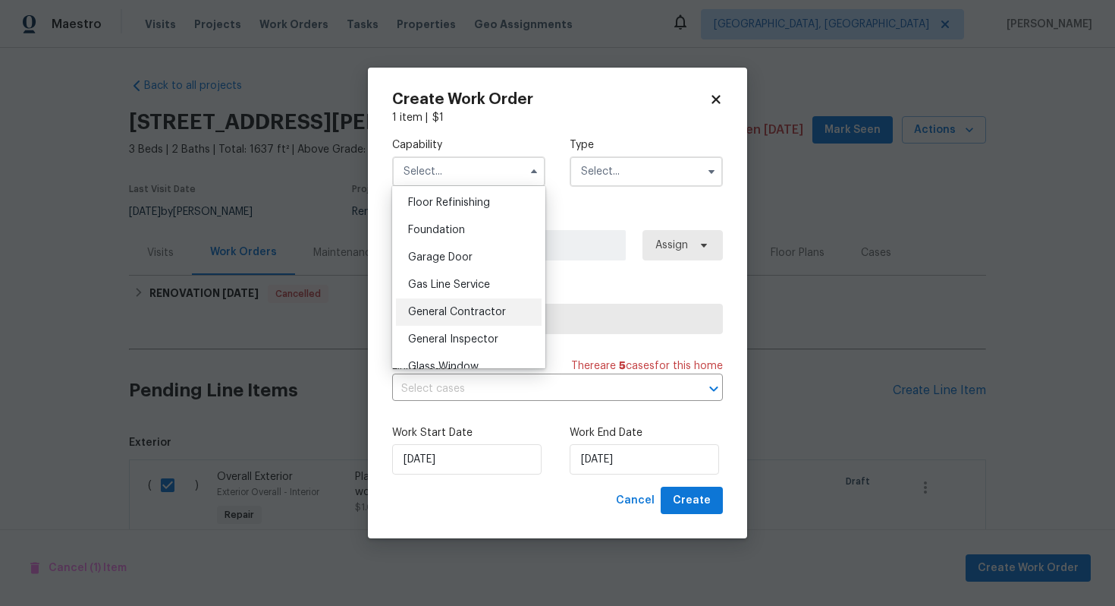
click at [439, 304] on div "General Contractor" at bounding box center [469, 311] width 146 height 27
type input "General Contractor"
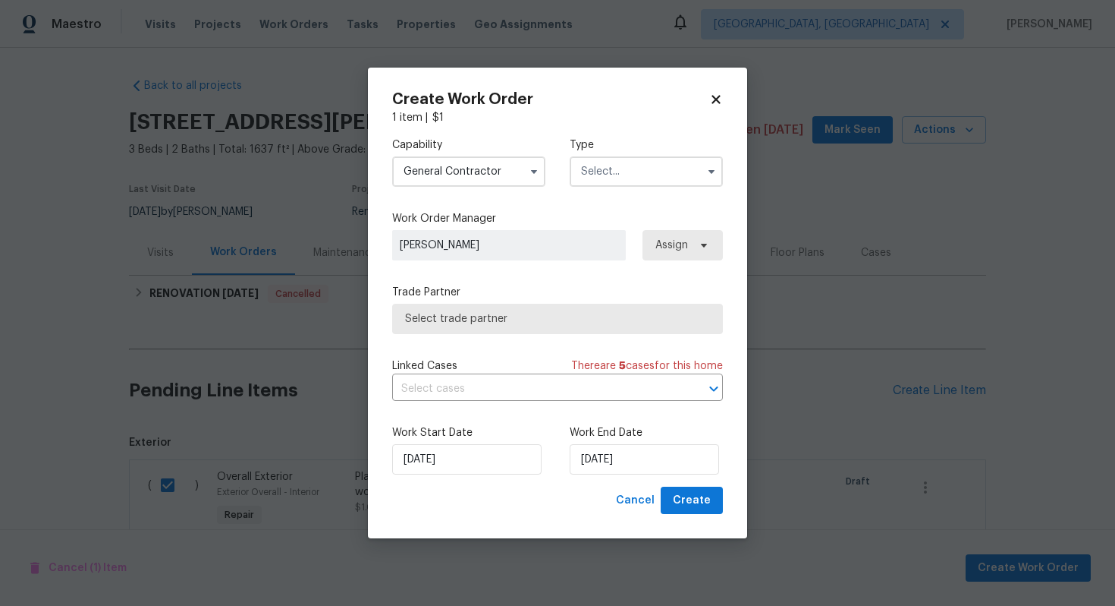
click at [634, 171] on input "text" at bounding box center [646, 171] width 153 height 30
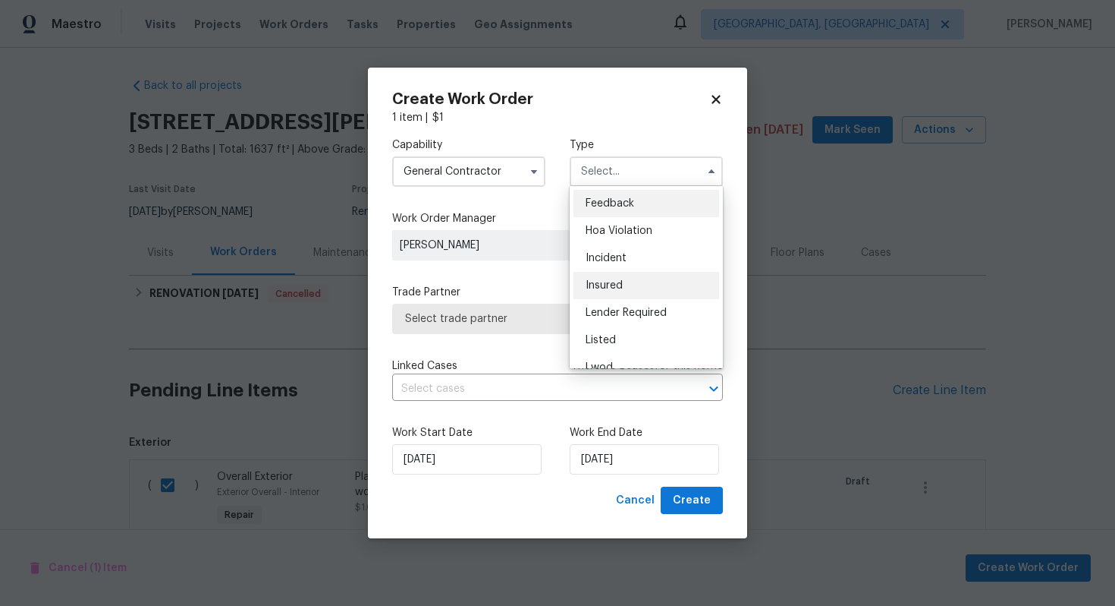
scroll to position [181, 0]
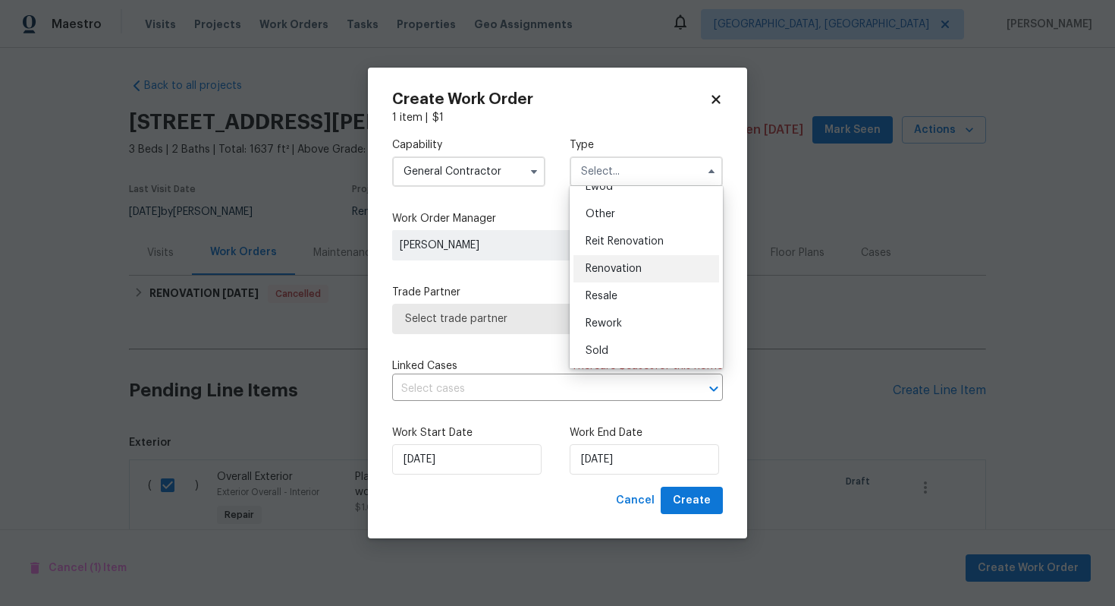
click at [626, 264] on span "Renovation" at bounding box center [614, 268] width 56 height 11
type input "Renovation"
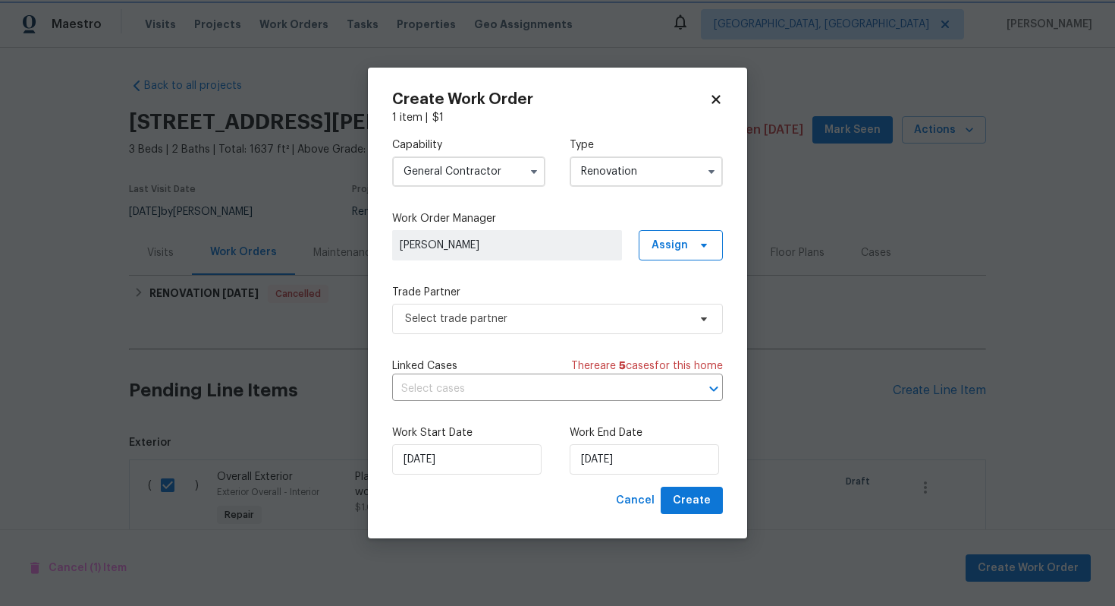
scroll to position [0, 0]
click at [607, 460] on input "[DATE]" at bounding box center [644, 459] width 149 height 30
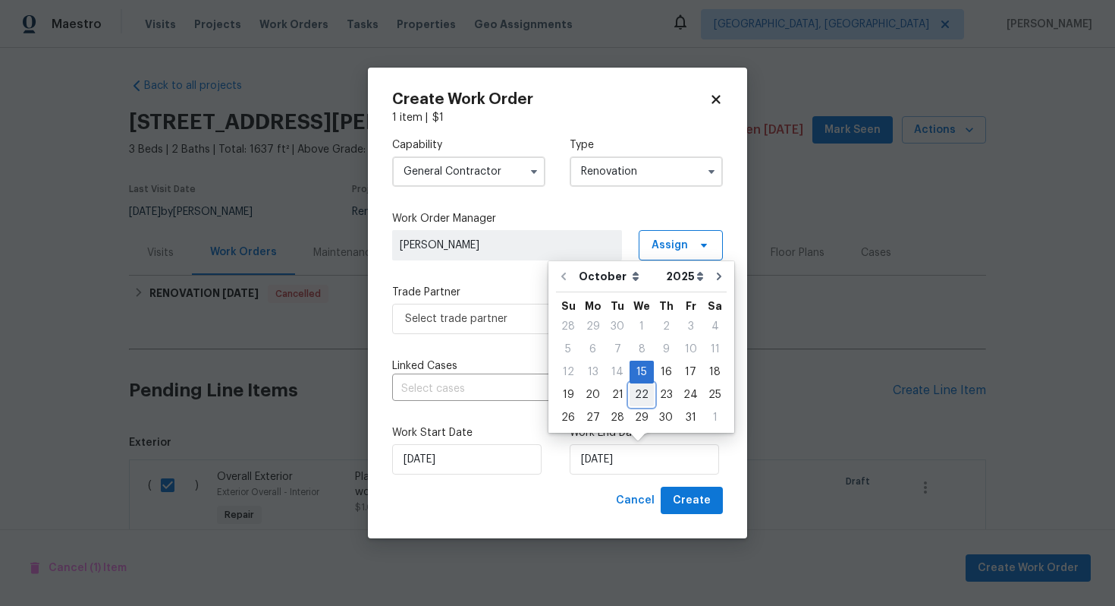
click at [637, 395] on div "22" at bounding box center [642, 394] width 24 height 21
type input "22/10/2025"
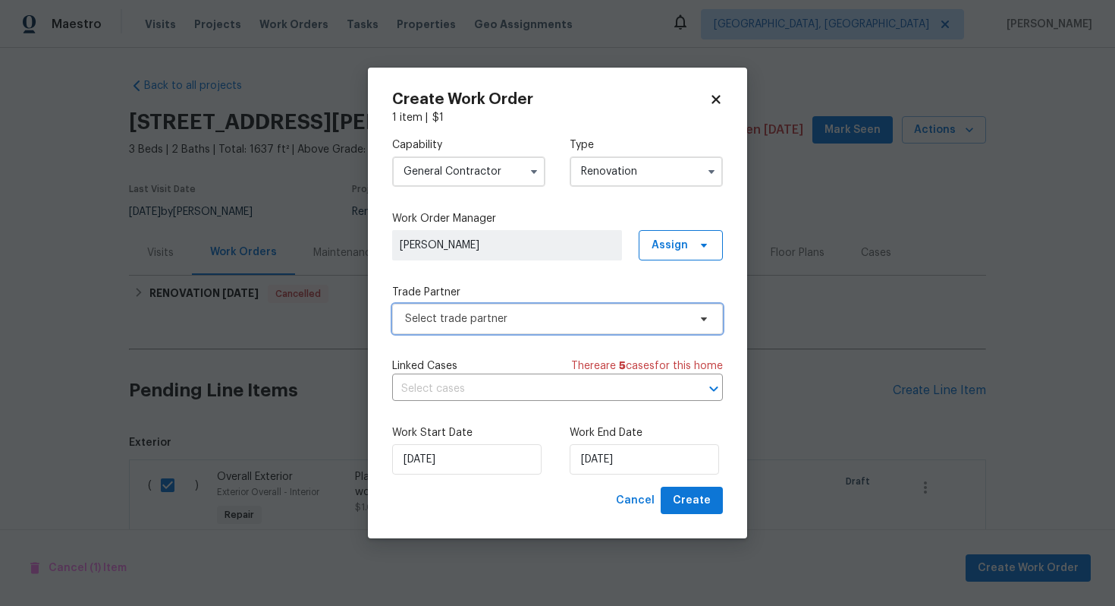
click at [464, 316] on span "Select trade partner" at bounding box center [546, 318] width 283 height 15
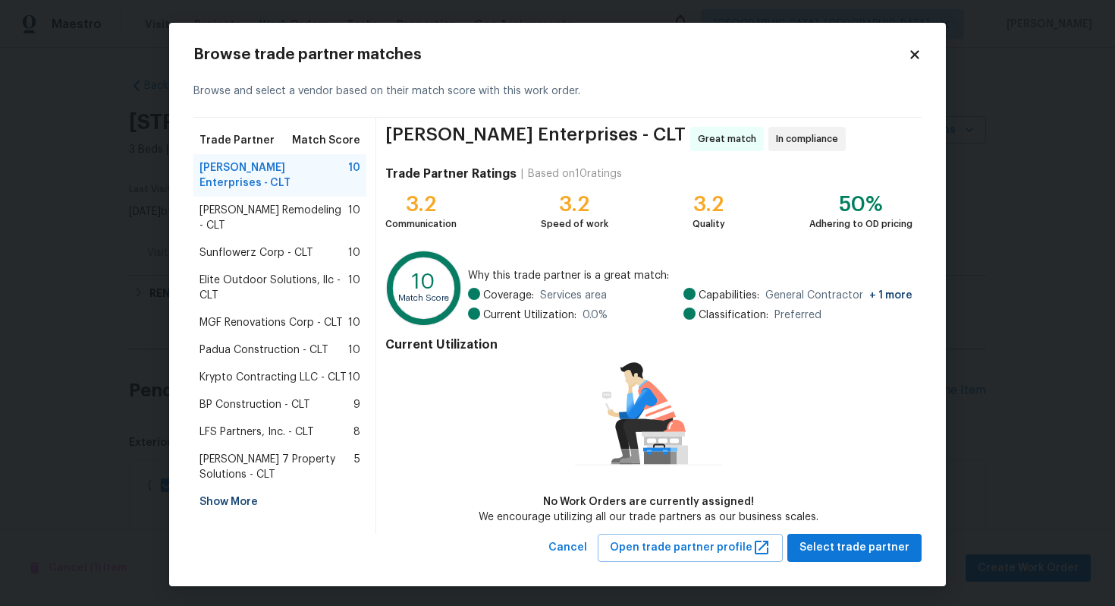
click at [247, 488] on div "Show More" at bounding box center [279, 501] width 173 height 27
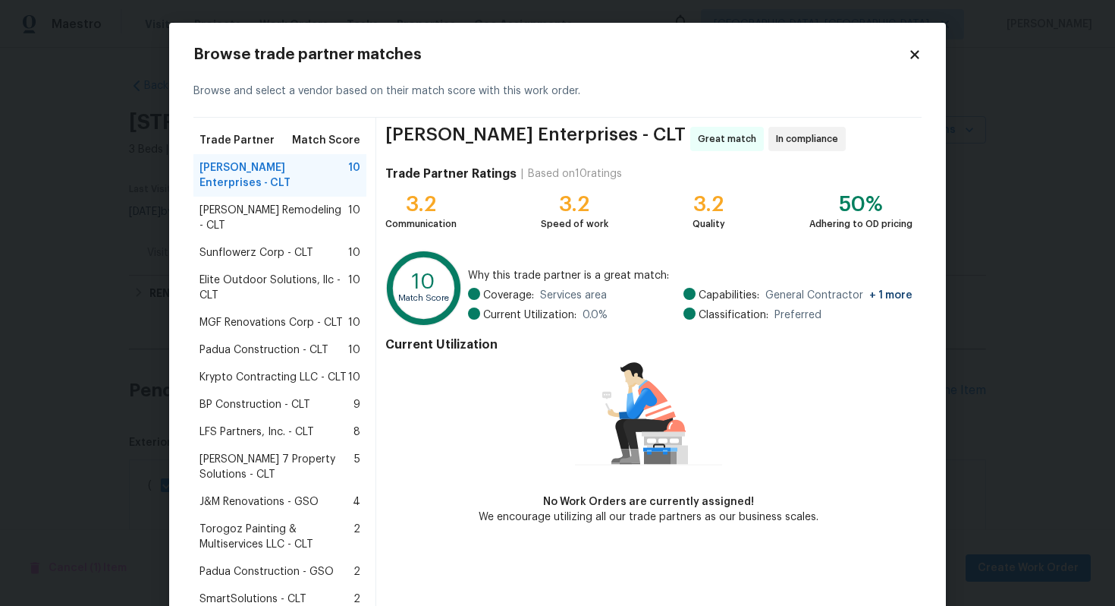
click at [250, 521] on span "Torogoz Painting & Multiservices LLC - CLT" at bounding box center [277, 536] width 154 height 30
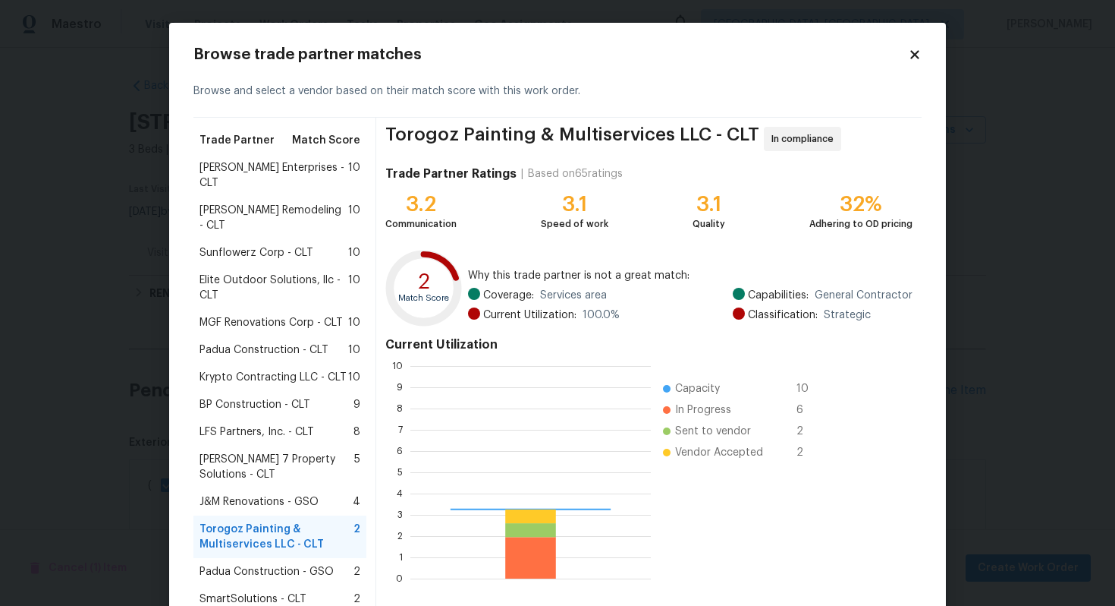
scroll to position [212, 241]
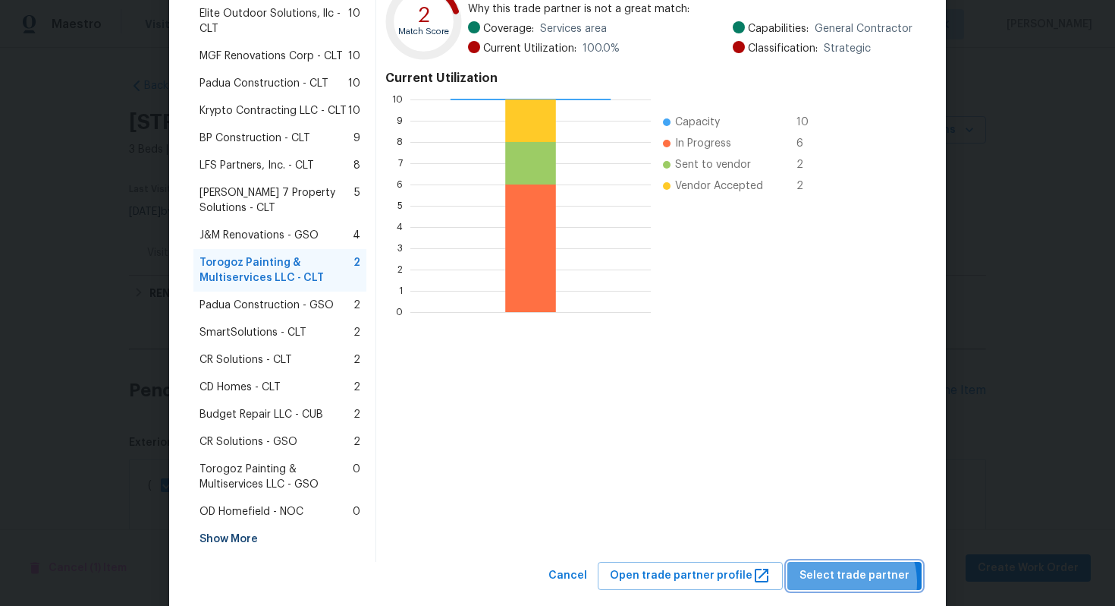
click at [847, 566] on span "Select trade partner" at bounding box center [855, 575] width 110 height 19
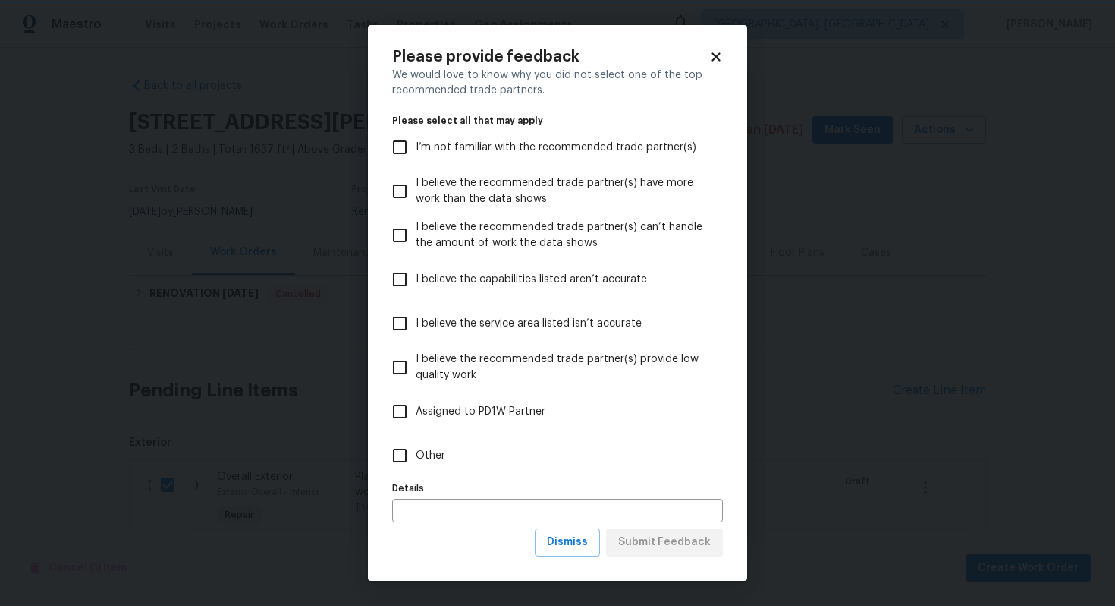
scroll to position [0, 0]
click at [409, 447] on input "Other" at bounding box center [400, 455] width 32 height 32
checkbox input "true"
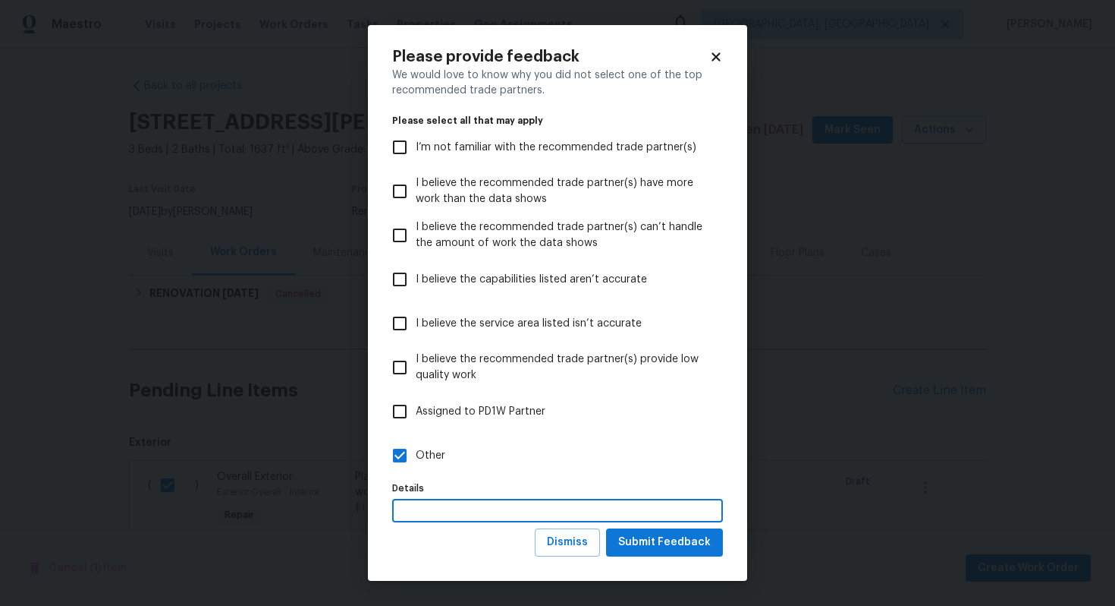
click at [423, 503] on input "text" at bounding box center [557, 511] width 331 height 24
type input "STPP Assignment"
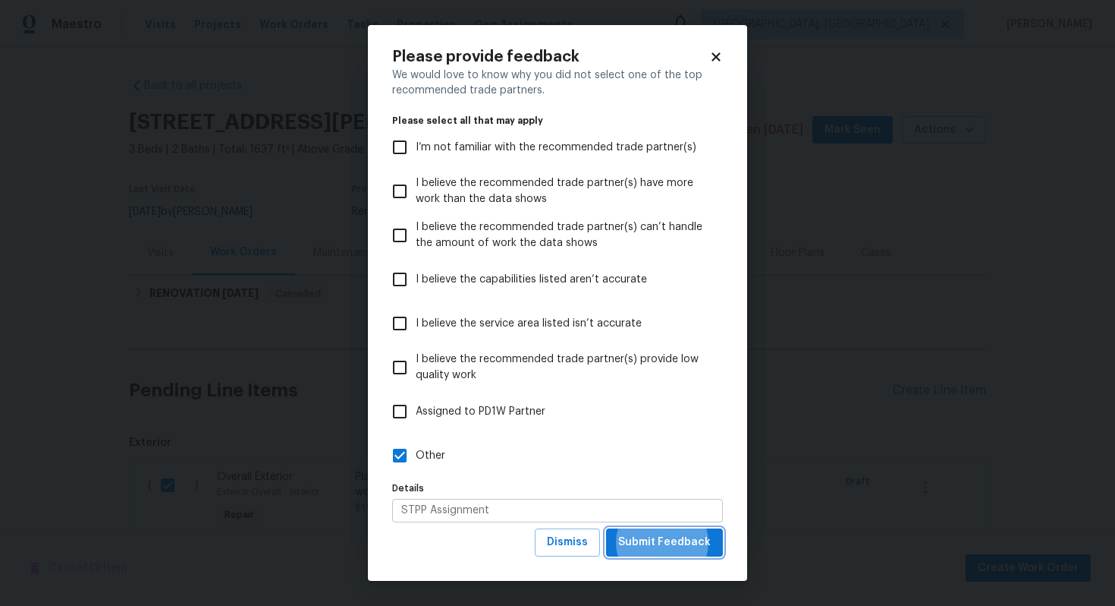
click at [606, 528] on button "Submit Feedback" at bounding box center [664, 542] width 117 height 28
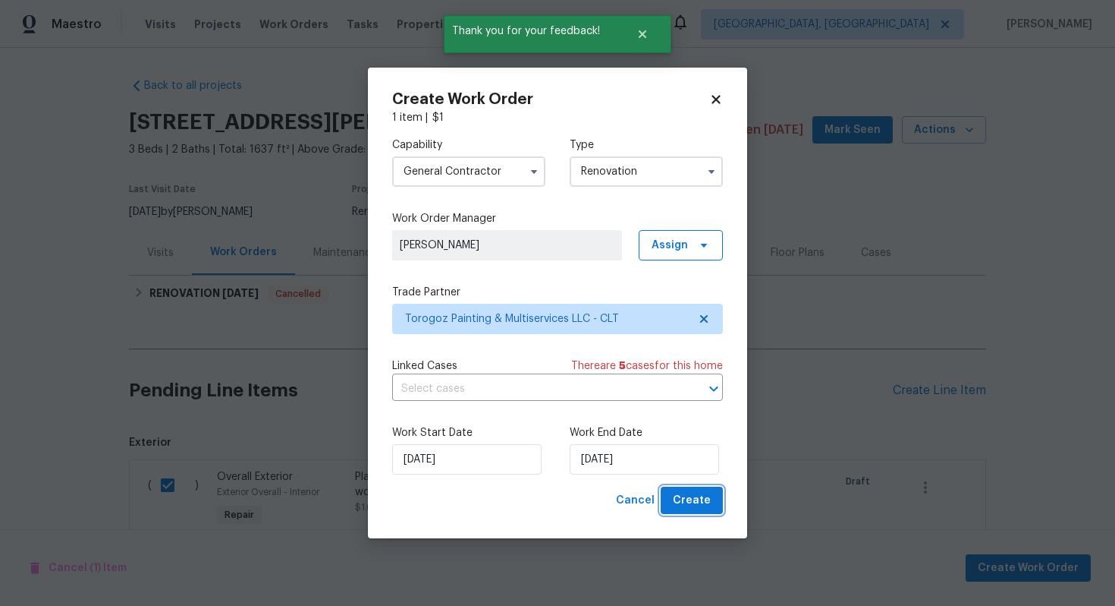
click at [691, 505] on span "Create" at bounding box center [692, 500] width 38 height 19
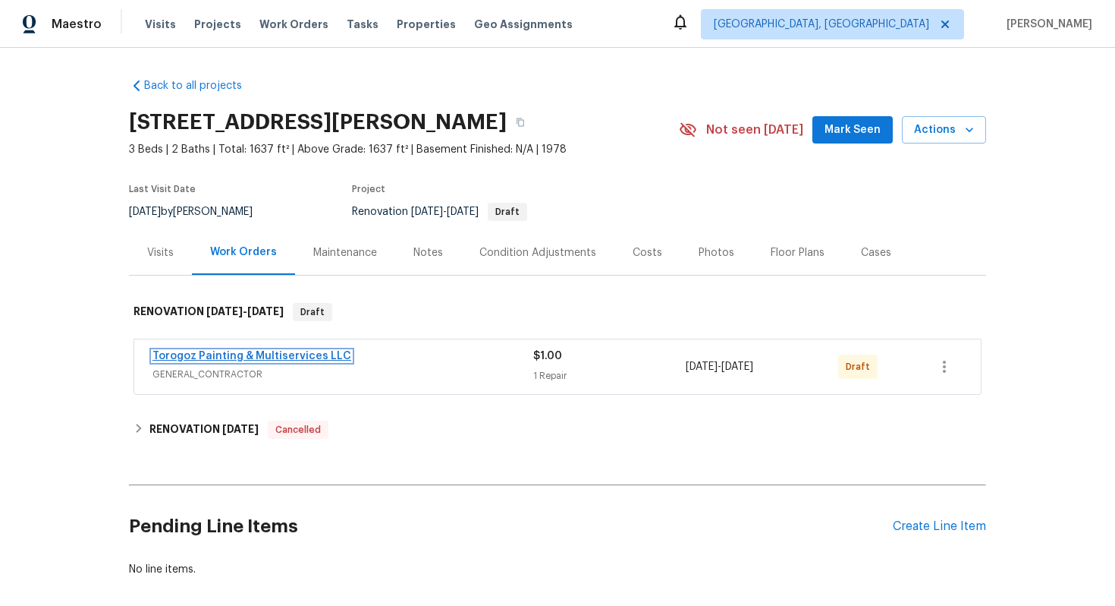
click at [292, 351] on link "Torogoz Painting & Multiservices LLC" at bounding box center [252, 356] width 199 height 11
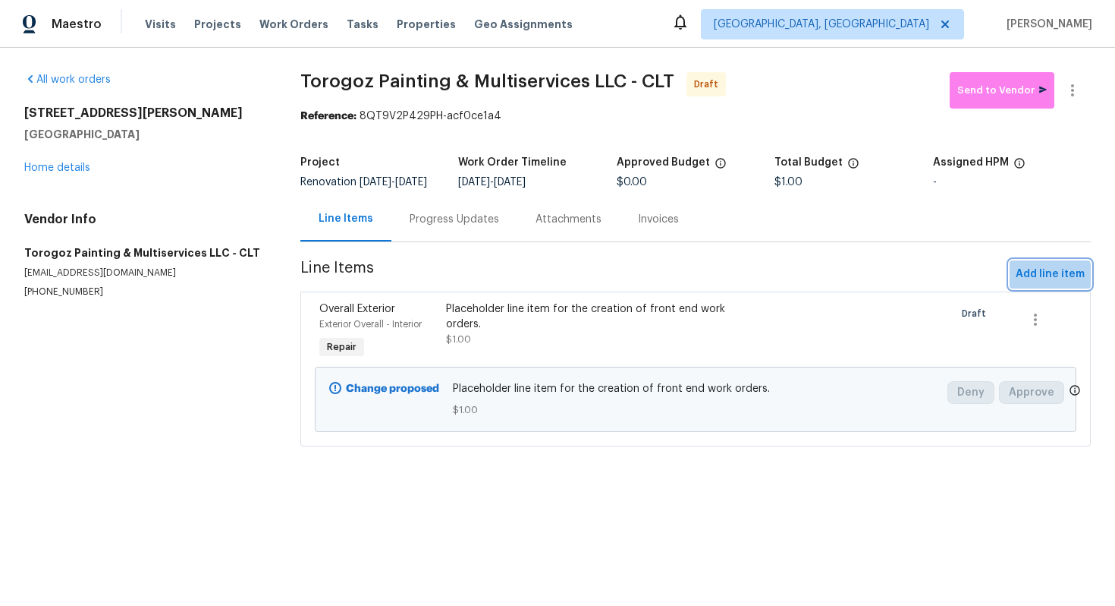
click at [1050, 284] on span "Add line item" at bounding box center [1050, 274] width 69 height 19
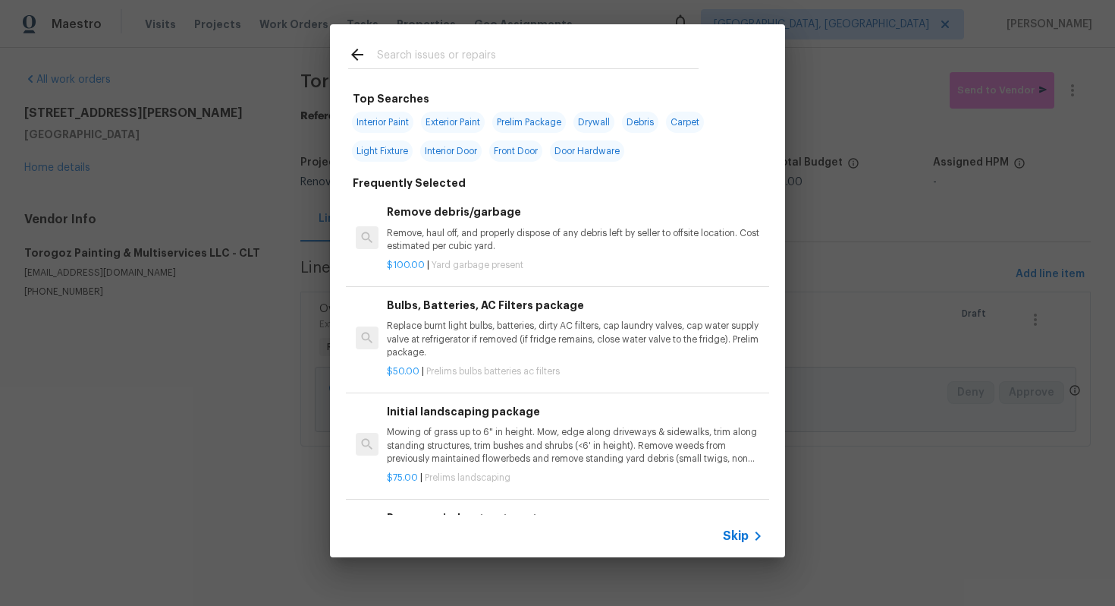
click at [748, 538] on span "Skip" at bounding box center [736, 535] width 26 height 15
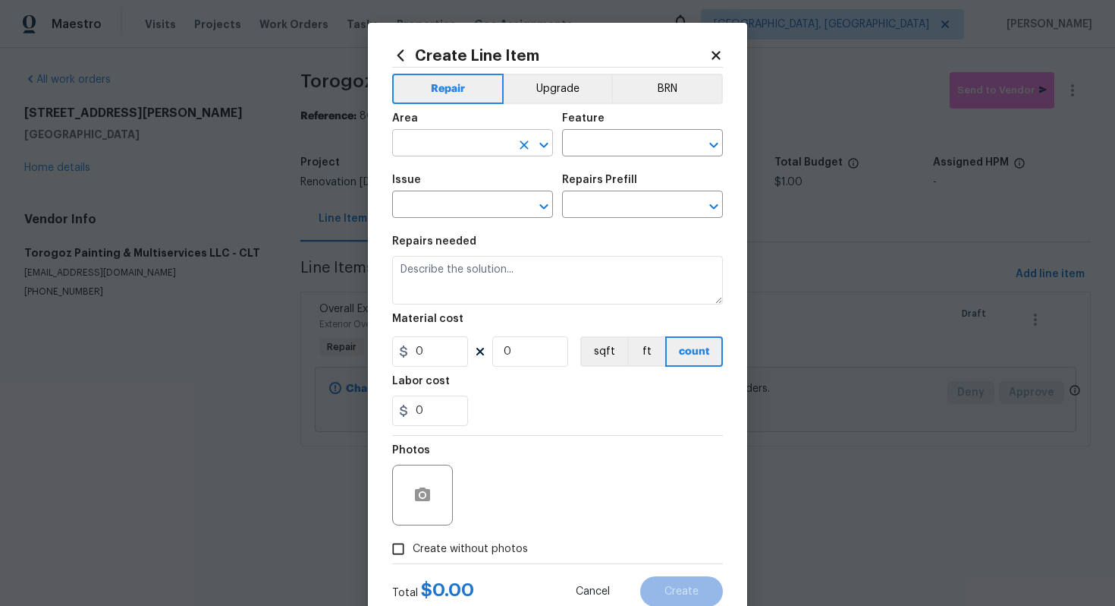
click at [442, 140] on input "text" at bounding box center [451, 145] width 118 height 24
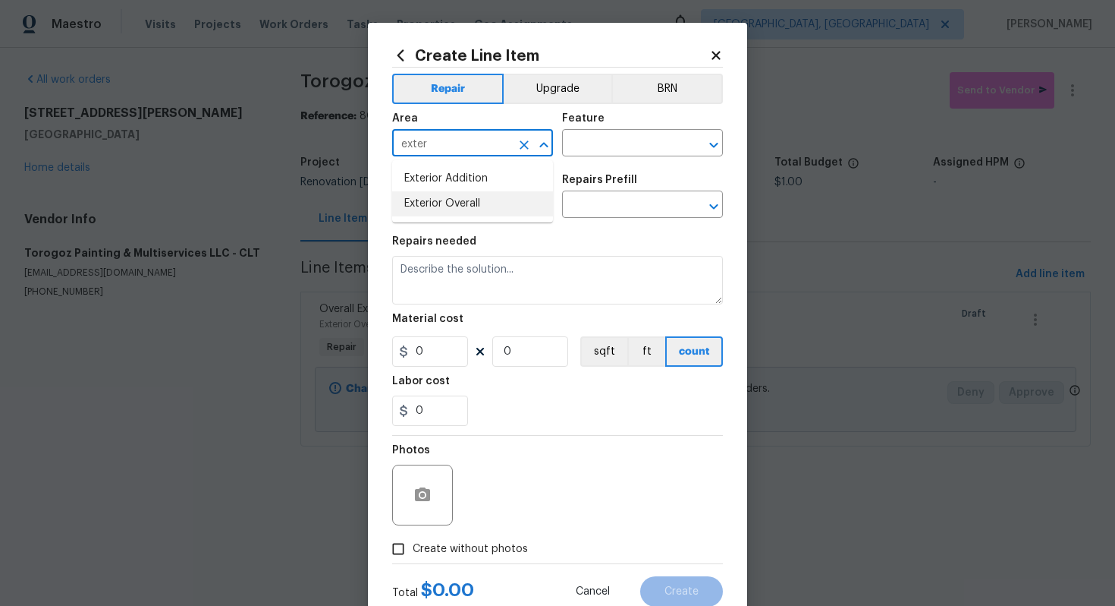
click at [472, 209] on li "Exterior Overall" at bounding box center [472, 203] width 161 height 25
type input "Exterior Overall"
click at [594, 155] on input "text" at bounding box center [621, 145] width 118 height 24
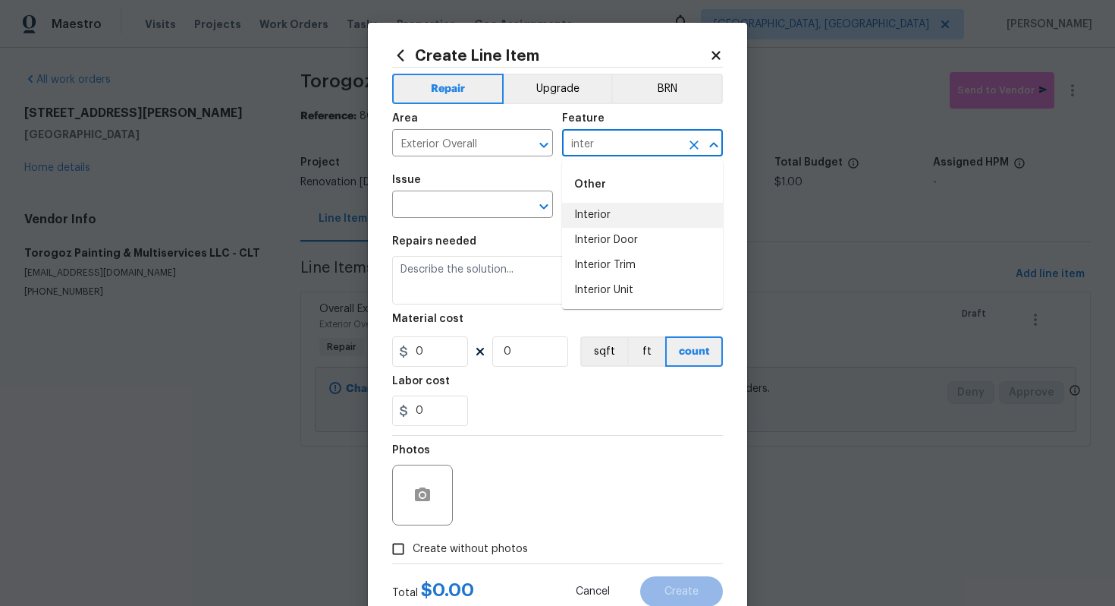
click at [603, 221] on li "Interior" at bounding box center [642, 215] width 161 height 25
type input "Interior"
click at [466, 208] on input "text" at bounding box center [451, 206] width 118 height 24
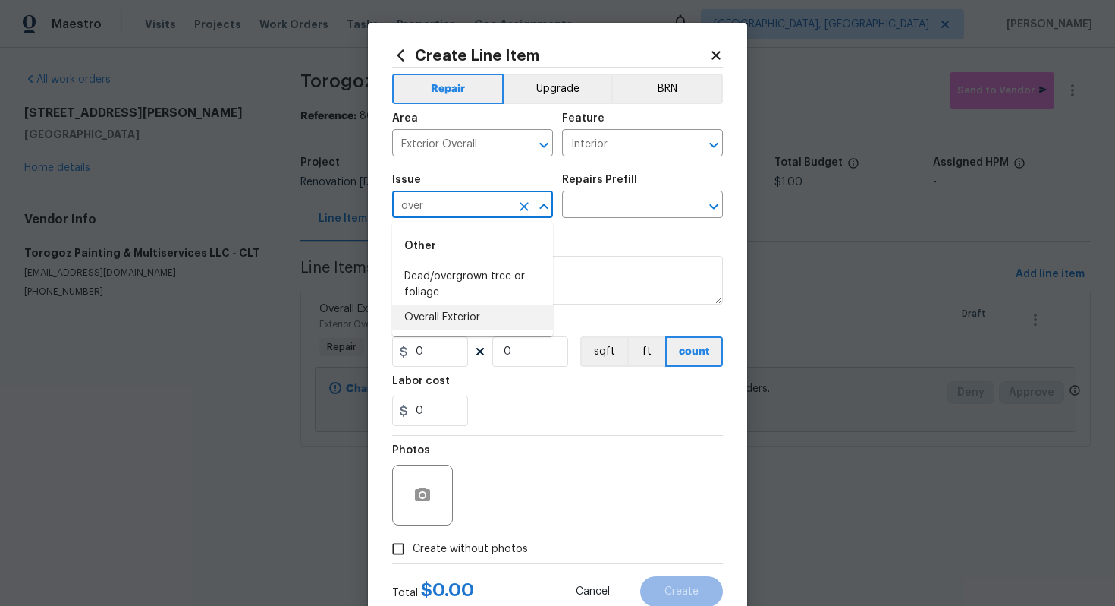
click at [469, 310] on li "Overall Exterior" at bounding box center [472, 317] width 161 height 25
type input "Overall Exterior"
click at [615, 202] on input "text" at bounding box center [621, 206] width 118 height 24
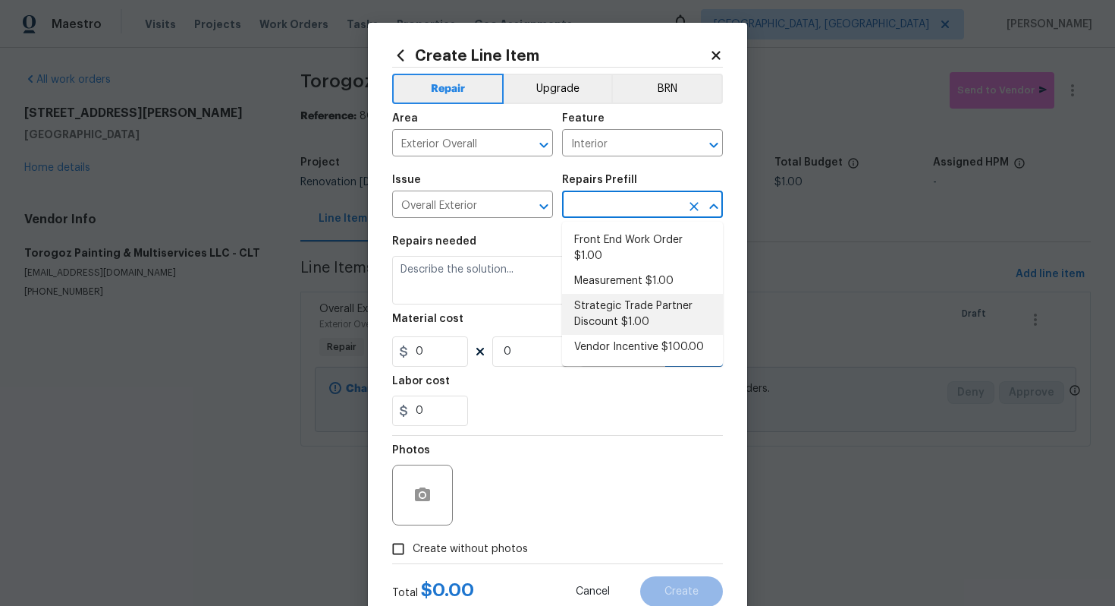
click at [662, 319] on li "Strategic Trade Partner Discount $1.00" at bounding box center [642, 314] width 161 height 41
type input "Strategic Trade Partner Discount $1.00"
type textarea "Calculate and apply 5% STPP discount to the total of the work order as a negati…"
type input "1"
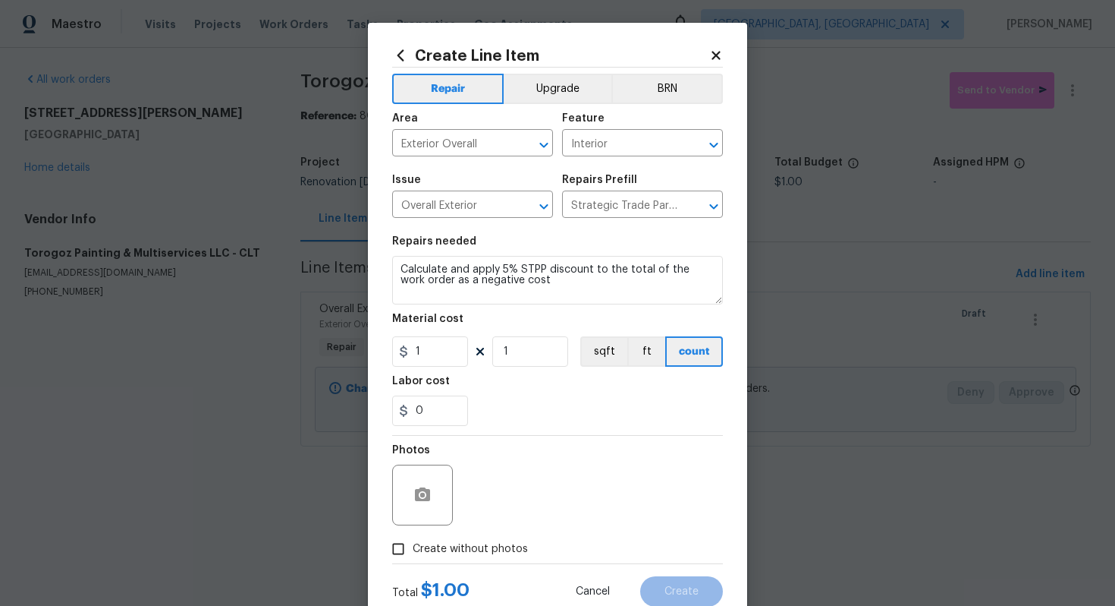
click at [473, 559] on label "Create without photos" at bounding box center [456, 548] width 144 height 29
click at [413, 559] on input "Create without photos" at bounding box center [398, 548] width 29 height 29
checkbox input "true"
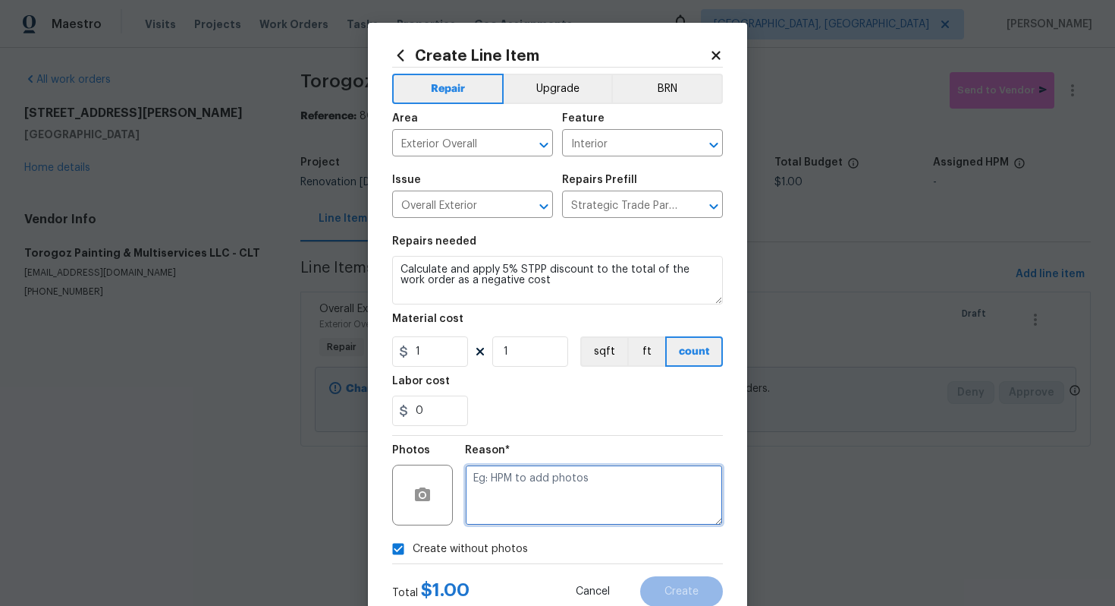
click at [503, 514] on textarea at bounding box center [594, 494] width 258 height 61
type textarea "n/a"
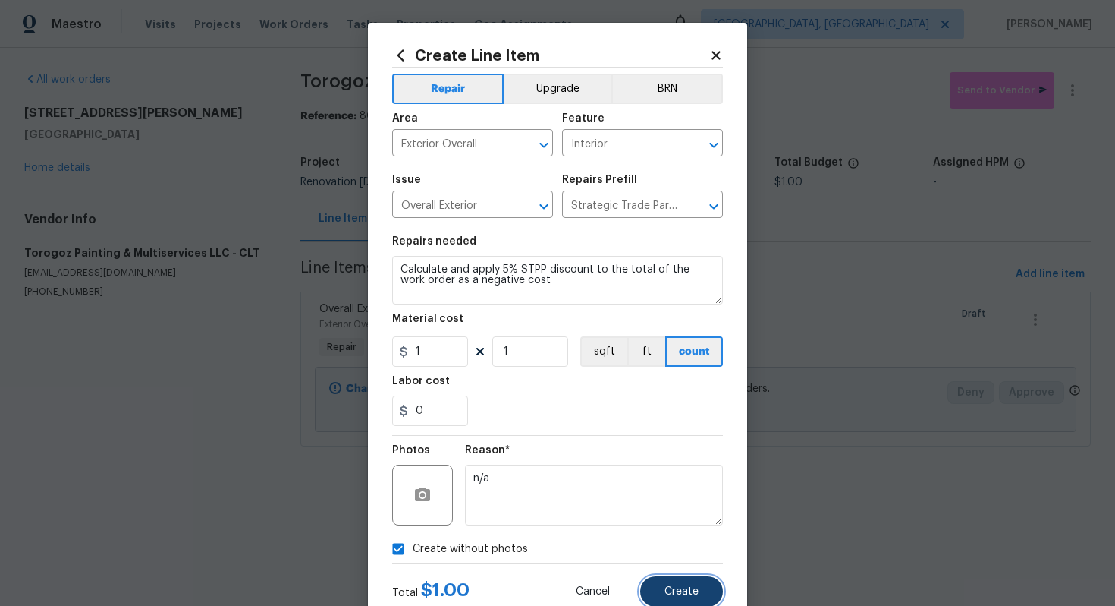
click at [658, 587] on button "Create" at bounding box center [681, 591] width 83 height 30
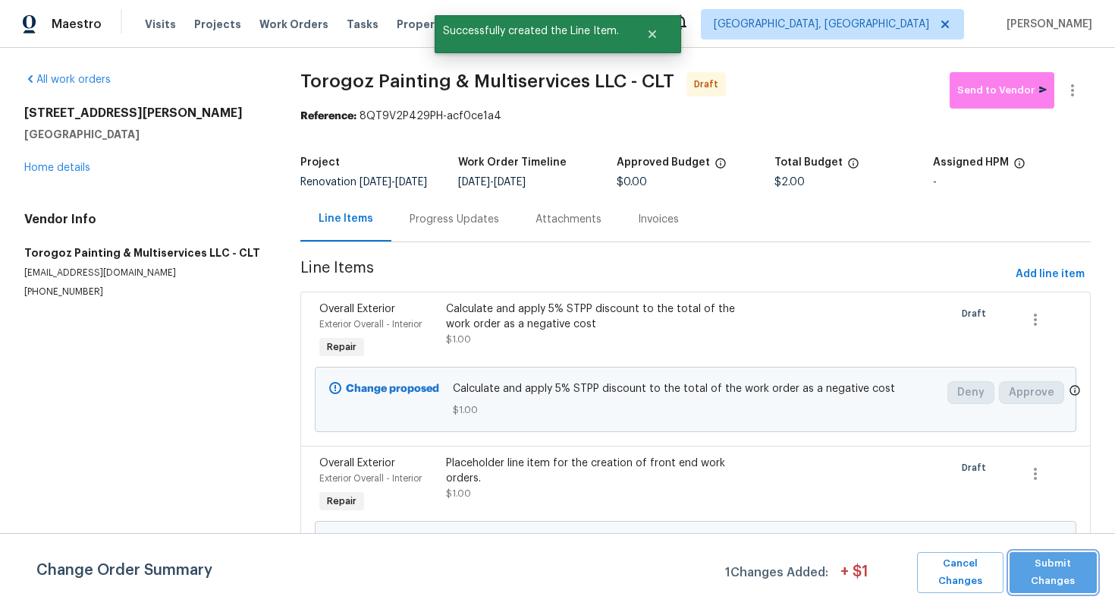
click at [1024, 586] on span "Submit Changes" at bounding box center [1054, 572] width 72 height 35
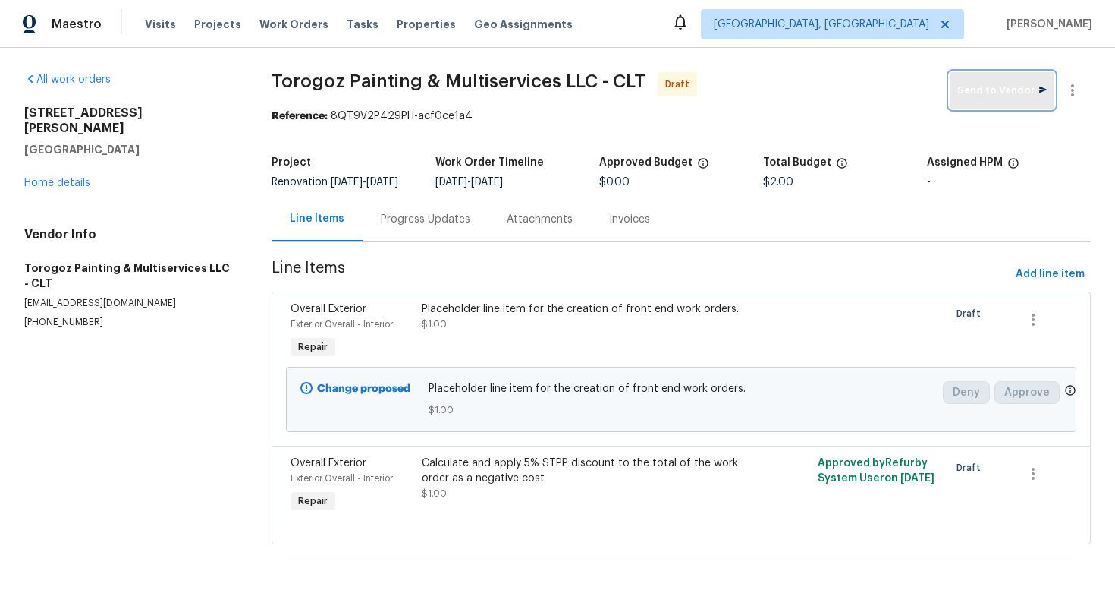
click at [982, 88] on span "Send to Vendor" at bounding box center [1003, 90] width 90 height 17
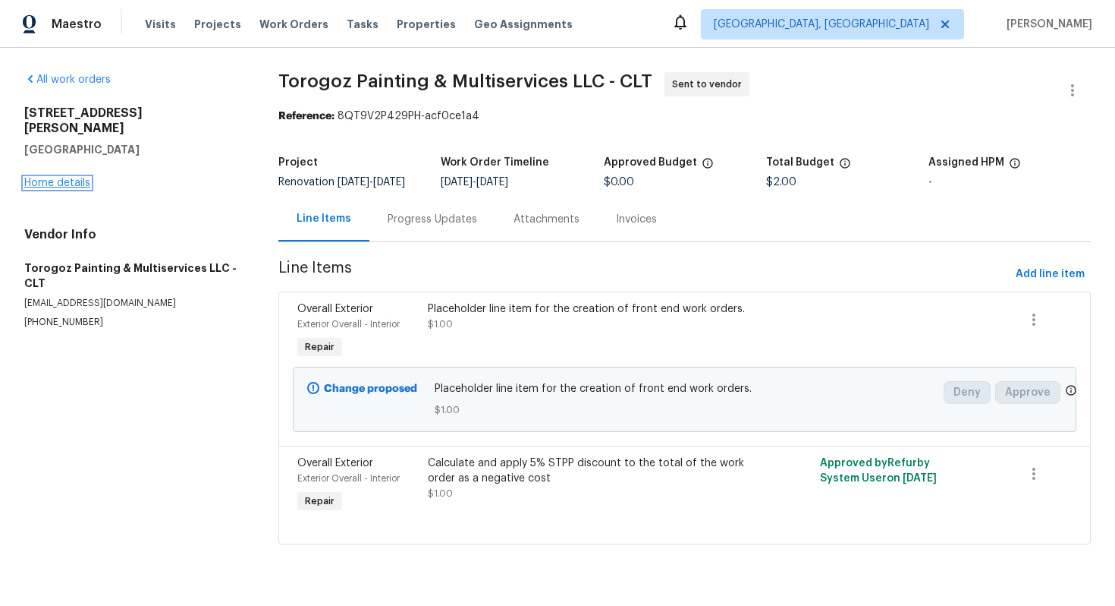
click at [72, 178] on link "Home details" at bounding box center [57, 183] width 66 height 11
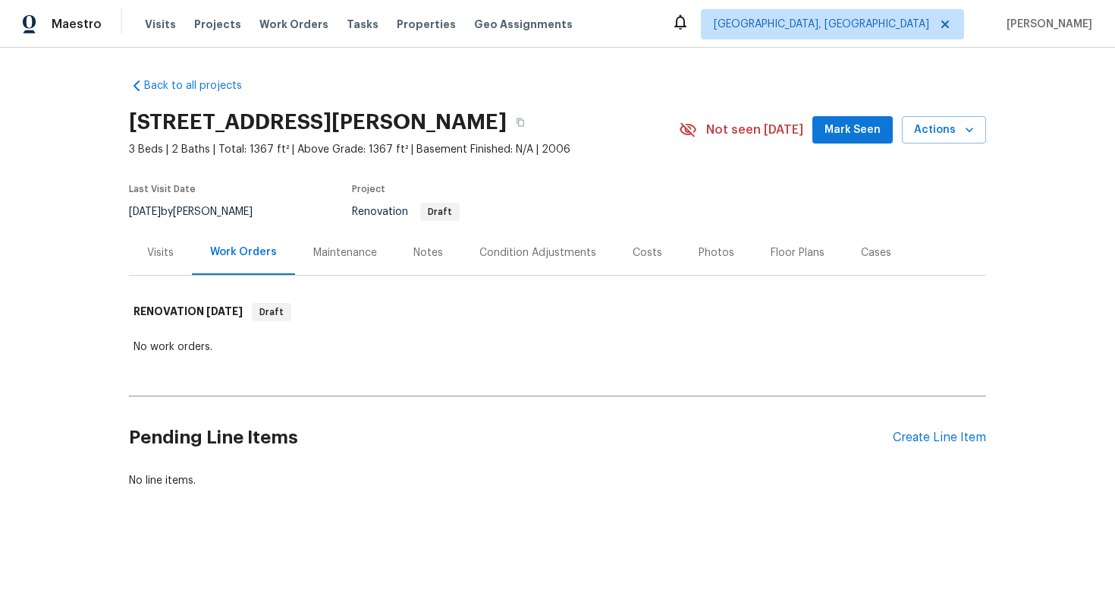
click at [935, 425] on div "Pending Line Items Create Line Item" at bounding box center [557, 437] width 857 height 71
click at [920, 432] on div "Create Line Item" at bounding box center [939, 437] width 93 height 14
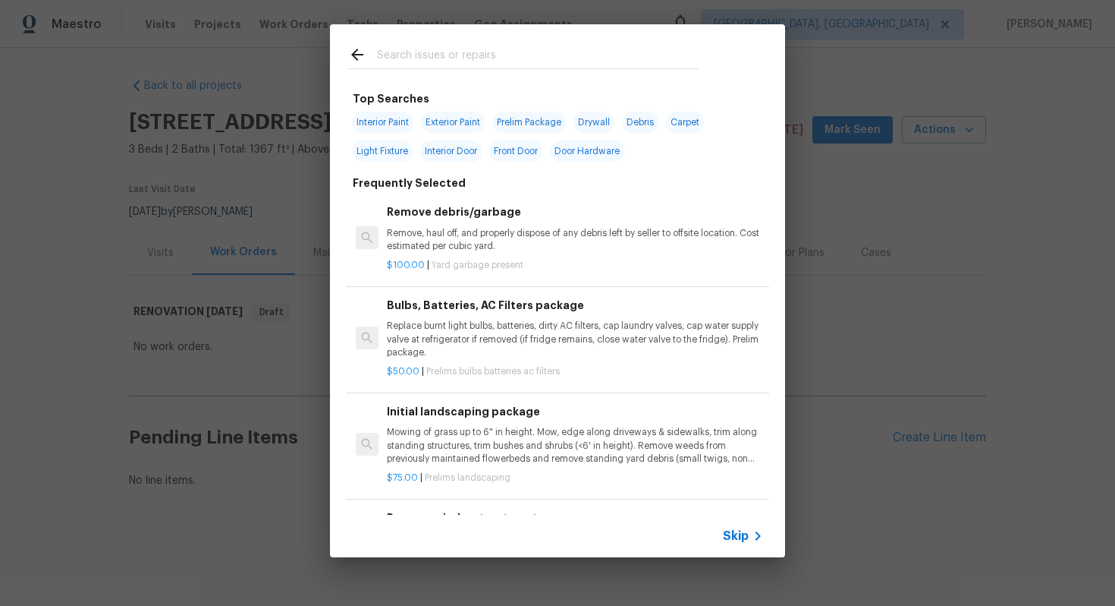
click at [735, 540] on span "Skip" at bounding box center [736, 535] width 26 height 15
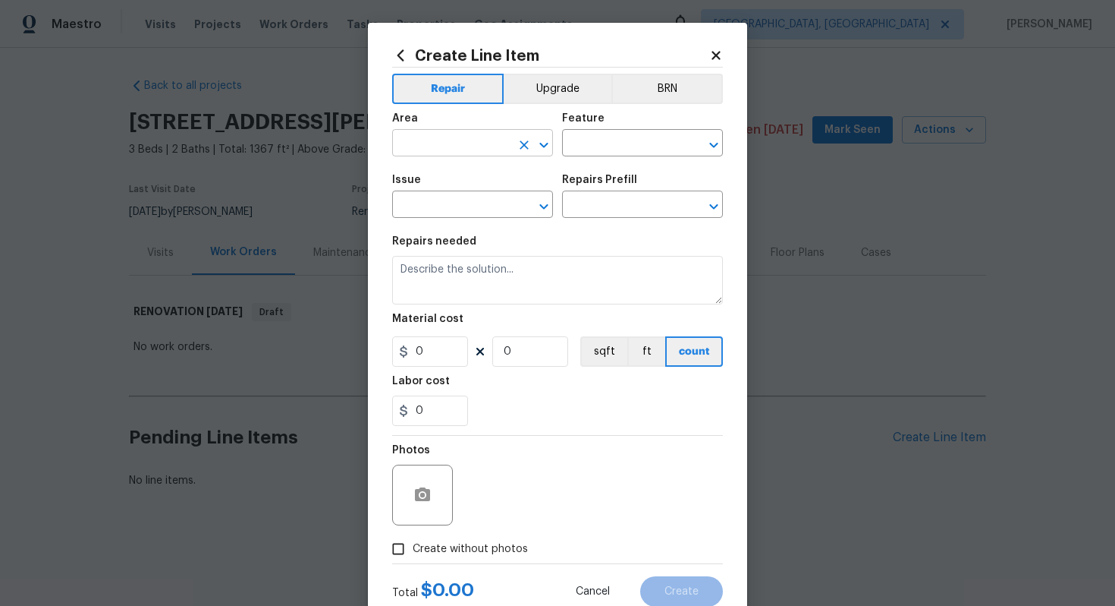
click at [477, 133] on input "text" at bounding box center [451, 145] width 118 height 24
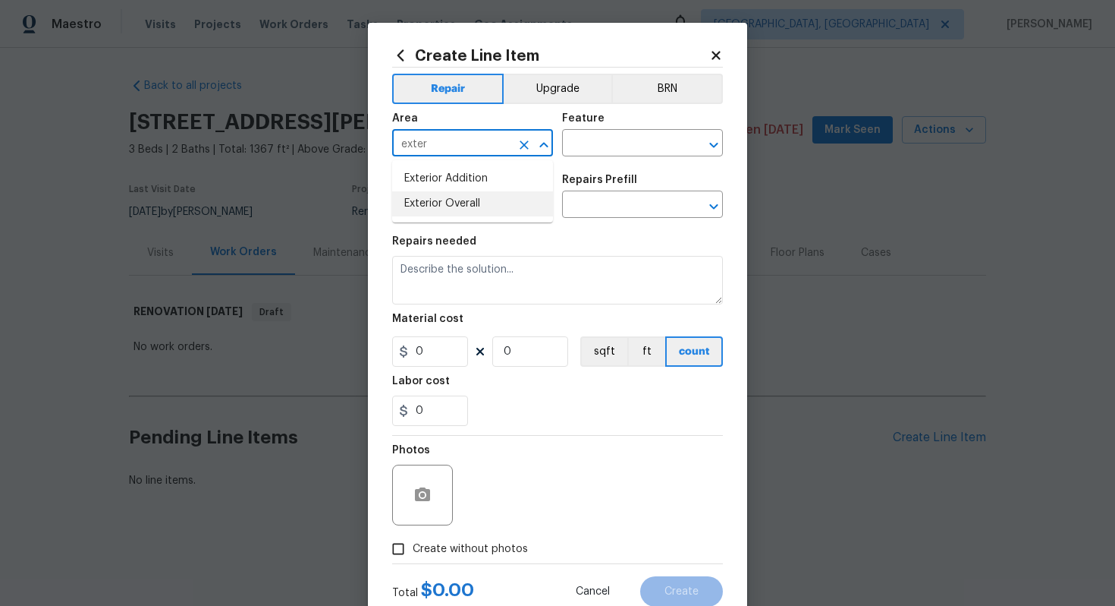
click at [476, 208] on li "Exterior Overall" at bounding box center [472, 203] width 161 height 25
type input "Exterior Overall"
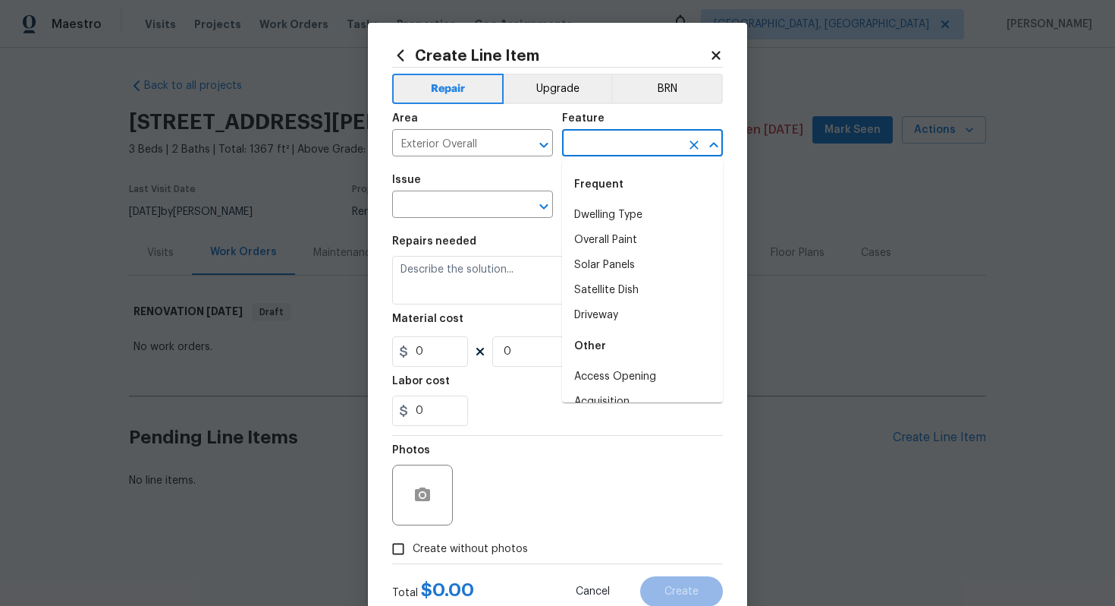
click at [596, 150] on input "text" at bounding box center [621, 145] width 118 height 24
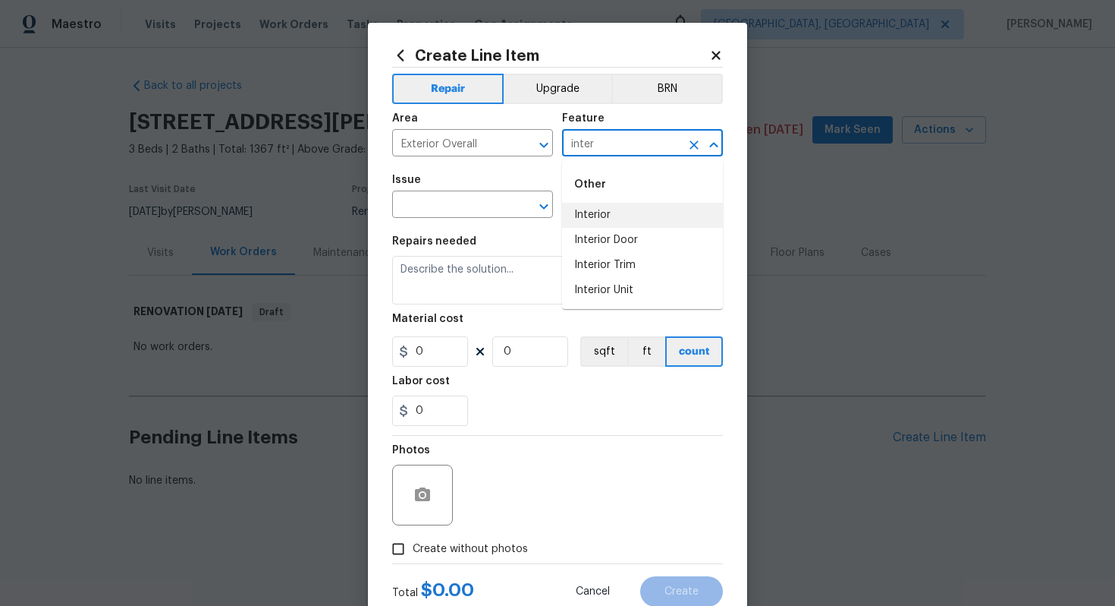
click at [590, 215] on li "Interior" at bounding box center [642, 215] width 161 height 25
type input "Interior"
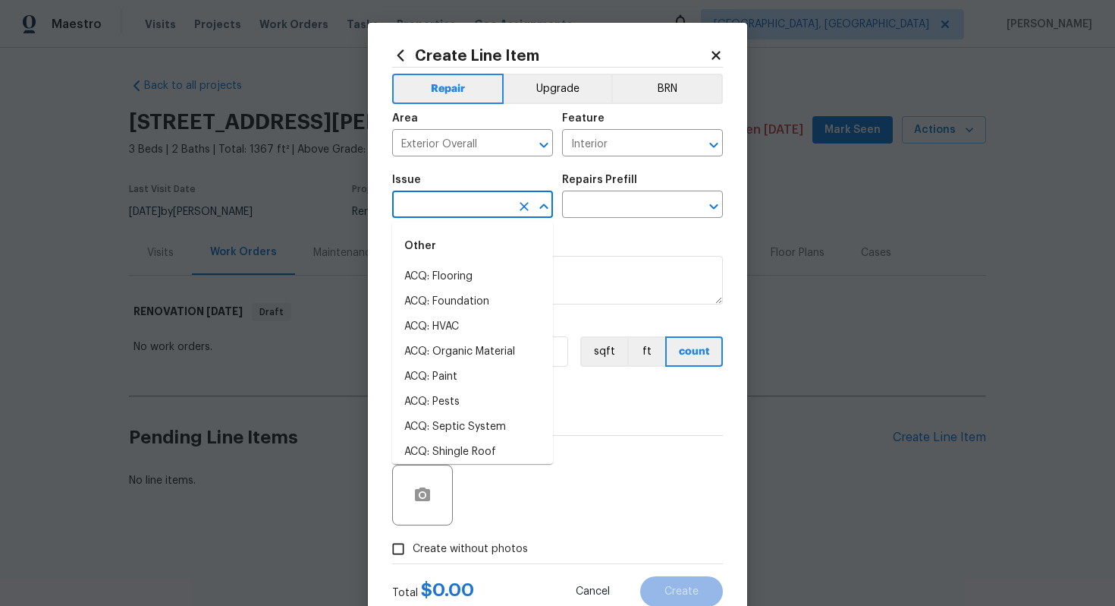
click at [449, 218] on body "Maestro Visits Projects Work Orders Tasks Properties Geo Assignments [GEOGRAPHI…" at bounding box center [557, 295] width 1115 height 591
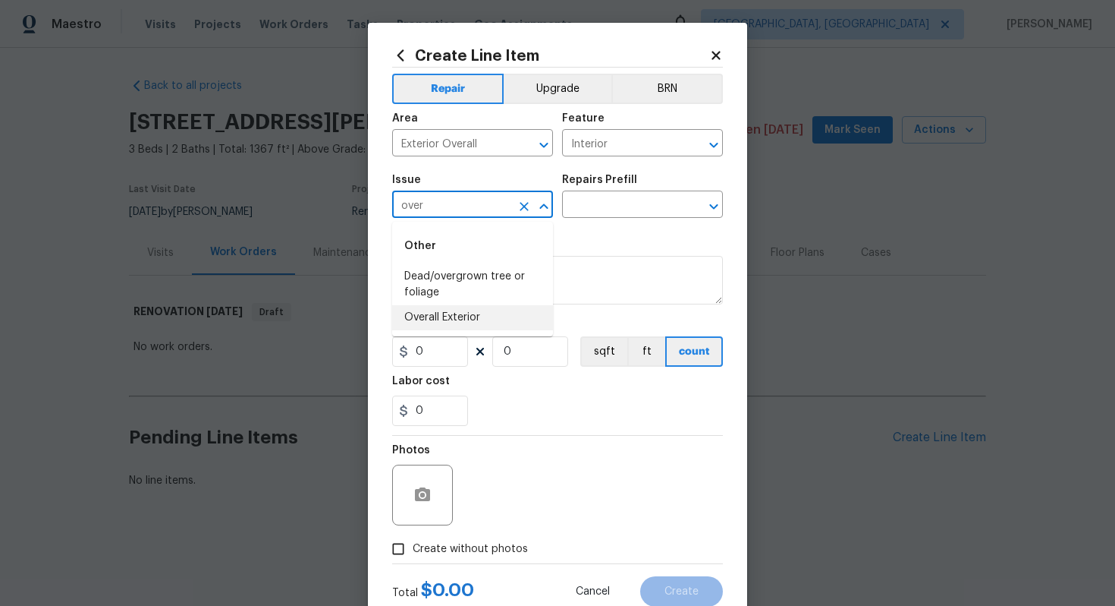
click at [445, 317] on li "Overall Exterior" at bounding box center [472, 317] width 161 height 25
type input "Overall Exterior"
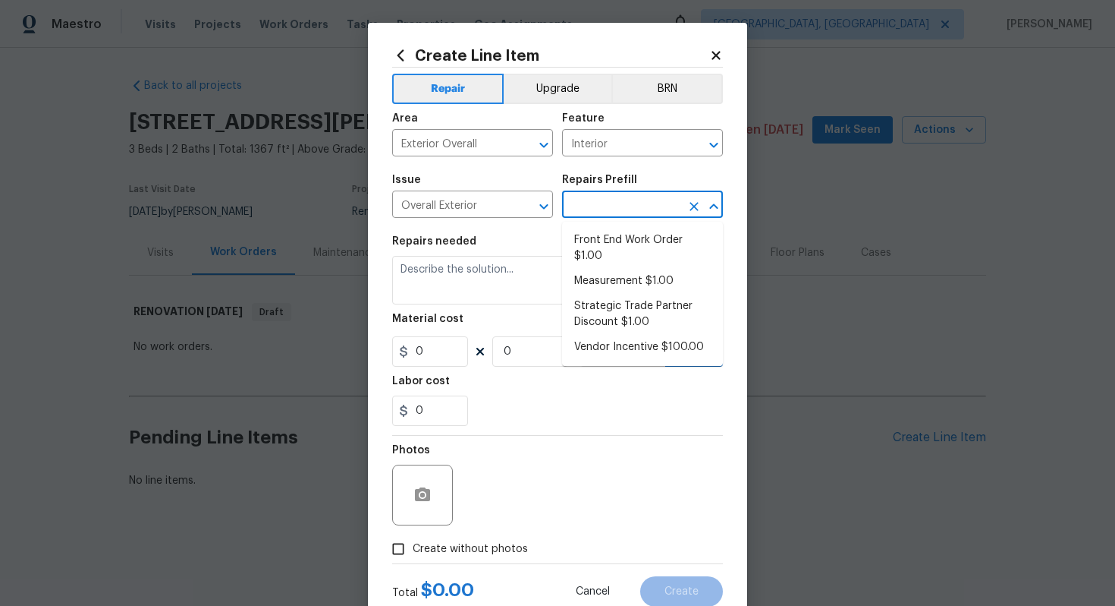
click at [592, 208] on input "text" at bounding box center [621, 206] width 118 height 24
click at [593, 268] on li "Front End Work Order $1.00" at bounding box center [642, 248] width 161 height 41
type input "Front End Work Order $1.00"
type textarea "Placeholder line item for the creation of front end work orders."
type input "1"
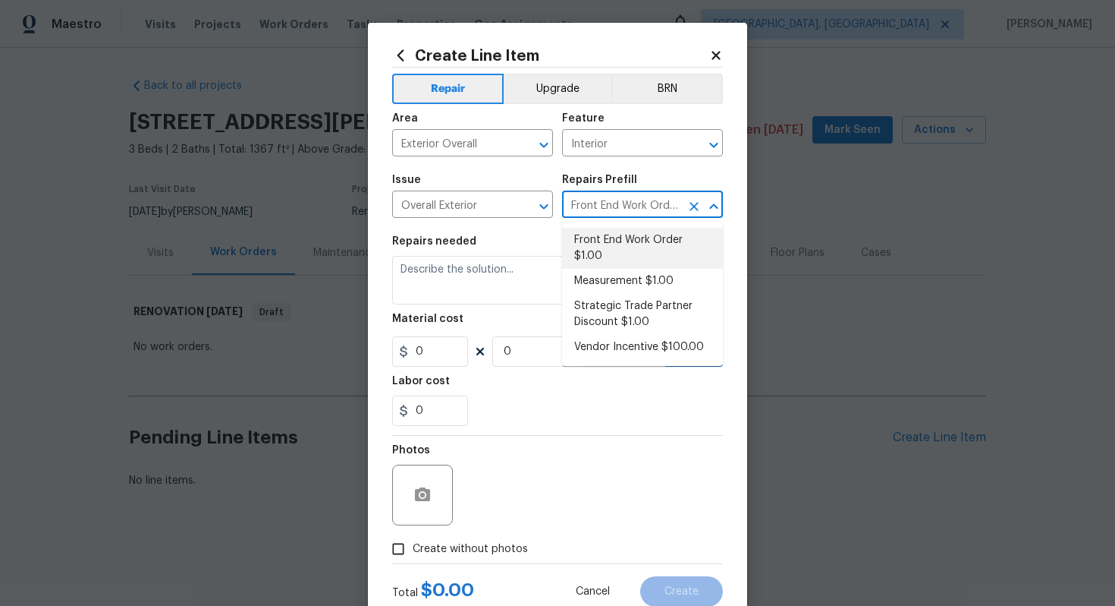
type input "1"
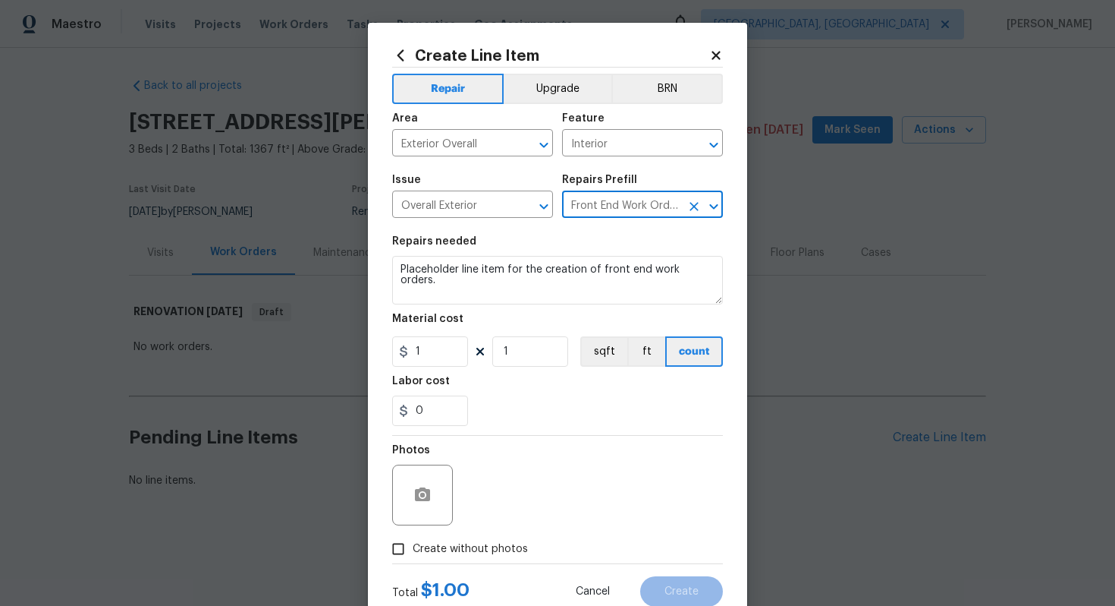
click at [455, 552] on span "Create without photos" at bounding box center [470, 549] width 115 height 16
click at [413, 552] on input "Create without photos" at bounding box center [398, 548] width 29 height 29
checkbox input "true"
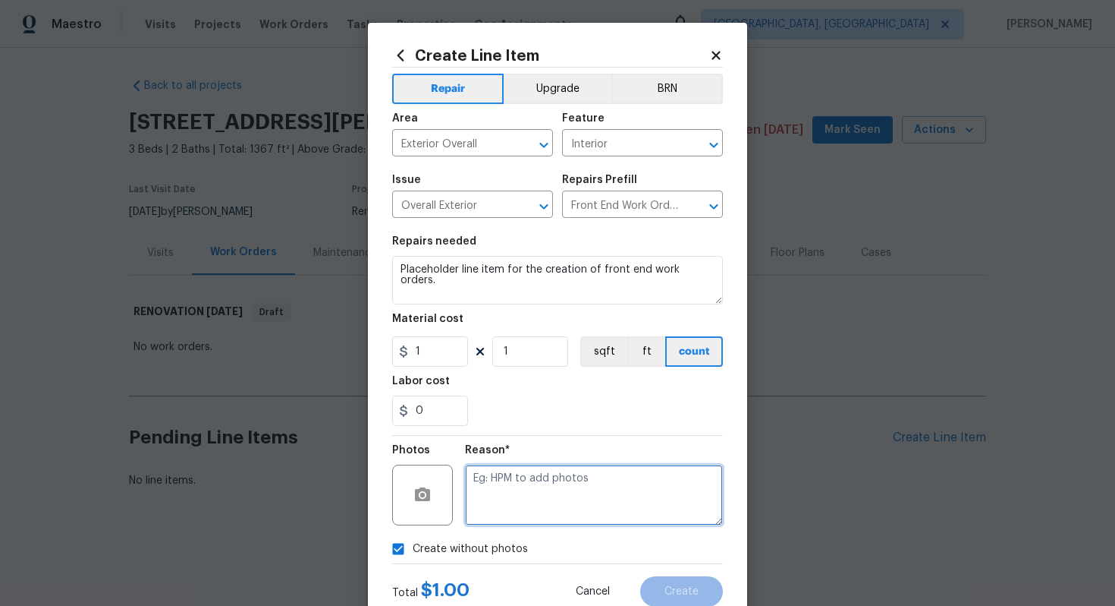
click at [505, 500] on textarea at bounding box center [594, 494] width 258 height 61
type textarea "n/a"
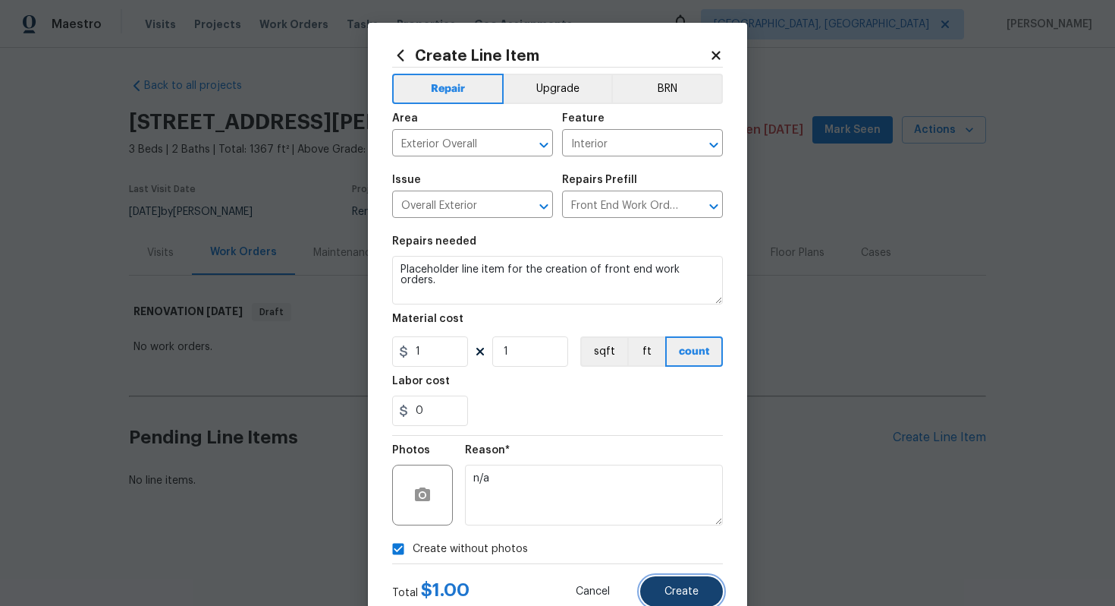
click at [694, 590] on span "Create" at bounding box center [682, 591] width 34 height 11
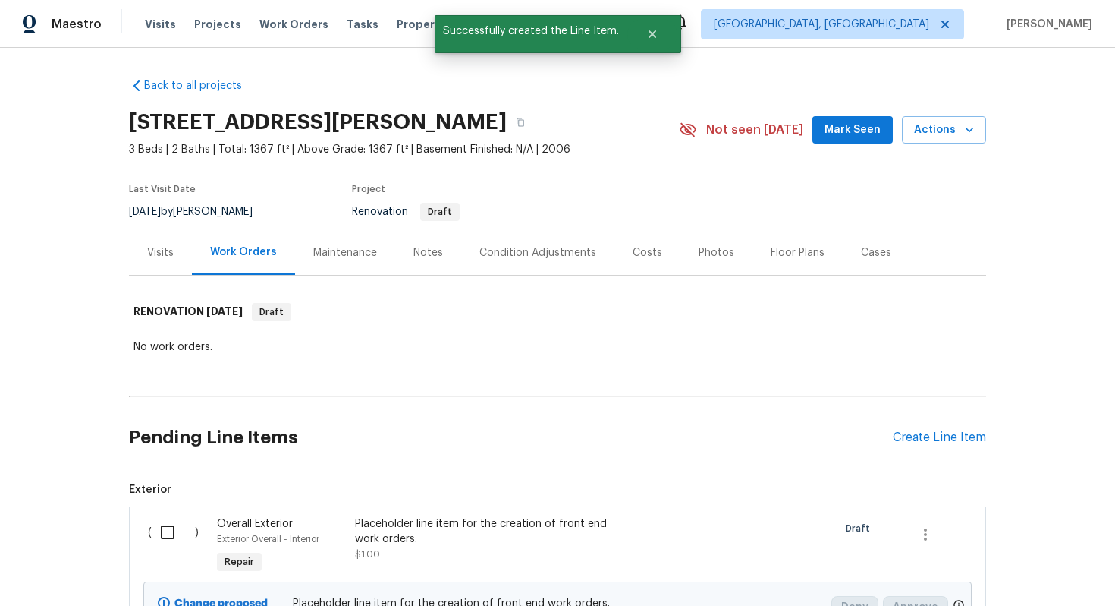
click at [162, 537] on input "checkbox" at bounding box center [173, 532] width 43 height 32
checkbox input "true"
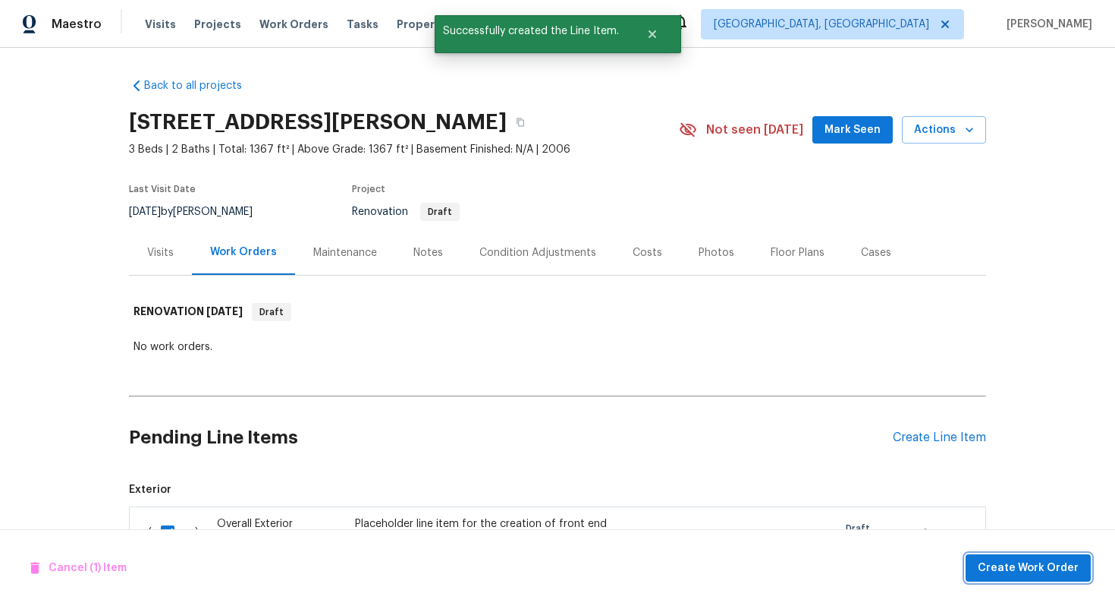
click at [1021, 565] on span "Create Work Order" at bounding box center [1028, 567] width 101 height 19
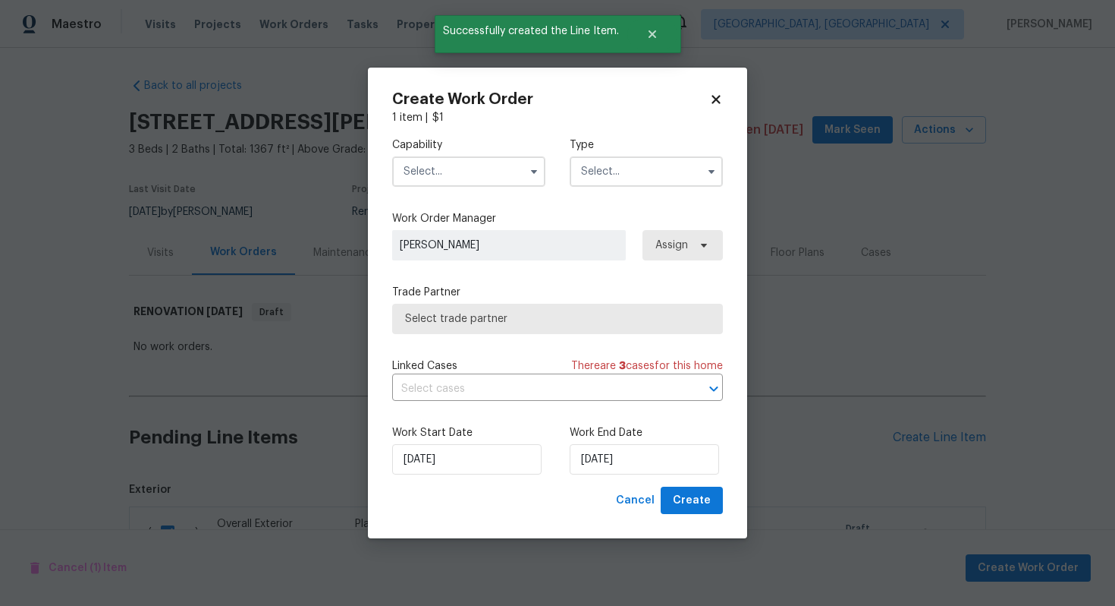
click at [429, 171] on input "text" at bounding box center [468, 171] width 153 height 30
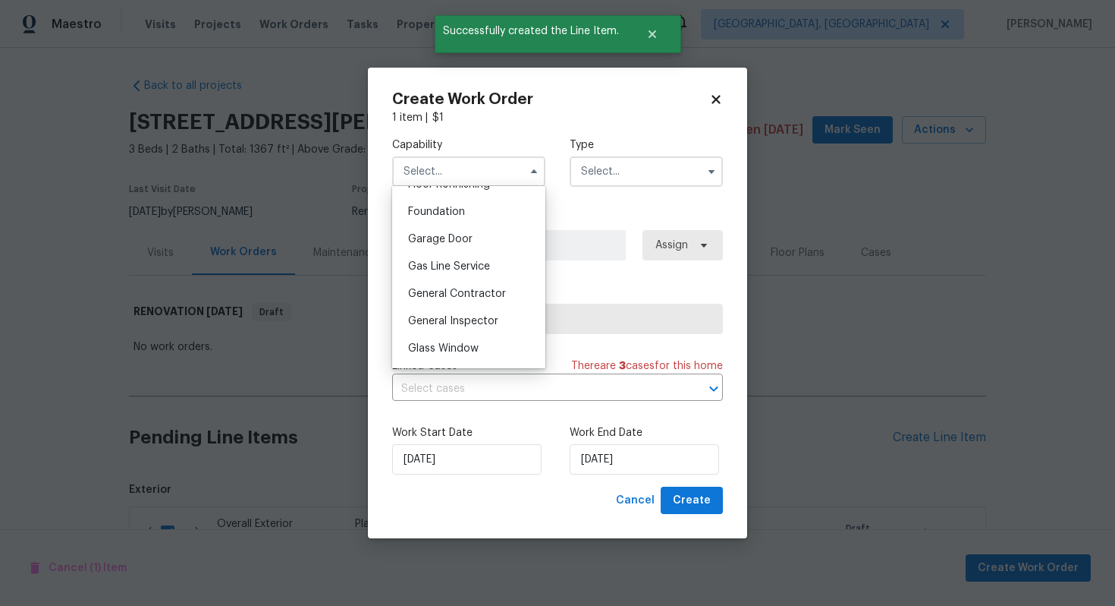
scroll to position [636, 0]
click at [443, 300] on div "General Contractor" at bounding box center [469, 292] width 146 height 27
type input "General Contractor"
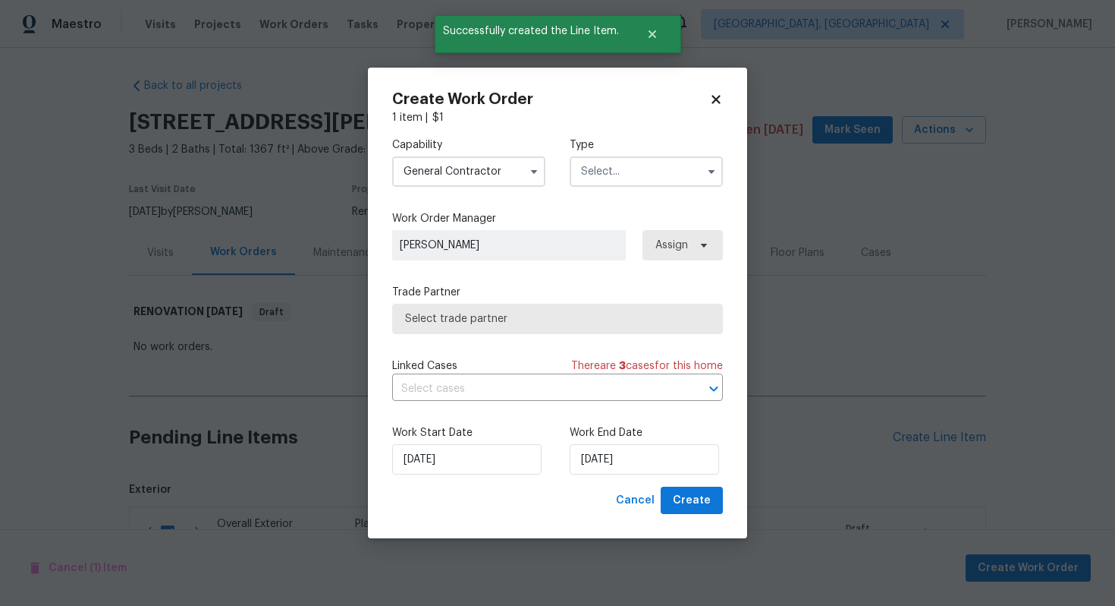
click at [620, 176] on input "text" at bounding box center [646, 171] width 153 height 30
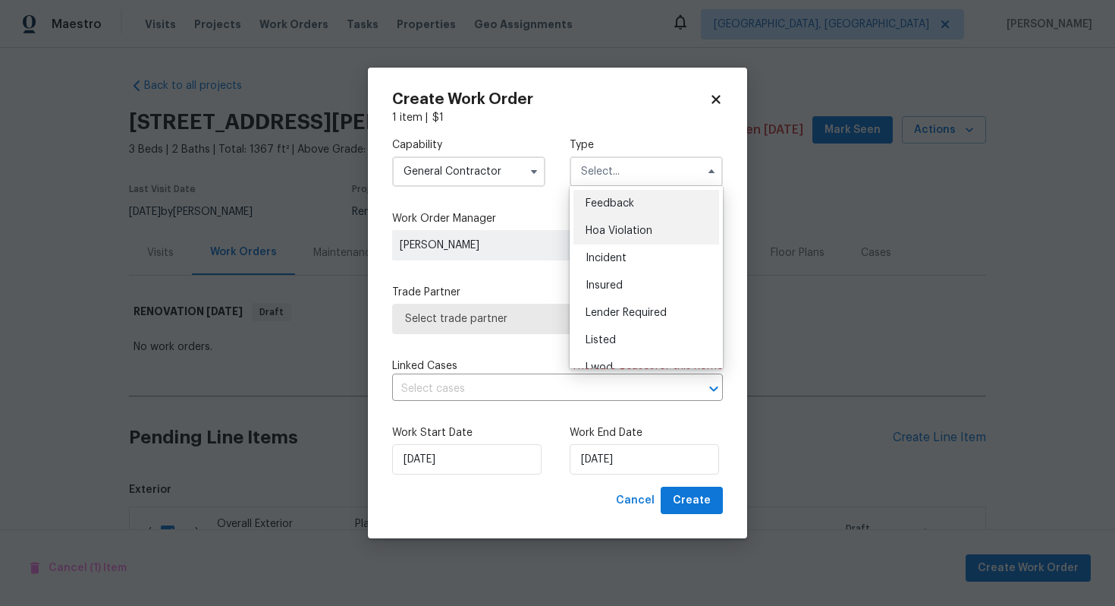
scroll to position [181, 0]
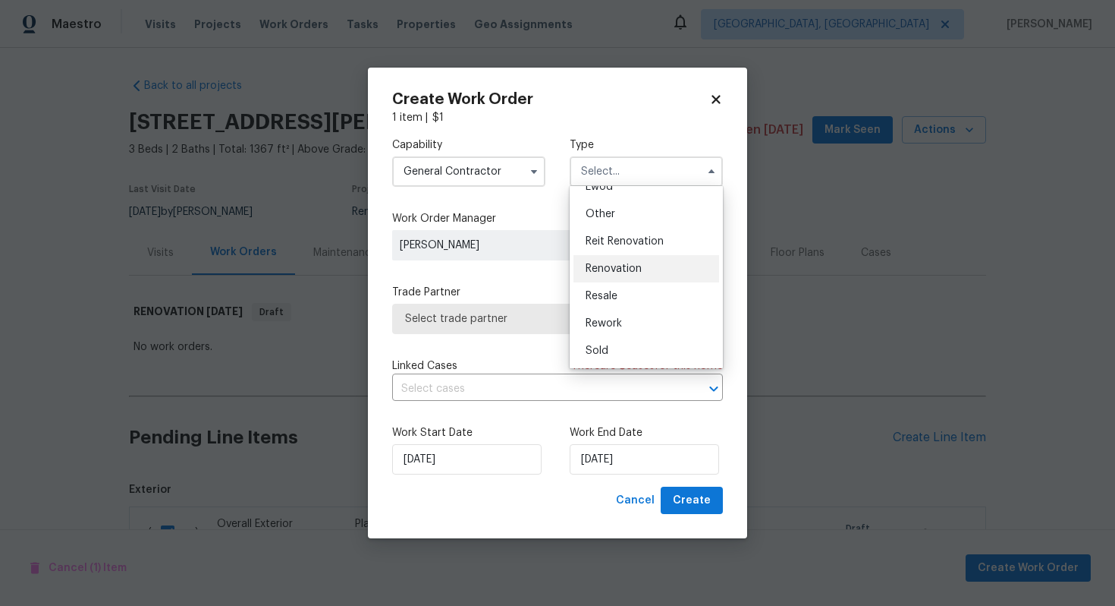
click at [594, 263] on div "Renovation" at bounding box center [647, 268] width 146 height 27
type input "Renovation"
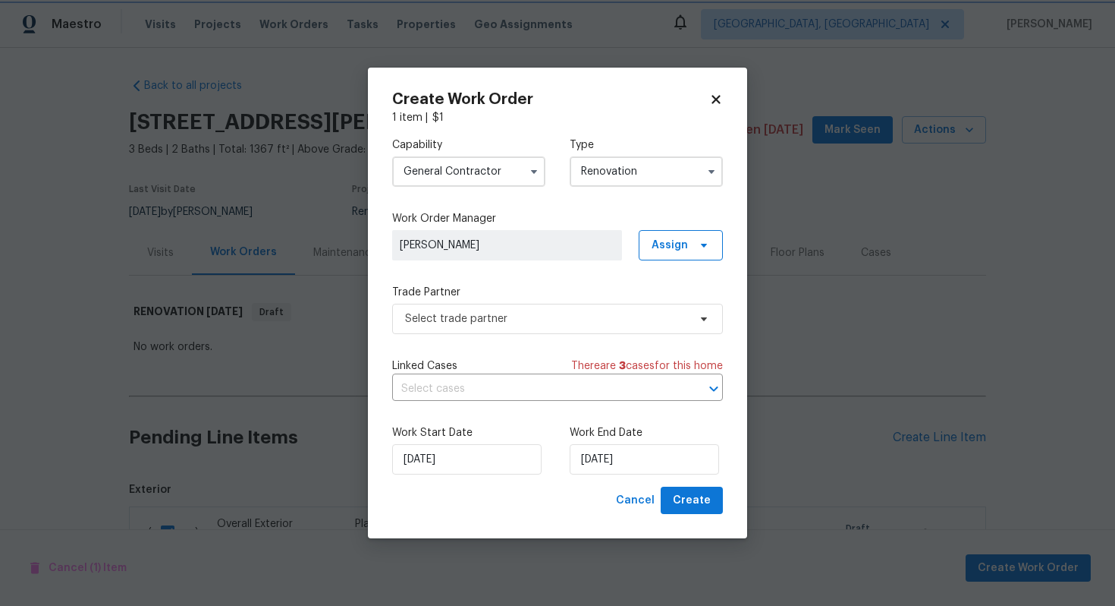
scroll to position [0, 0]
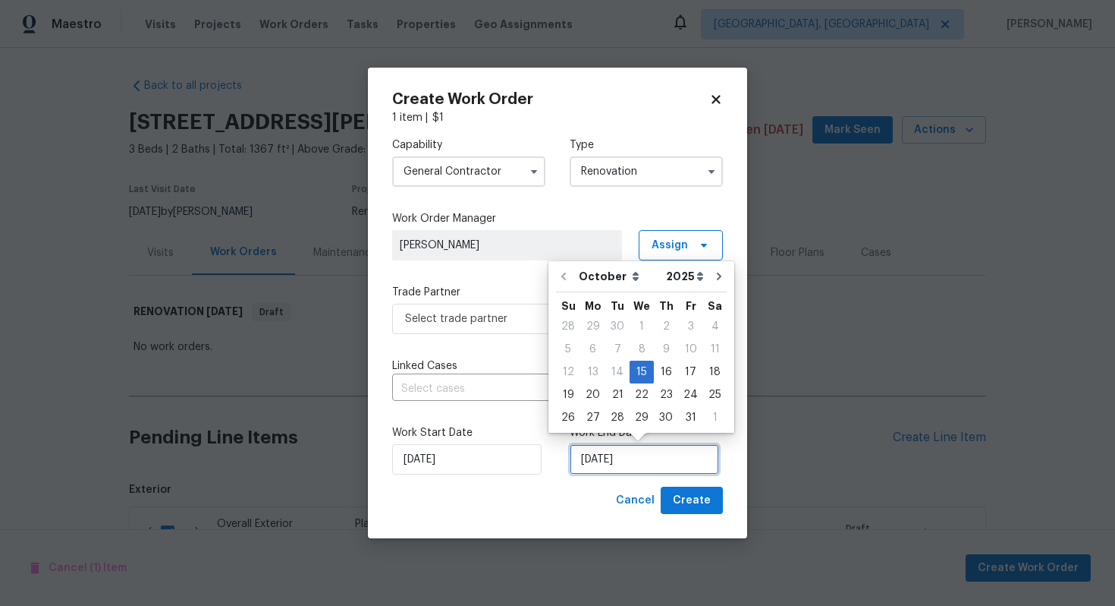
click at [607, 458] on input "15/10/2025" at bounding box center [644, 459] width 149 height 30
click at [587, 417] on div "27" at bounding box center [592, 417] width 25 height 21
type input "27/10/2025"
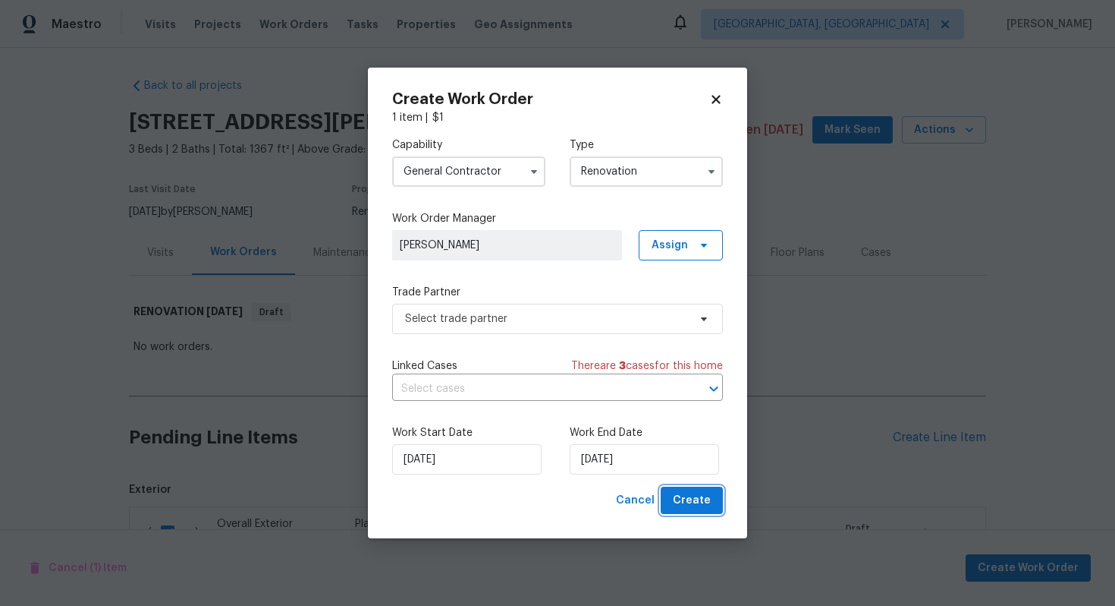
click at [694, 498] on span "Create" at bounding box center [692, 500] width 38 height 19
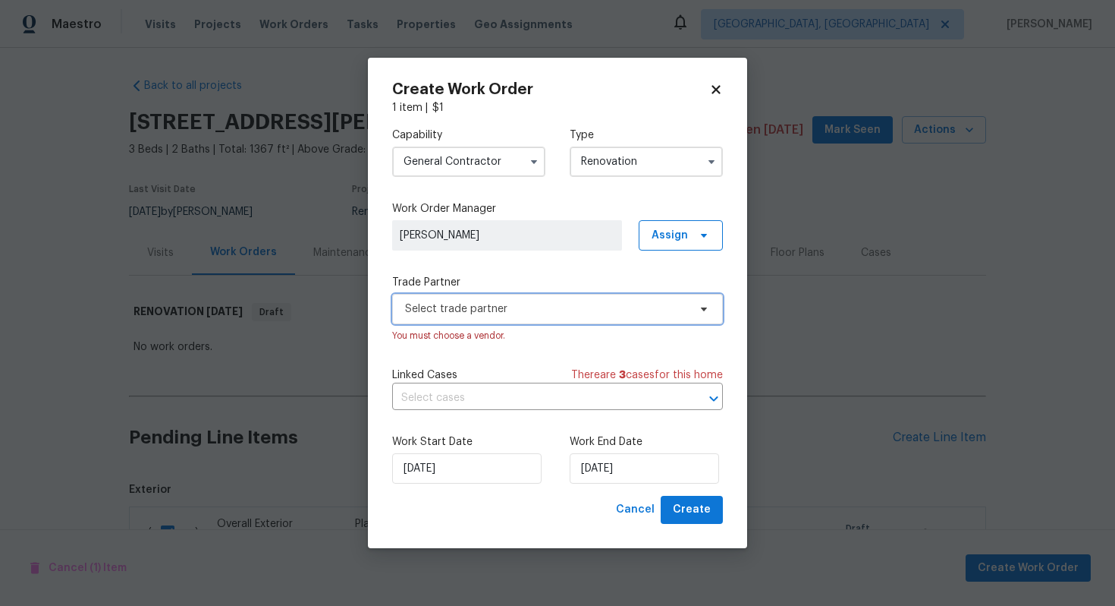
click at [498, 318] on span "Select trade partner" at bounding box center [557, 309] width 331 height 30
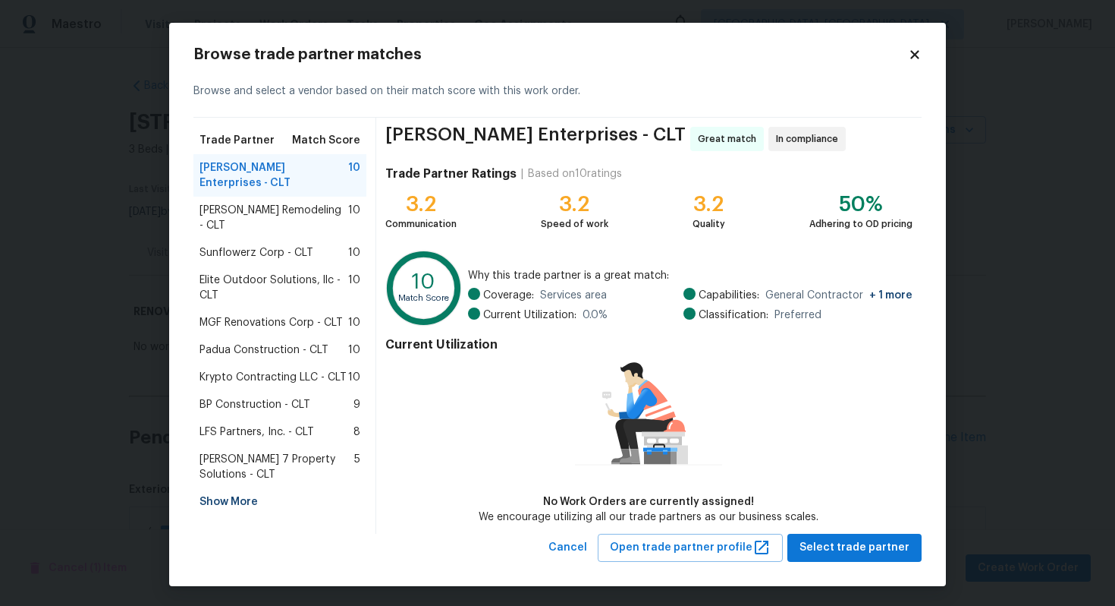
click at [230, 486] on div "Trade Partner Match Score Nordman Enterprises - CLT 10 Pino Remodeling - CLT 10…" at bounding box center [284, 326] width 183 height 416
click at [231, 488] on div "Show More" at bounding box center [279, 501] width 173 height 27
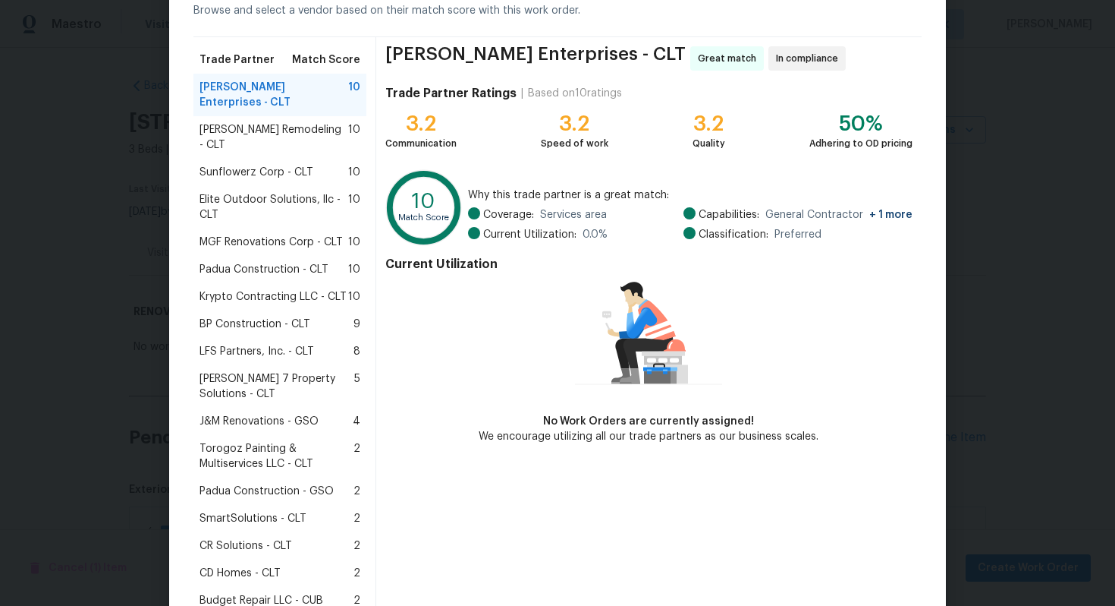
scroll to position [102, 0]
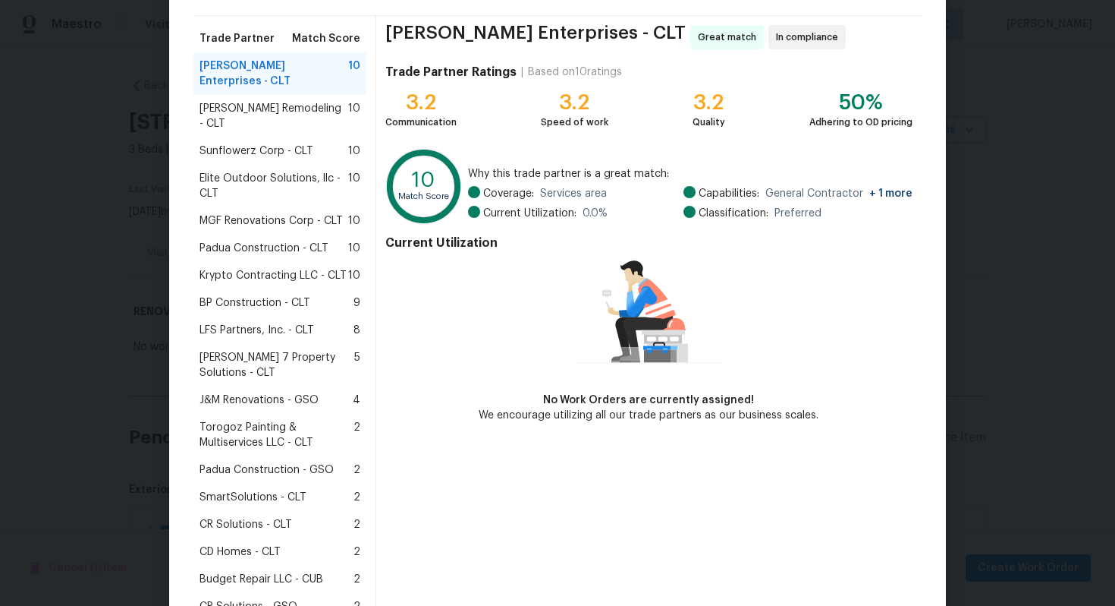
click at [246, 420] on span "Torogoz Painting & Multiservices LLC - CLT" at bounding box center [277, 435] width 154 height 30
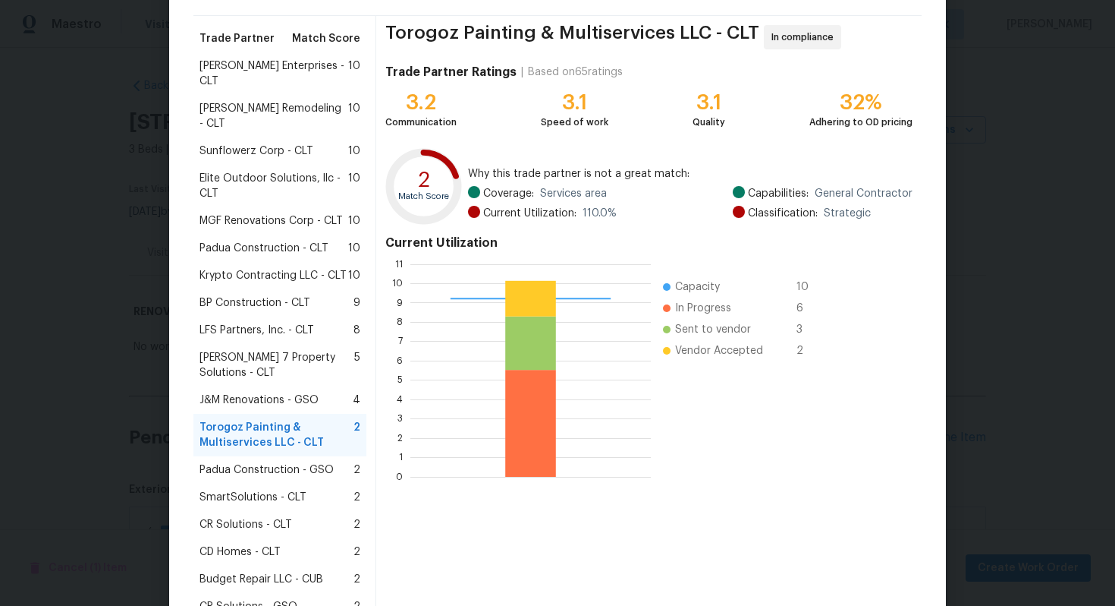
scroll to position [266, 0]
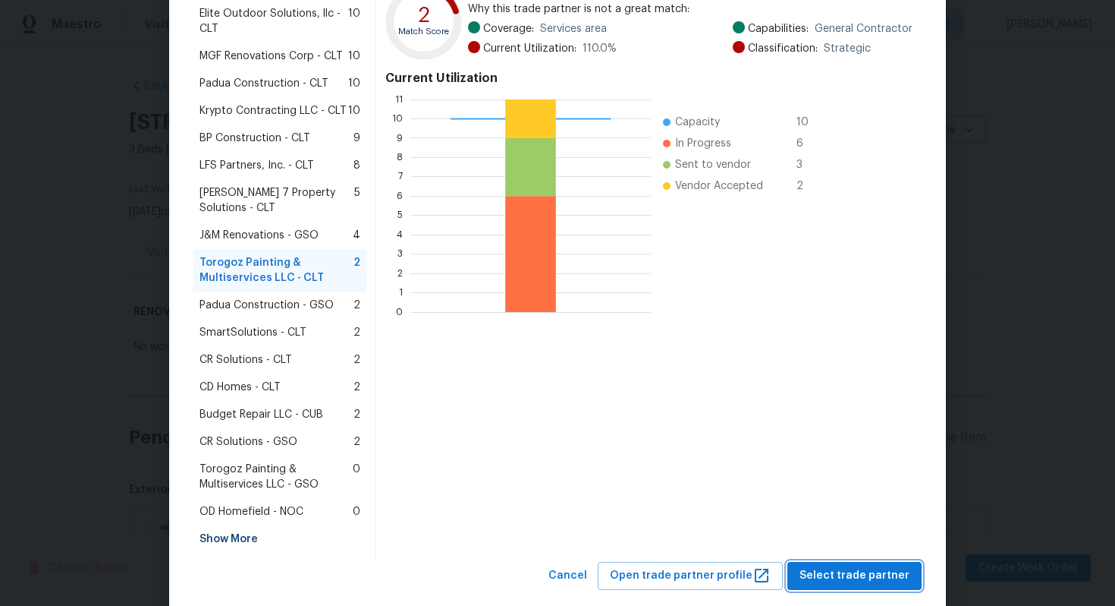
click at [845, 566] on span "Select trade partner" at bounding box center [855, 575] width 110 height 19
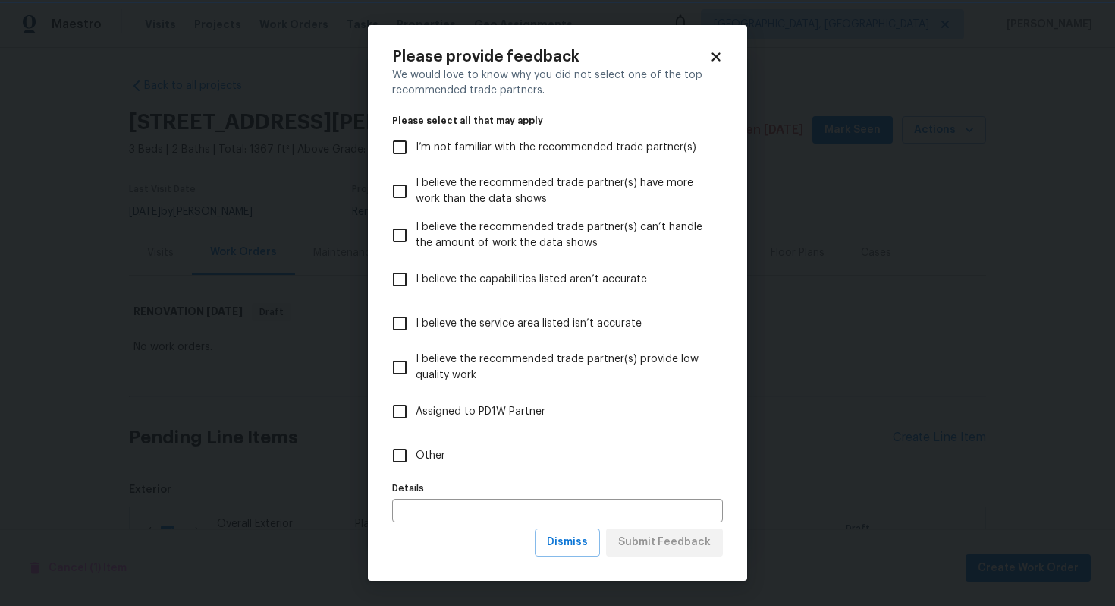
scroll to position [0, 0]
click at [397, 457] on input "Other" at bounding box center [400, 455] width 32 height 32
checkbox input "true"
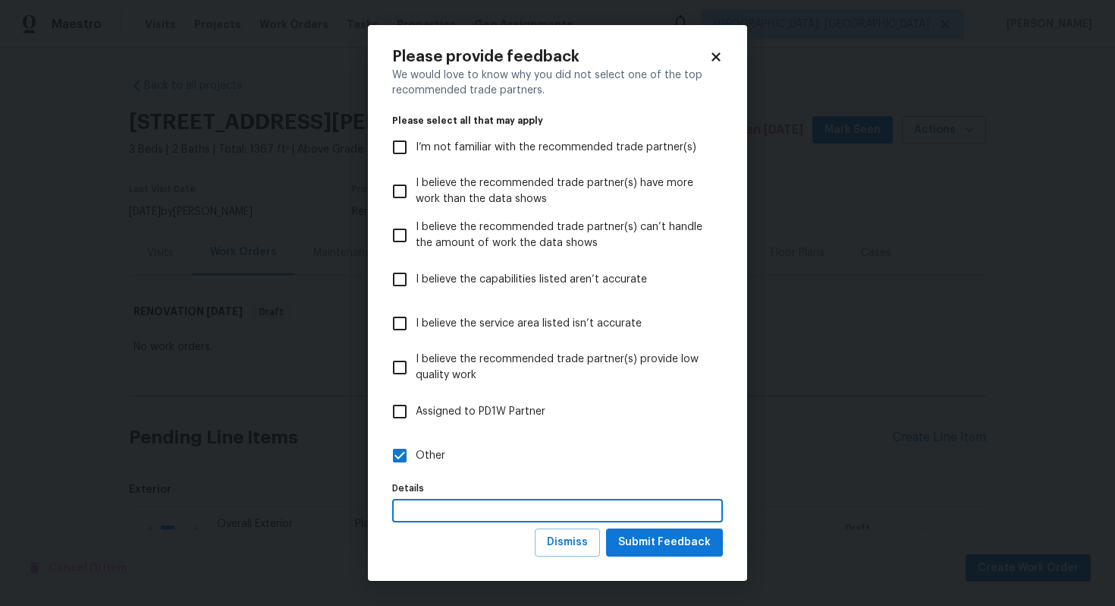
click at [431, 511] on input "text" at bounding box center [557, 511] width 331 height 24
type input "STPP Assignment"
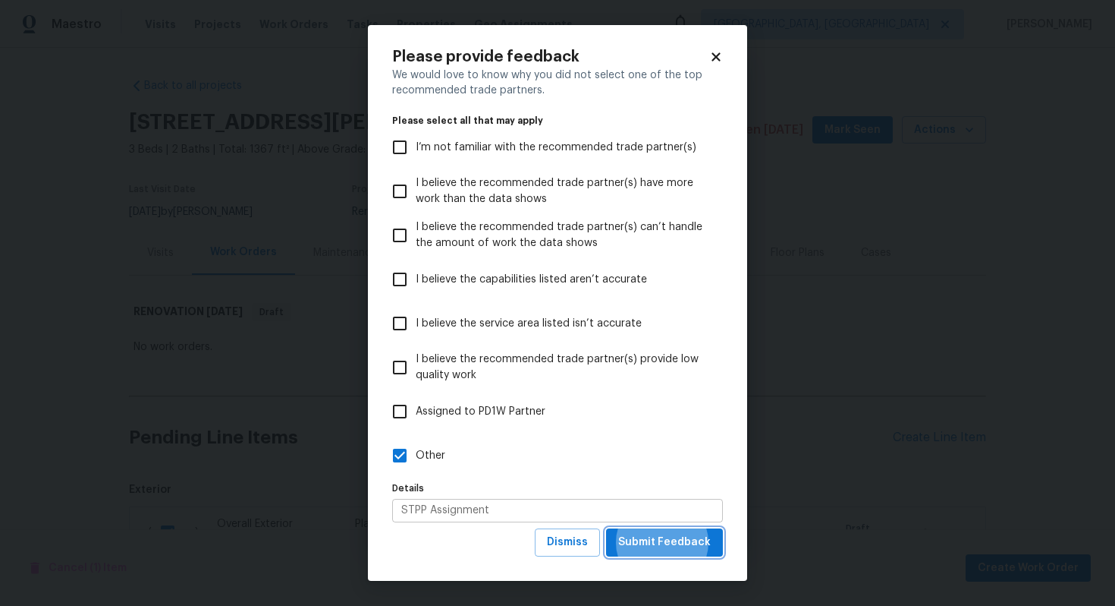
click at [606, 528] on button "Submit Feedback" at bounding box center [664, 542] width 117 height 28
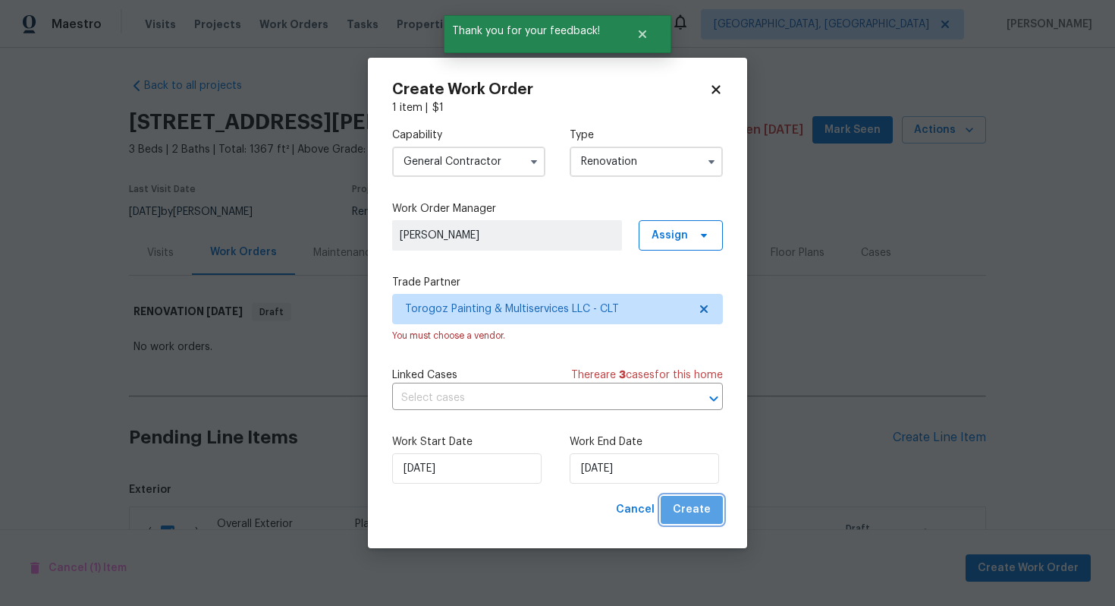
click at [702, 507] on span "Create" at bounding box center [692, 509] width 38 height 19
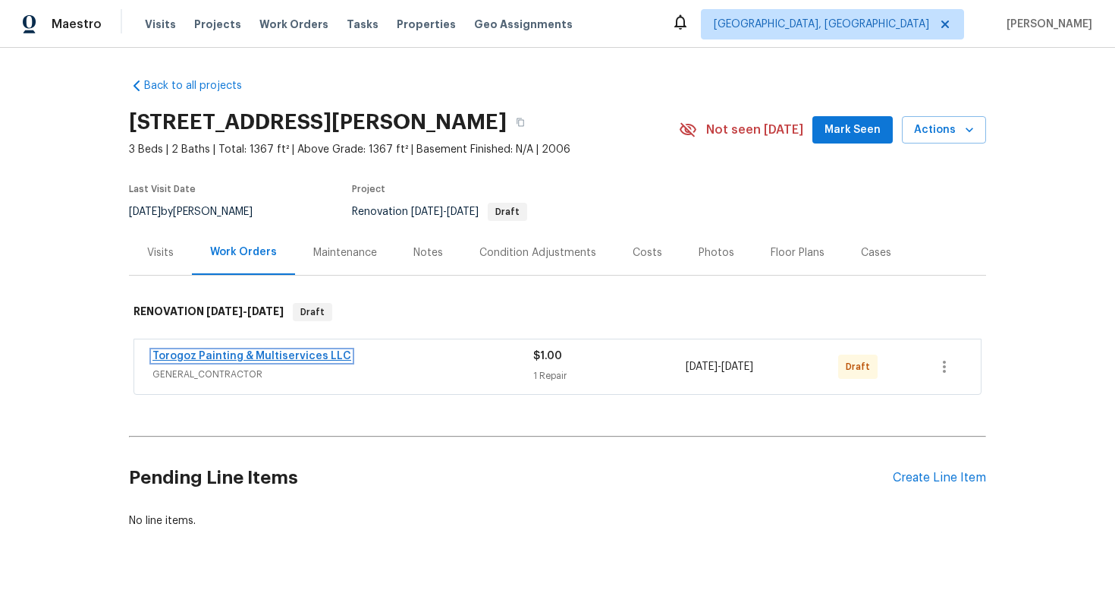
click at [279, 354] on link "Torogoz Painting & Multiservices LLC" at bounding box center [252, 356] width 199 height 11
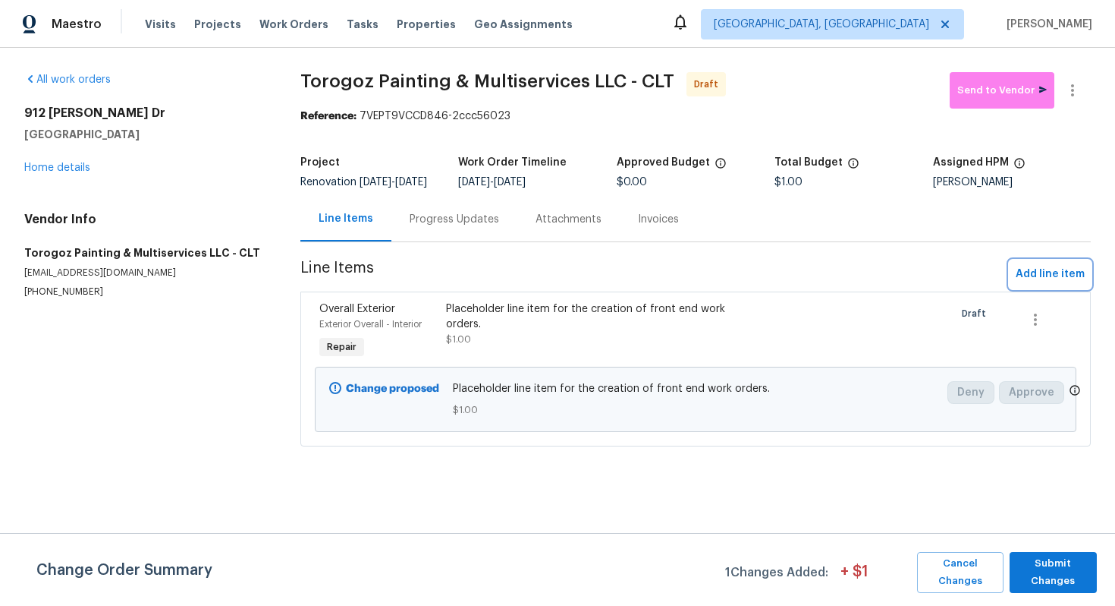
click at [1037, 284] on span "Add line item" at bounding box center [1050, 274] width 69 height 19
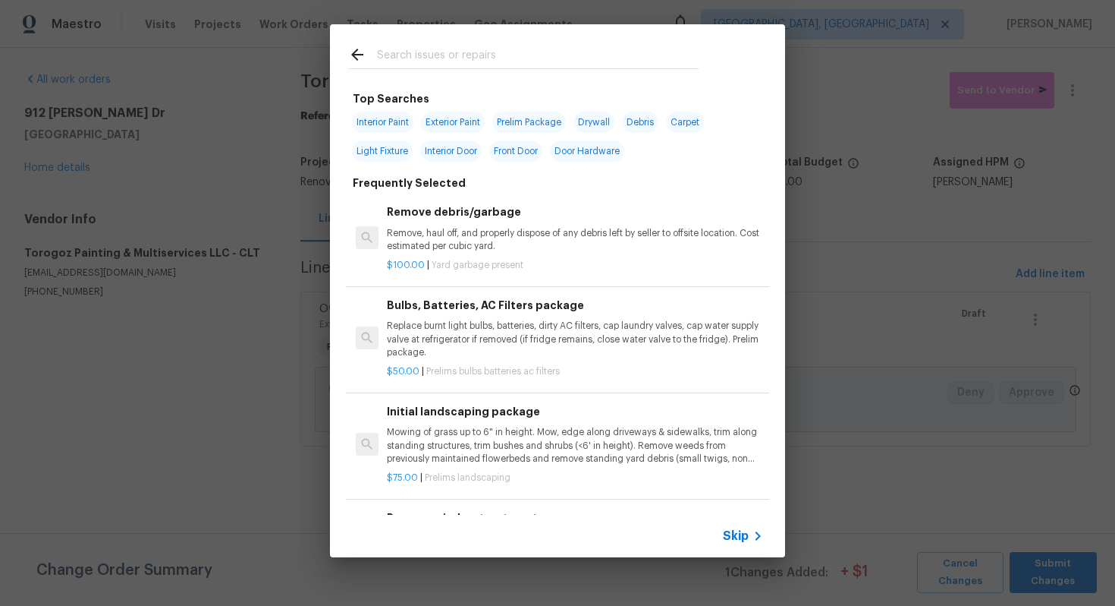
click at [725, 530] on span "Skip" at bounding box center [736, 535] width 26 height 15
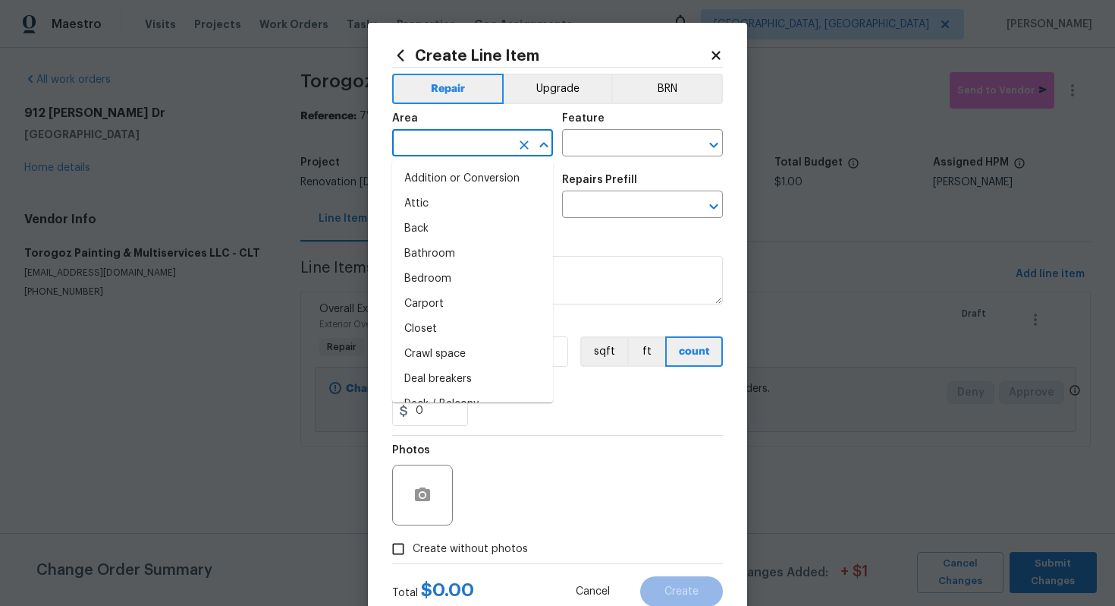
click at [422, 137] on input "text" at bounding box center [451, 145] width 118 height 24
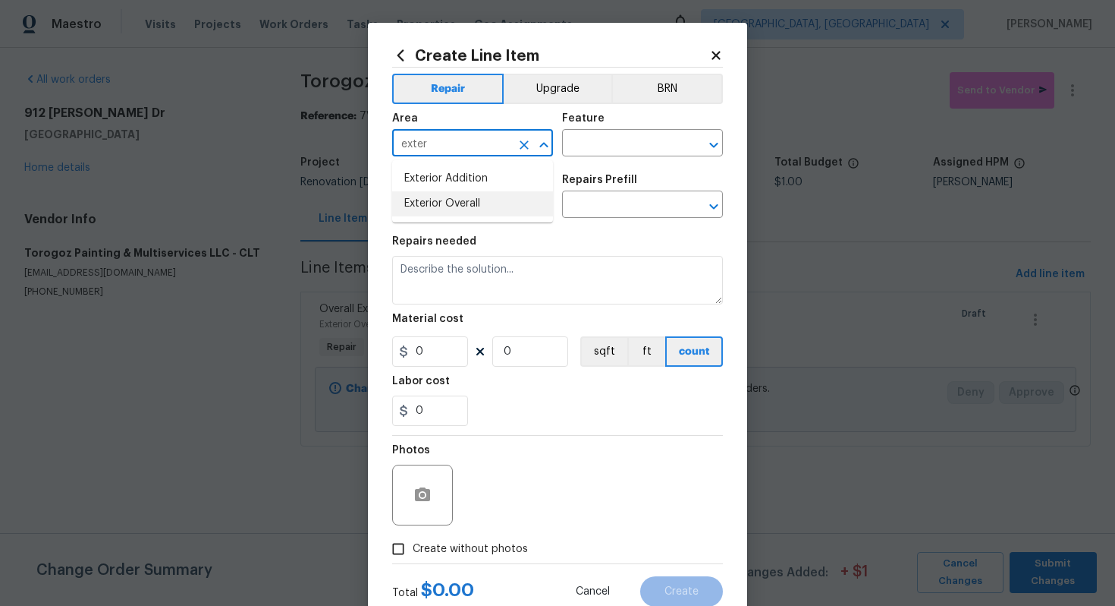
click at [445, 202] on li "Exterior Overall" at bounding box center [472, 203] width 161 height 25
type input "Exterior Overall"
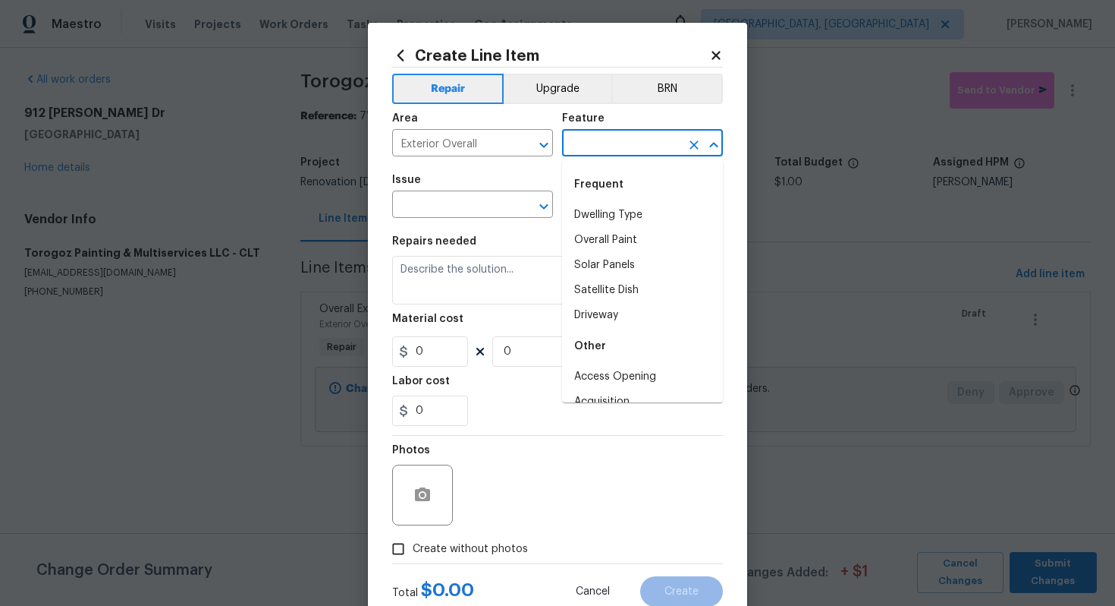
click at [584, 142] on input "text" at bounding box center [621, 145] width 118 height 24
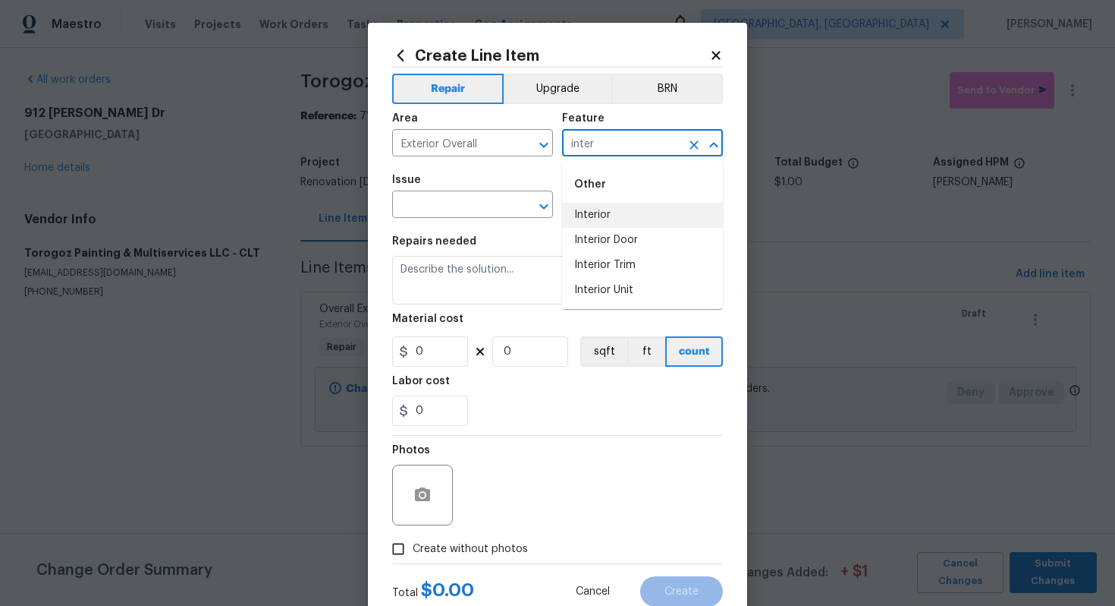
click at [586, 216] on li "Interior" at bounding box center [642, 215] width 161 height 25
type input "Interior"
click at [460, 216] on input "text" at bounding box center [451, 206] width 118 height 24
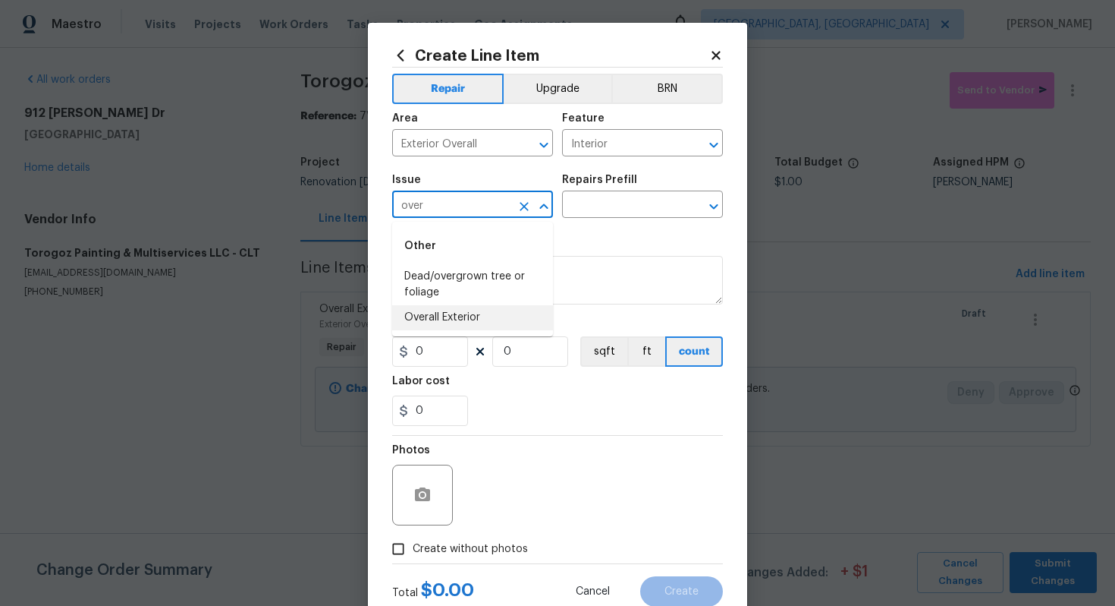
click at [463, 322] on li "Overall Exterior" at bounding box center [472, 317] width 161 height 25
type input "Overall Exterior"
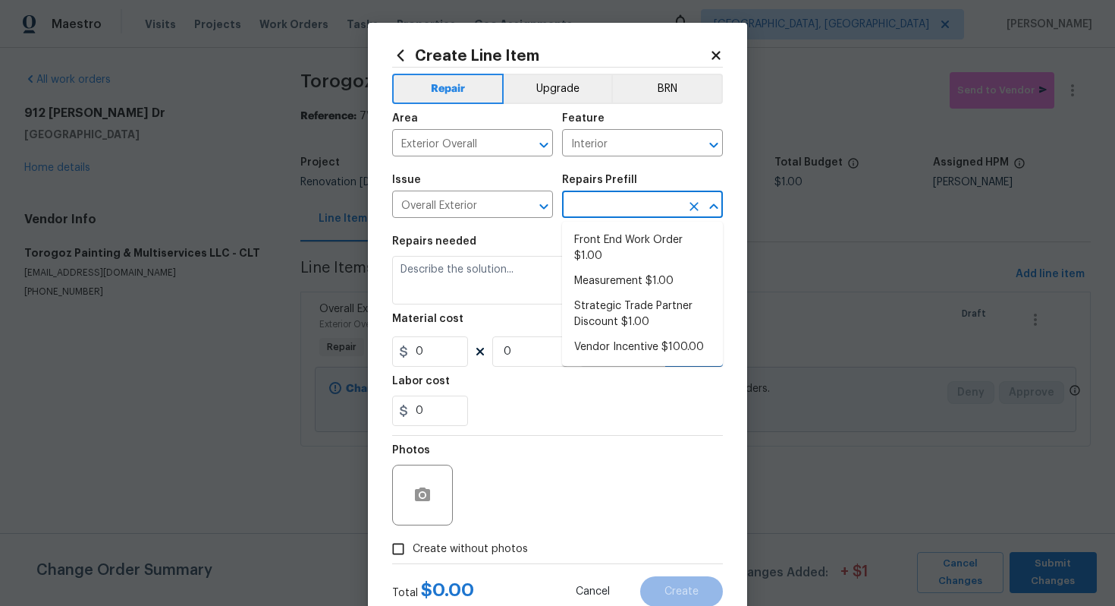
click at [598, 215] on input "text" at bounding box center [621, 206] width 118 height 24
click at [604, 263] on li "Front End Work Order $1.00" at bounding box center [642, 248] width 161 height 41
type input "Front End Work Order $1.00"
type textarea "Placeholder line item for the creation of front end work orders."
type input "1"
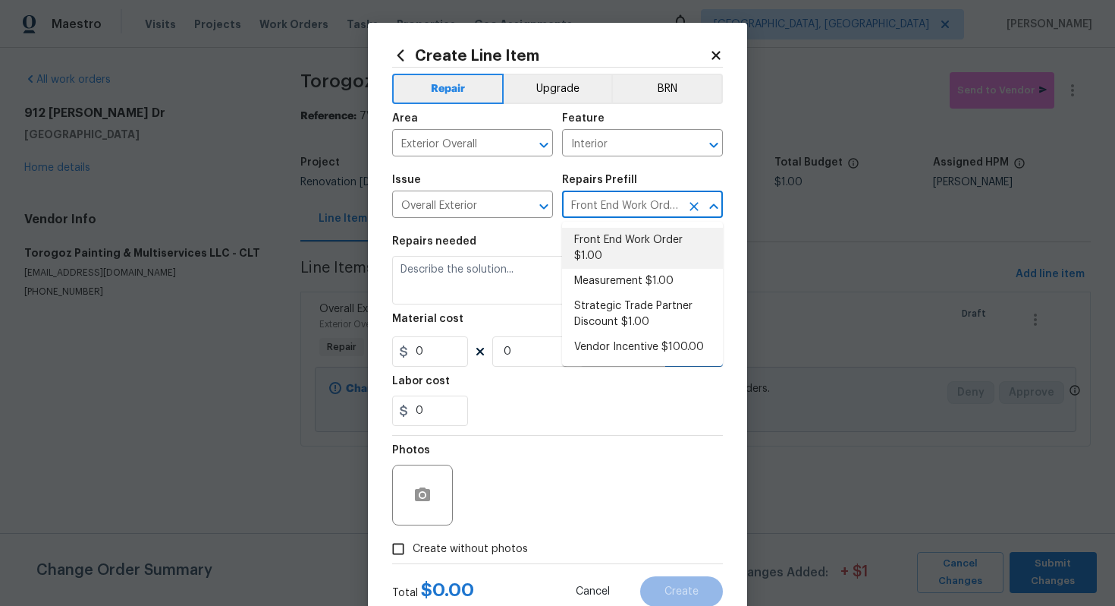
type input "1"
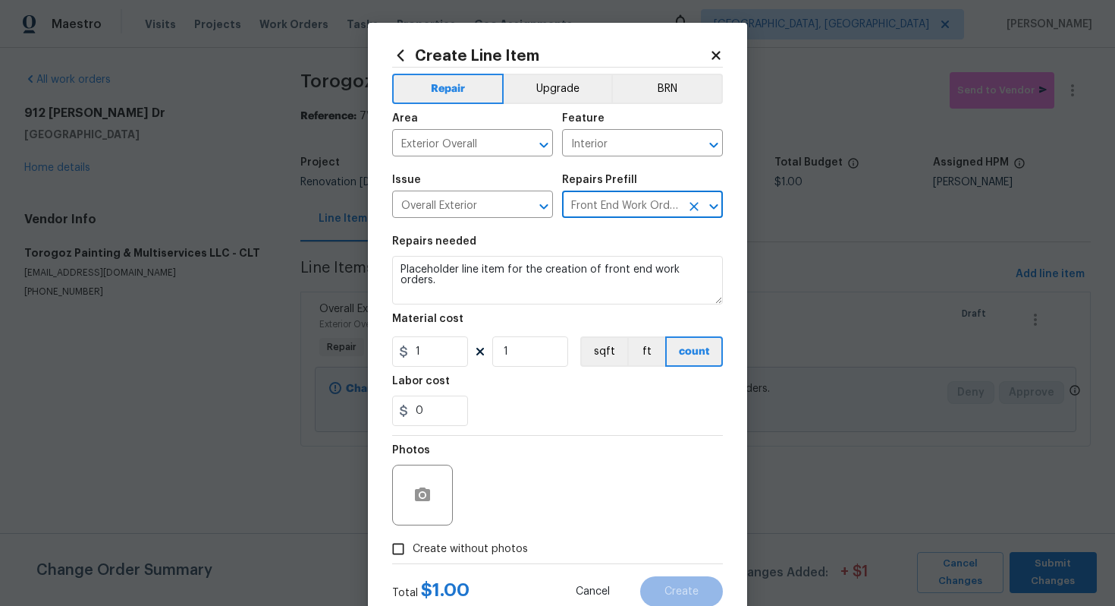
click at [694, 213] on icon "Clear" at bounding box center [694, 206] width 15 height 15
click at [640, 213] on input "text" at bounding box center [621, 206] width 118 height 24
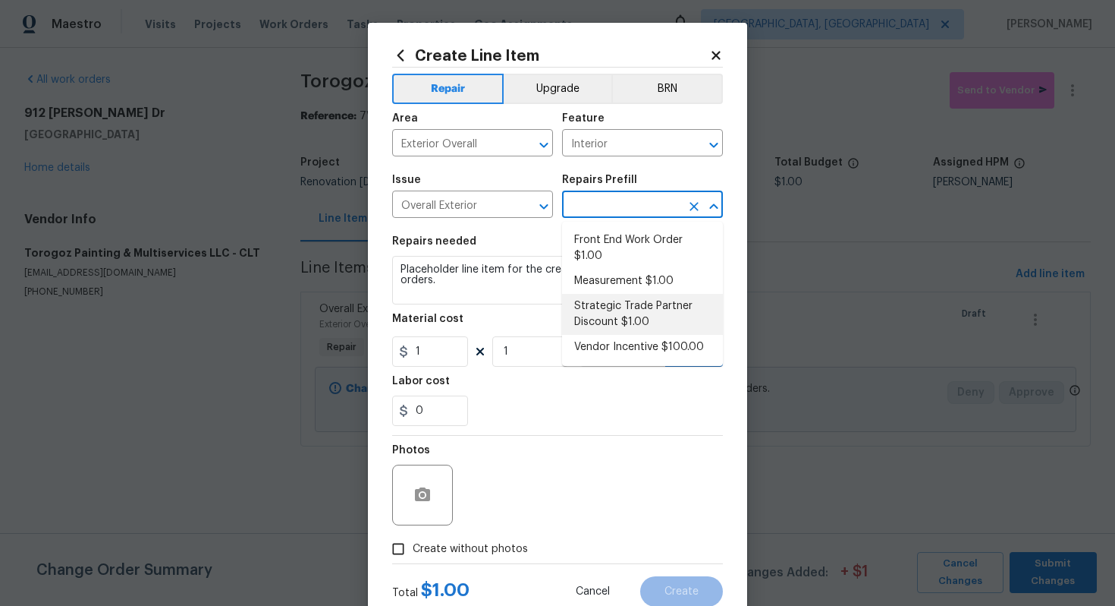
click at [608, 316] on li "Strategic Trade Partner Discount $1.00" at bounding box center [642, 314] width 161 height 41
type input "Strategic Trade Partner Discount $1.00"
type textarea "Calculate and apply 5% STPP discount to the total of the work order as a negati…"
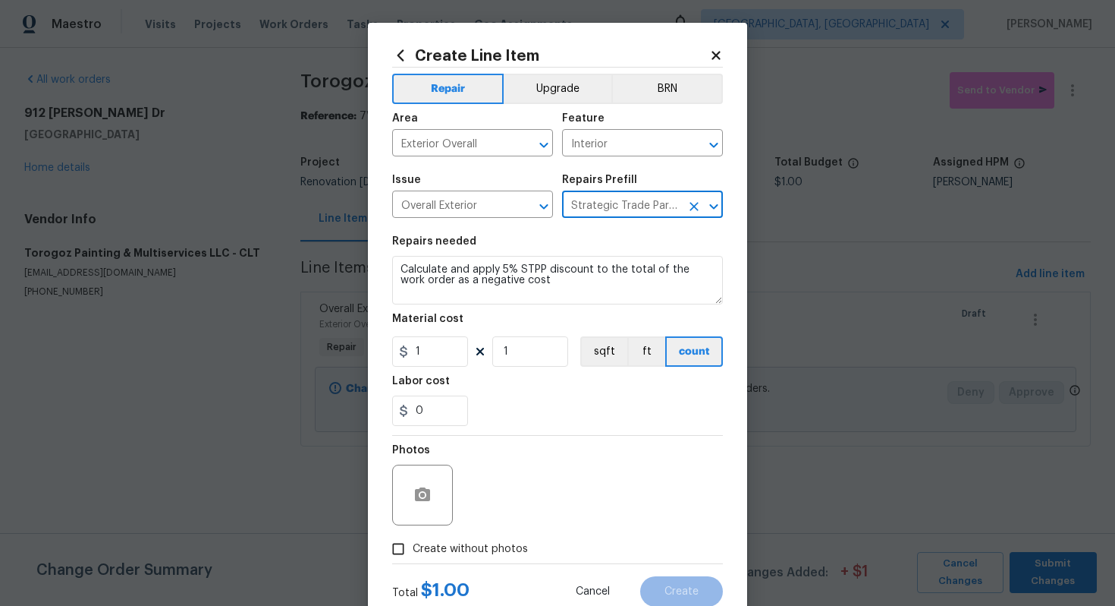
click at [487, 550] on span "Create without photos" at bounding box center [470, 549] width 115 height 16
click at [413, 550] on input "Create without photos" at bounding box center [398, 548] width 29 height 29
checkbox input "true"
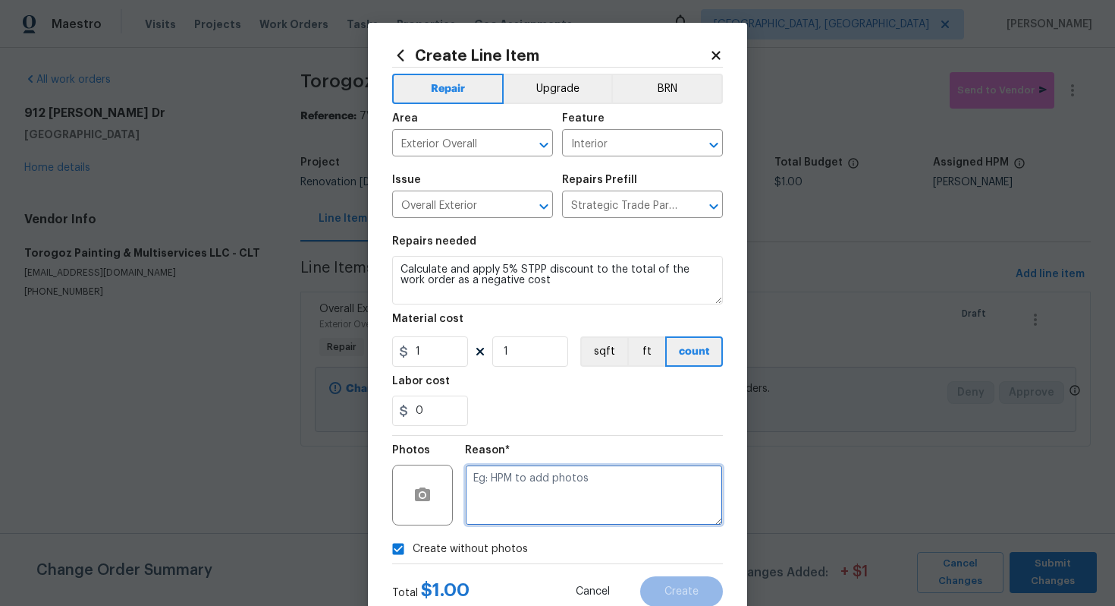
click at [523, 488] on textarea at bounding box center [594, 494] width 258 height 61
type textarea "n/a"
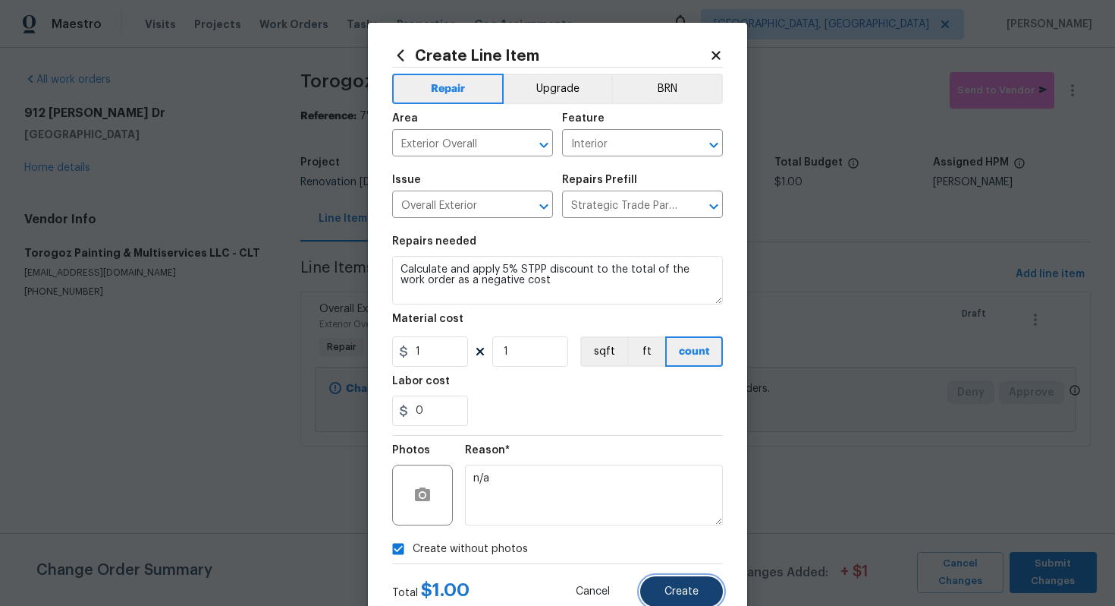
click at [690, 597] on button "Create" at bounding box center [681, 591] width 83 height 30
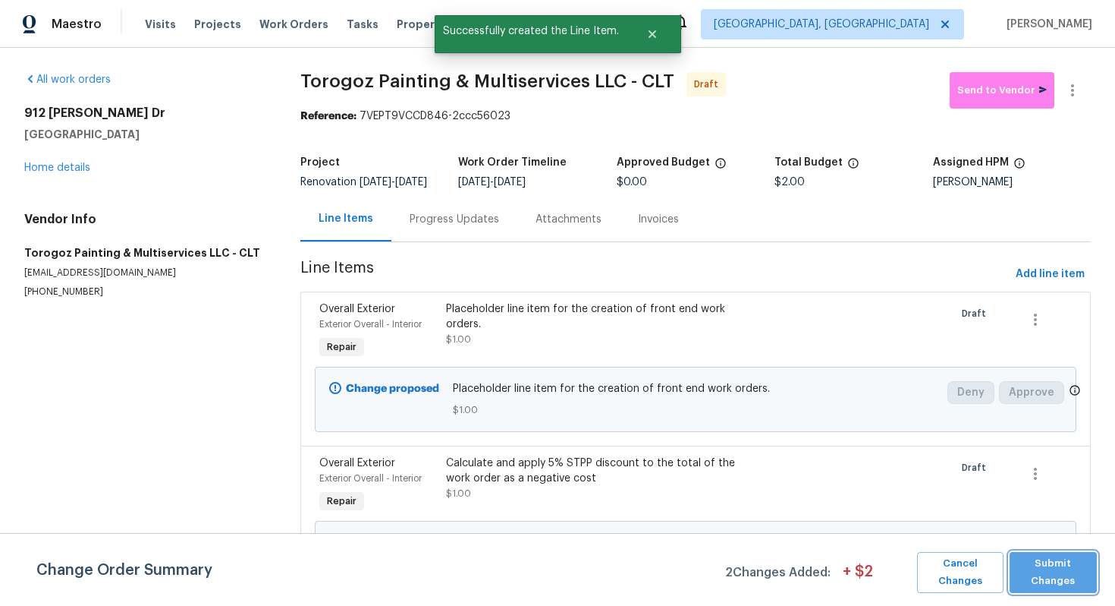
click at [1057, 573] on span "Submit Changes" at bounding box center [1054, 572] width 72 height 35
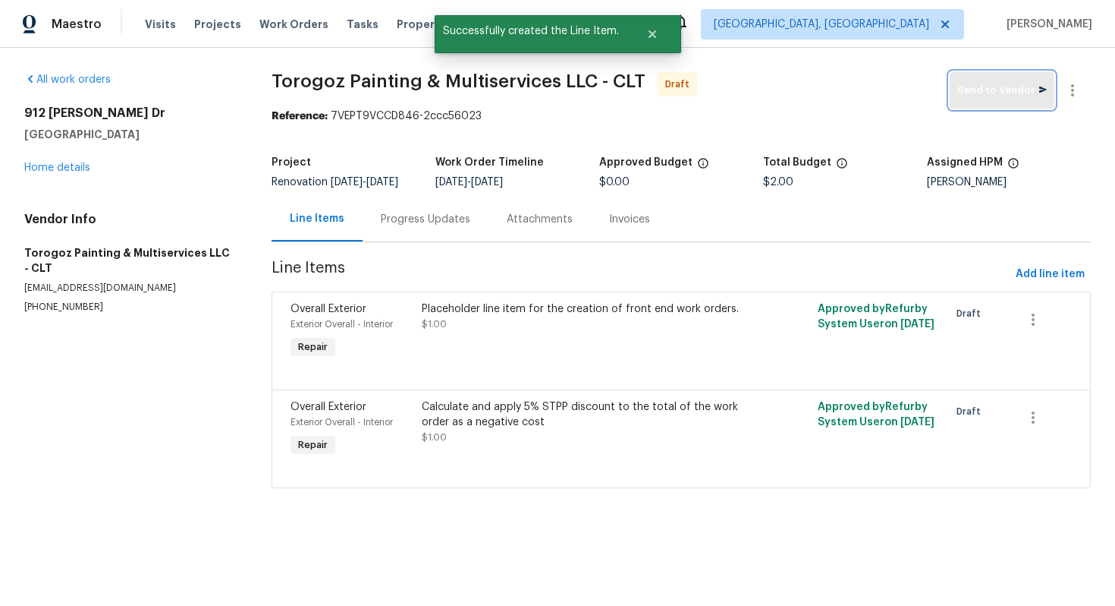
click at [1002, 104] on button "Send to Vendor" at bounding box center [1002, 90] width 105 height 36
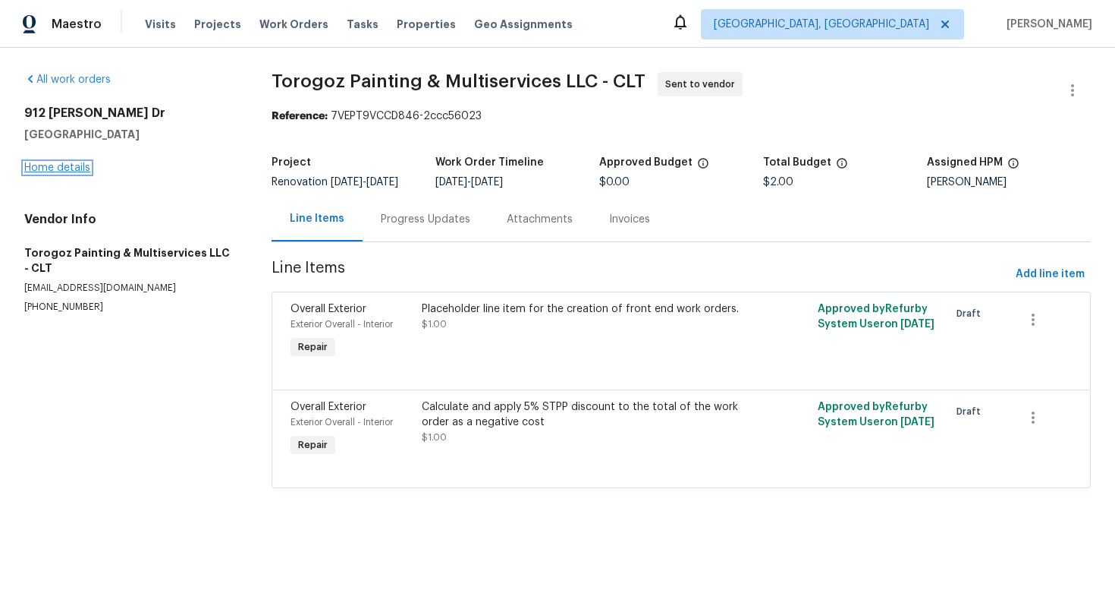
click at [74, 171] on link "Home details" at bounding box center [57, 167] width 66 height 11
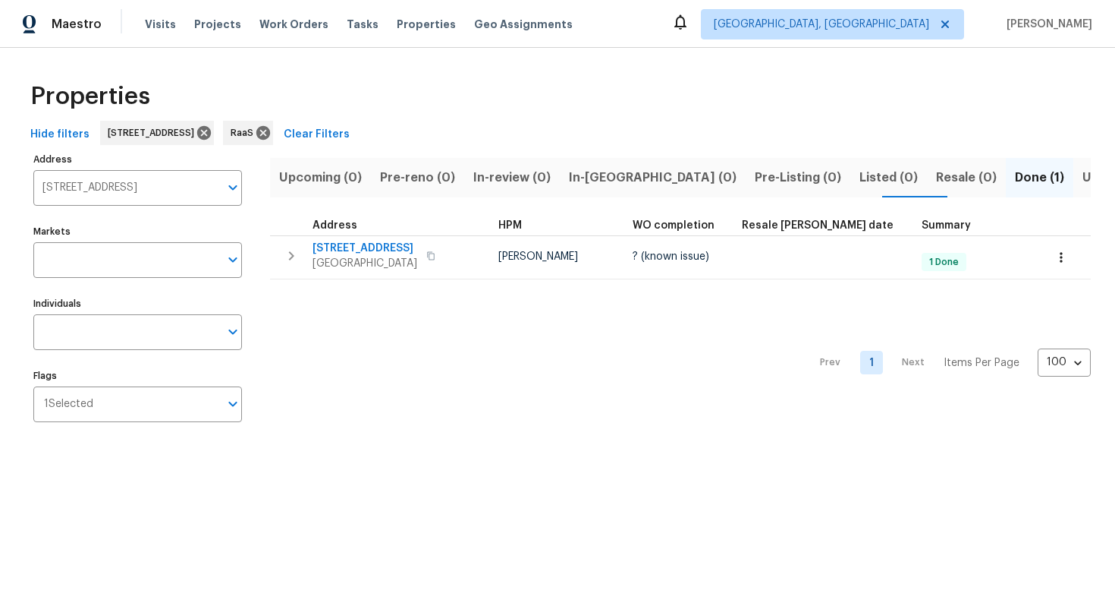
click at [96, 206] on div "Address [STREET_ADDRESS] Address Markets Markets Individuals Individuals Flags …" at bounding box center [147, 293] width 228 height 288
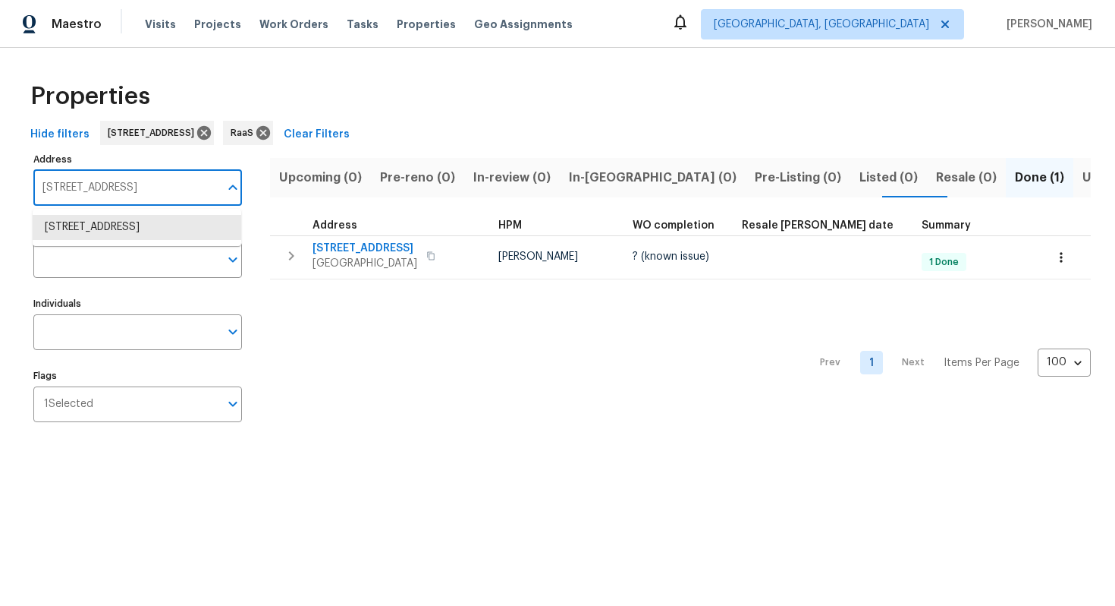
click at [83, 187] on input "[STREET_ADDRESS]" at bounding box center [126, 188] width 186 height 36
paste input "[STREET_ADDRESS]"
type input "[STREET_ADDRESS]"
click at [81, 222] on li "[STREET_ADDRESS]" at bounding box center [137, 227] width 209 height 25
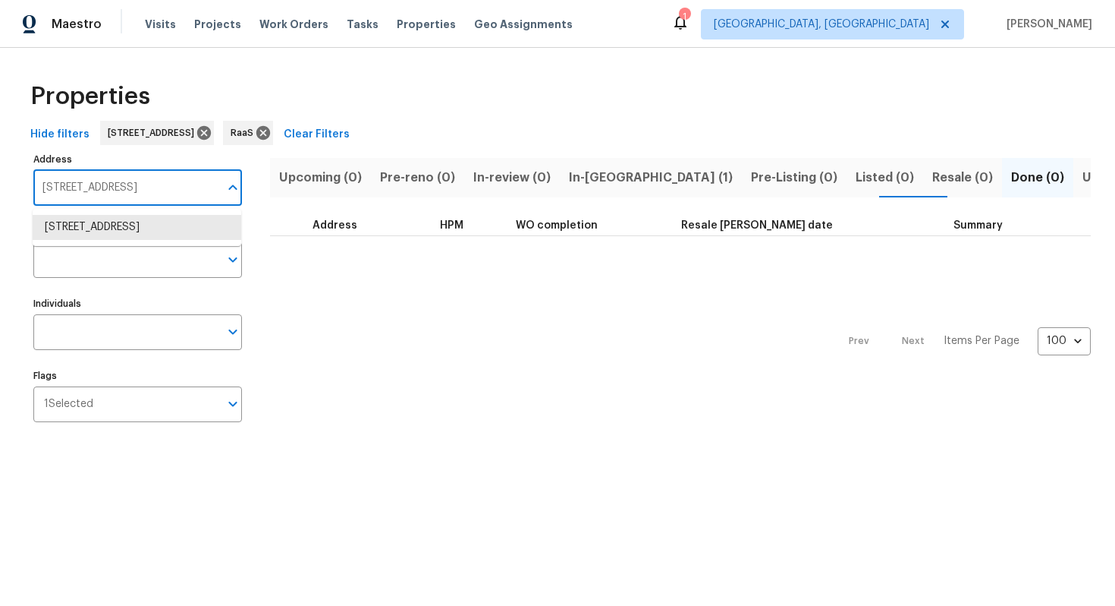
click at [124, 181] on input "[STREET_ADDRESS]" at bounding box center [126, 188] width 186 height 36
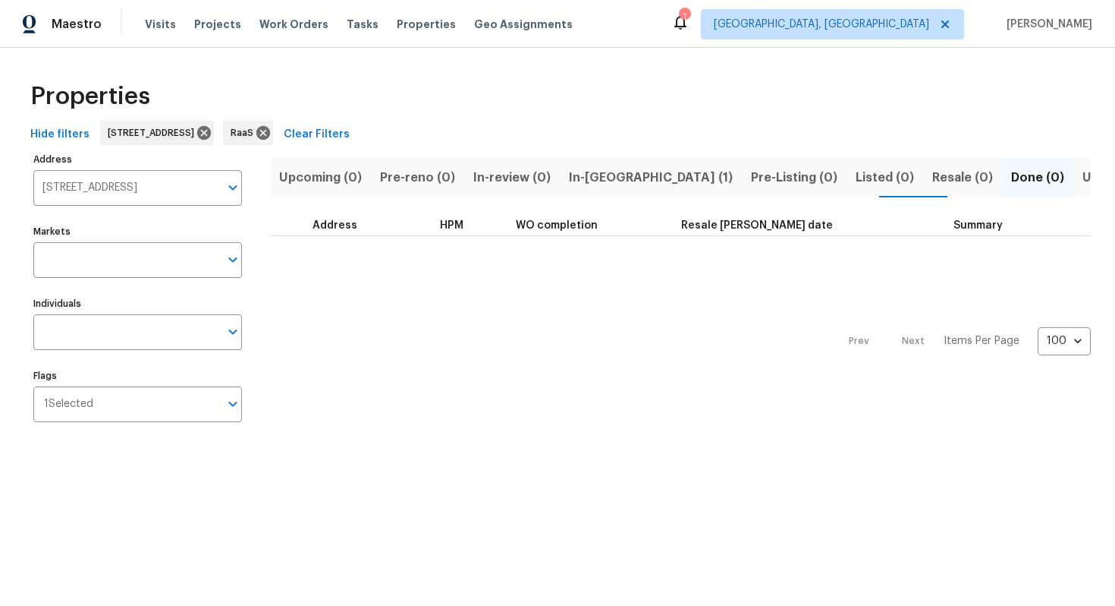
click at [124, 181] on input "[STREET_ADDRESS]" at bounding box center [126, 188] width 186 height 36
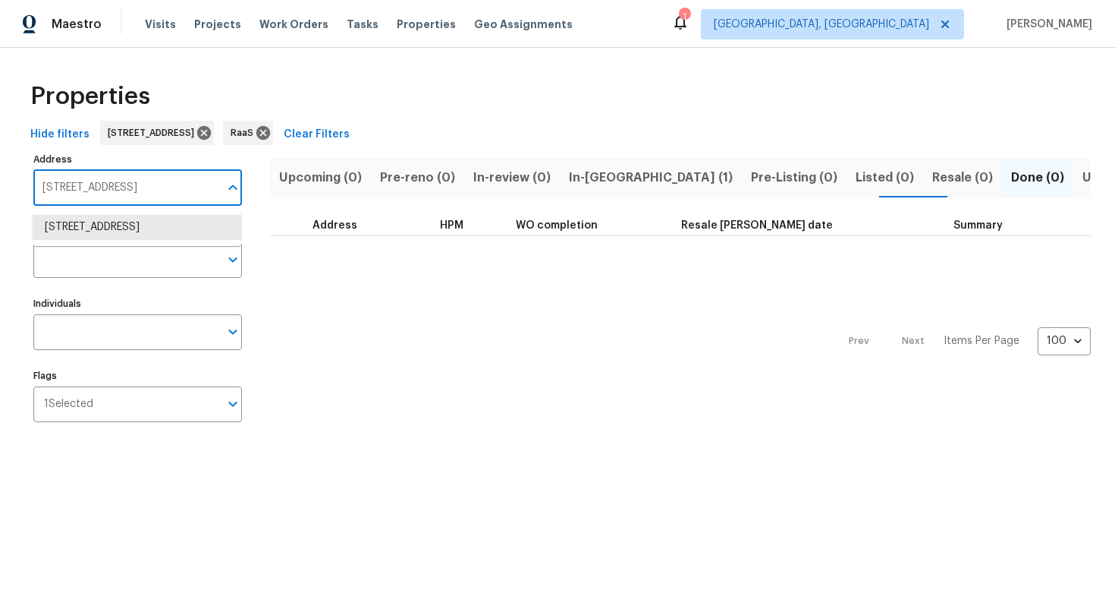
paste input ", Lithonia,"
click at [110, 221] on li "[STREET_ADDRESS]" at bounding box center [137, 227] width 209 height 25
type input "[STREET_ADDRESS]"
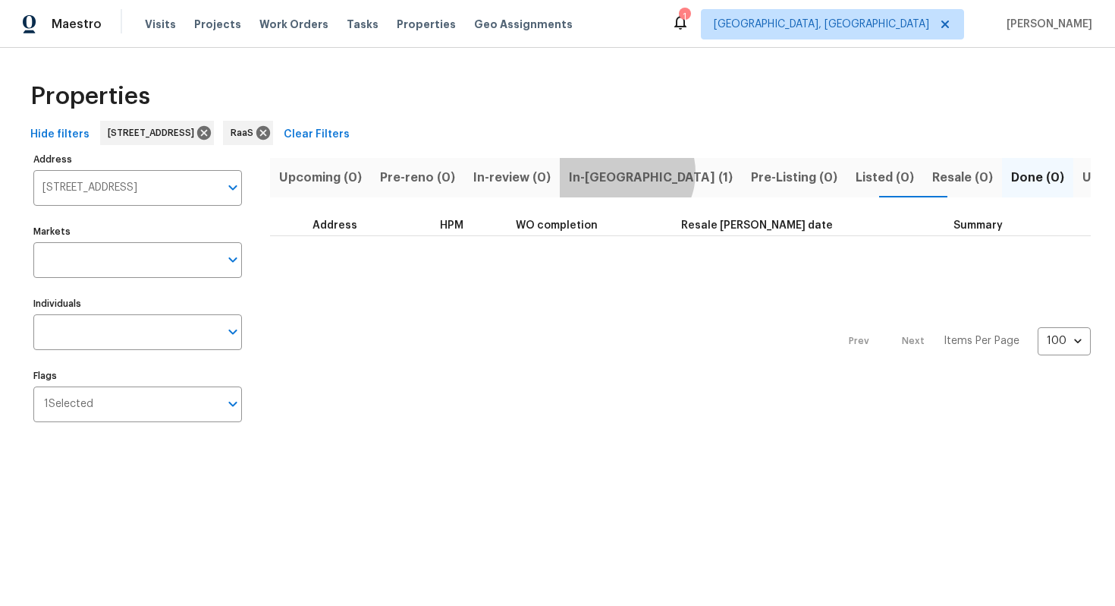
click at [616, 172] on span "In-[GEOGRAPHIC_DATA] (1)" at bounding box center [651, 177] width 164 height 21
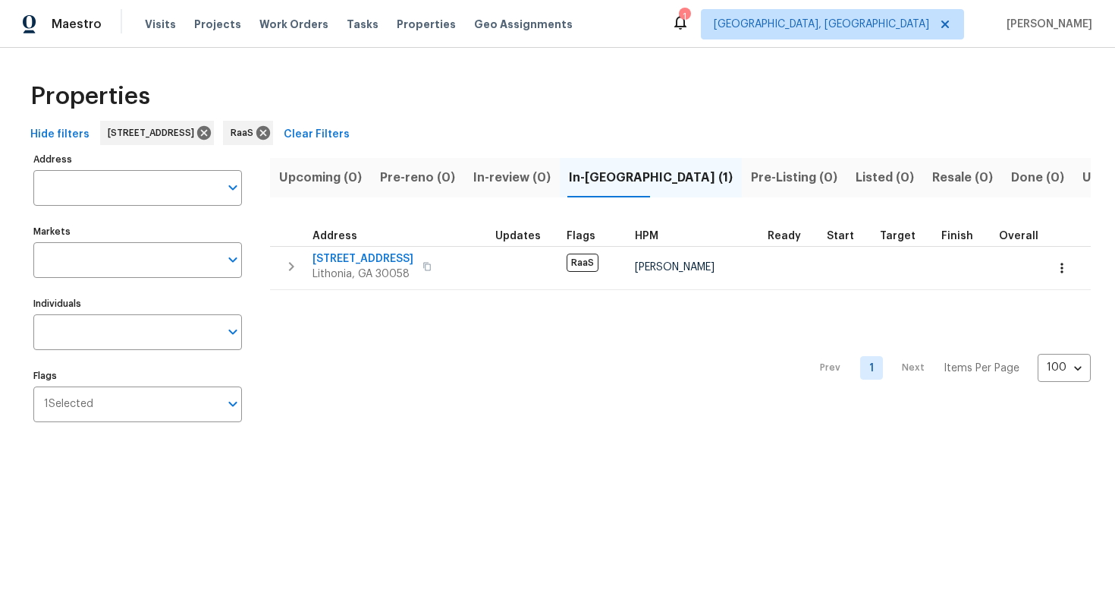
type input "[STREET_ADDRESS]"
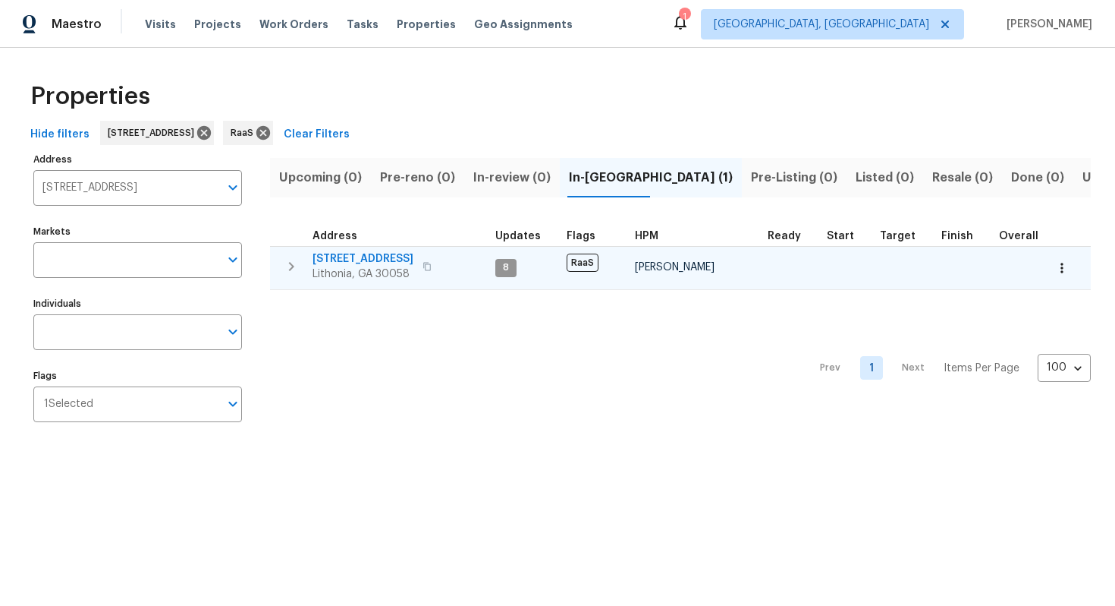
click at [378, 257] on span "[STREET_ADDRESS]" at bounding box center [363, 258] width 101 height 15
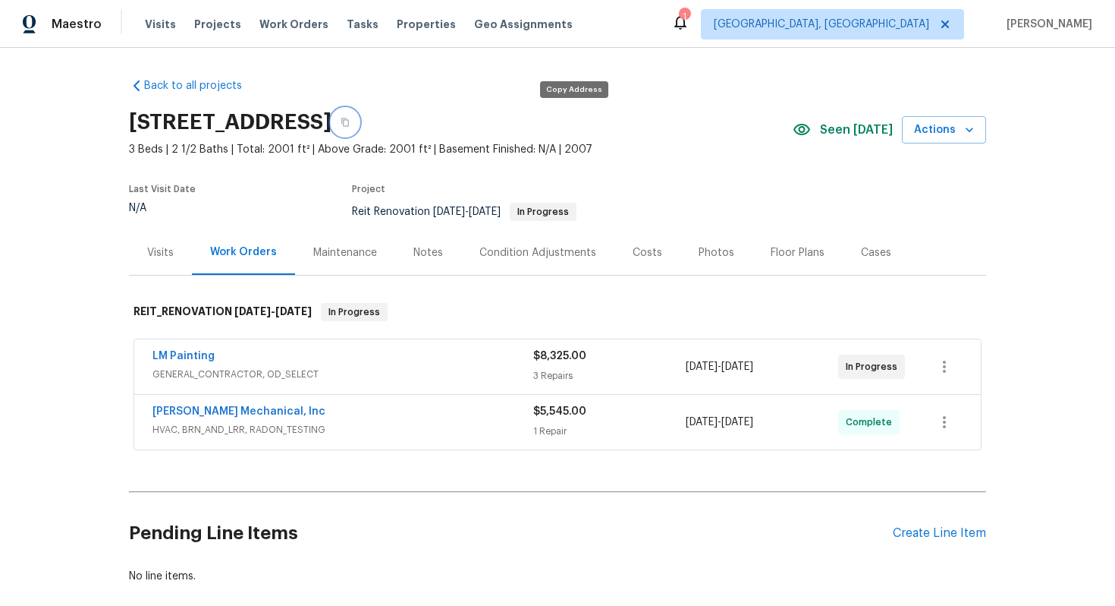
click at [350, 122] on icon "button" at bounding box center [345, 122] width 9 height 9
drag, startPoint x: 147, startPoint y: 357, endPoint x: 231, endPoint y: 357, distance: 83.5
click at [231, 357] on div "LM Painting GENERAL_CONTRACTOR, OD_SELECT $8,325.00 3 Repairs 9/24/2025 - 9/26/…" at bounding box center [557, 366] width 847 height 55
copy link "LM Painting"
drag, startPoint x: 141, startPoint y: 411, endPoint x: 319, endPoint y: 417, distance: 177.7
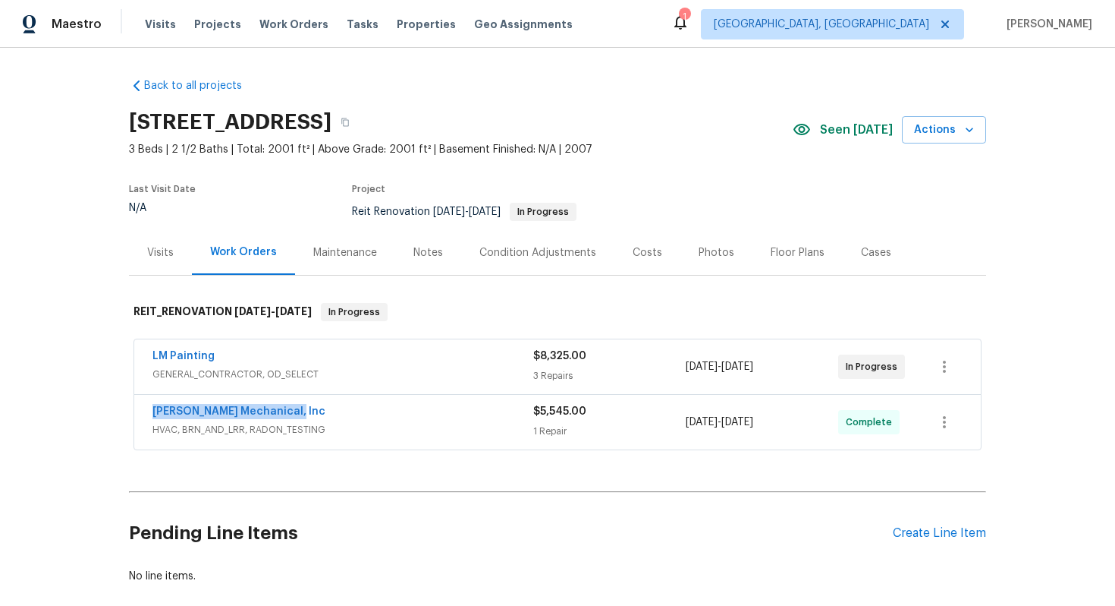
click at [319, 417] on div "JH Martin Mechanical, Inc HVAC, BRN_AND_LRR, RADON_TESTING $5,545.00 1 Repair 9…" at bounding box center [557, 422] width 847 height 55
copy link "JH Martin Mechanical, Inc"
click at [640, 256] on div "Costs" at bounding box center [648, 252] width 30 height 15
